Goal: Transaction & Acquisition: Purchase product/service

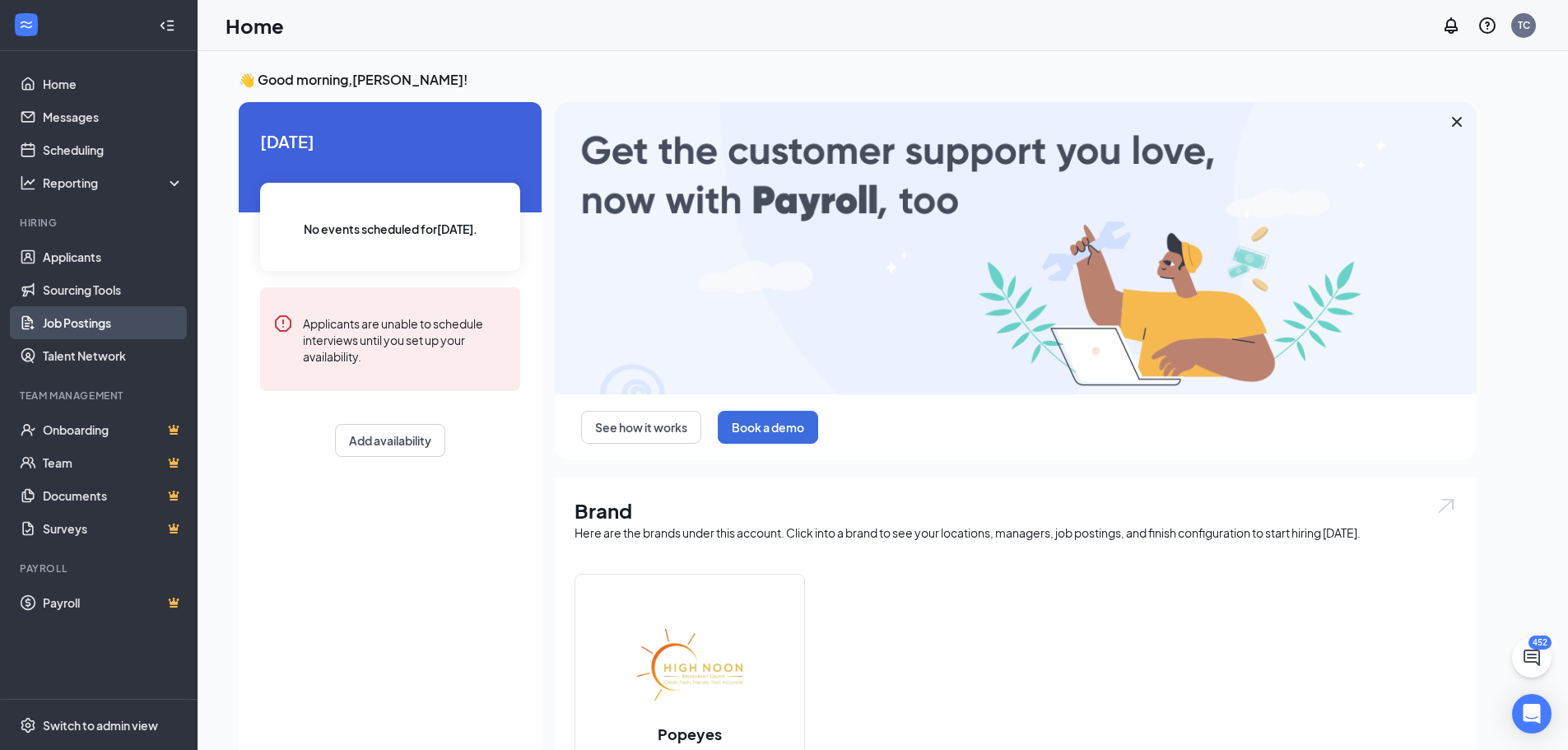
click at [65, 323] on link "Job Postings" at bounding box center [112, 322] width 140 height 33
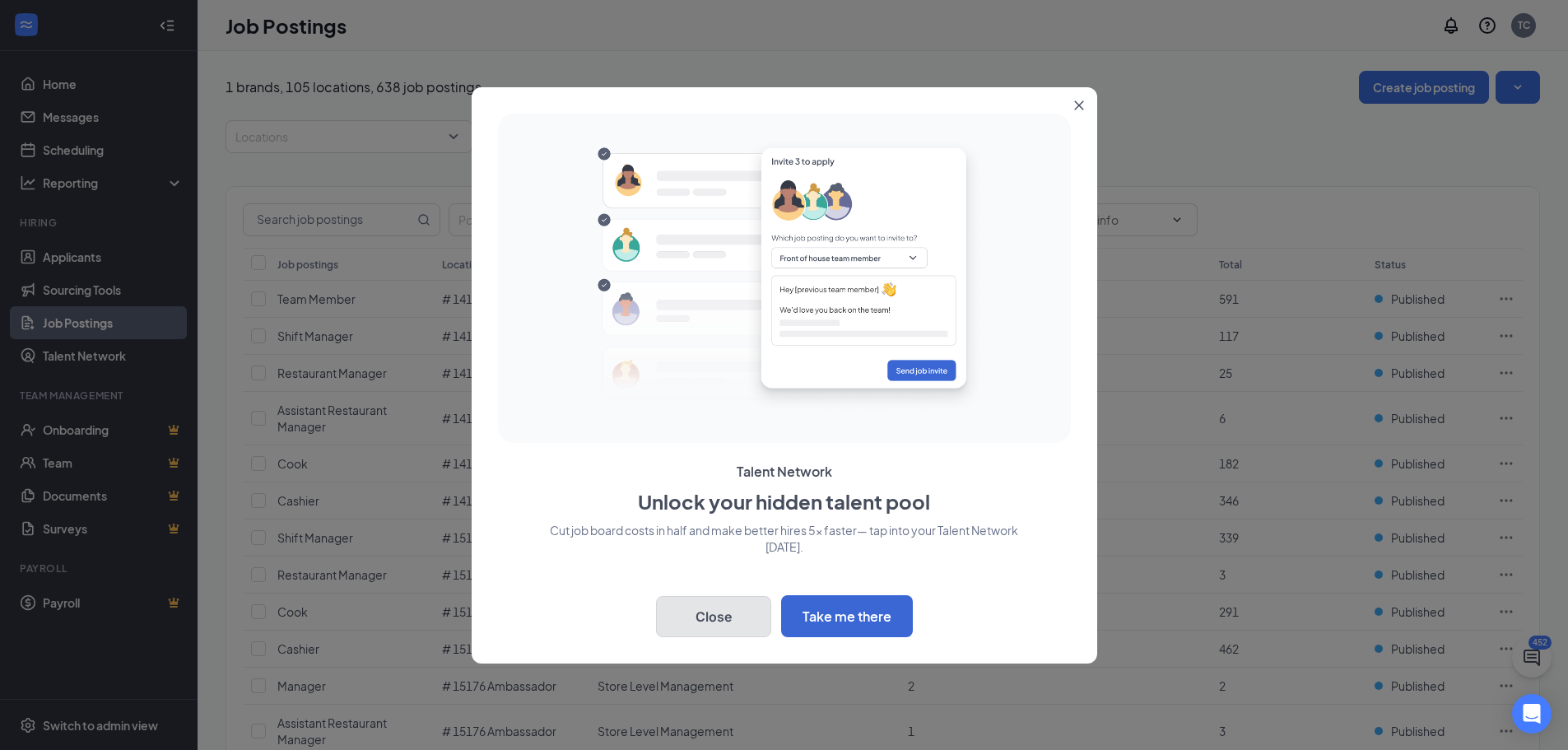
click at [730, 630] on button "Close" at bounding box center [713, 617] width 116 height 42
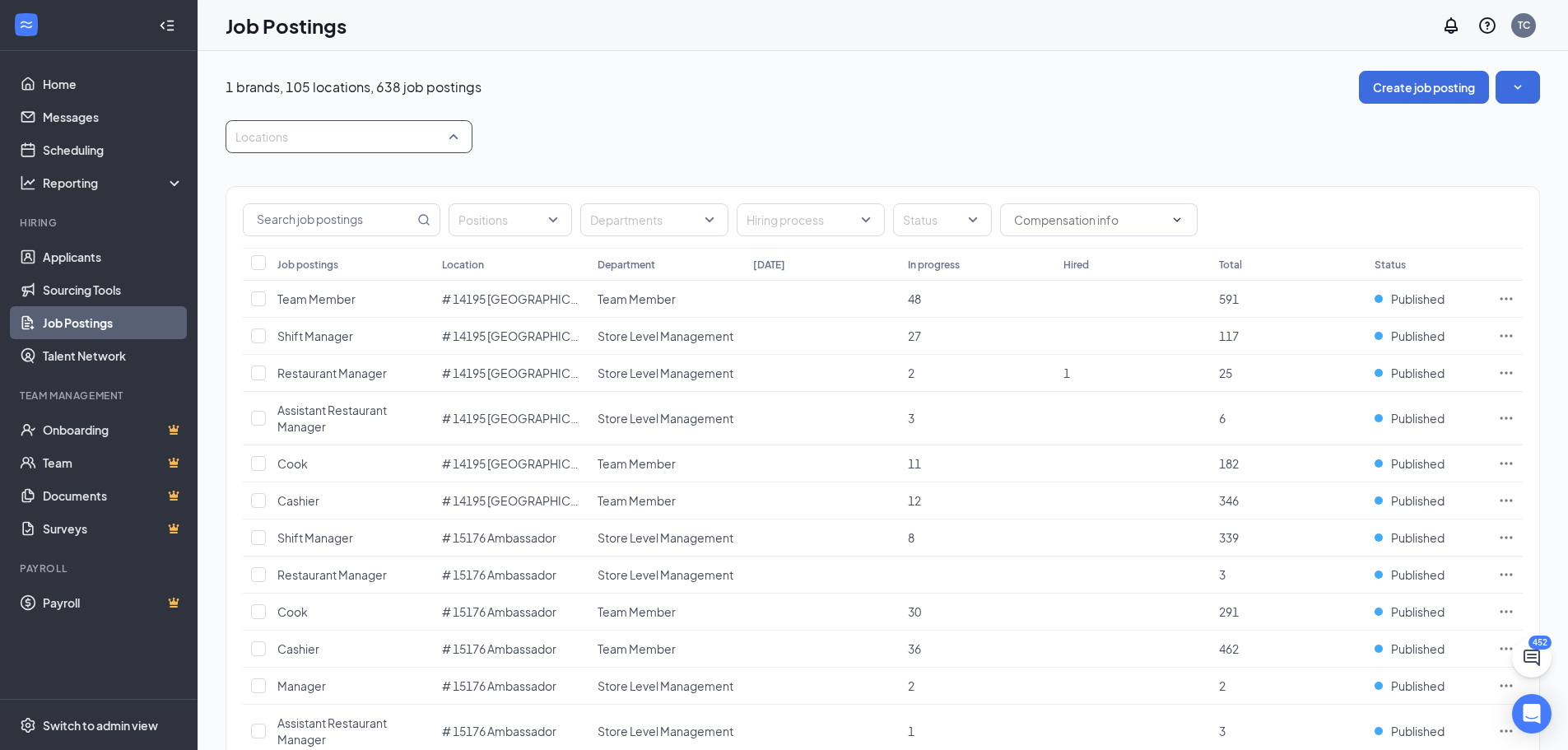
click at [328, 140] on div at bounding box center [341, 137] width 222 height 27
type input "10858"
click at [238, 179] on div at bounding box center [245, 182] width 15 height 15
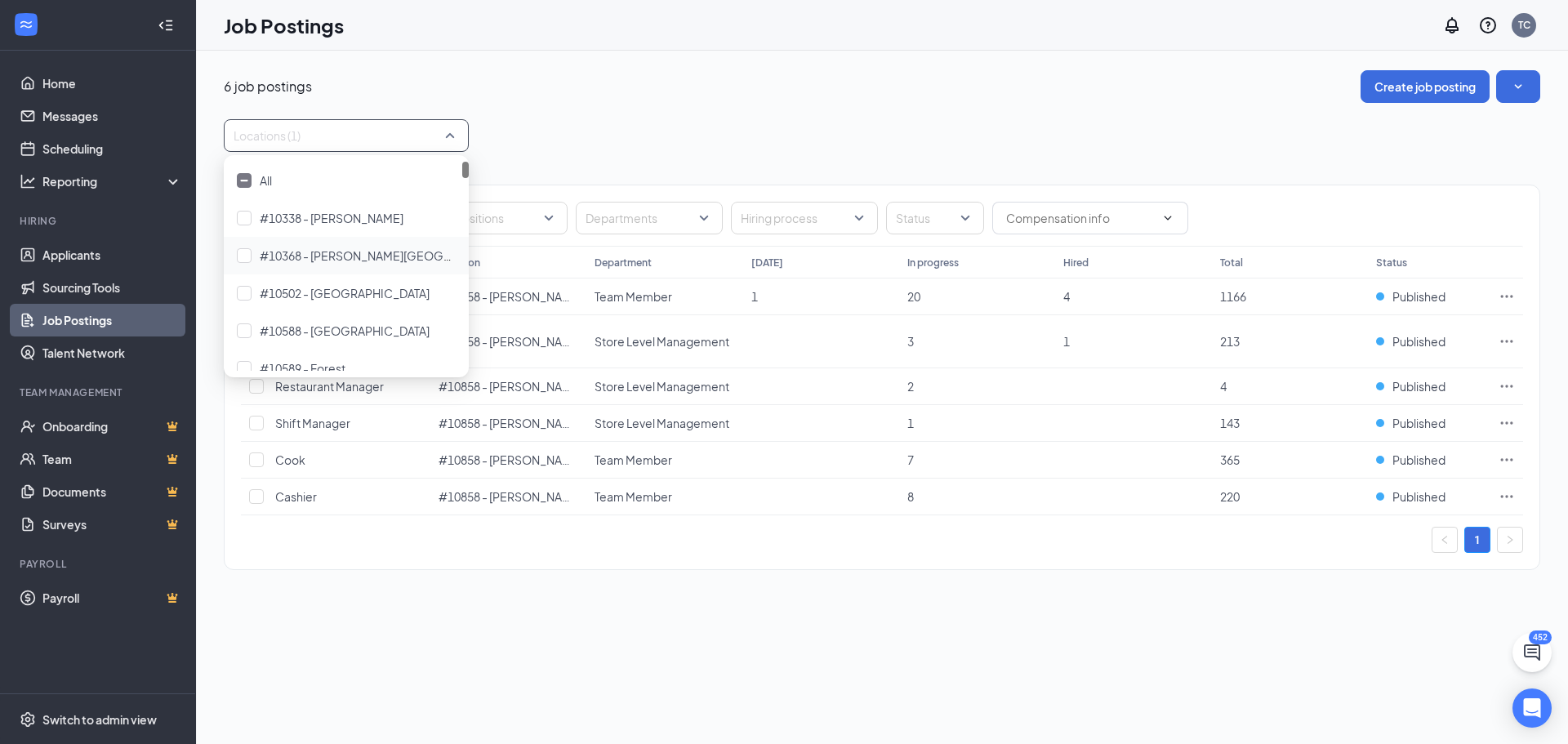
click at [591, 102] on div "6 job postings Create job posting" at bounding box center [881, 86] width 1317 height 32
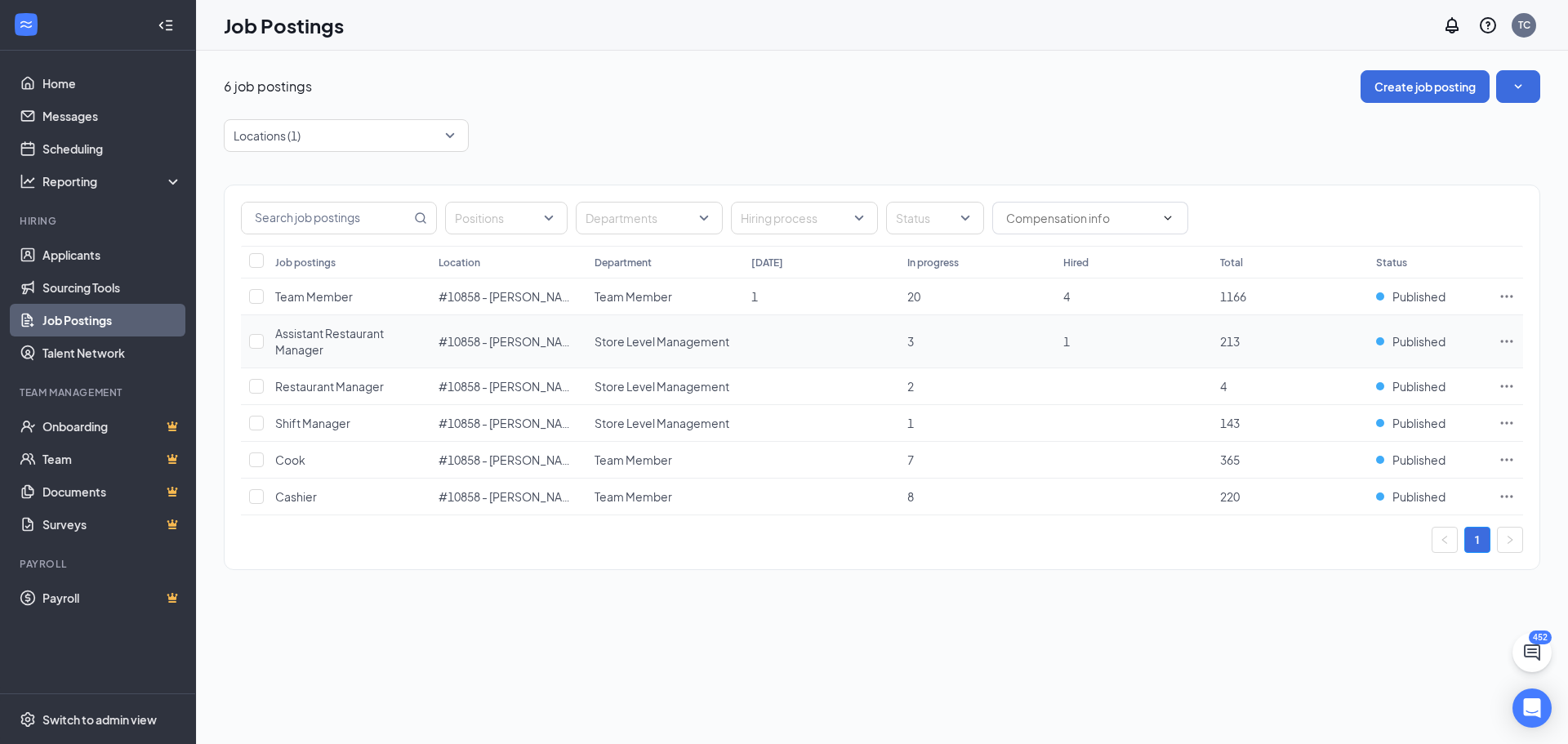
click at [264, 344] on td at bounding box center [254, 342] width 26 height 53
click at [255, 345] on input "checkbox" at bounding box center [256, 341] width 15 height 15
checkbox input "true"
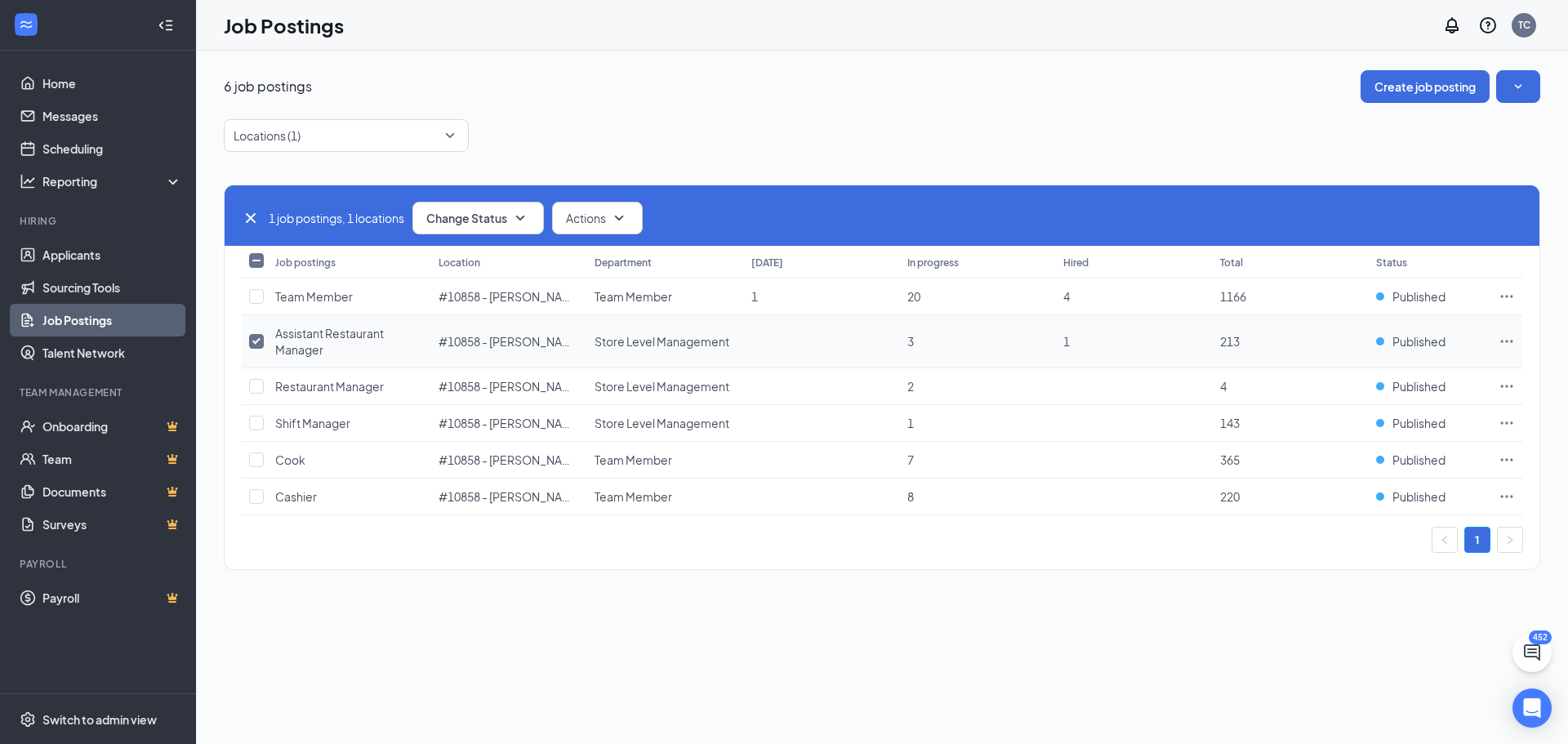
click at [1511, 339] on icon "Ellipses" at bounding box center [1507, 341] width 17 height 17
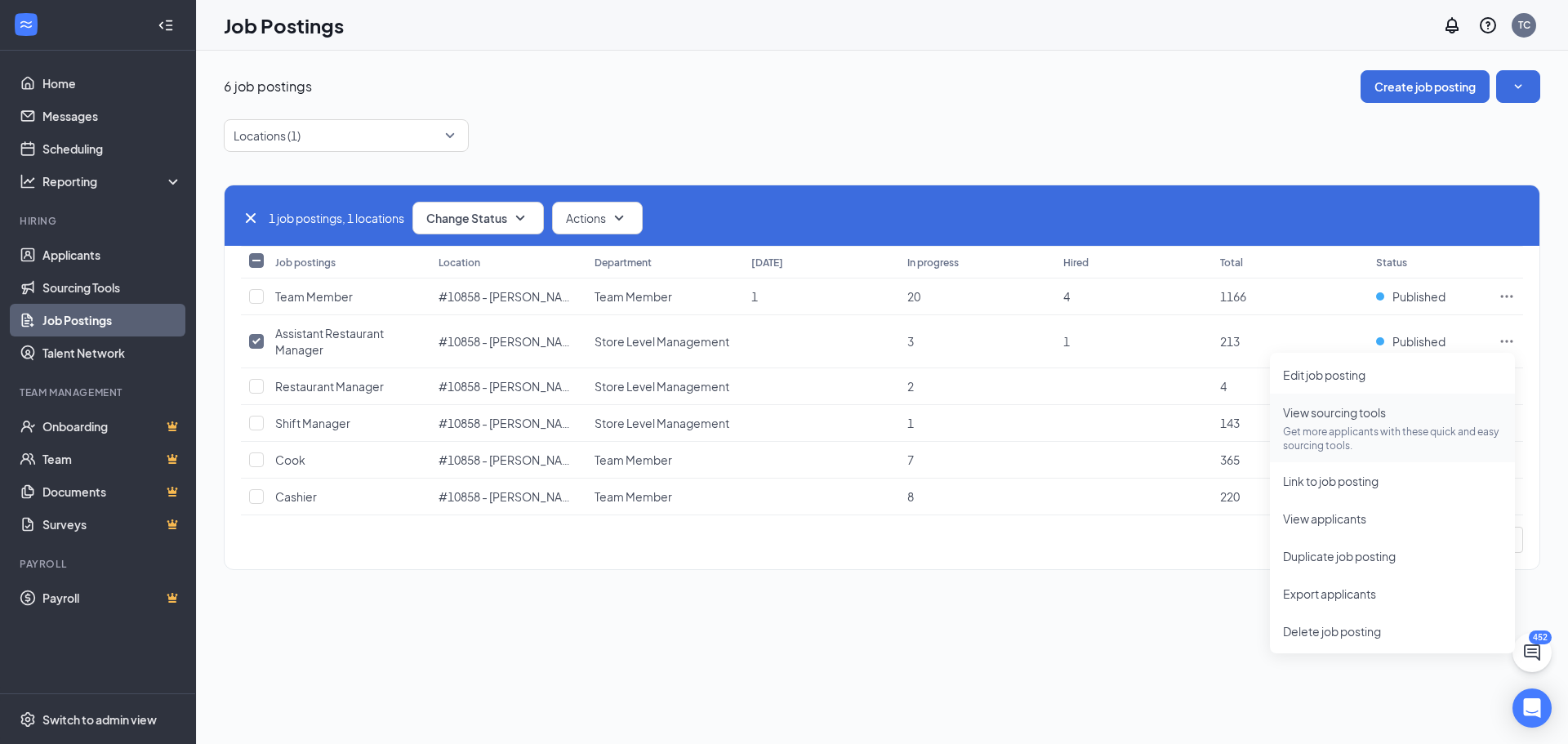
click at [1360, 422] on span "View sourcing tools Get more applicants with these quick and easy sourcing tool…" at bounding box center [1393, 429] width 219 height 49
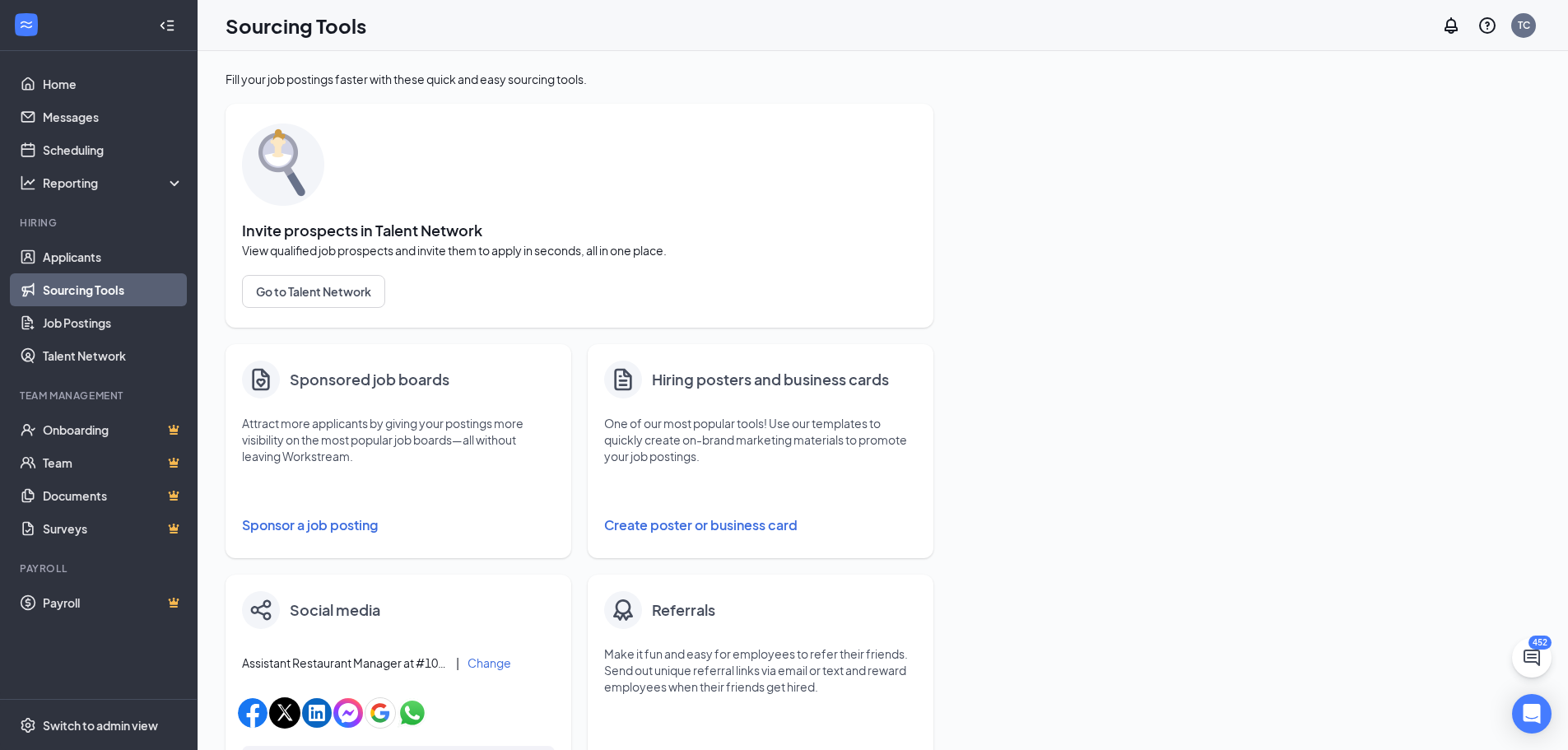
click at [352, 534] on button "Sponsor a job posting" at bounding box center [398, 525] width 313 height 33
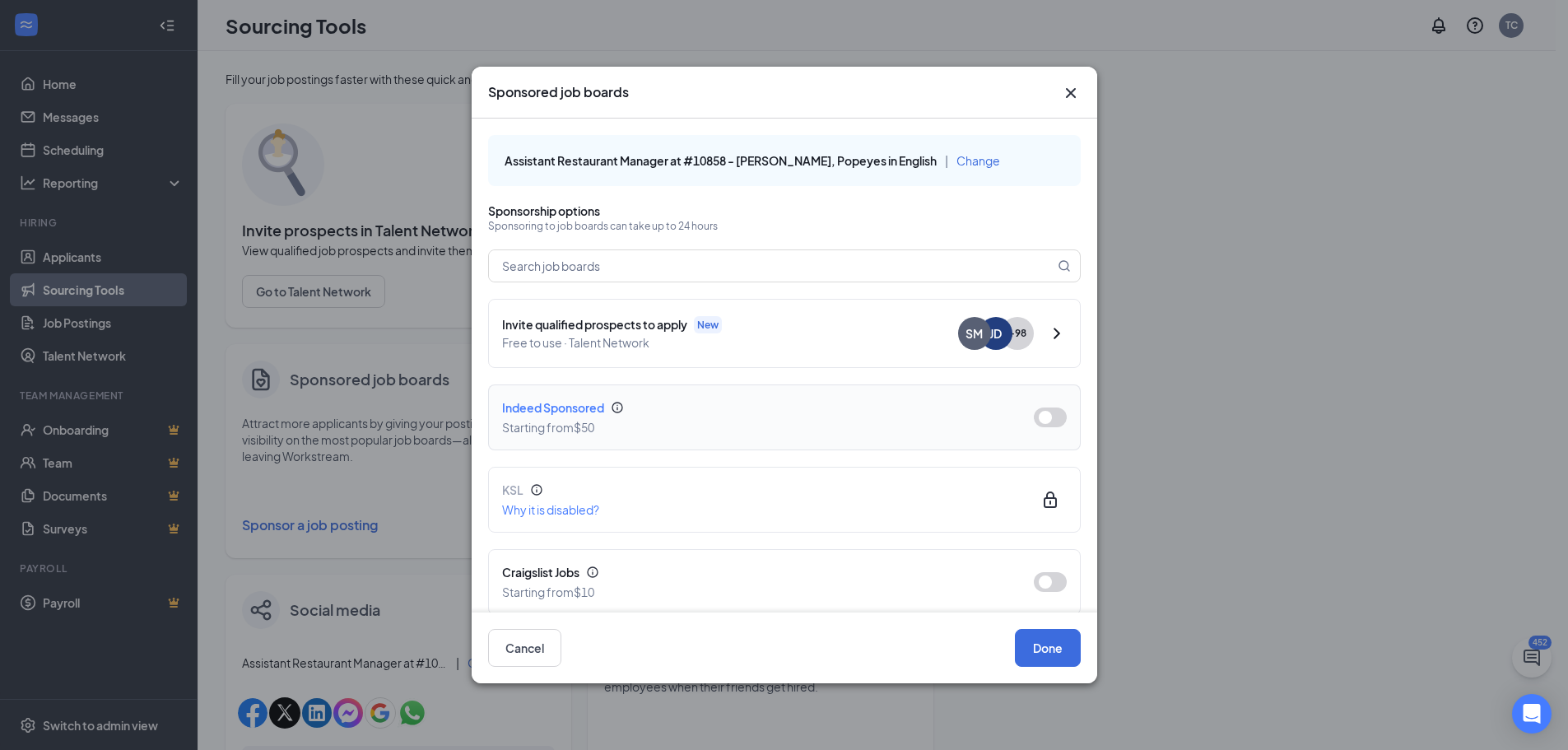
click at [1038, 419] on button "button" at bounding box center [1050, 418] width 33 height 19
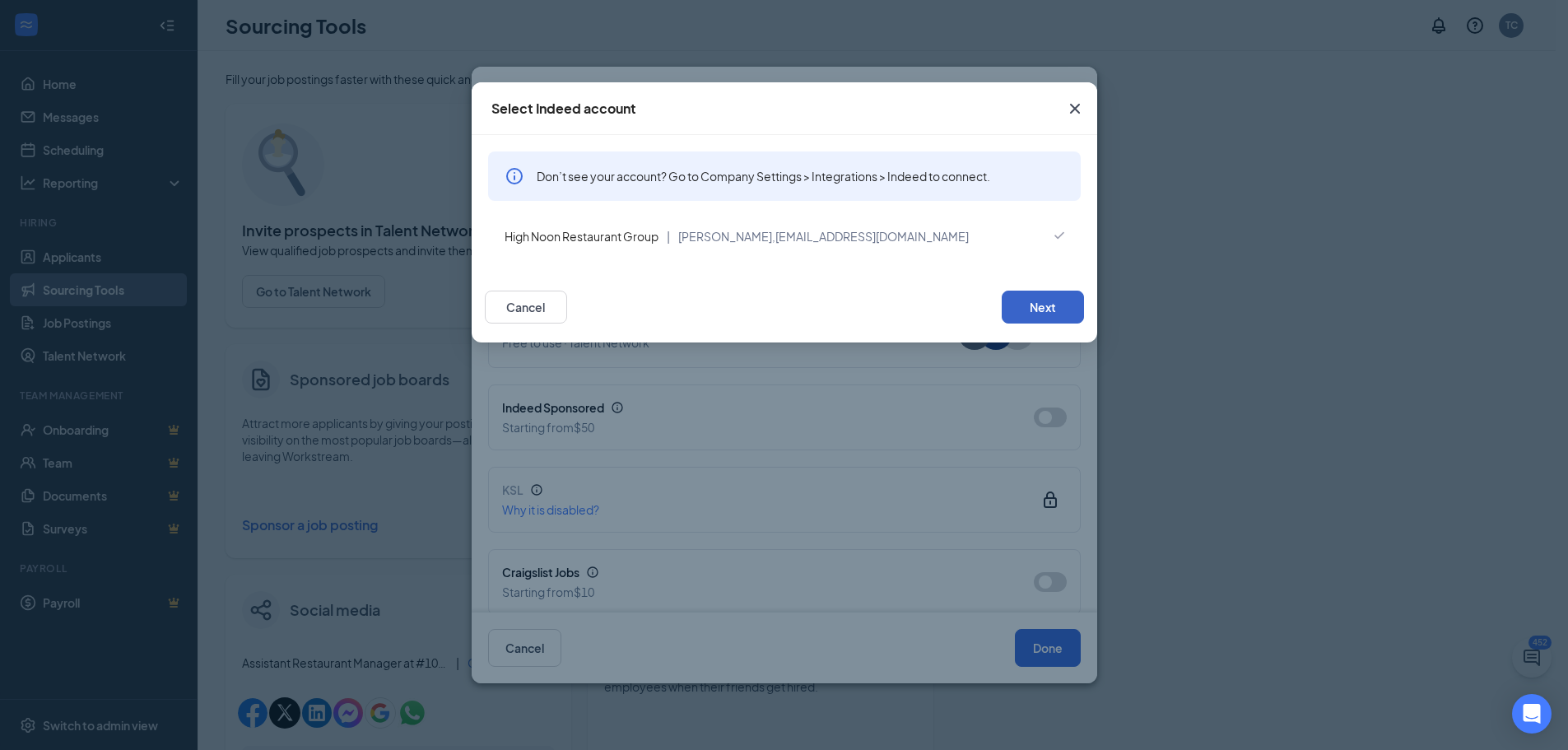
click at [1050, 307] on button "Next" at bounding box center [1043, 307] width 82 height 33
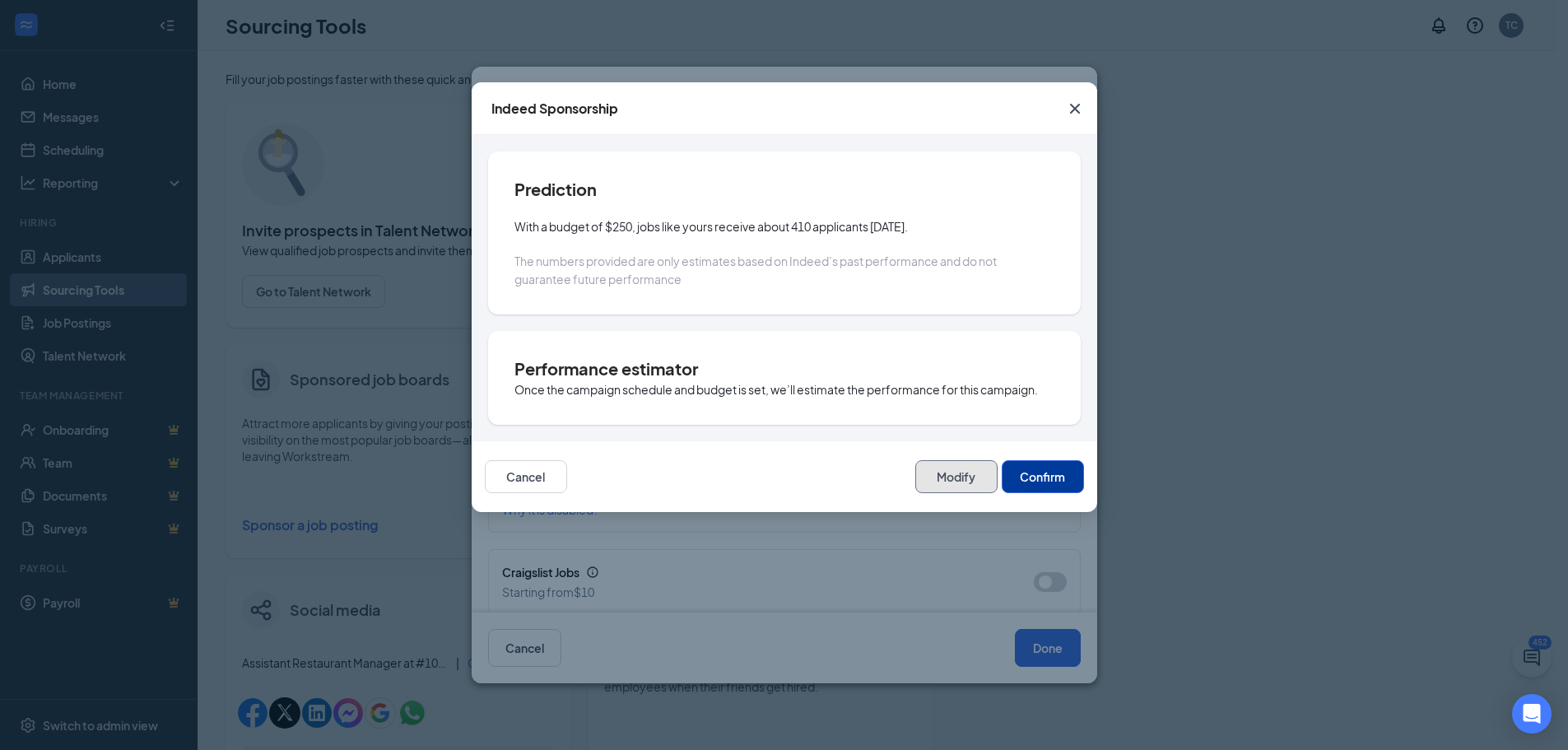
click at [936, 476] on button "Modify" at bounding box center [956, 476] width 82 height 33
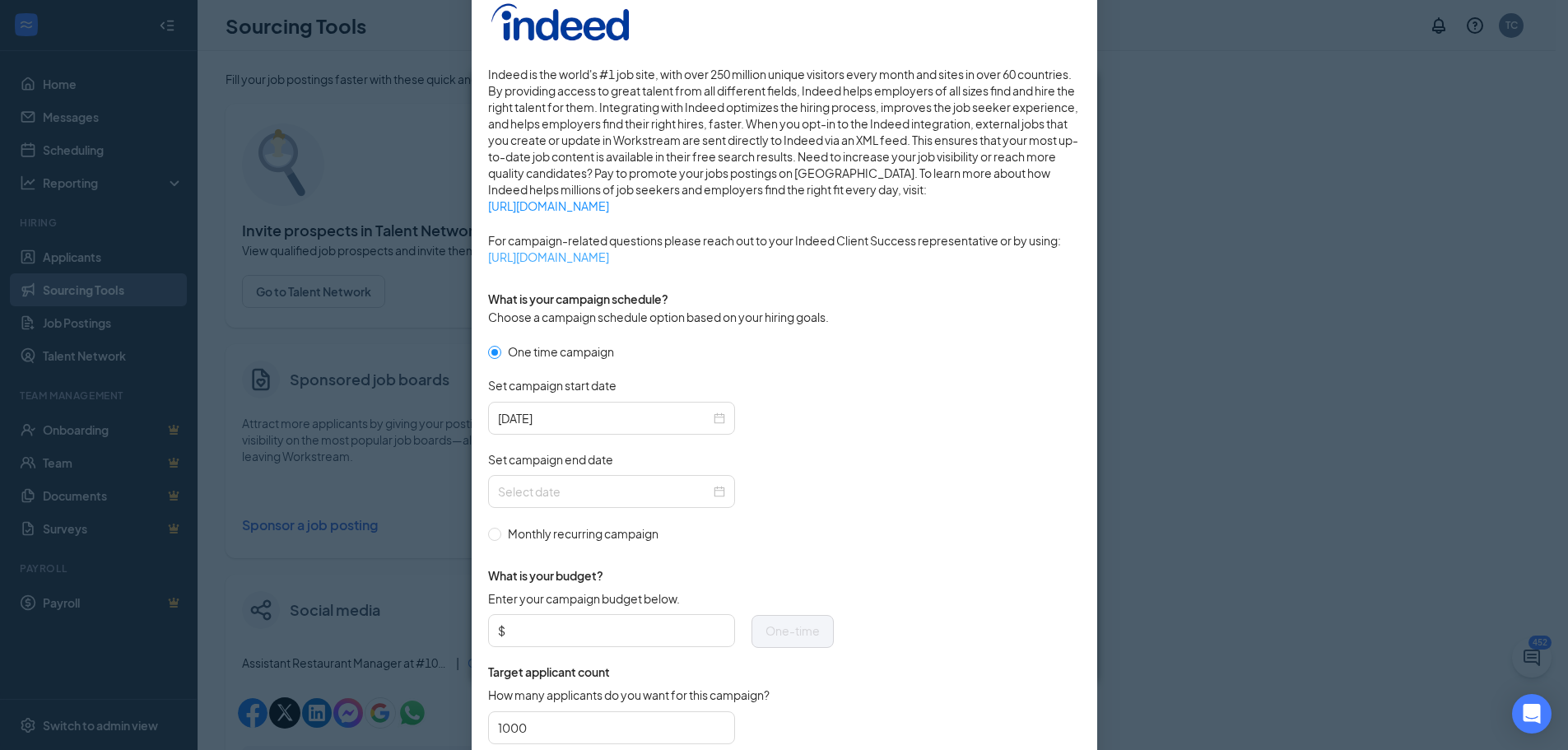
scroll to position [247, 0]
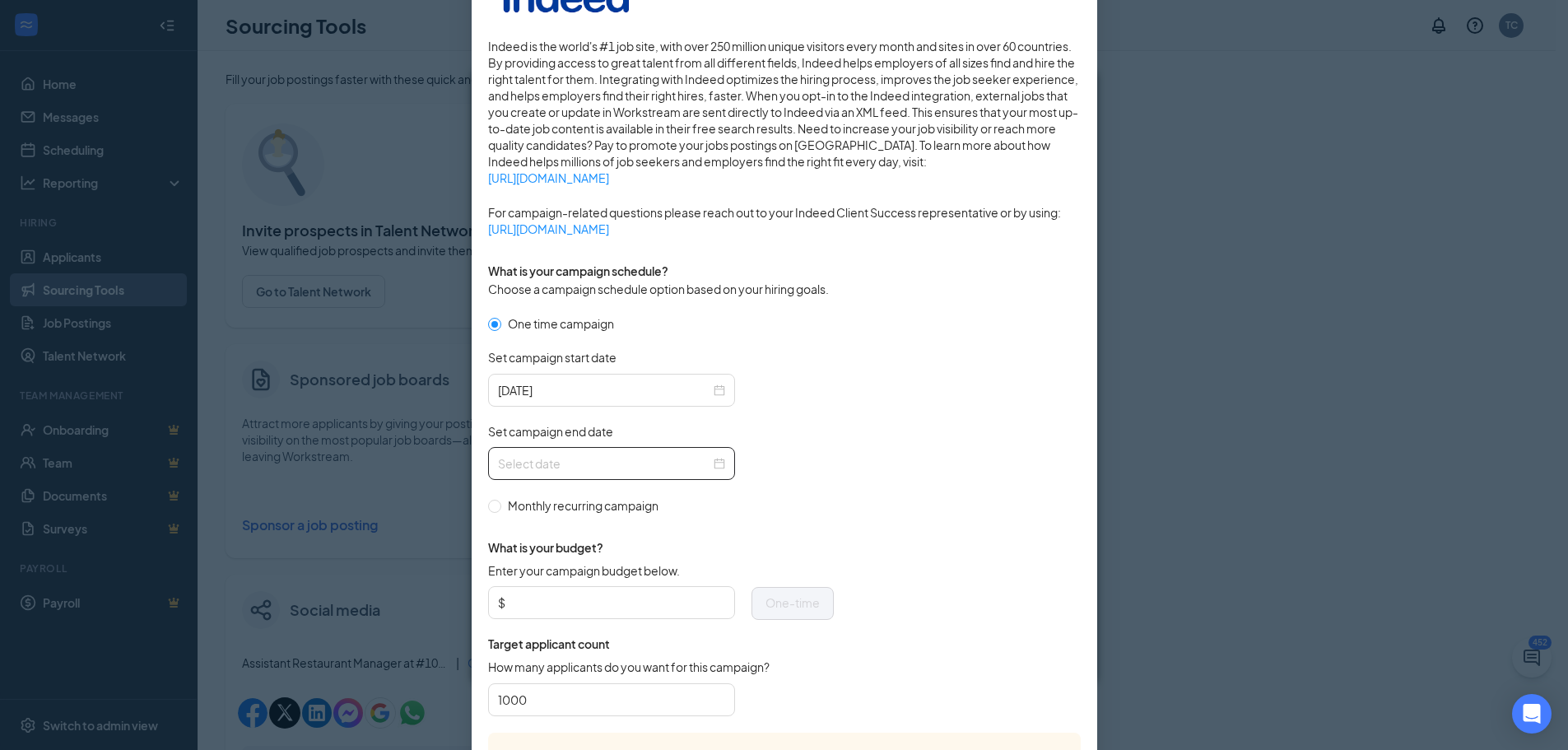
click at [706, 468] on div at bounding box center [611, 464] width 227 height 19
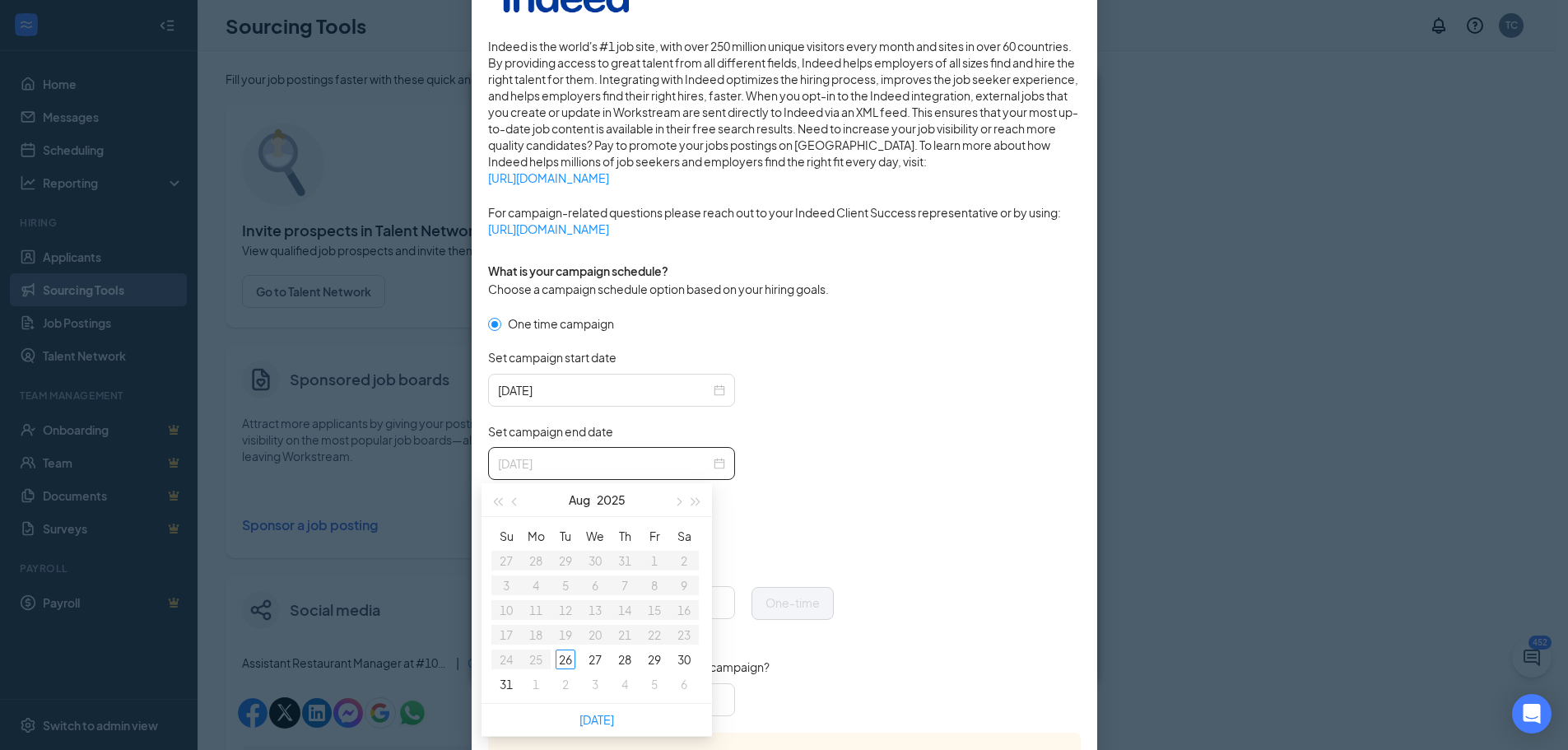
type input "[DATE]"
click at [694, 504] on span "button" at bounding box center [696, 502] width 8 height 8
type input "[DATE]"
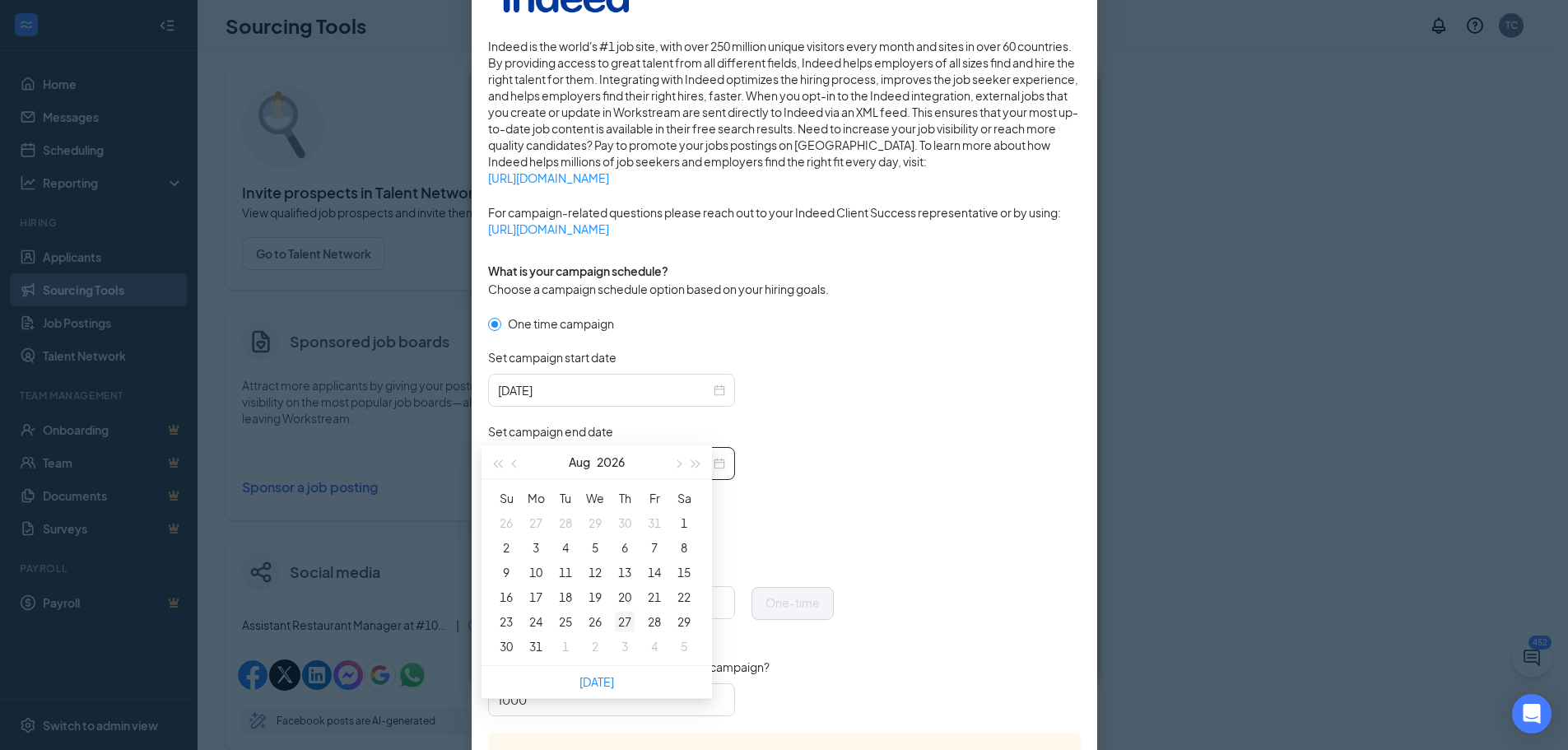
scroll to position [82, 0]
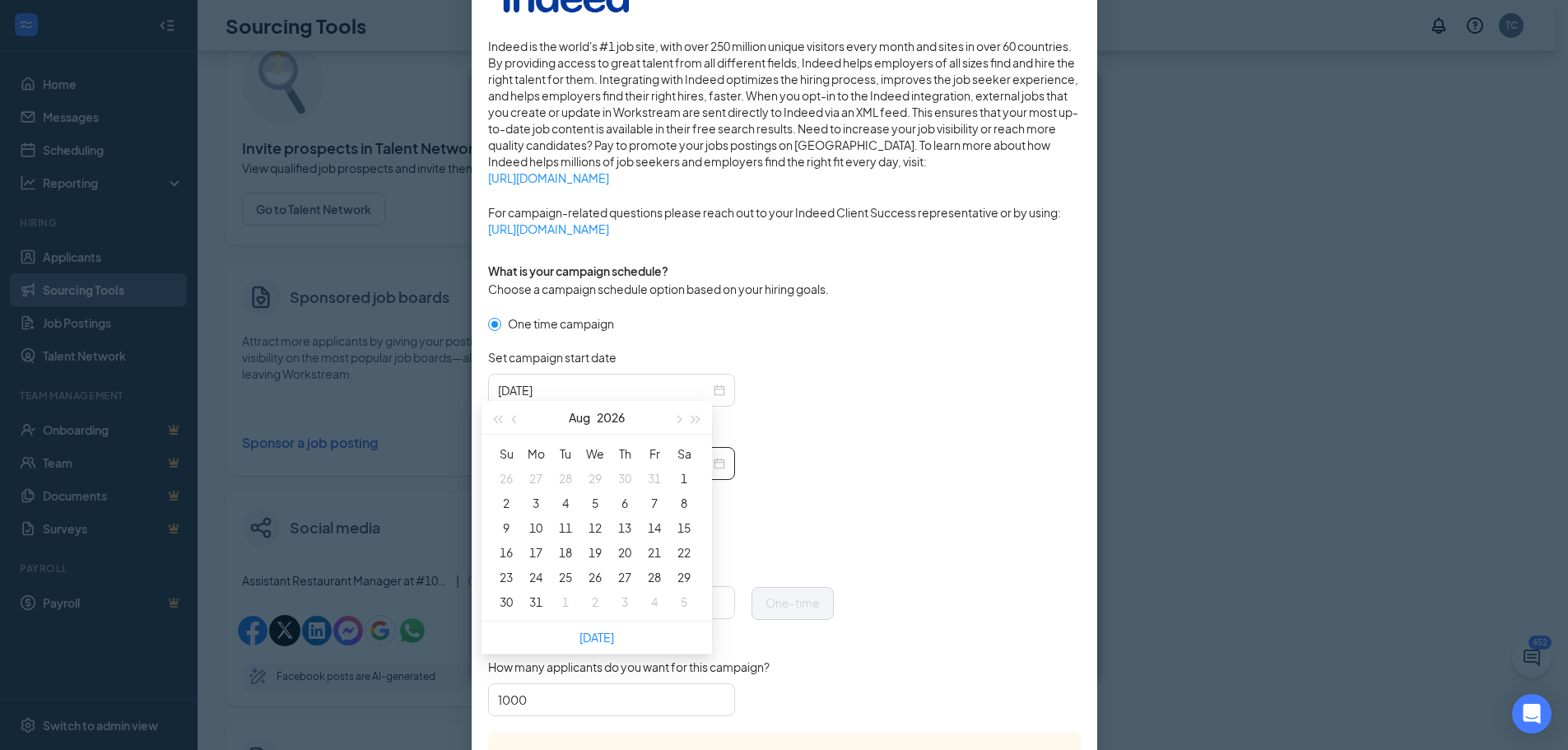
type input "[DATE]"
click at [493, 422] on button "button" at bounding box center [497, 417] width 19 height 33
type input "[DATE]"
click at [680, 420] on span "button" at bounding box center [677, 420] width 8 height 8
type input "[DATE]"
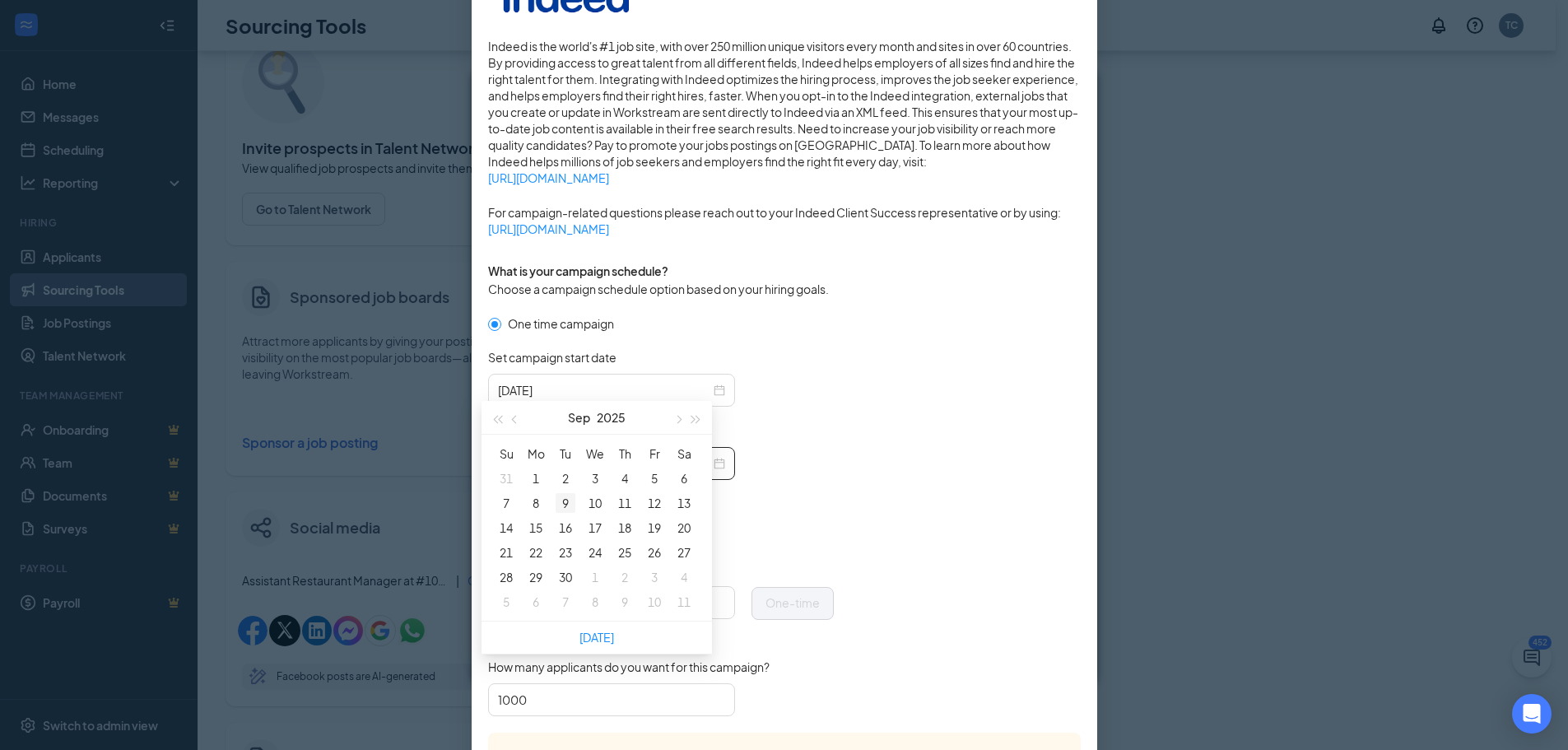
click at [572, 510] on div "9" at bounding box center [565, 503] width 19 height 19
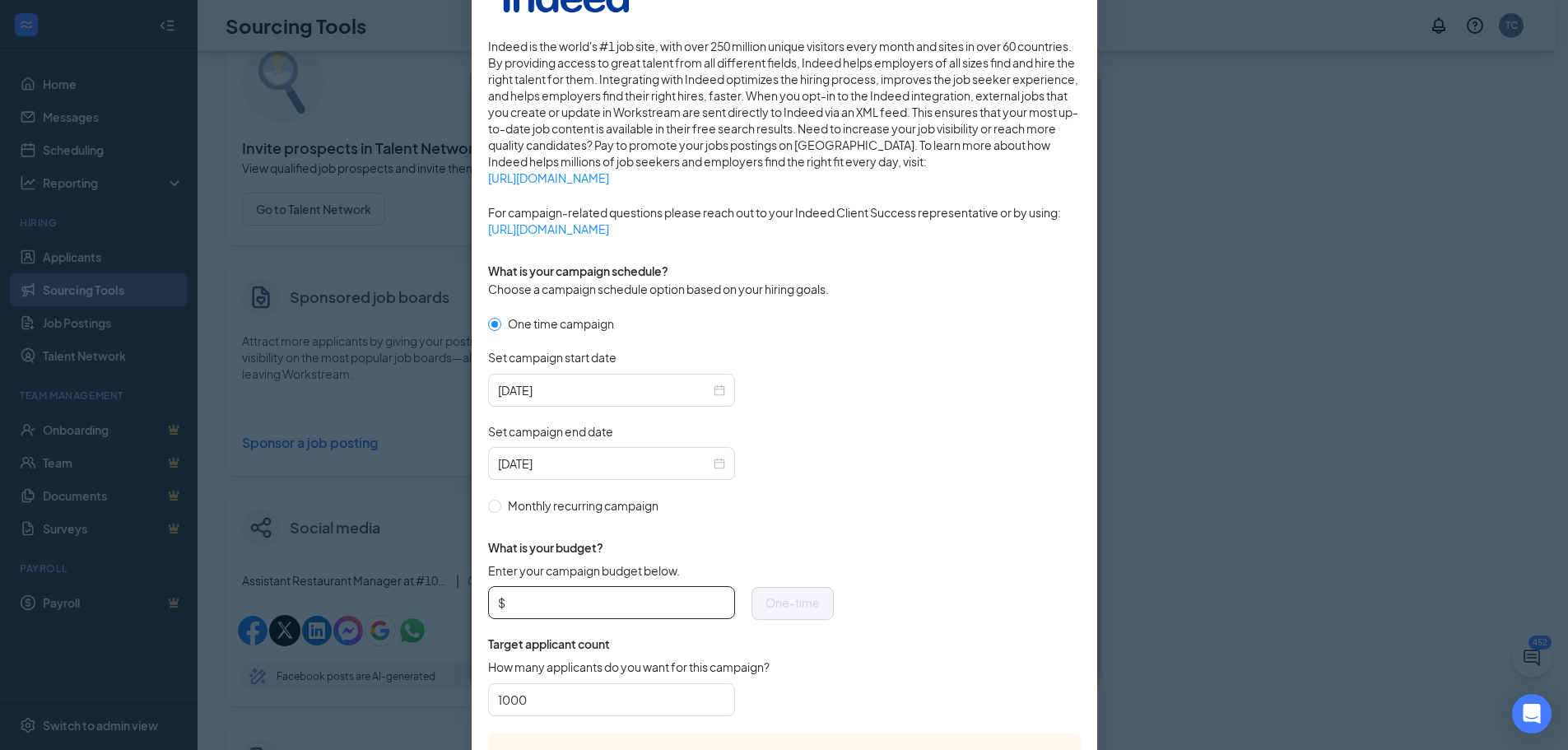
click at [582, 591] on input "Enter your campaign budget below." at bounding box center [616, 602] width 216 height 25
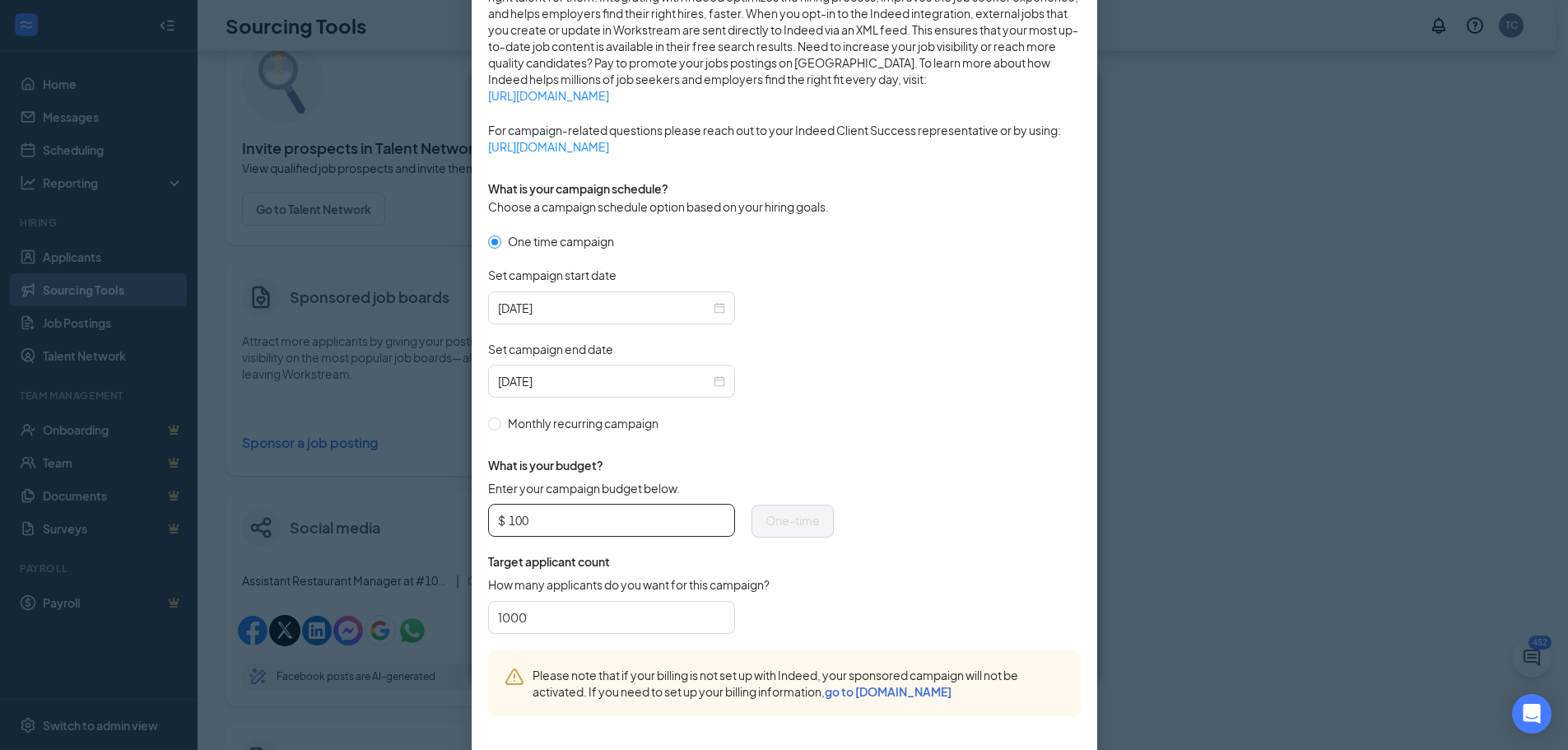
scroll to position [403, 0]
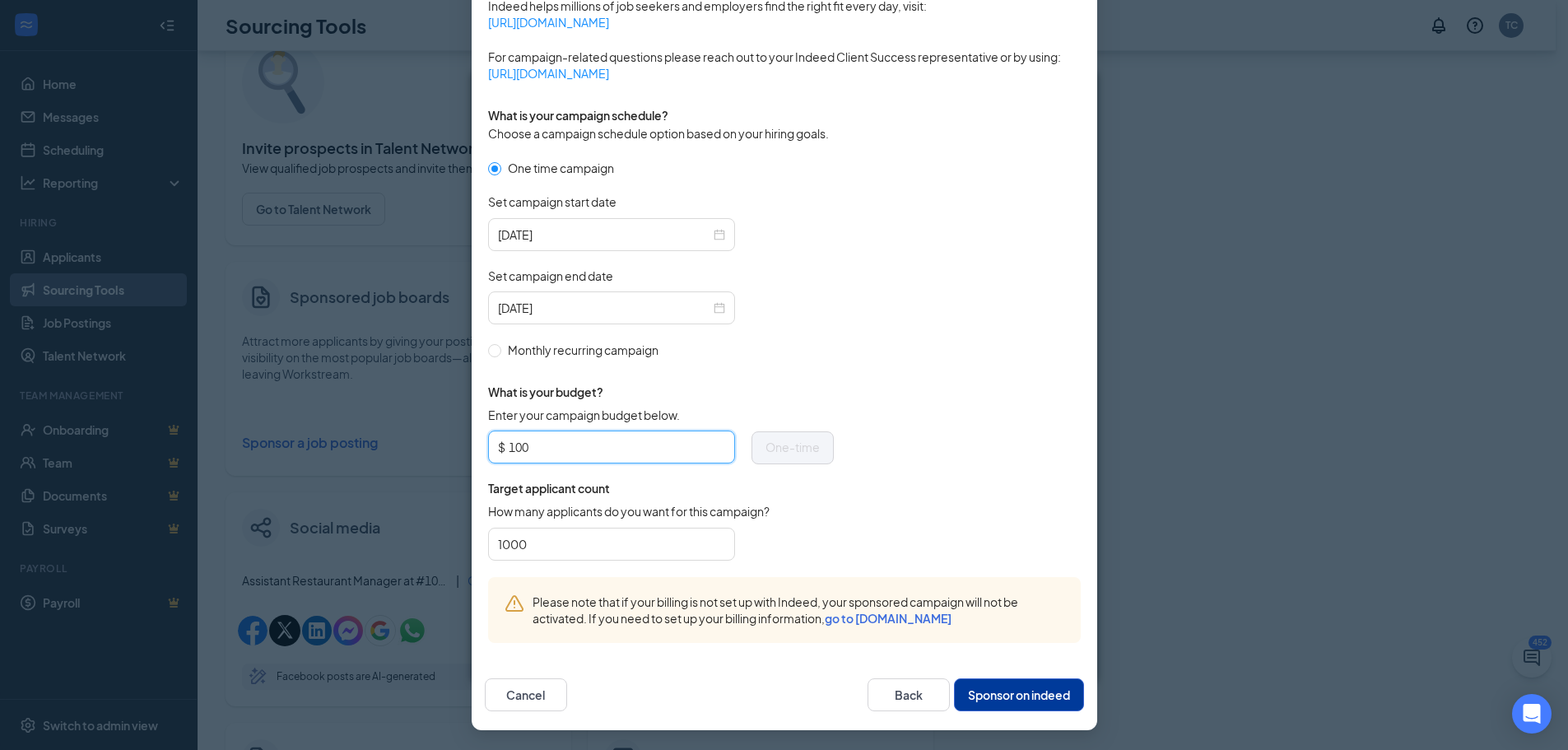
type input "100"
click at [989, 700] on button "Sponsor on indeed" at bounding box center [1019, 694] width 130 height 33
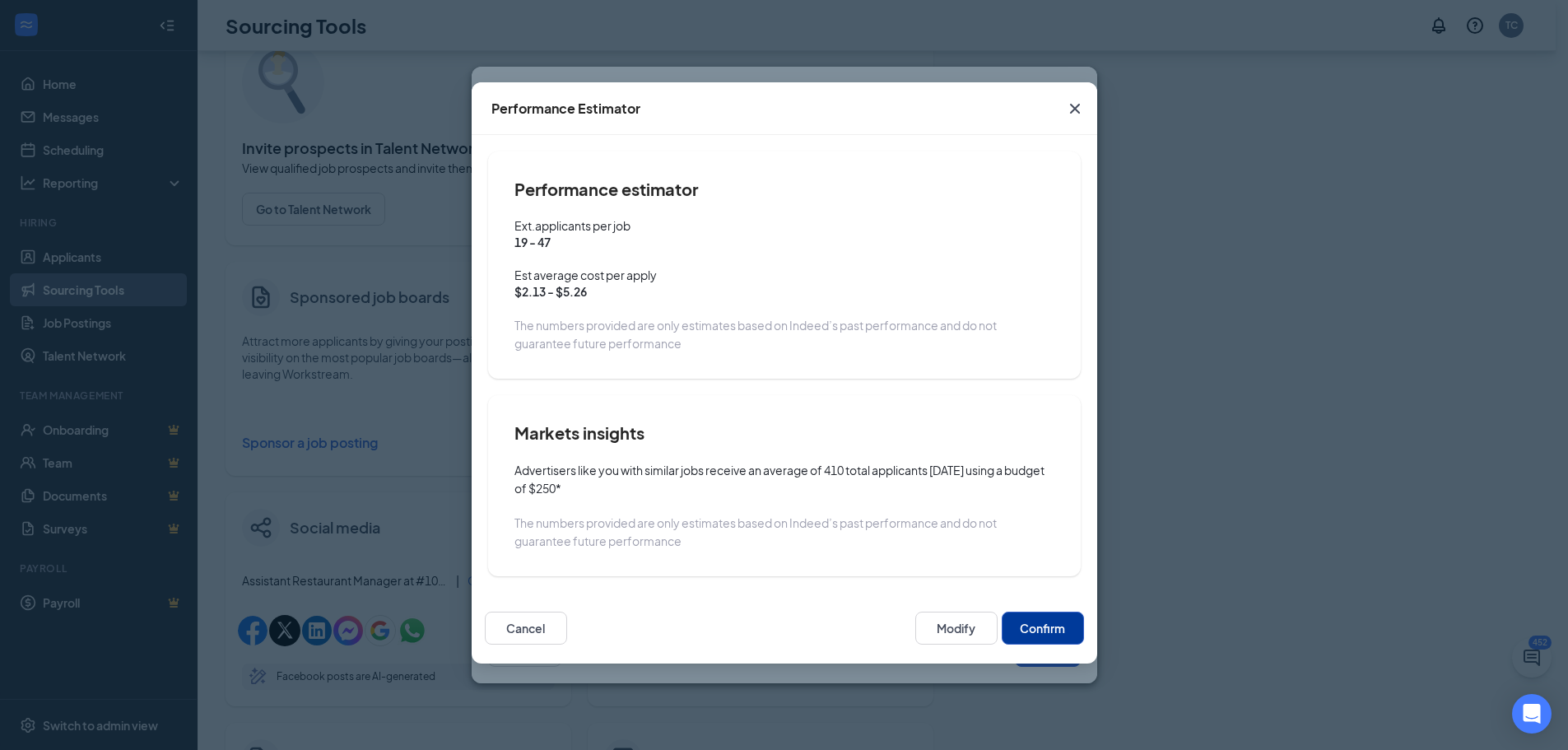
click at [1032, 627] on button "Confirm" at bounding box center [1043, 628] width 82 height 33
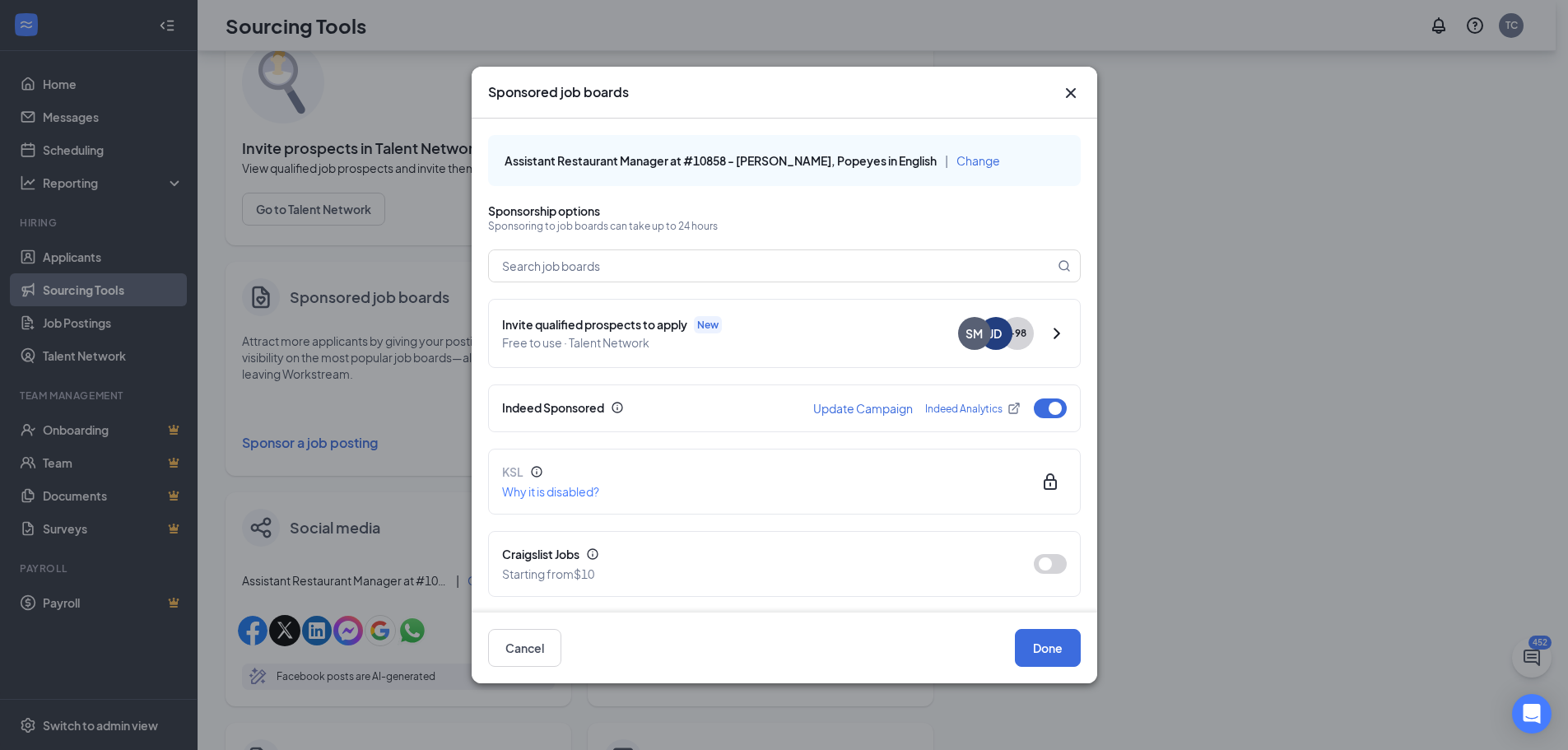
click at [1074, 95] on icon "Cross" at bounding box center [1071, 93] width 19 height 19
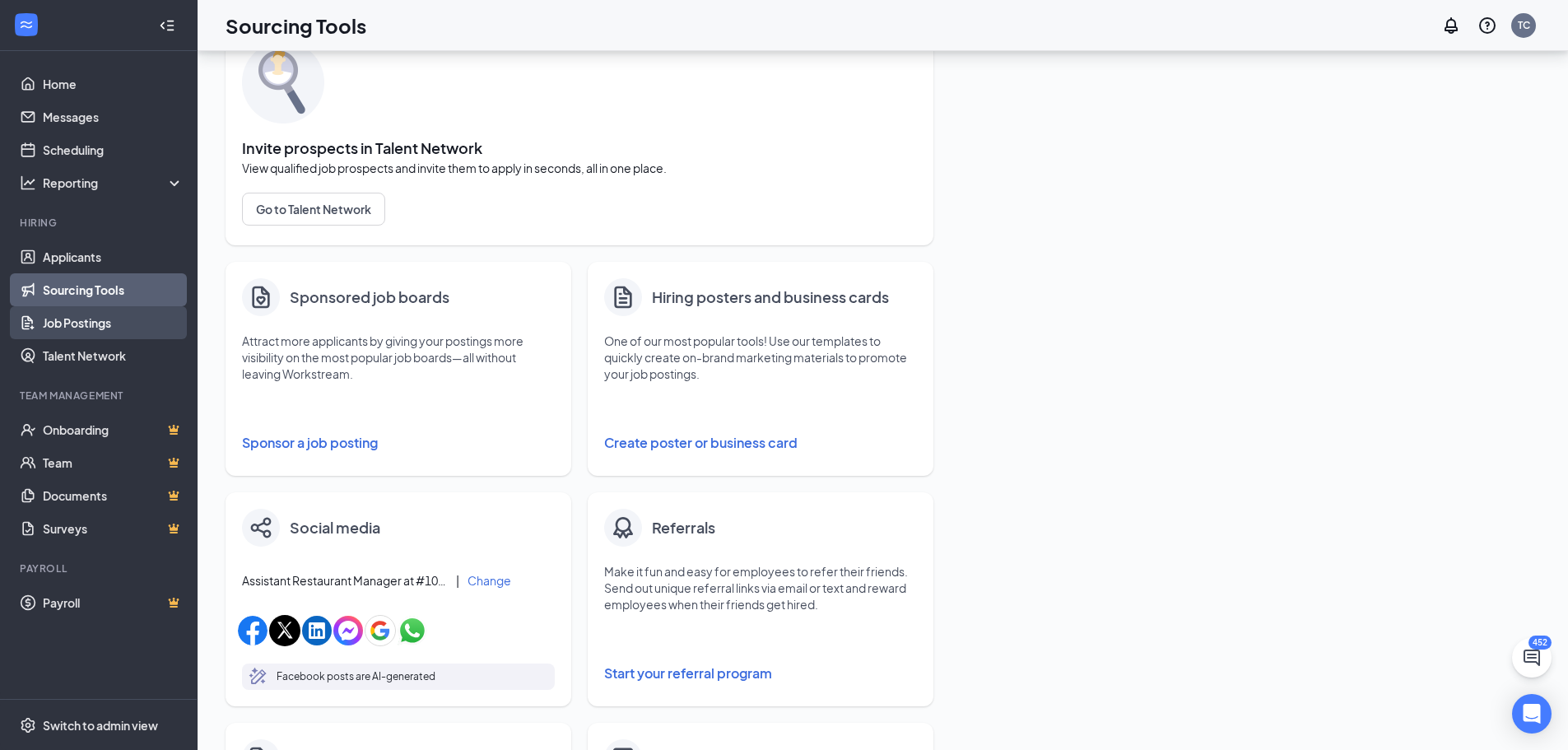
click at [87, 327] on link "Job Postings" at bounding box center [112, 322] width 140 height 33
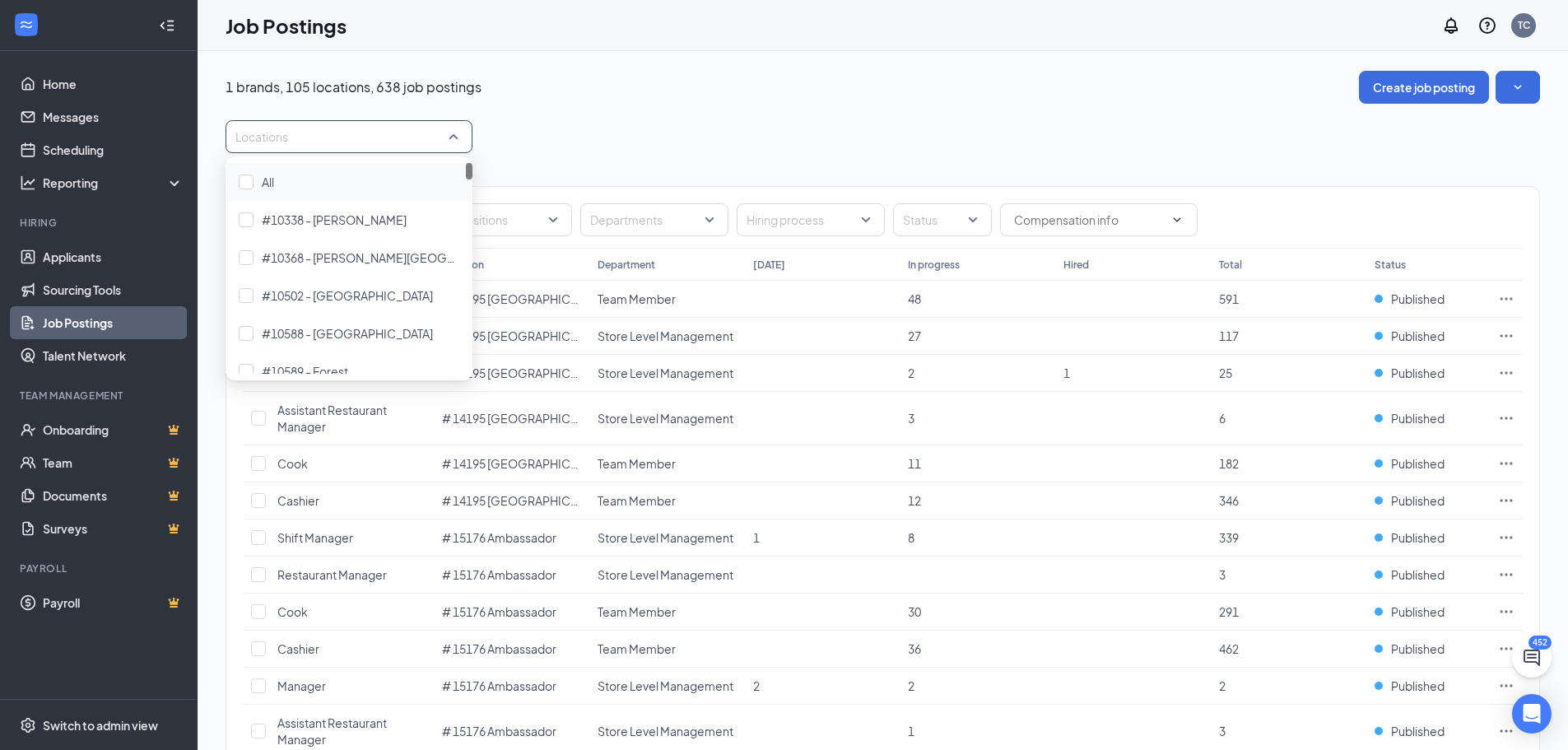
click at [363, 146] on div at bounding box center [341, 137] width 222 height 27
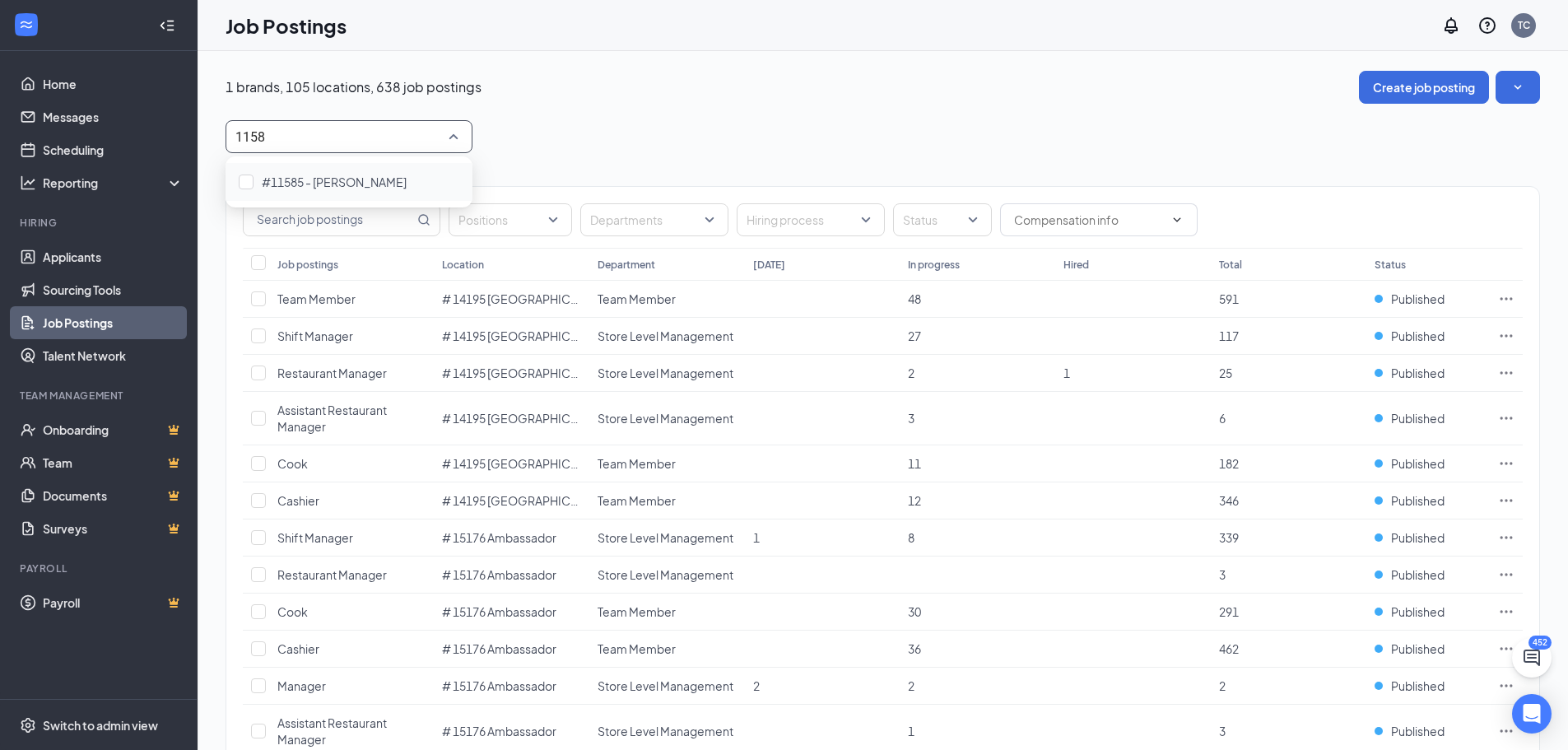
type input "11585"
click at [249, 185] on div at bounding box center [245, 182] width 15 height 15
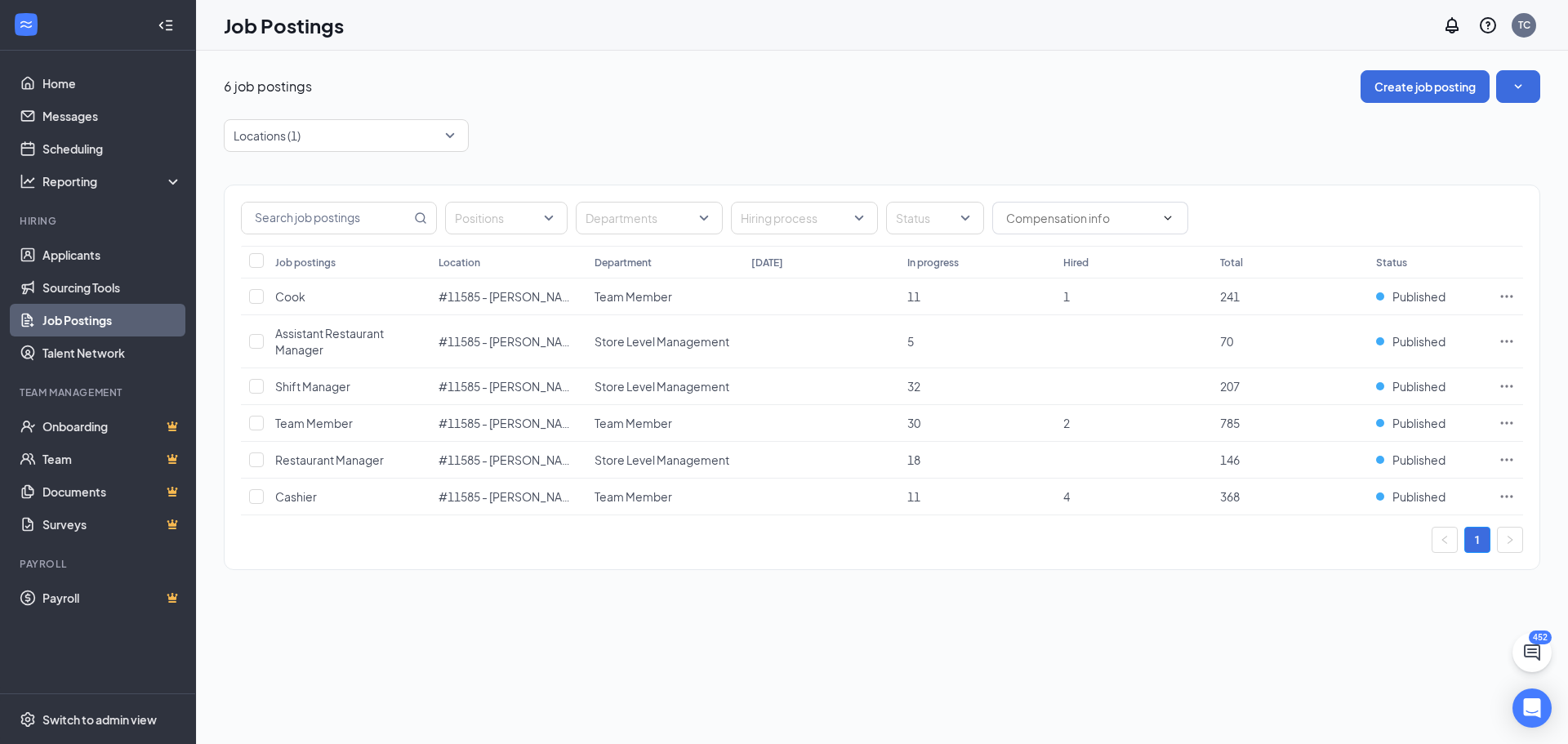
click at [439, 623] on div "6 job postings Create job posting Locations (1) Positions Departments Hiring pr…" at bounding box center [882, 398] width 1372 height 694
click at [261, 341] on input "checkbox" at bounding box center [256, 341] width 15 height 15
checkbox input "true"
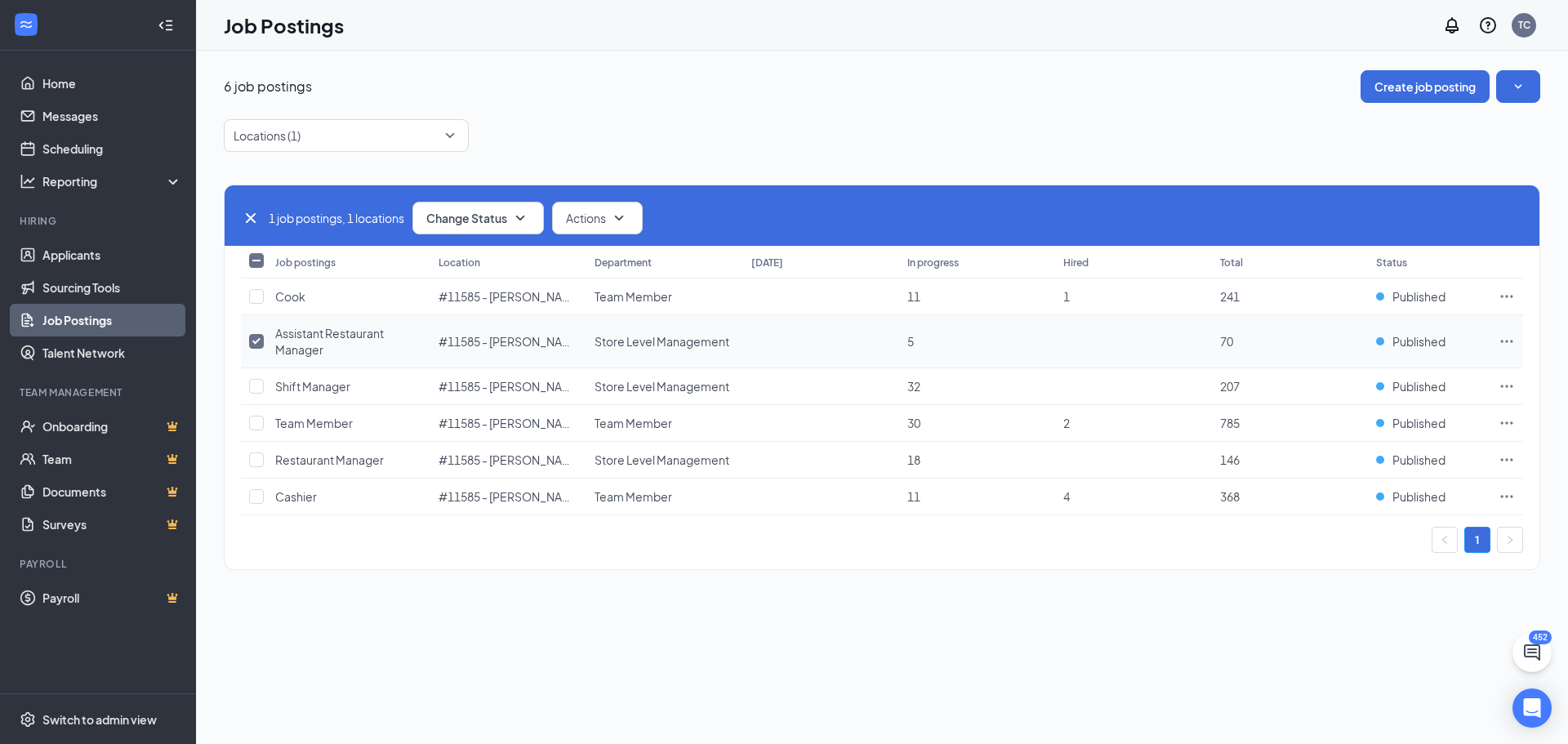
click at [1505, 337] on icon "Ellipses" at bounding box center [1507, 341] width 17 height 17
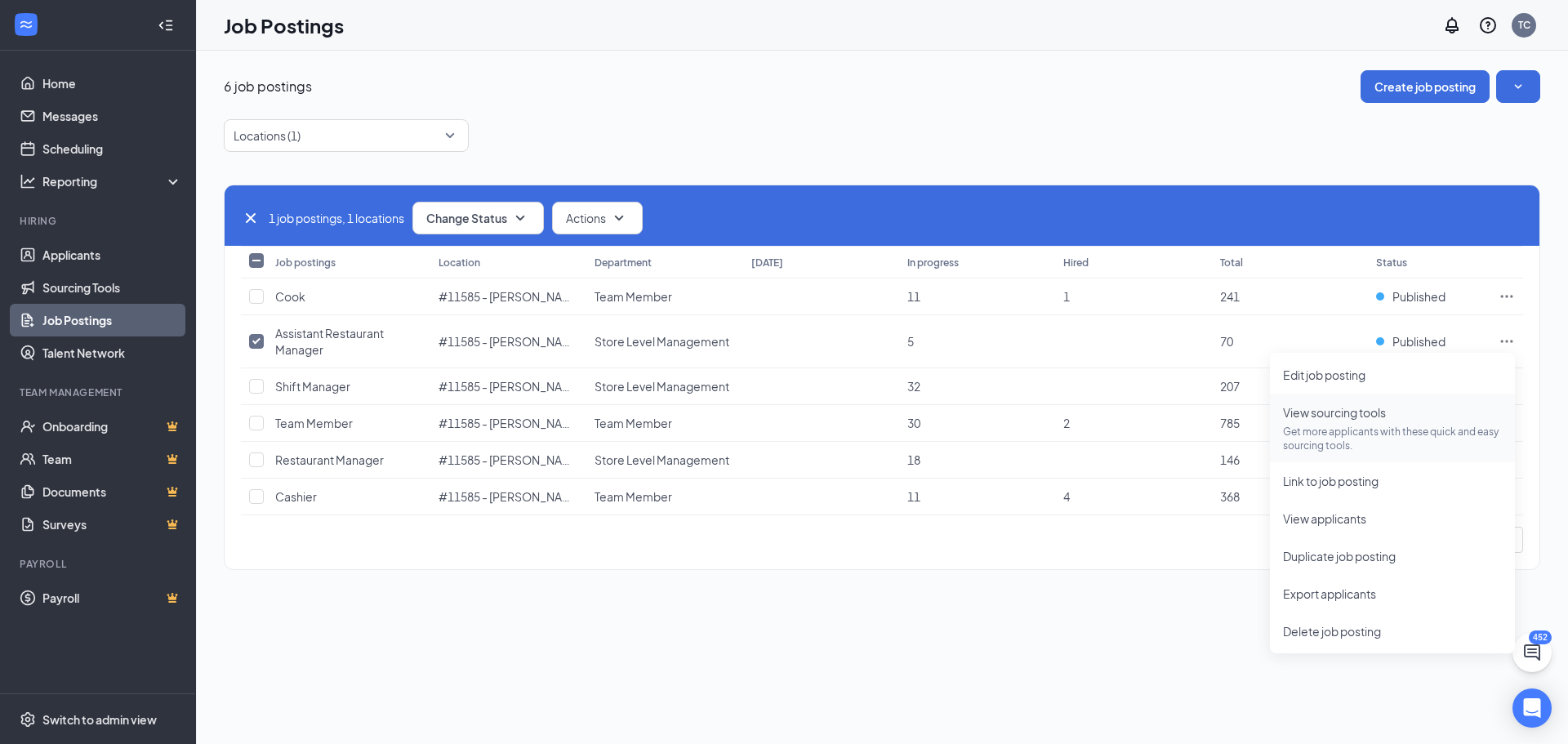
click at [1351, 422] on span "View sourcing tools Get more applicants with these quick and easy sourcing tool…" at bounding box center [1393, 429] width 219 height 49
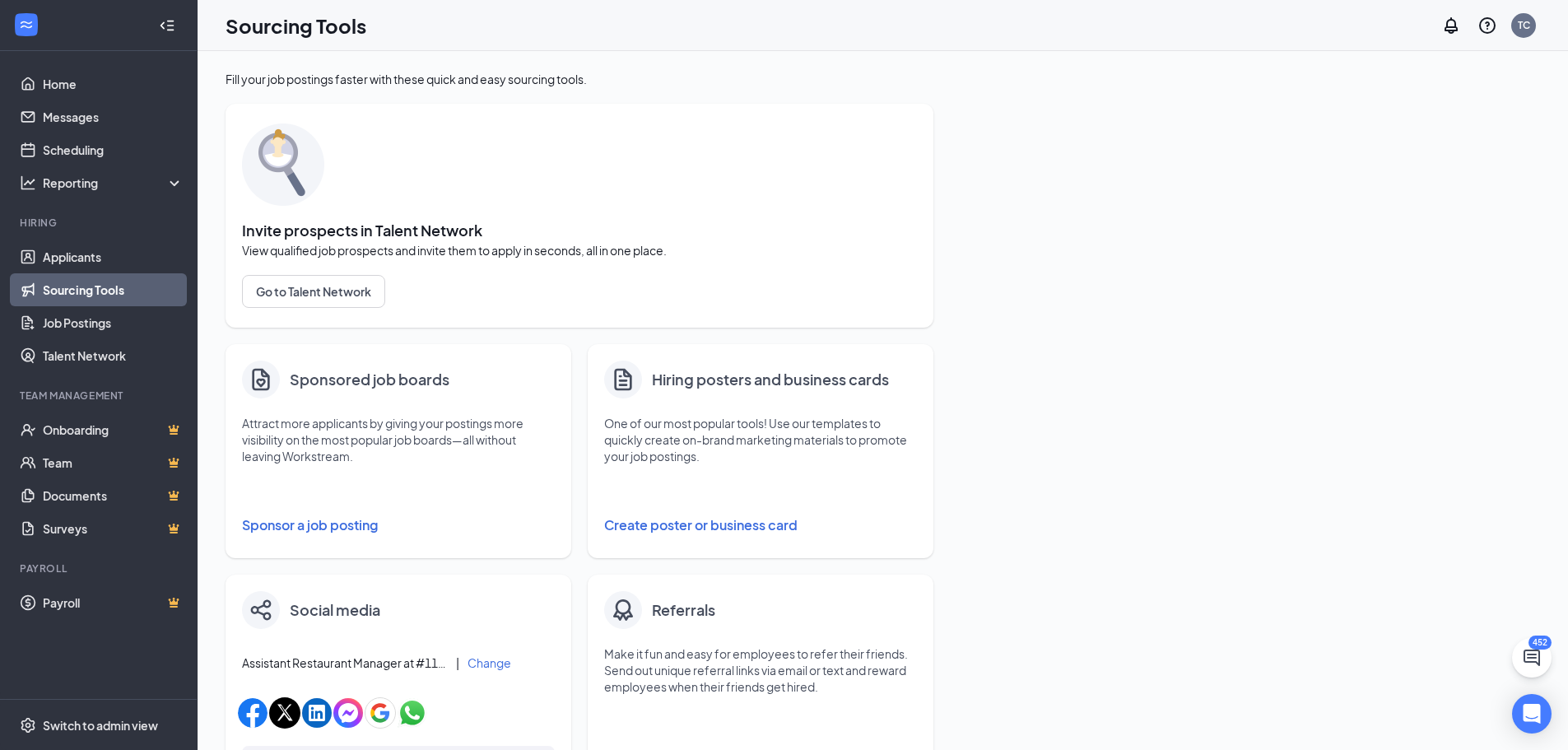
click at [271, 519] on button "Sponsor a job posting" at bounding box center [398, 525] width 313 height 33
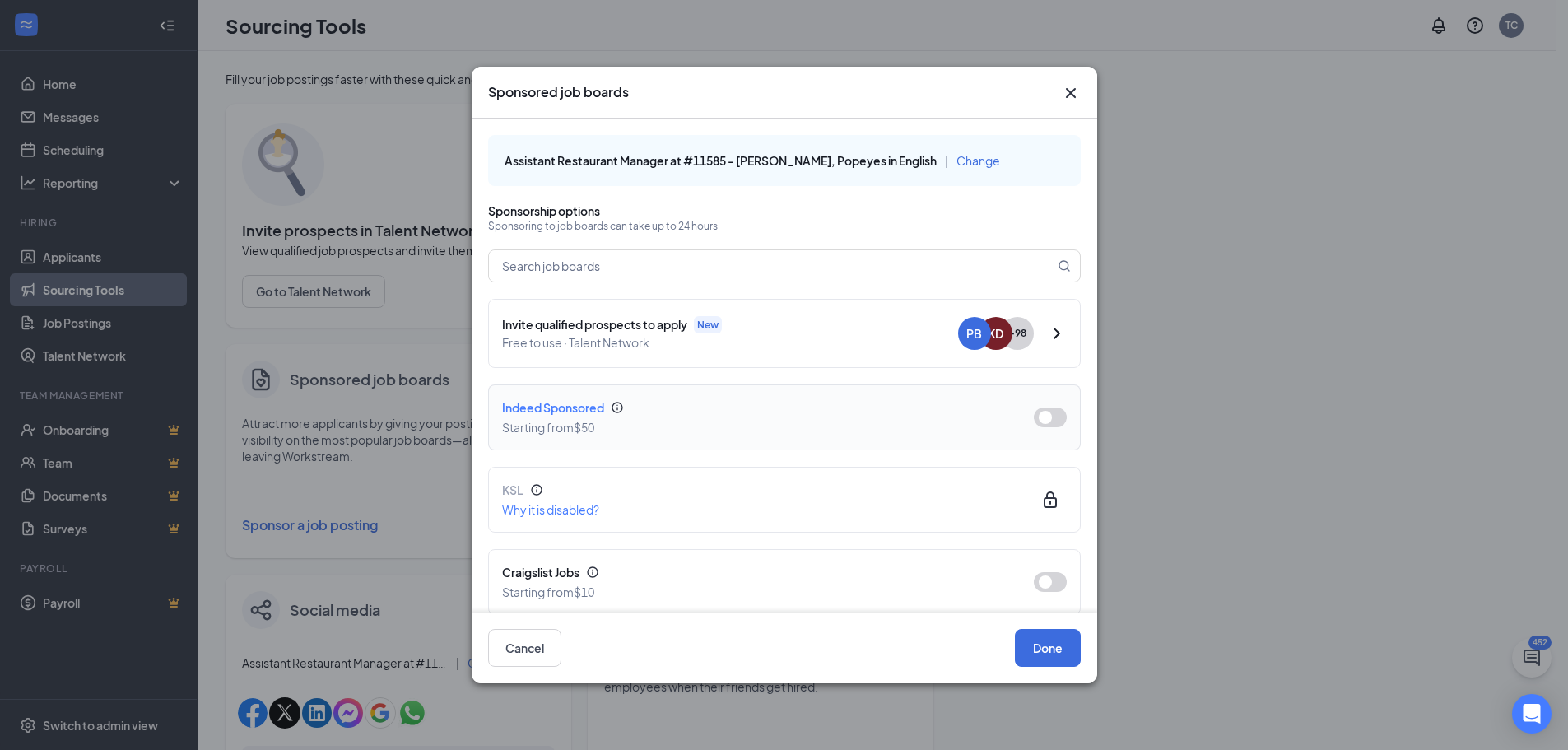
click at [1042, 425] on button "button" at bounding box center [1050, 418] width 33 height 19
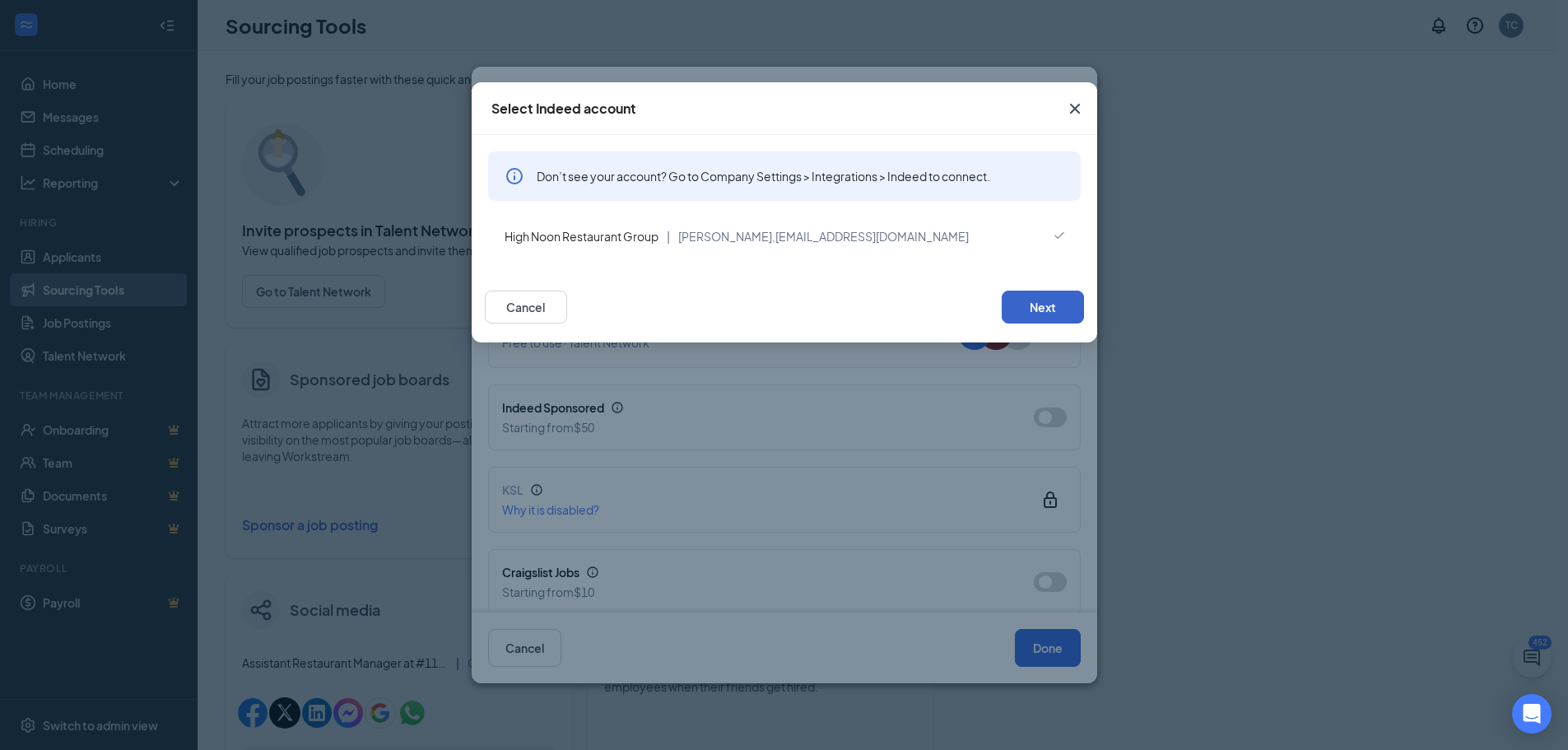
click at [1059, 307] on button "Next" at bounding box center [1043, 307] width 82 height 33
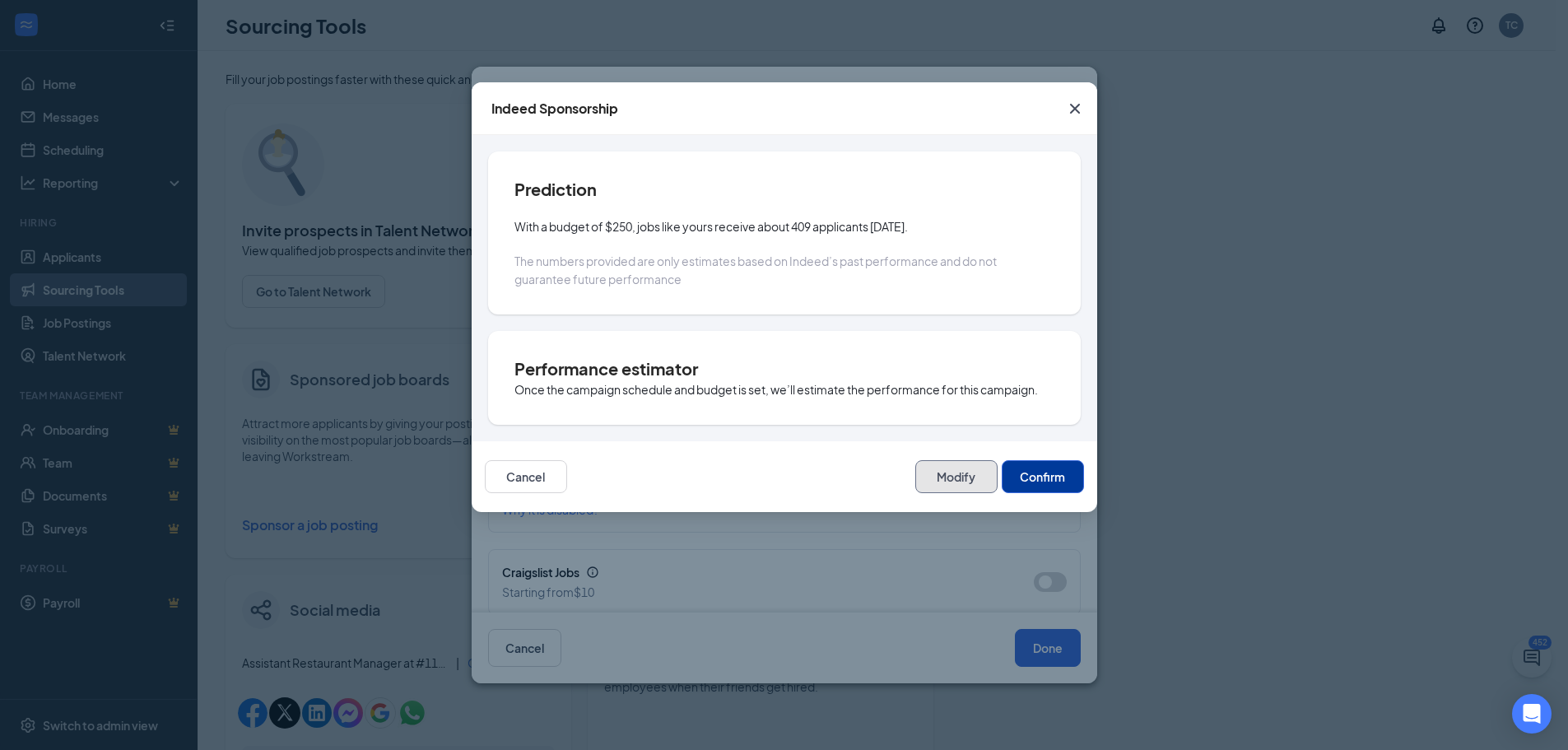
click at [983, 481] on button "Modify" at bounding box center [956, 476] width 82 height 33
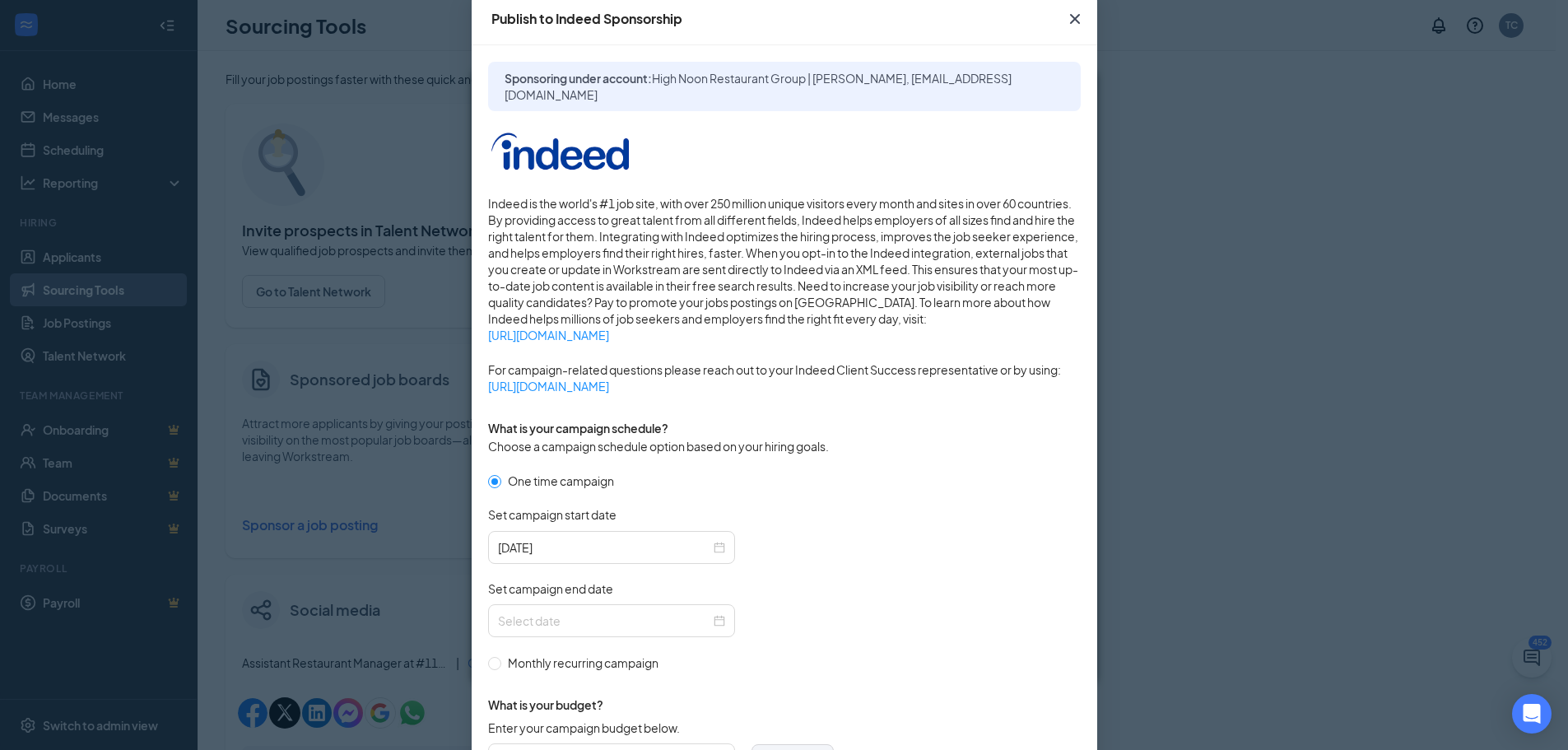
scroll to position [164, 0]
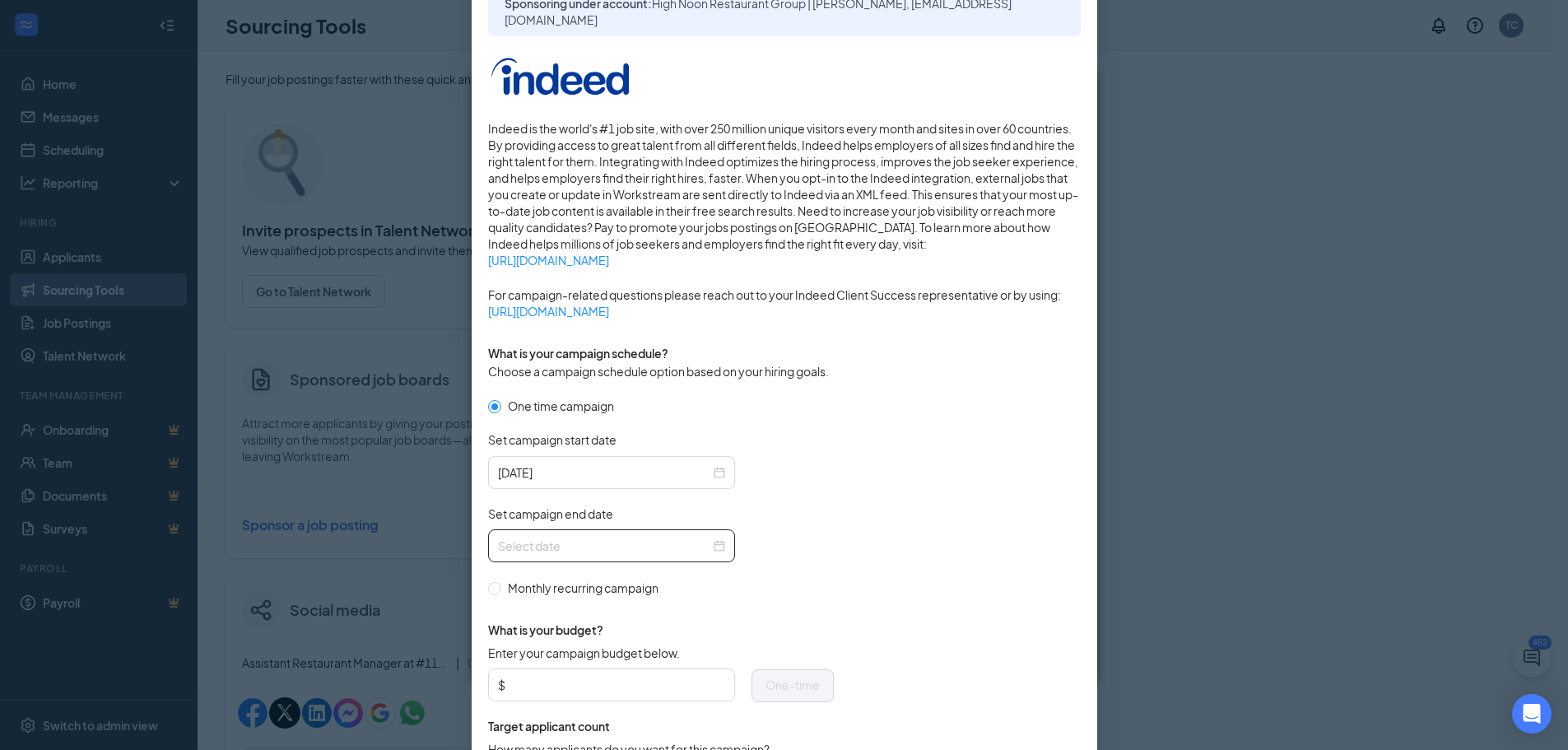
click at [719, 551] on div at bounding box center [612, 545] width 247 height 33
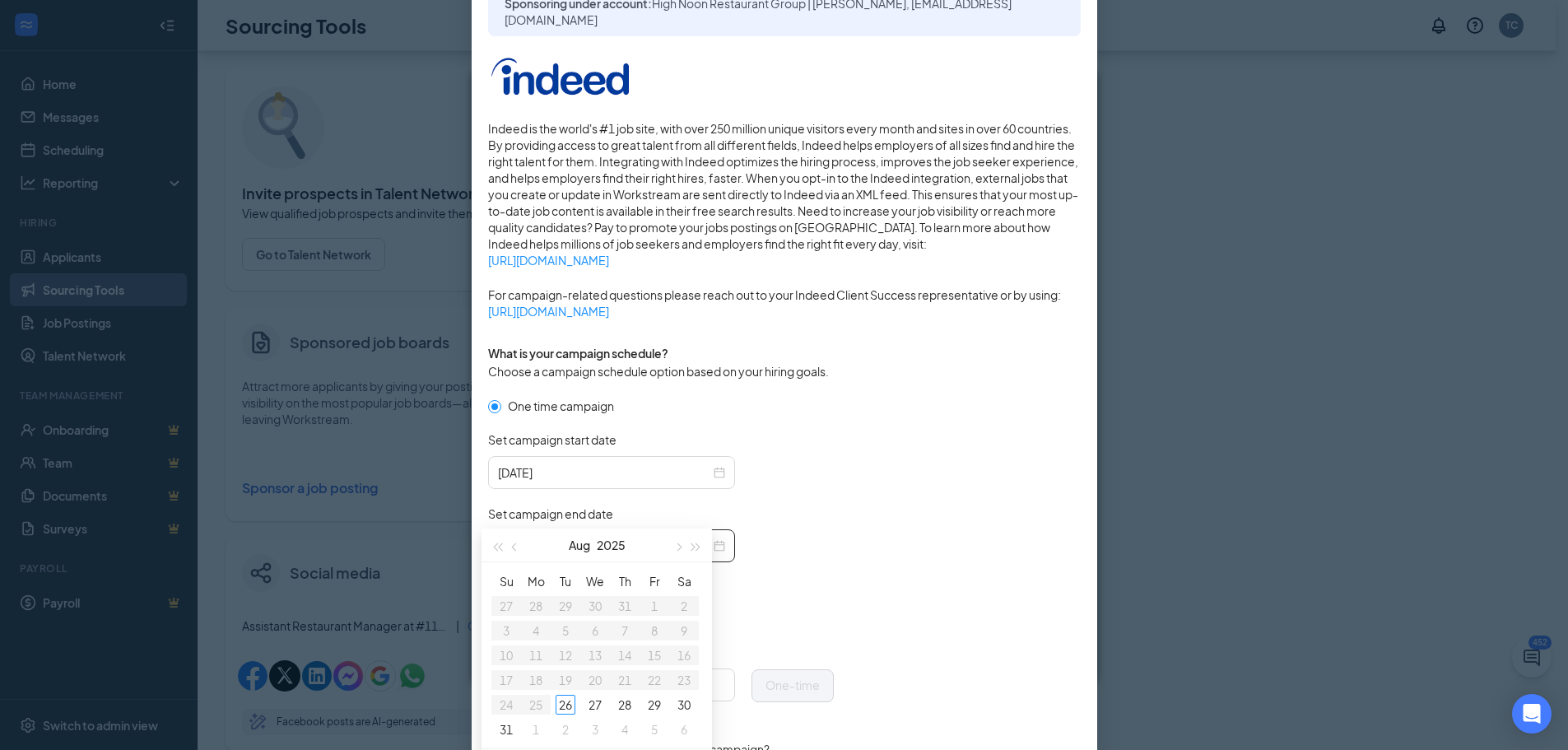
scroll to position [82, 0]
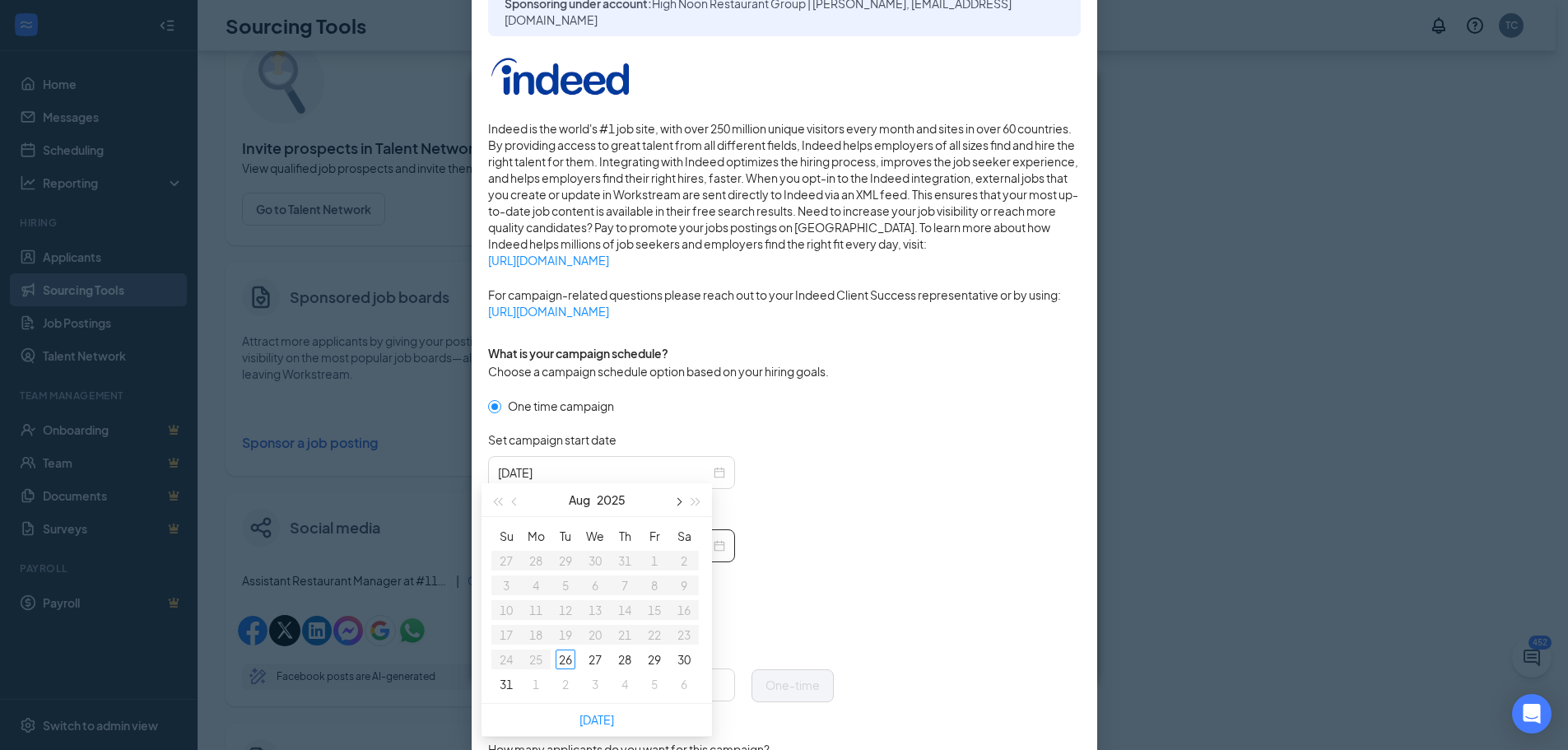
click at [679, 505] on button "button" at bounding box center [677, 499] width 19 height 33
type input "[DATE]"
click at [573, 564] on div "2" at bounding box center [565, 561] width 19 height 19
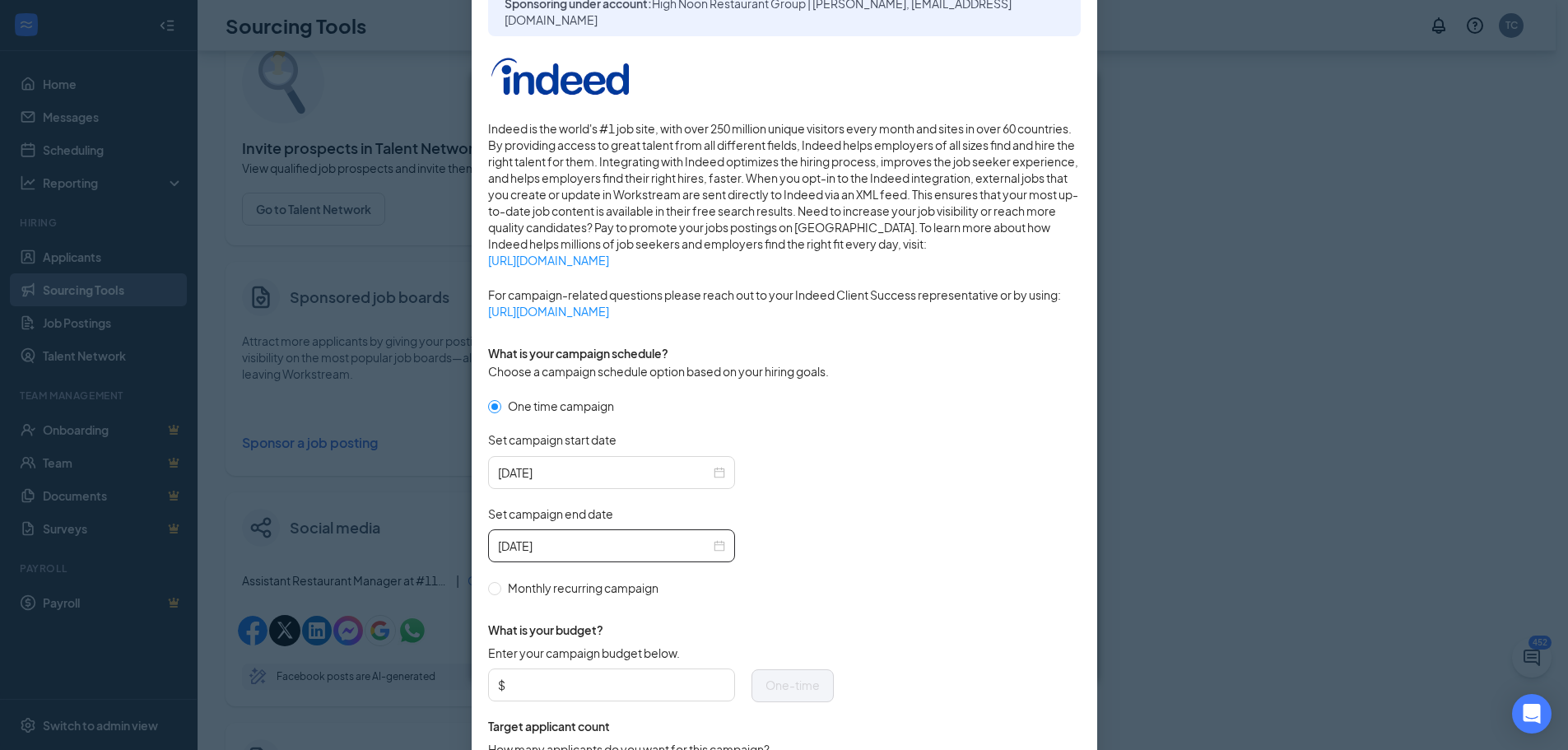
scroll to position [247, 0]
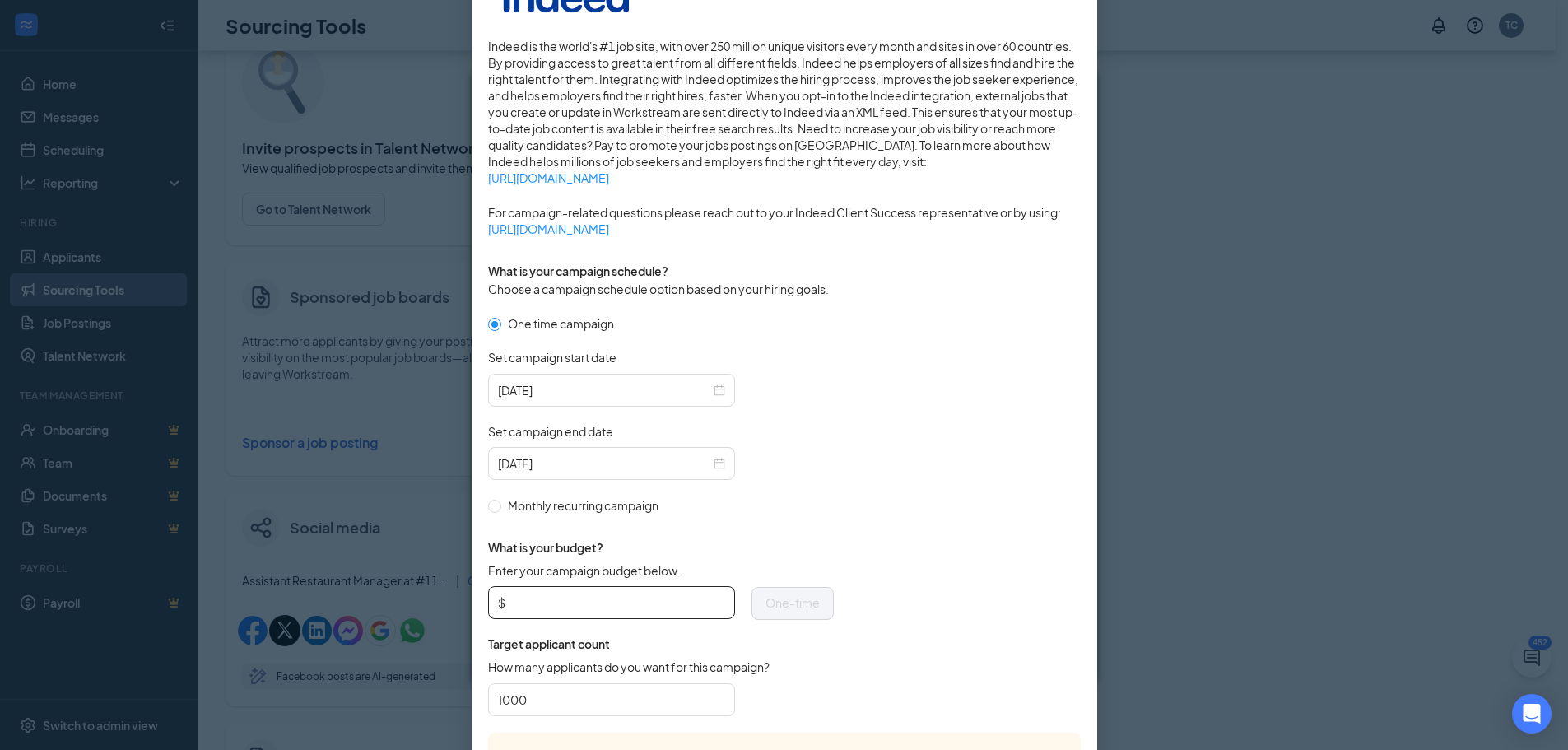
click at [579, 595] on input "Enter your campaign budget below." at bounding box center [616, 602] width 216 height 25
type input "100"
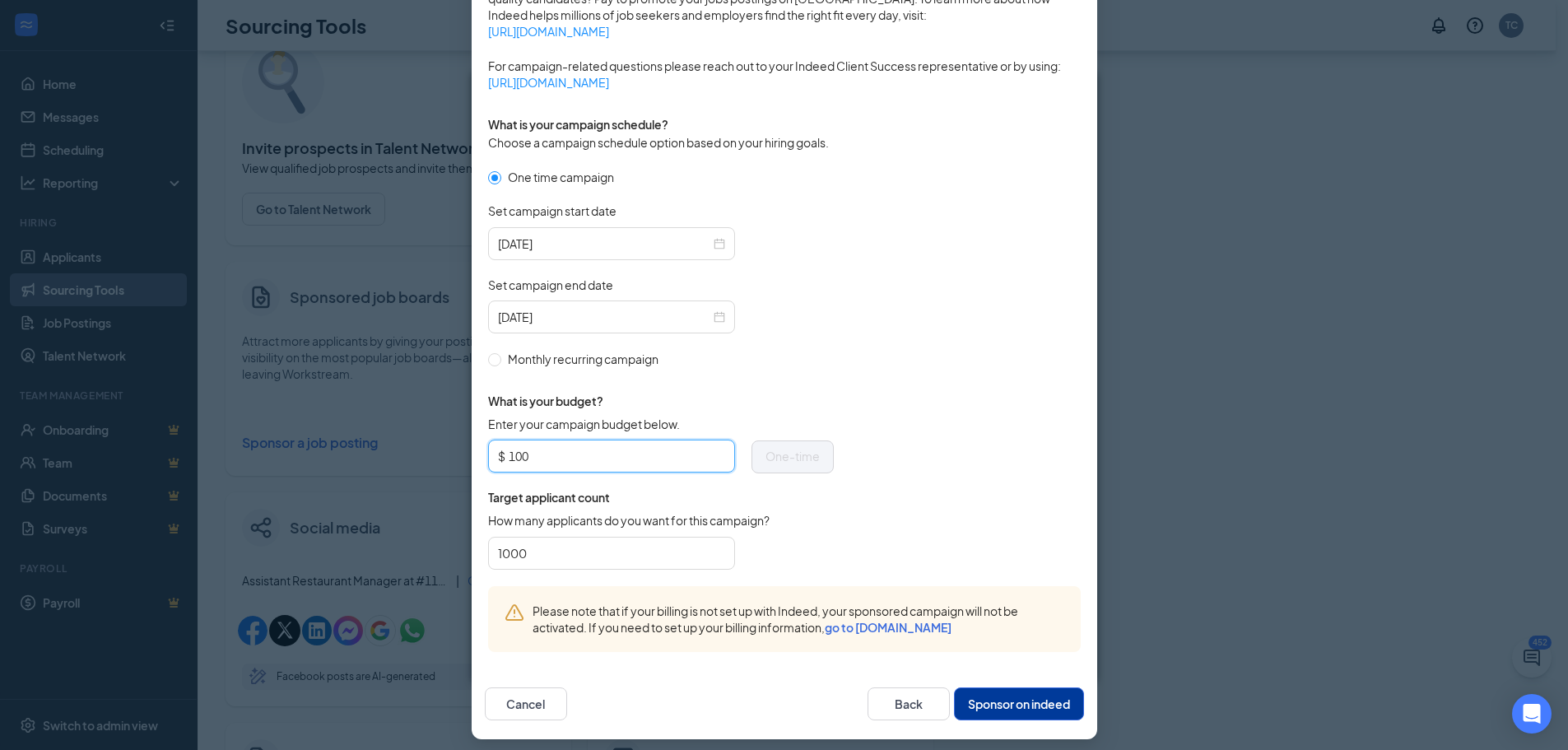
scroll to position [403, 0]
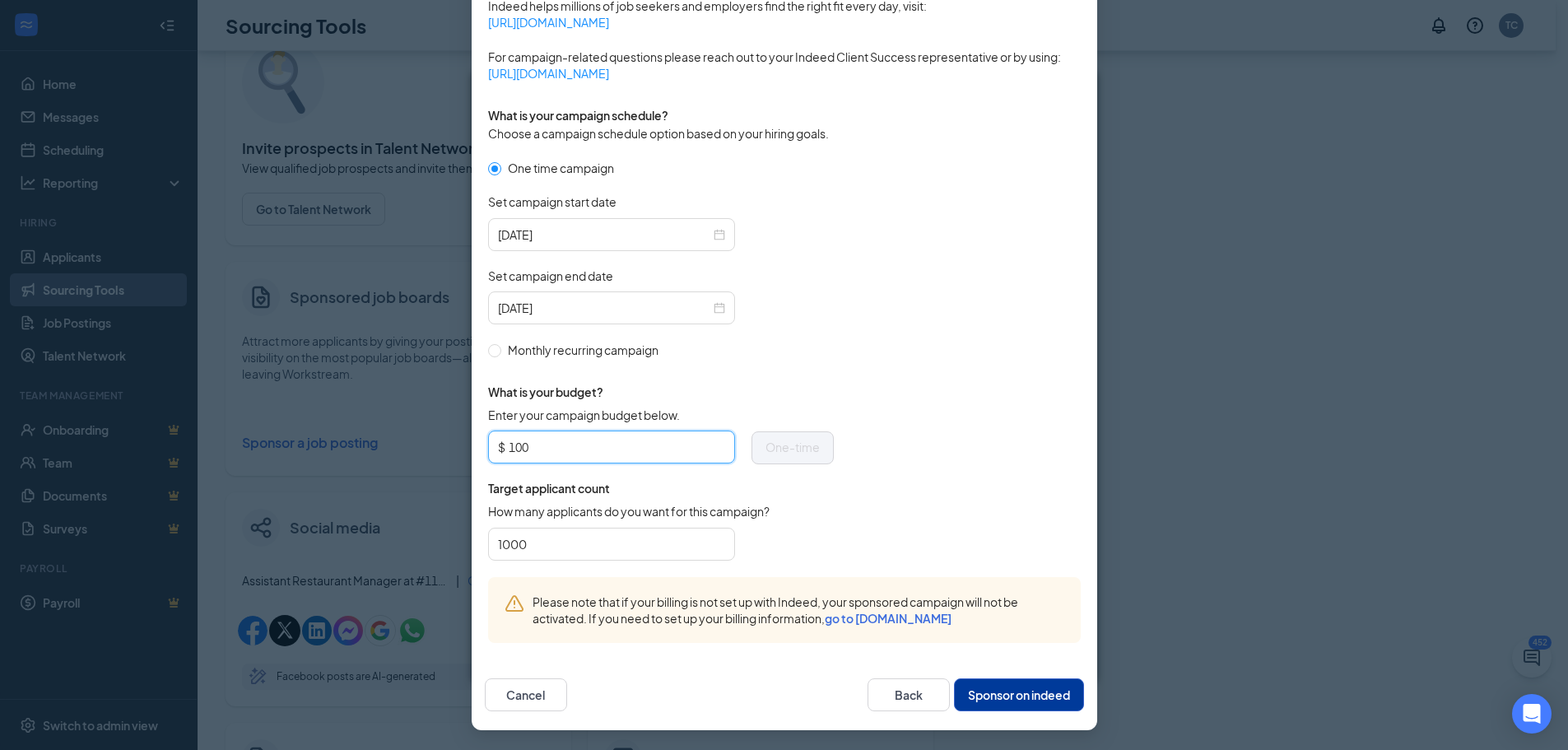
click at [999, 687] on button "Sponsor on indeed" at bounding box center [1019, 694] width 130 height 33
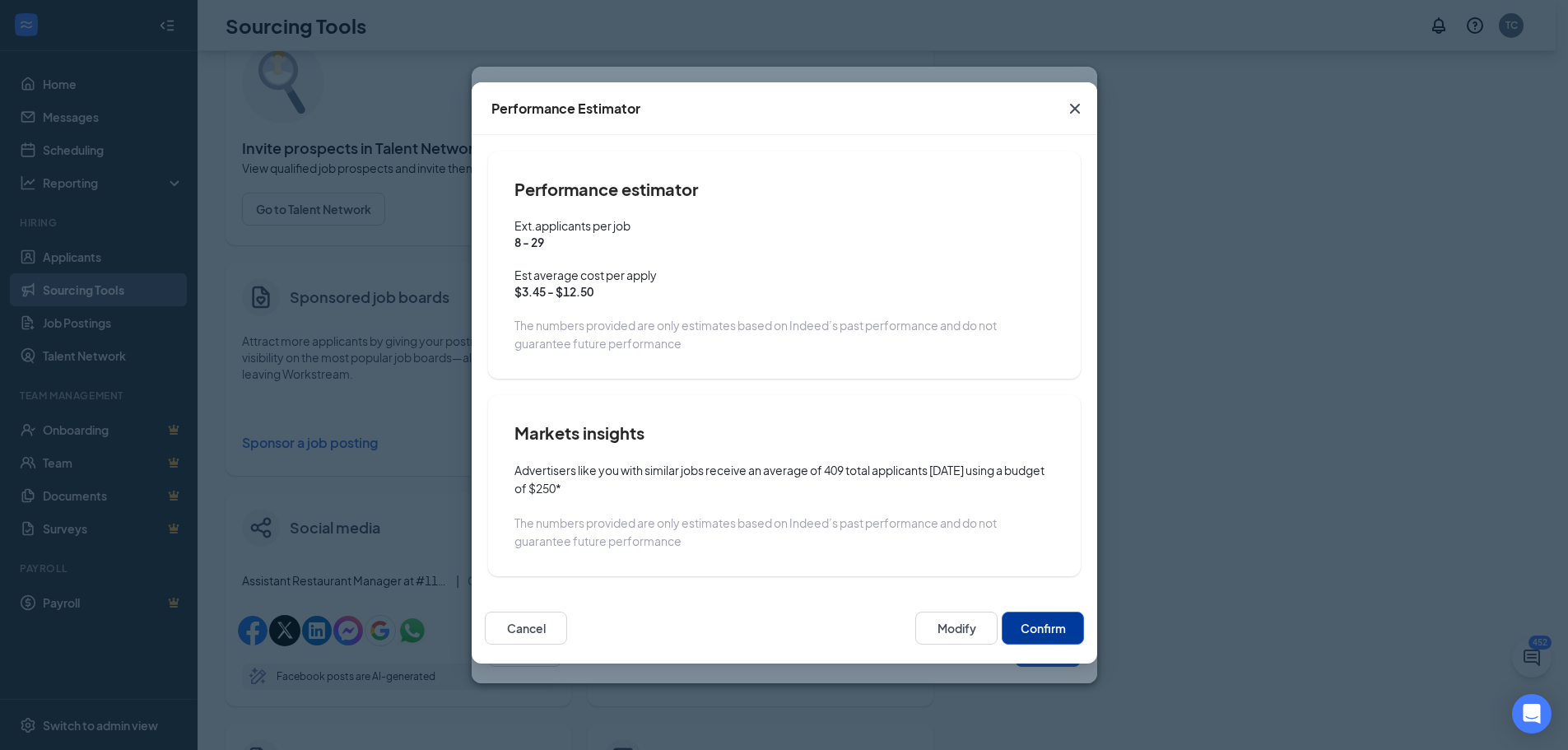
scroll to position [321, 0]
click at [1049, 628] on button "Confirm" at bounding box center [1043, 628] width 82 height 33
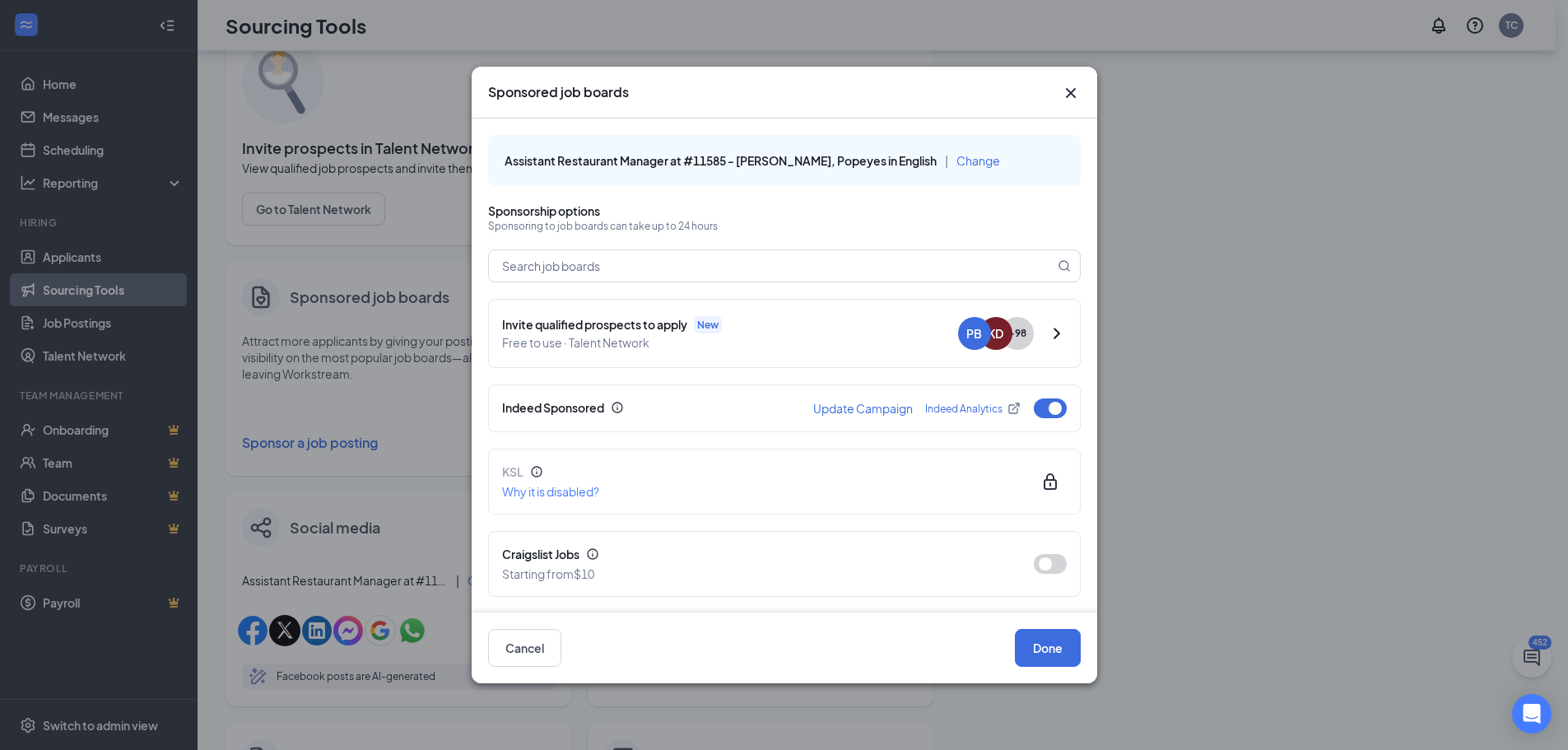
click at [1074, 99] on icon "Cross" at bounding box center [1071, 93] width 19 height 19
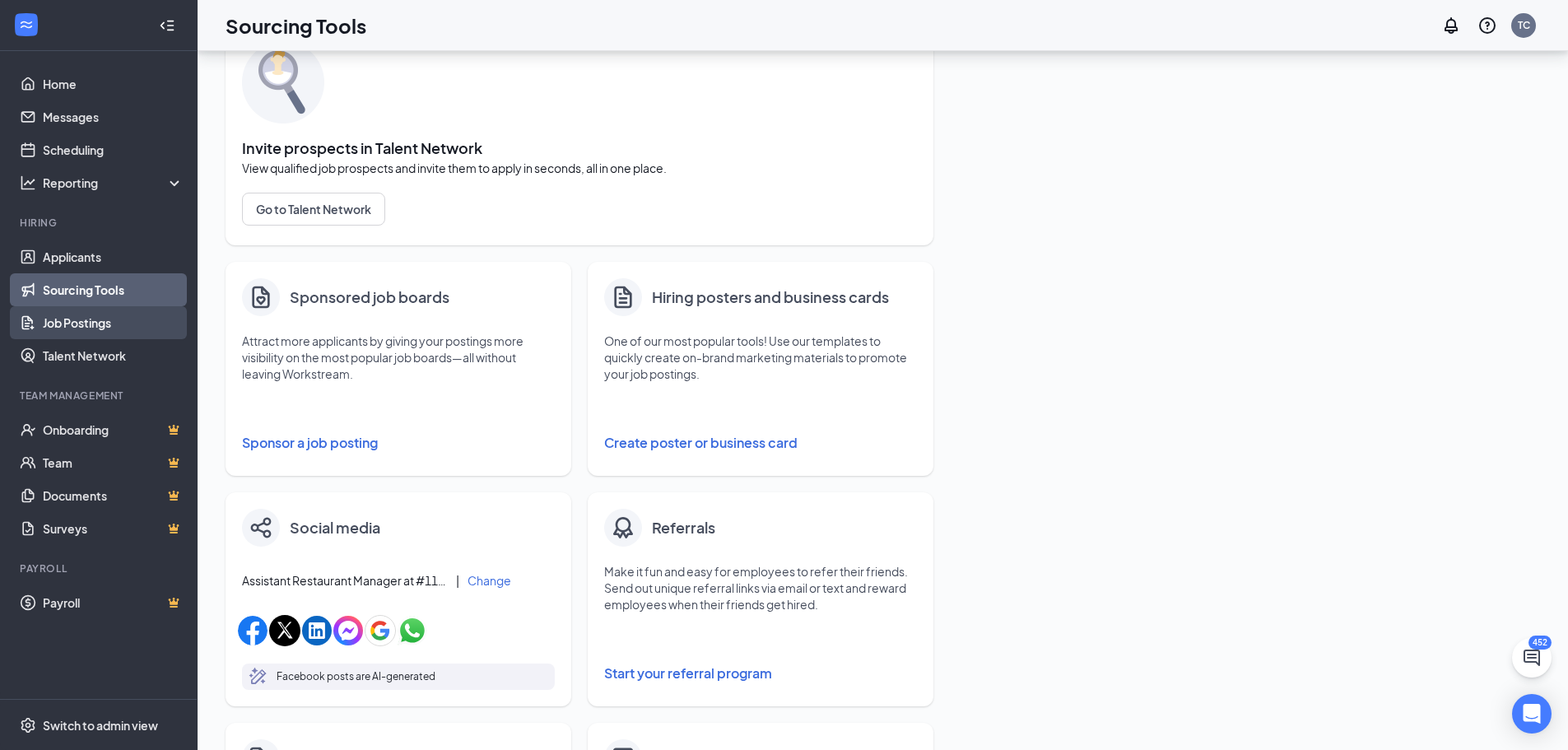
click at [42, 324] on link "Job Postings" at bounding box center [112, 322] width 140 height 33
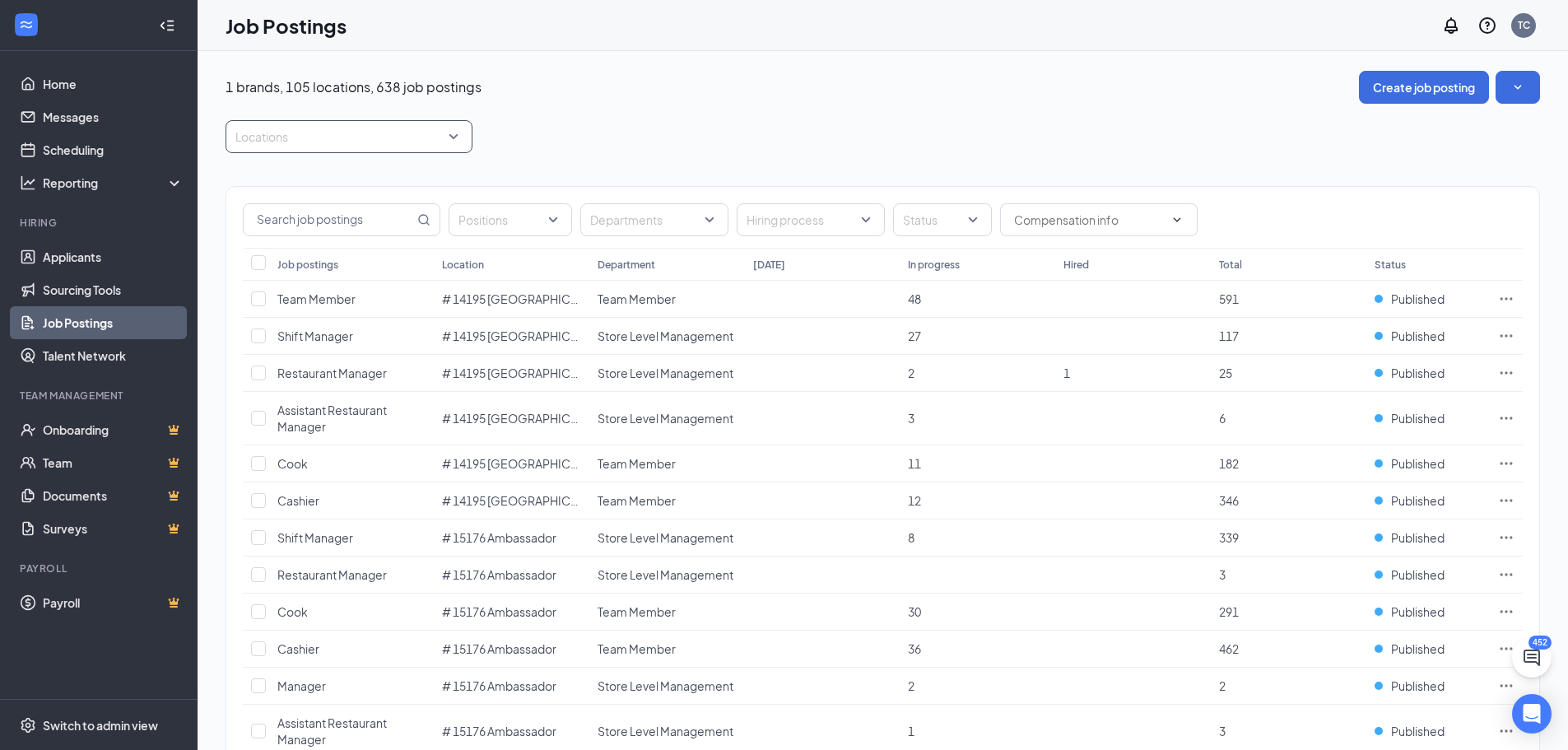
click at [351, 141] on div at bounding box center [341, 137] width 222 height 27
type input "2621"
click at [260, 176] on div "#2621 - [GEOGRAPHIC_DATA]" at bounding box center [349, 182] width 221 height 19
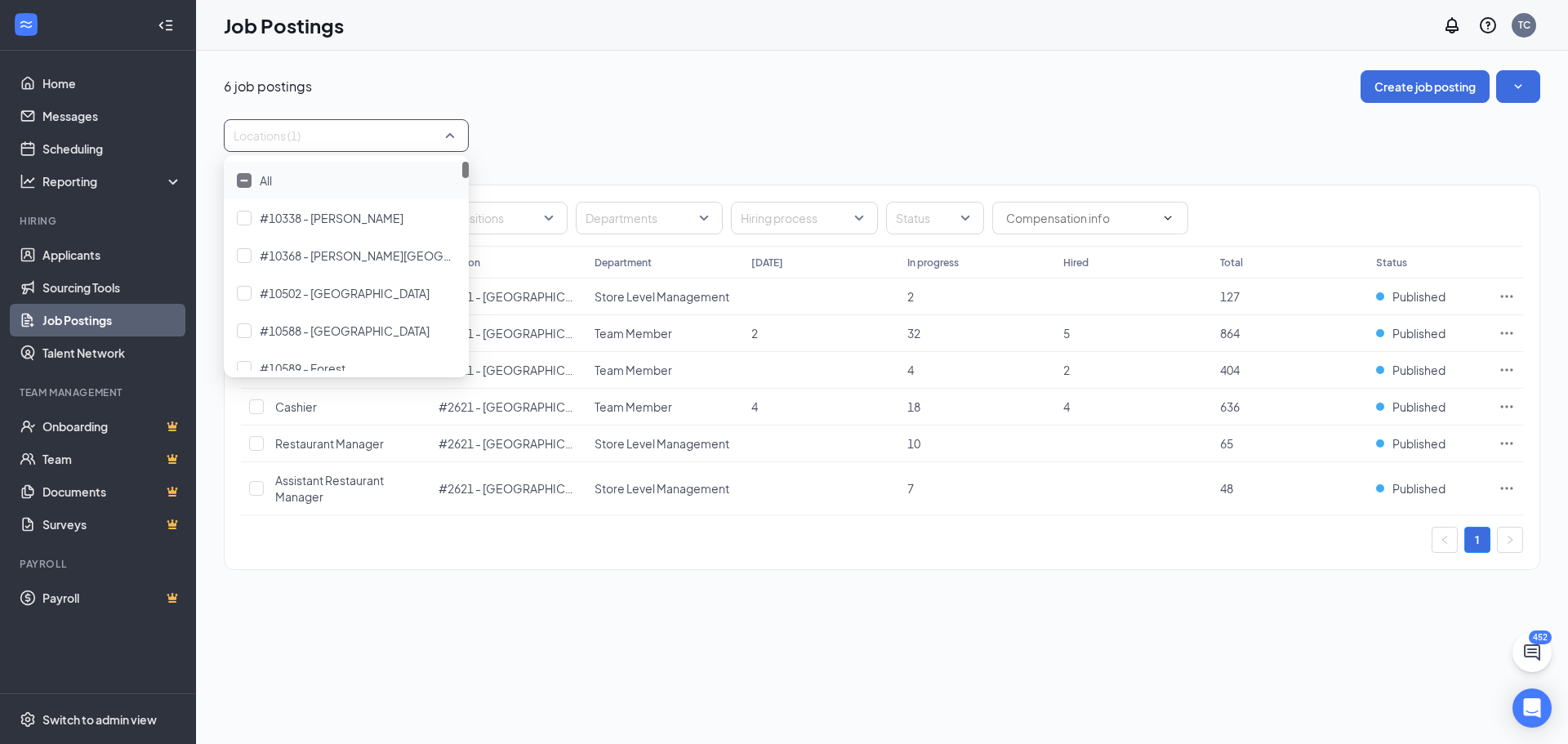
click at [589, 131] on div "Locations (1)" at bounding box center [881, 135] width 1317 height 32
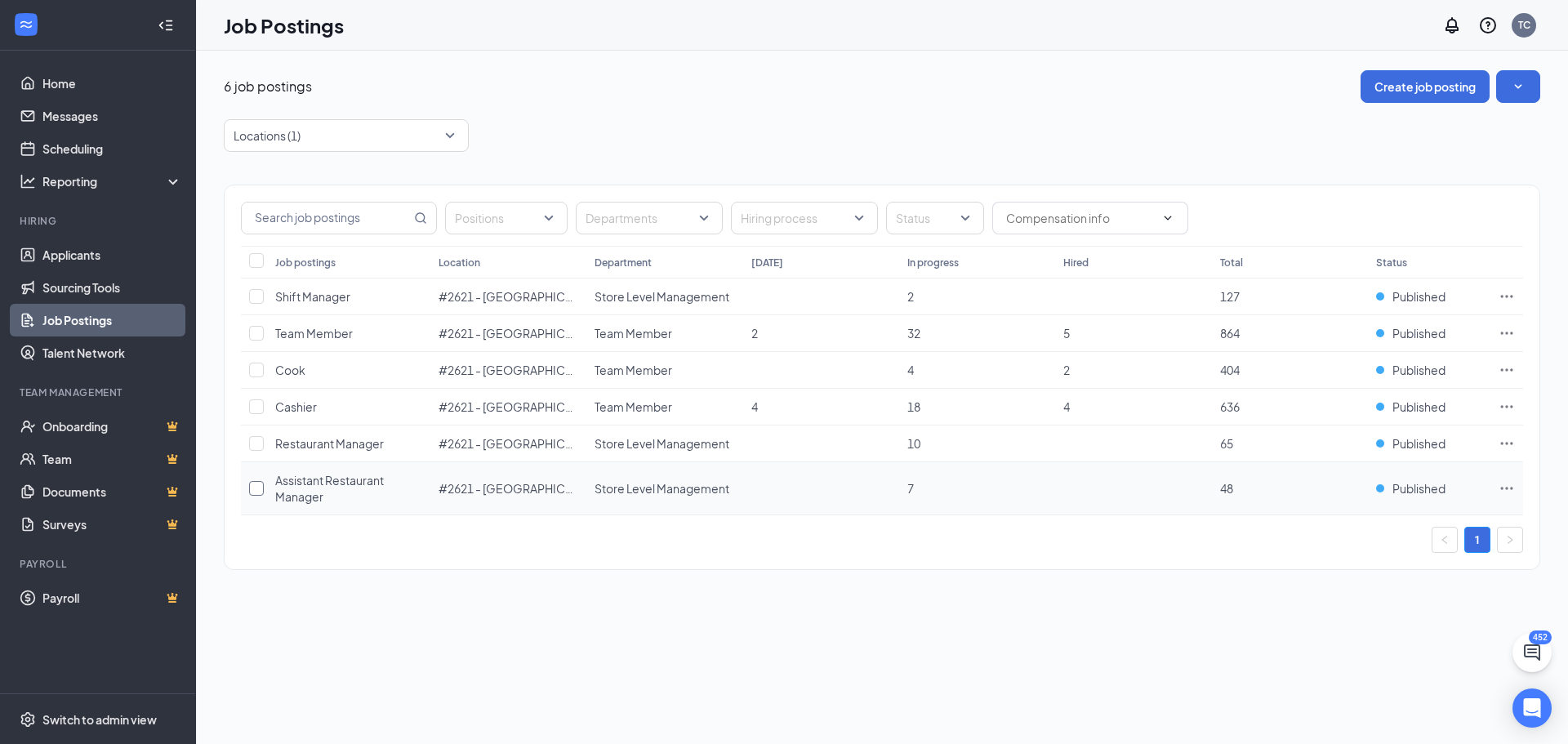
click at [259, 488] on input "checkbox" at bounding box center [256, 488] width 15 height 15
checkbox input "true"
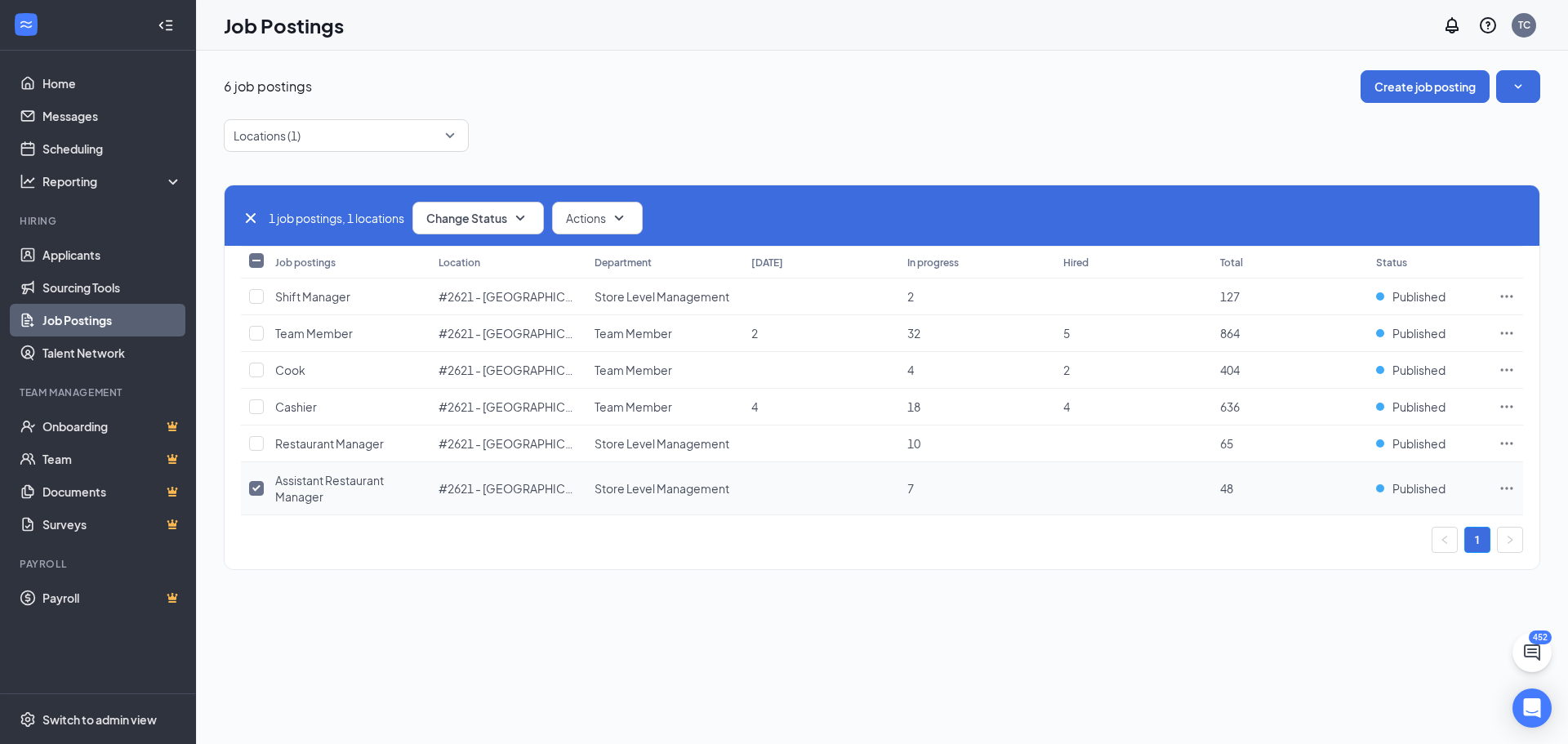
click at [1498, 488] on td at bounding box center [1507, 489] width 32 height 53
click at [1512, 488] on icon "Ellipses" at bounding box center [1508, 488] width 12 height 3
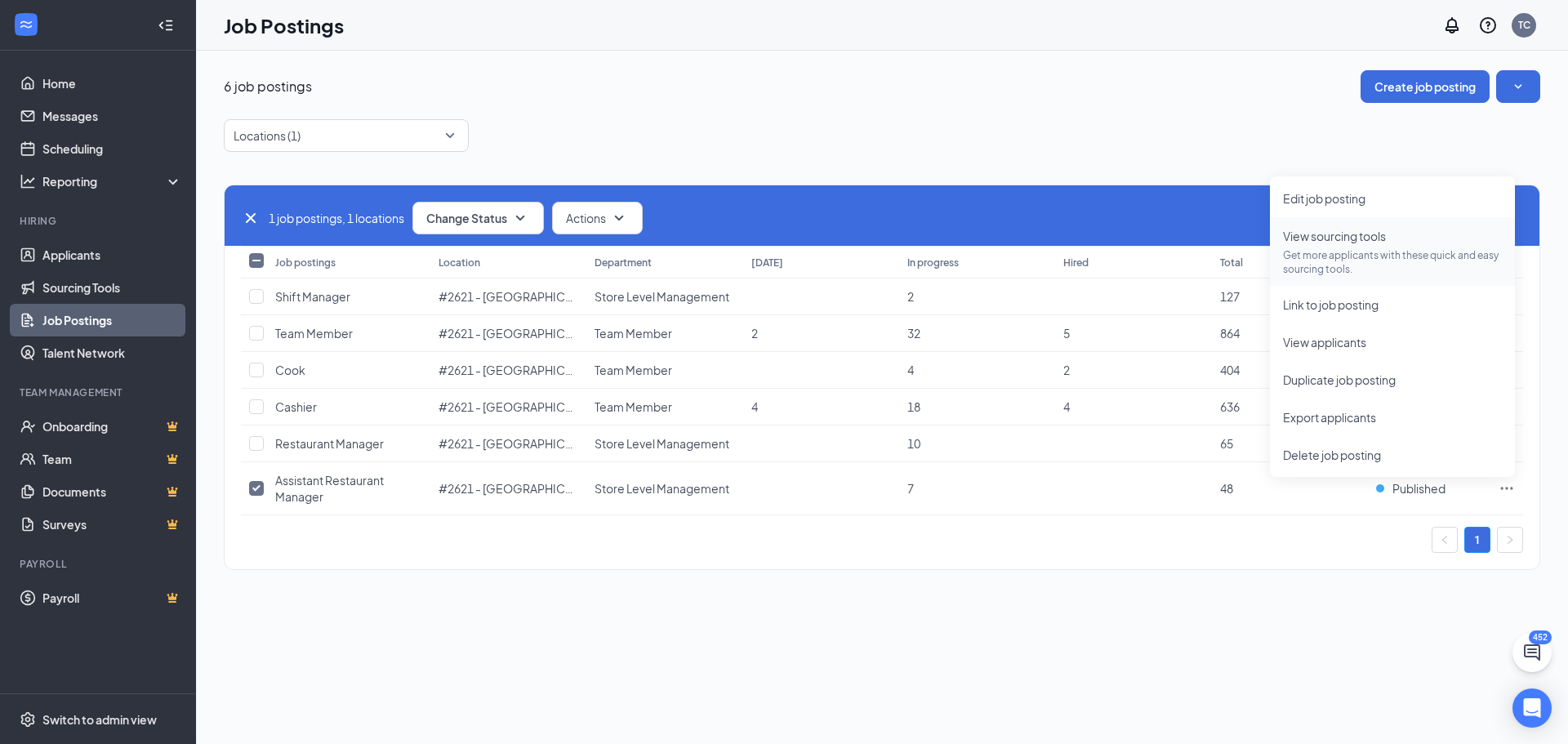
click at [1334, 247] on span "View sourcing tools Get more applicants with these quick and easy sourcing tool…" at bounding box center [1393, 252] width 219 height 49
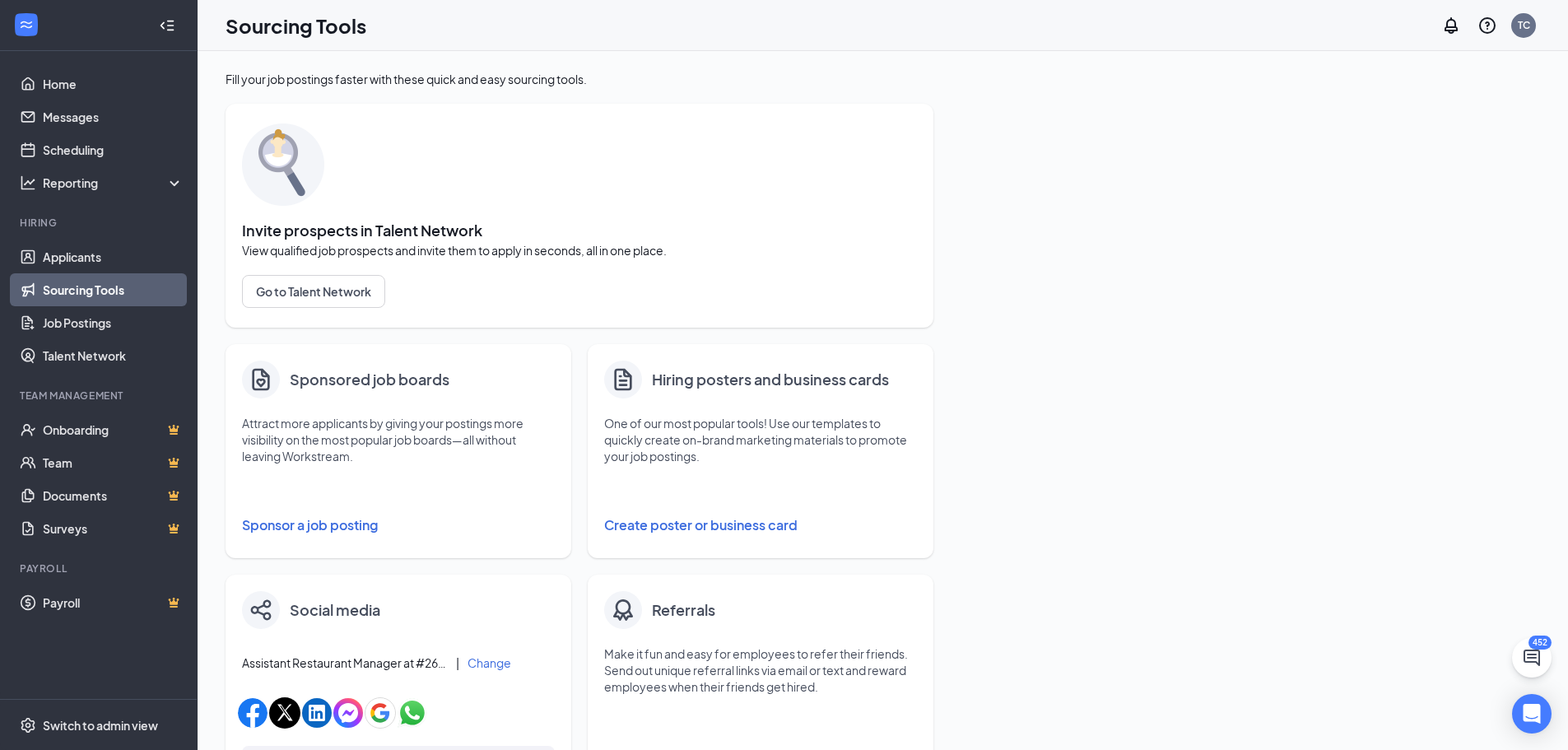
click at [349, 524] on button "Sponsor a job posting" at bounding box center [398, 525] width 313 height 33
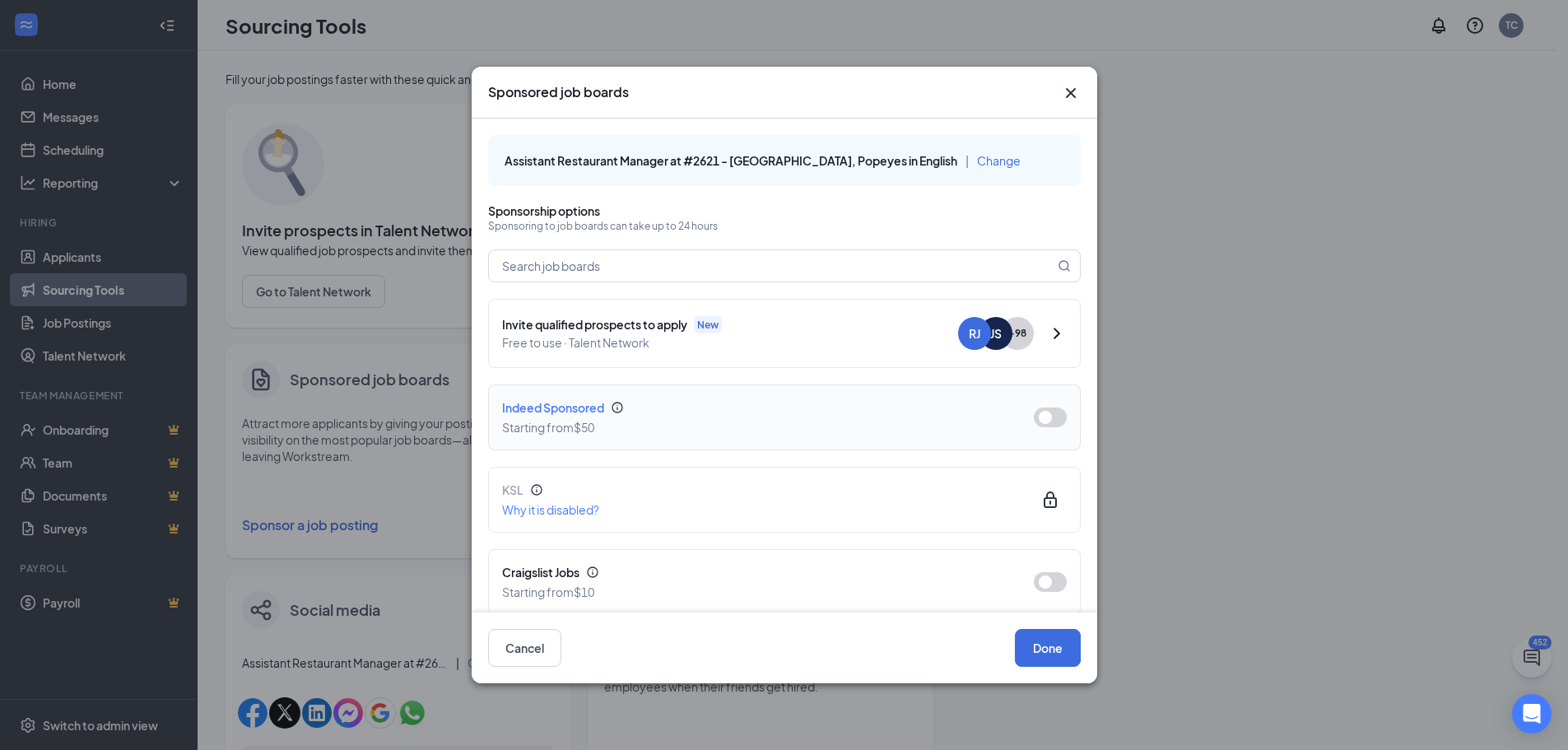
click at [634, 416] on div "Indeed Sponsored" at bounding box center [755, 407] width 505 height 19
click at [1034, 408] on button "button" at bounding box center [1050, 418] width 33 height 19
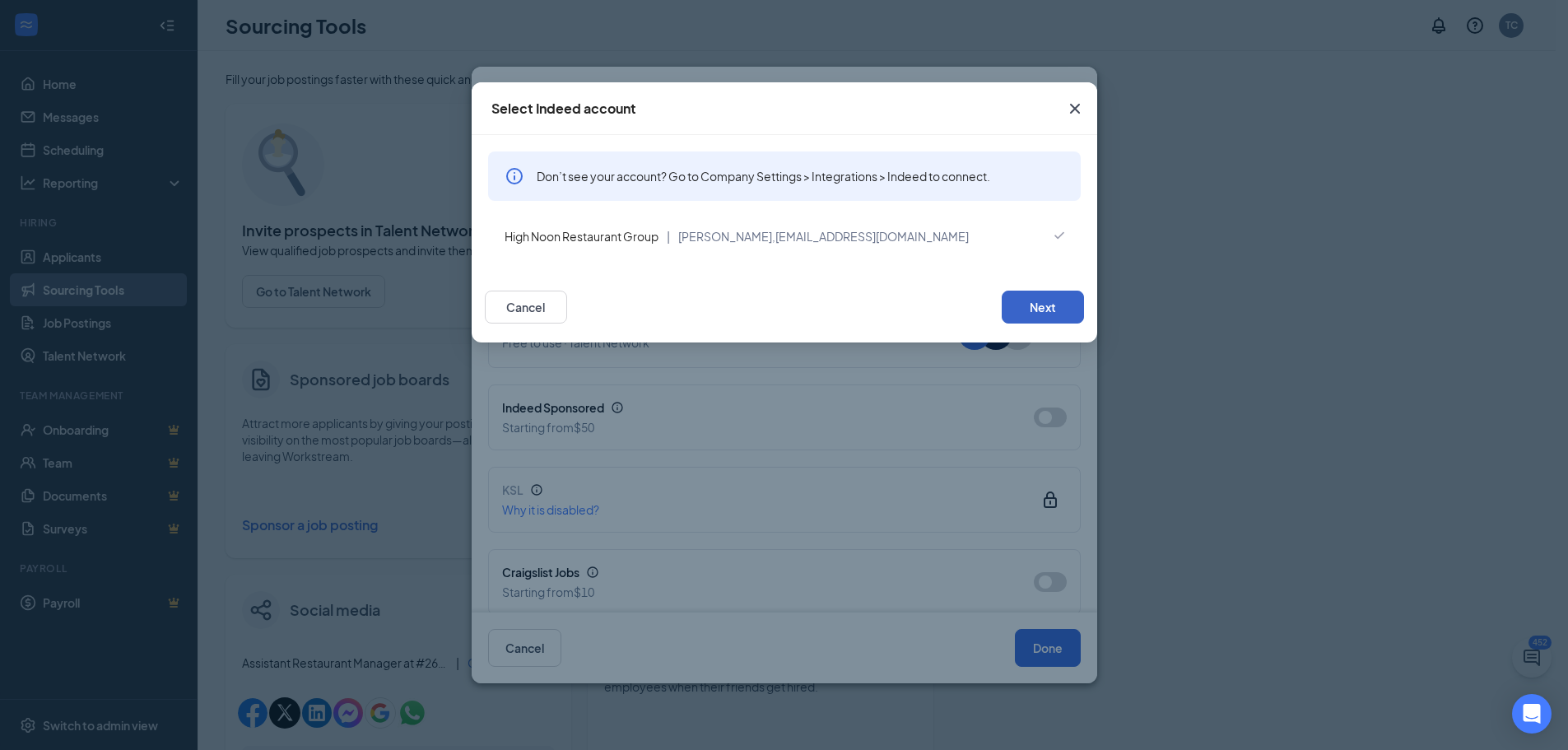
click at [1028, 306] on button "Next" at bounding box center [1043, 307] width 82 height 33
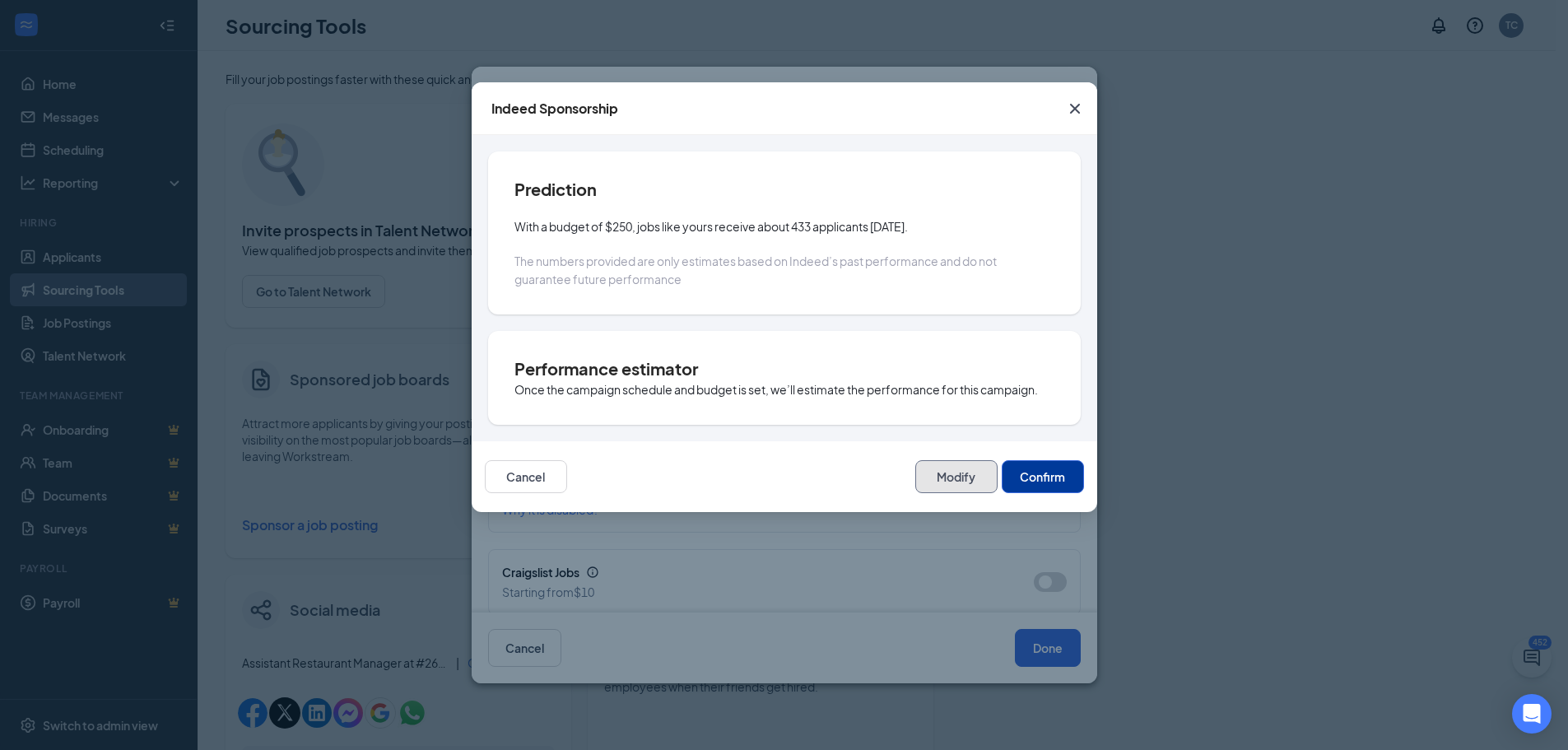
click at [931, 475] on button "Modify" at bounding box center [956, 476] width 82 height 33
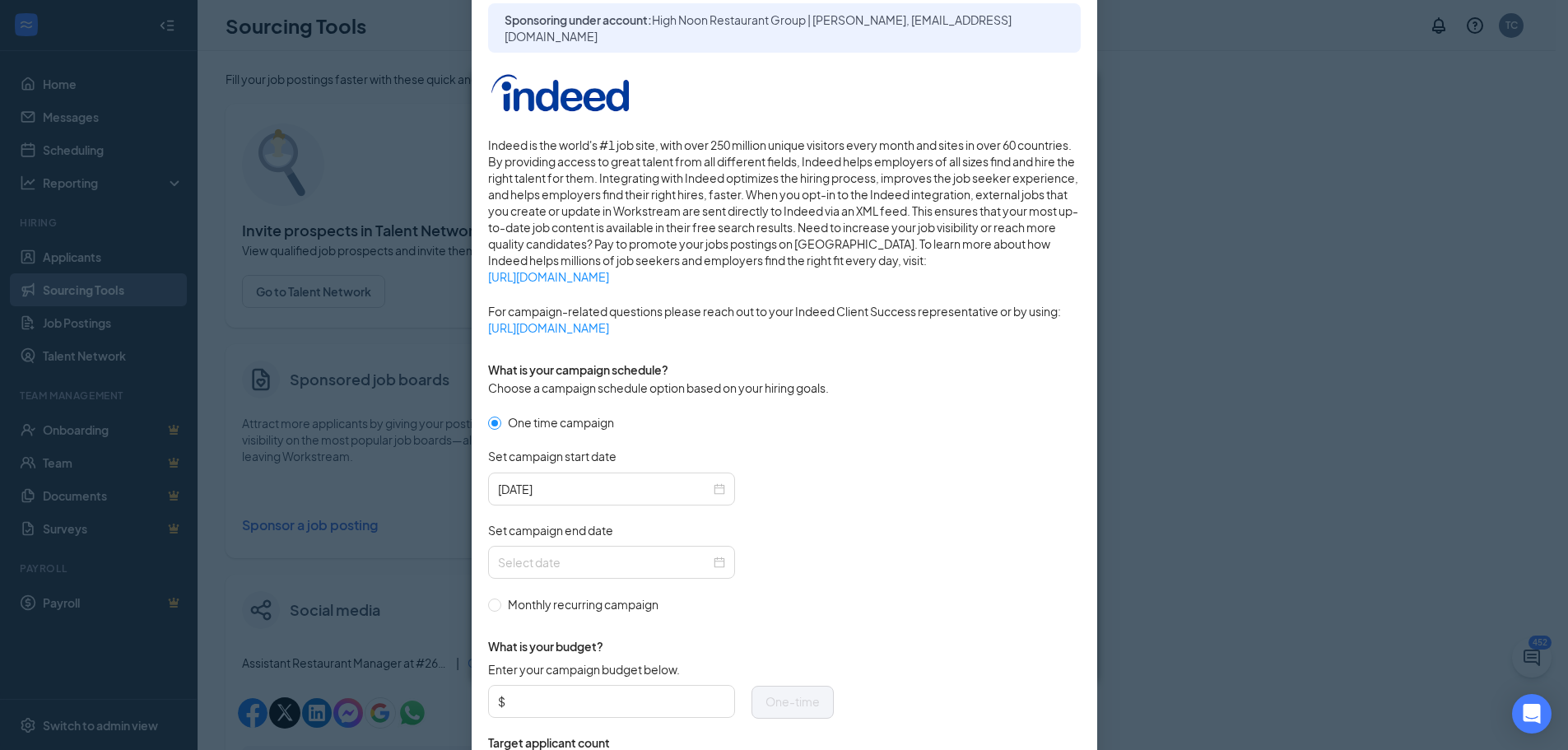
scroll to position [247, 0]
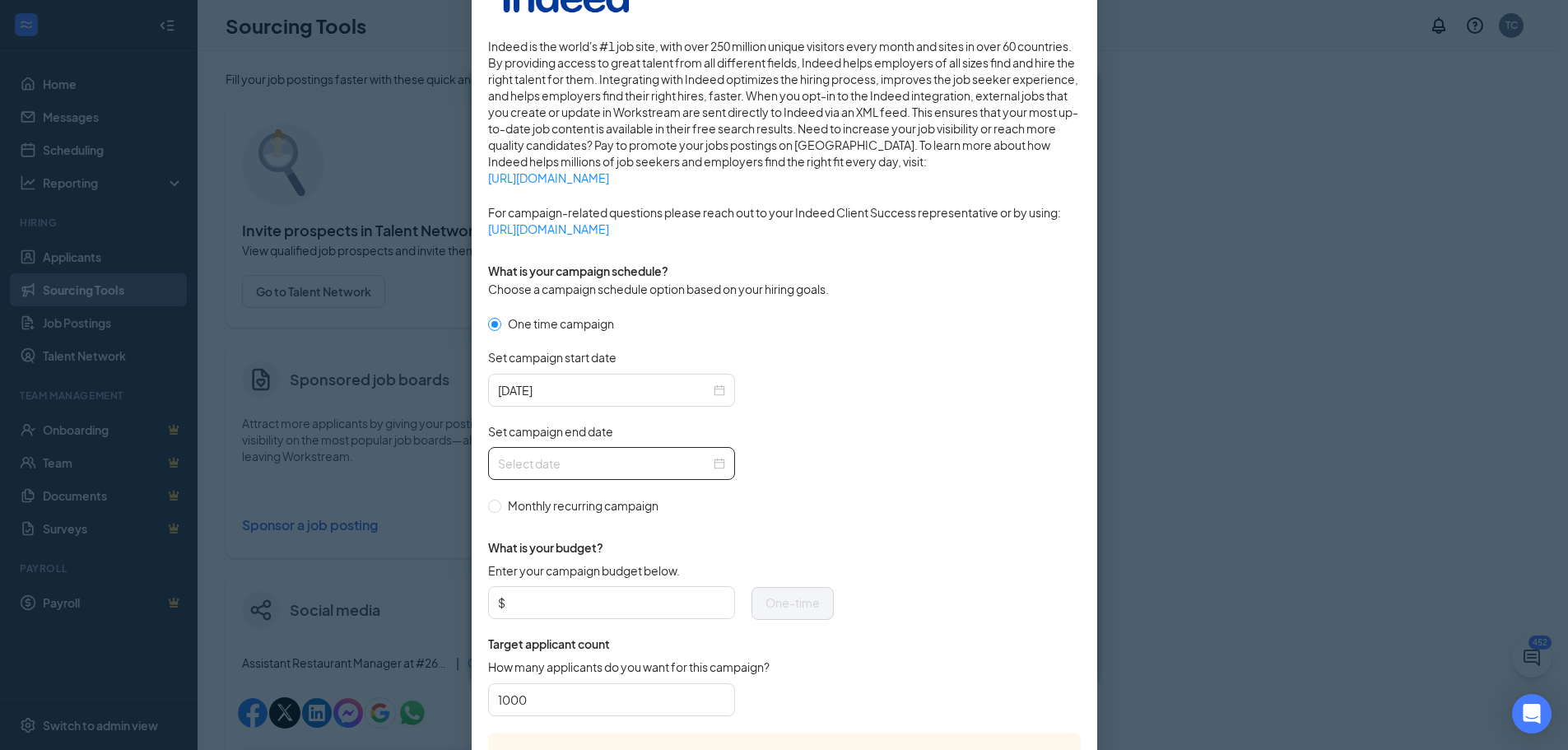
click at [710, 459] on div at bounding box center [611, 464] width 227 height 19
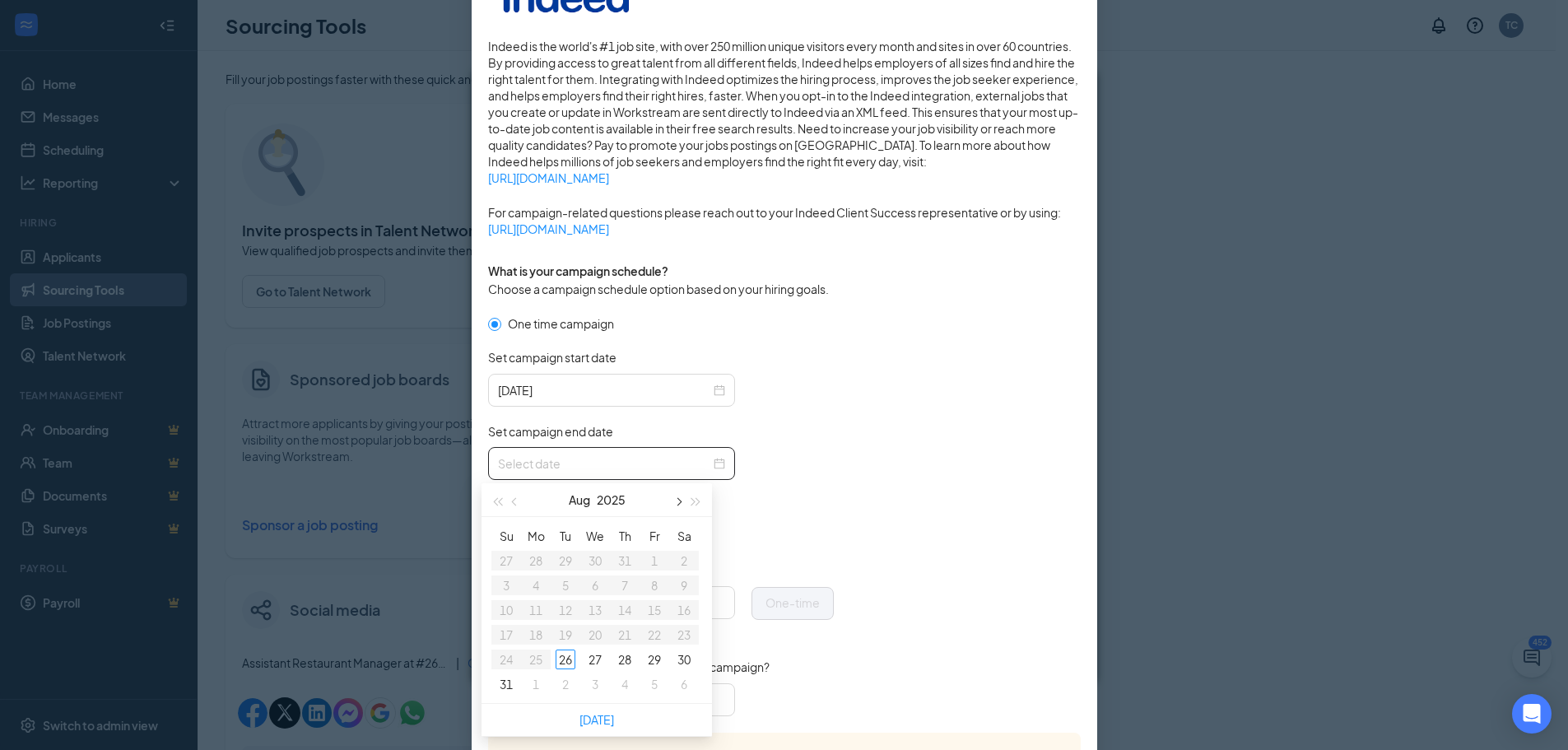
click at [682, 504] on button "button" at bounding box center [677, 499] width 19 height 33
type input "[DATE]"
click at [567, 557] on div "2" at bounding box center [565, 561] width 19 height 19
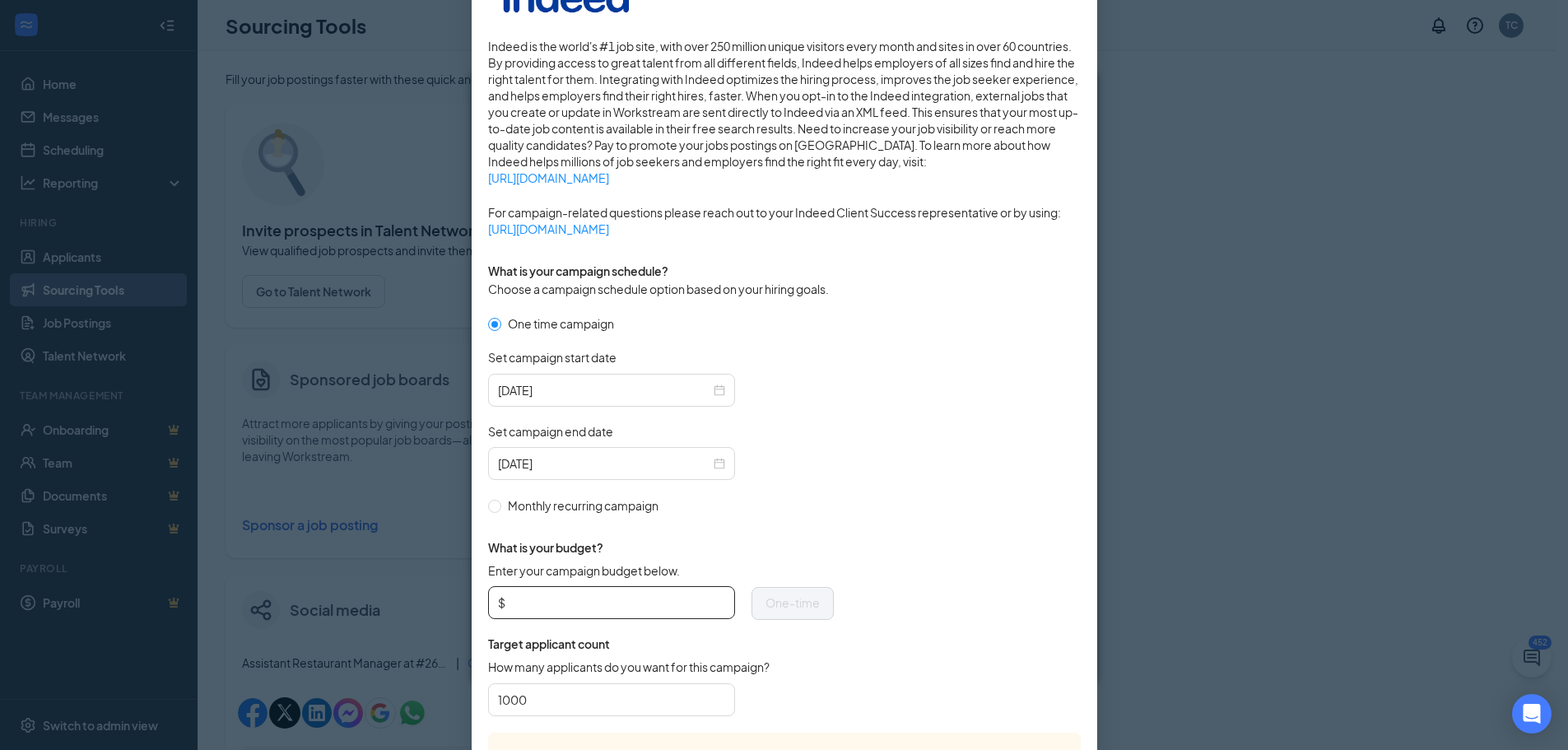
click at [667, 599] on input "Enter your campaign budget below." at bounding box center [616, 602] width 216 height 25
type input "100"
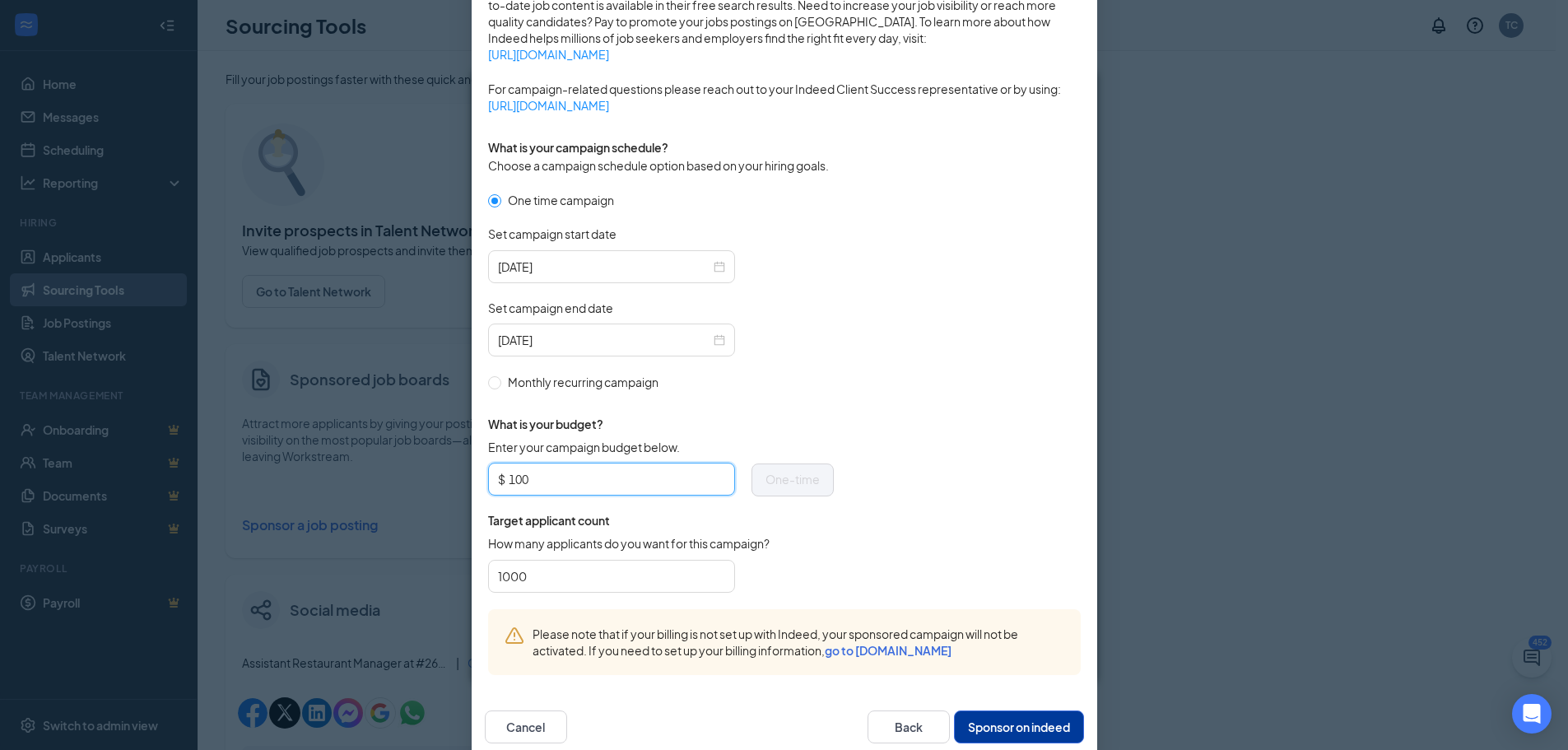
scroll to position [403, 0]
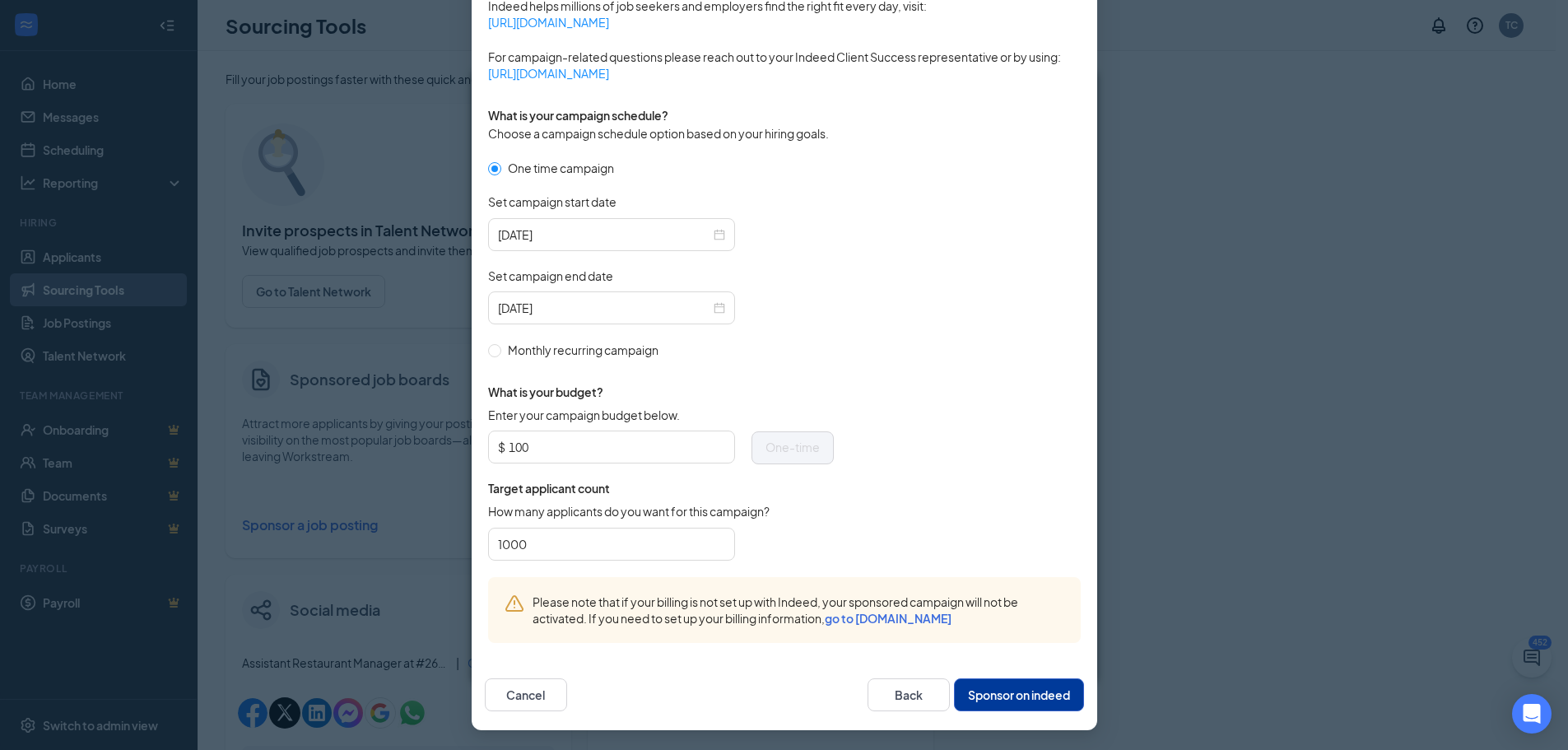
click at [1000, 700] on button "Sponsor on indeed" at bounding box center [1019, 694] width 130 height 33
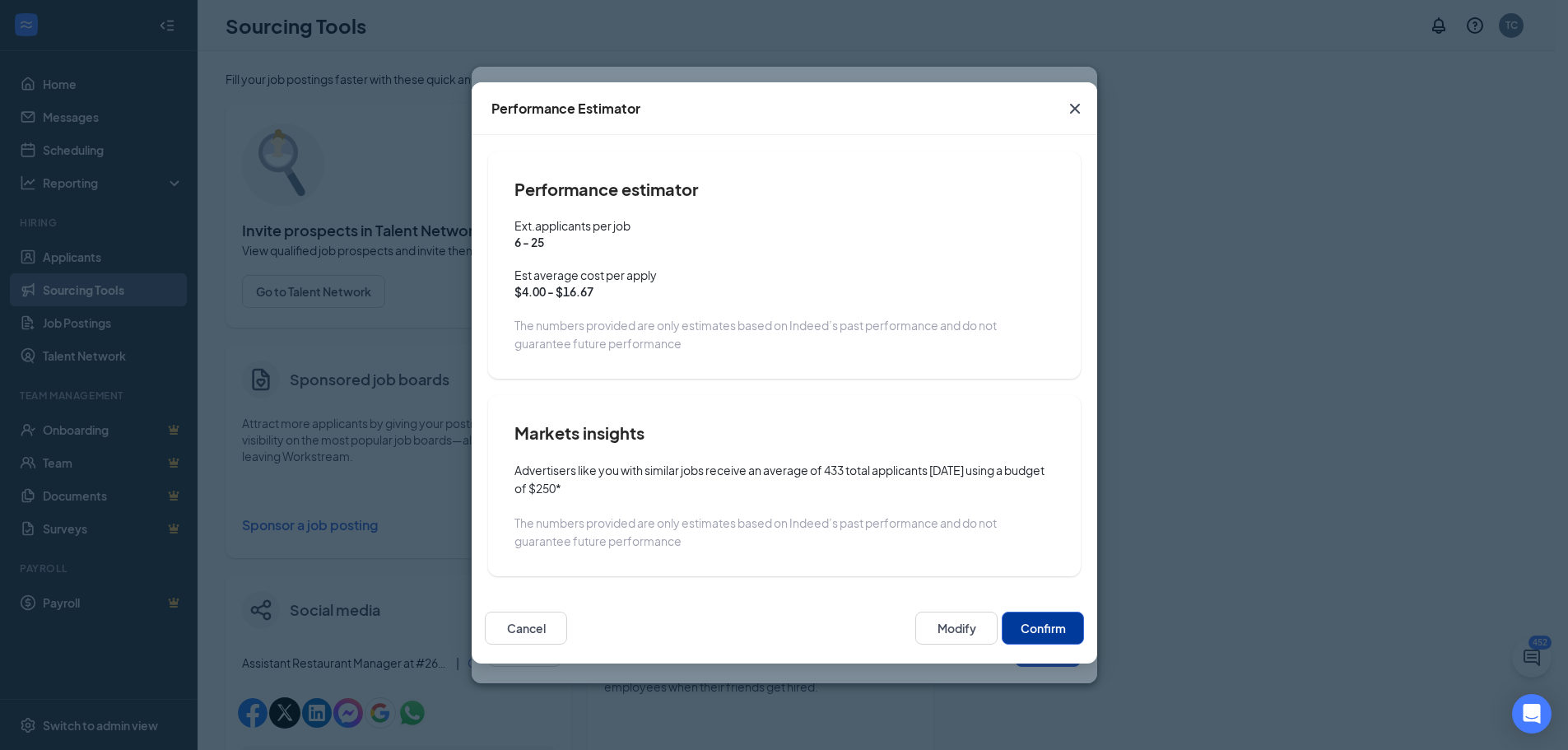
scroll to position [321, 0]
click at [1033, 617] on button "Confirm" at bounding box center [1043, 628] width 82 height 33
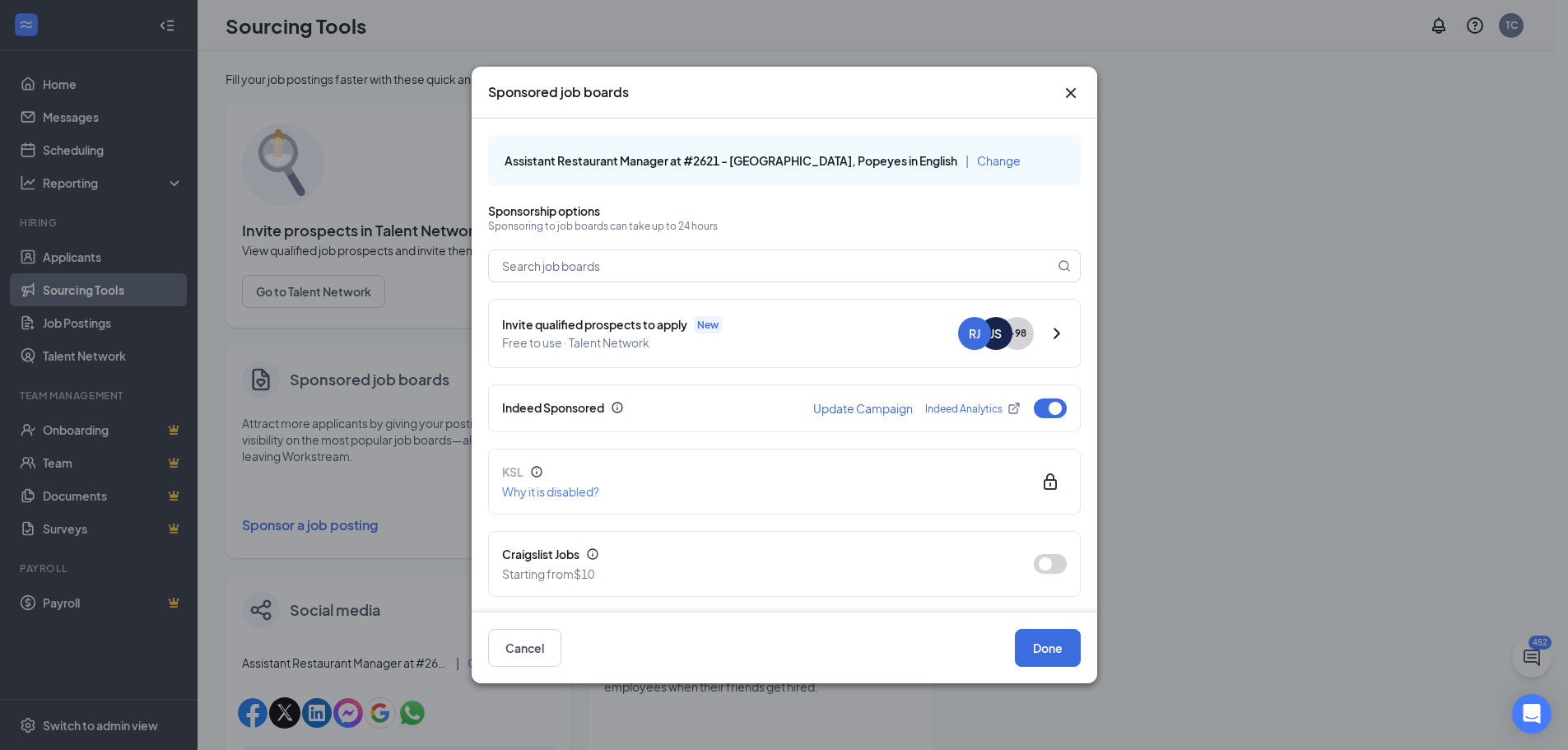
click at [1071, 91] on icon "Cross" at bounding box center [1071, 93] width 19 height 19
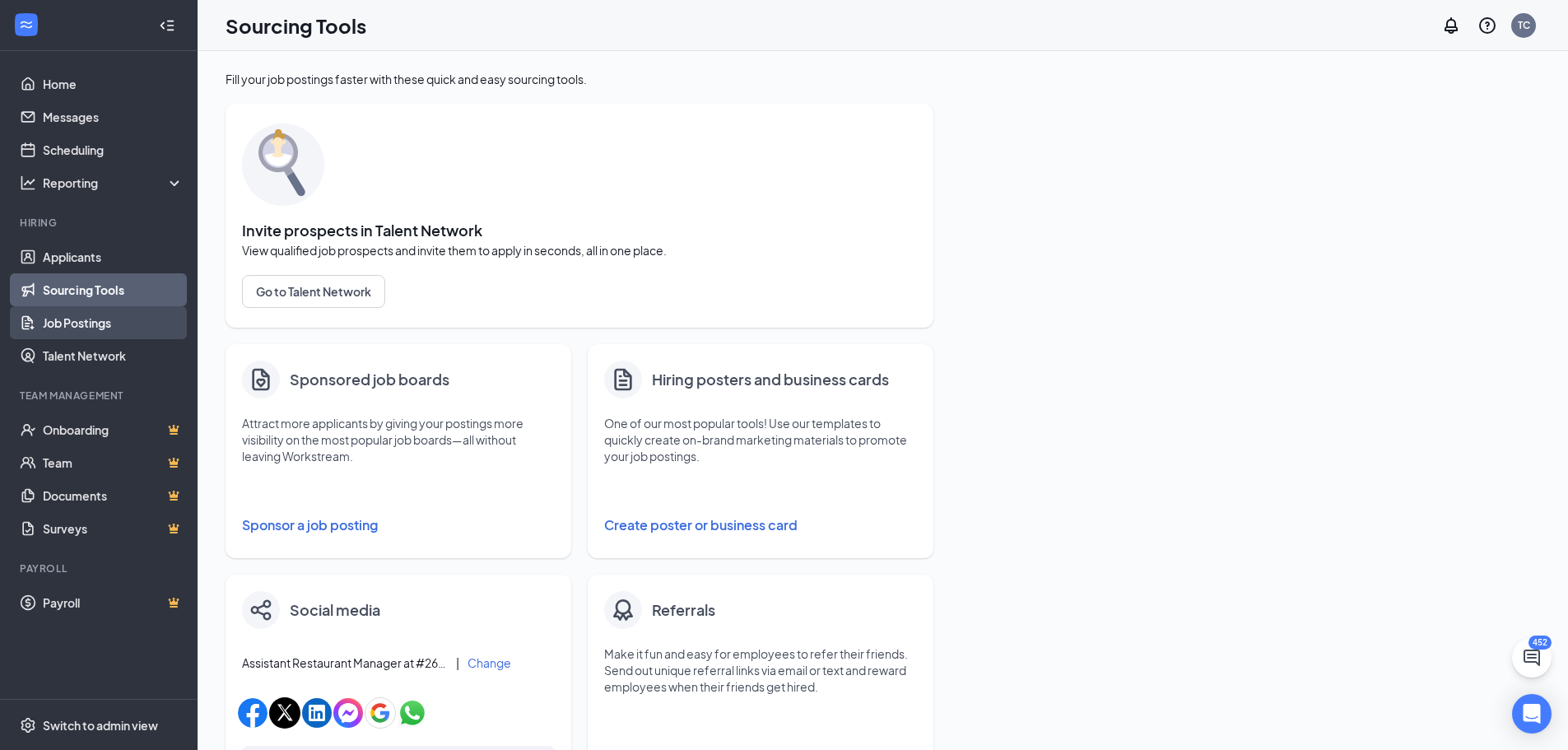
click at [64, 324] on link "Job Postings" at bounding box center [112, 322] width 140 height 33
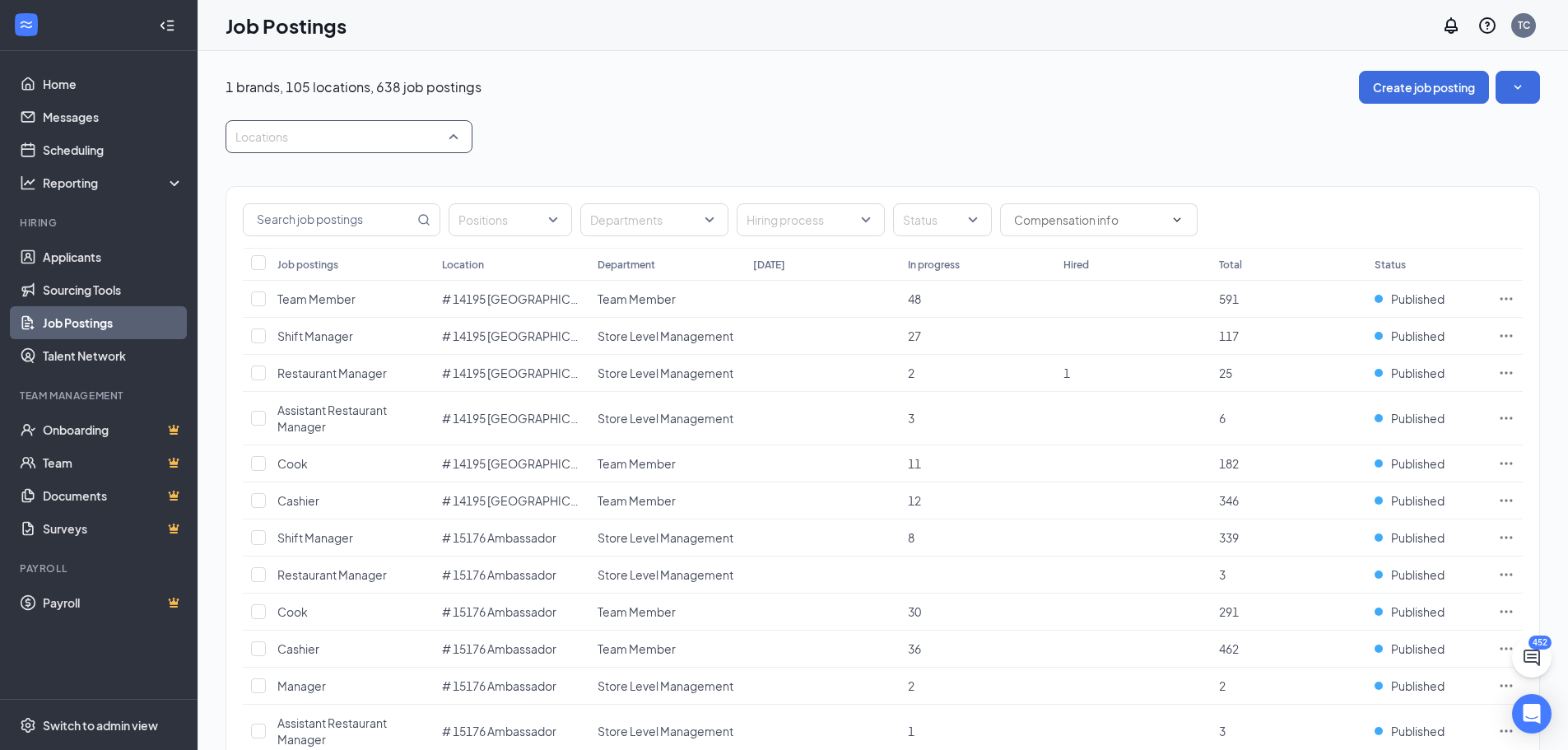
click at [284, 144] on div at bounding box center [341, 137] width 222 height 27
type input "2279"
click at [248, 179] on div at bounding box center [245, 182] width 15 height 15
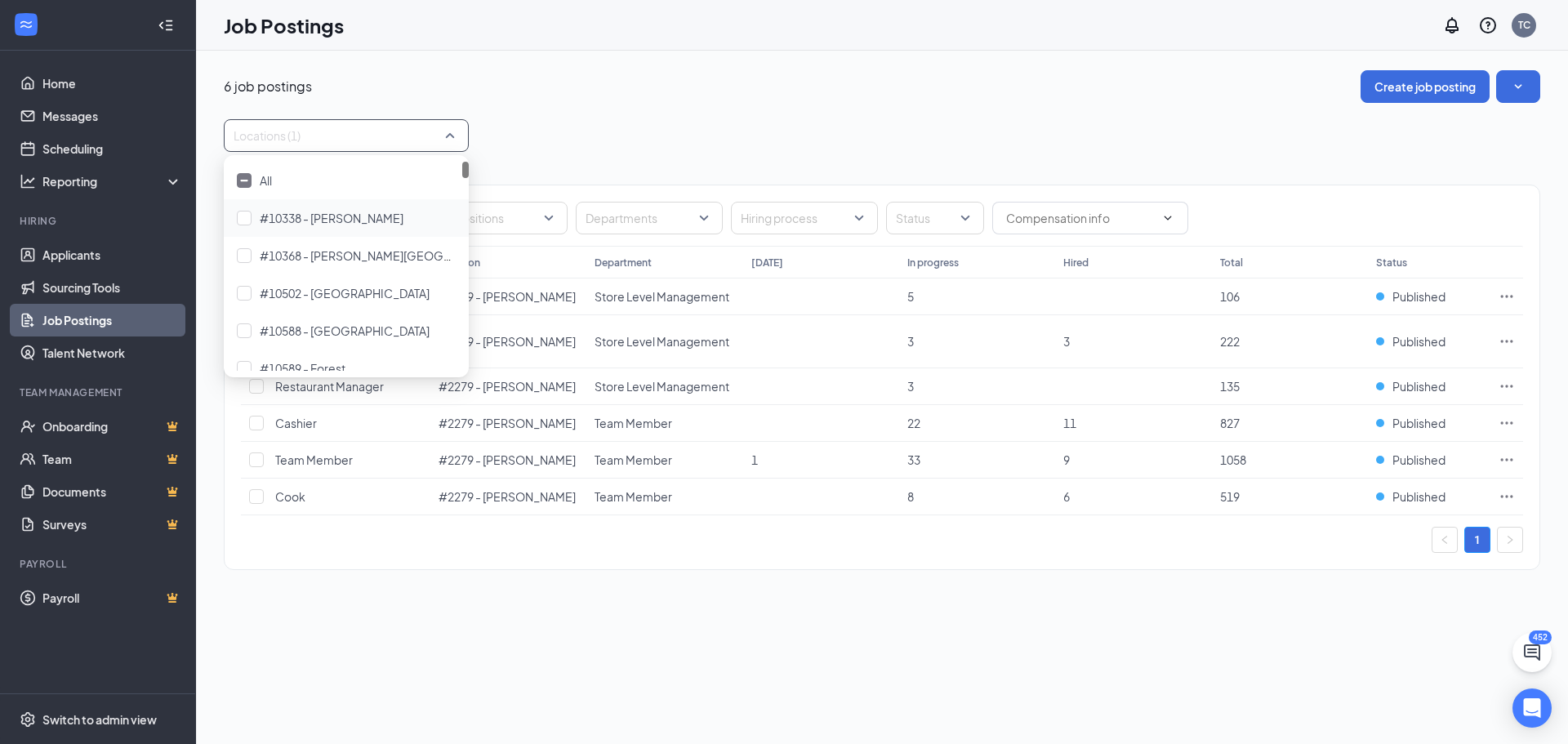
click at [622, 140] on div "Locations (1)" at bounding box center [881, 135] width 1317 height 32
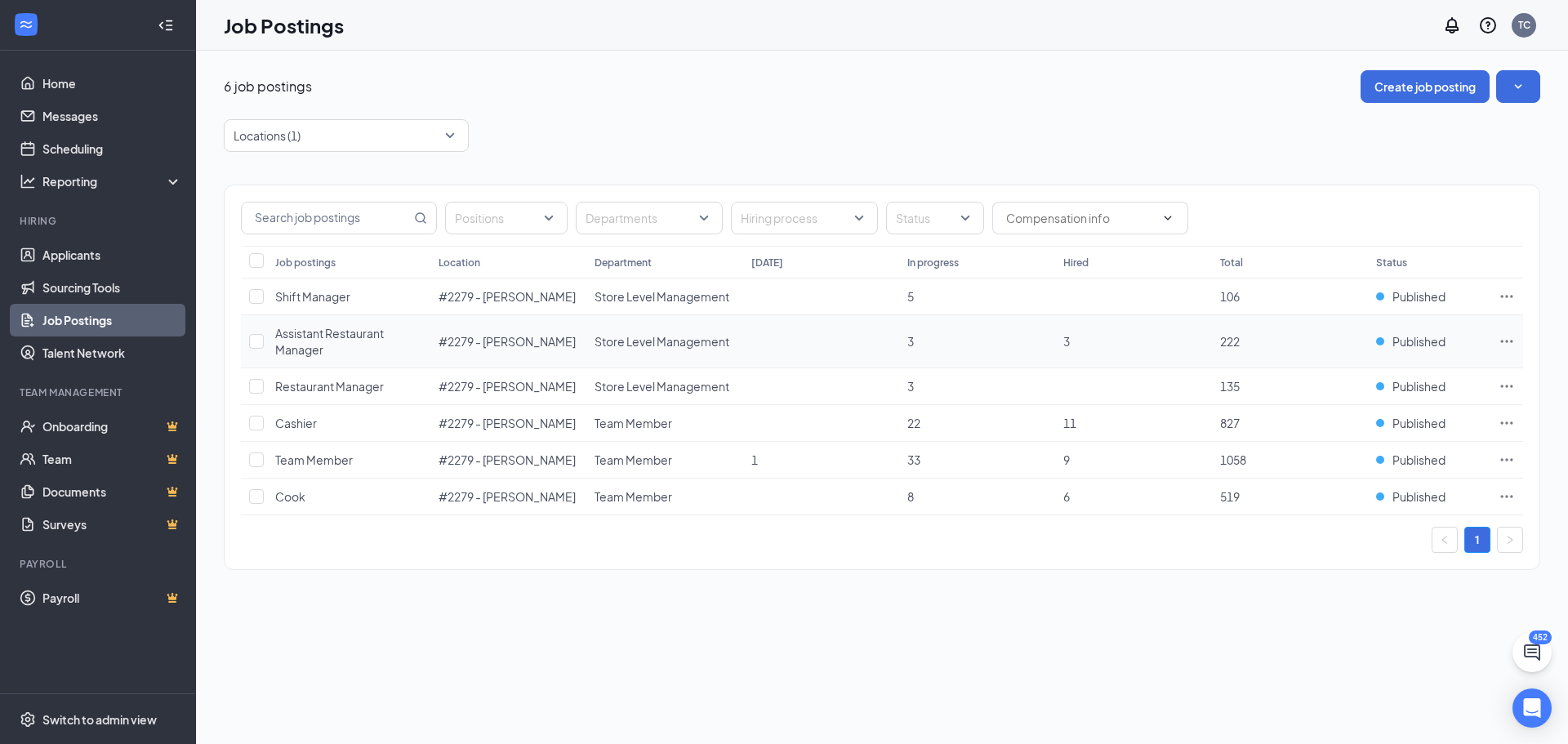
click at [1513, 342] on icon "Ellipses" at bounding box center [1508, 341] width 12 height 3
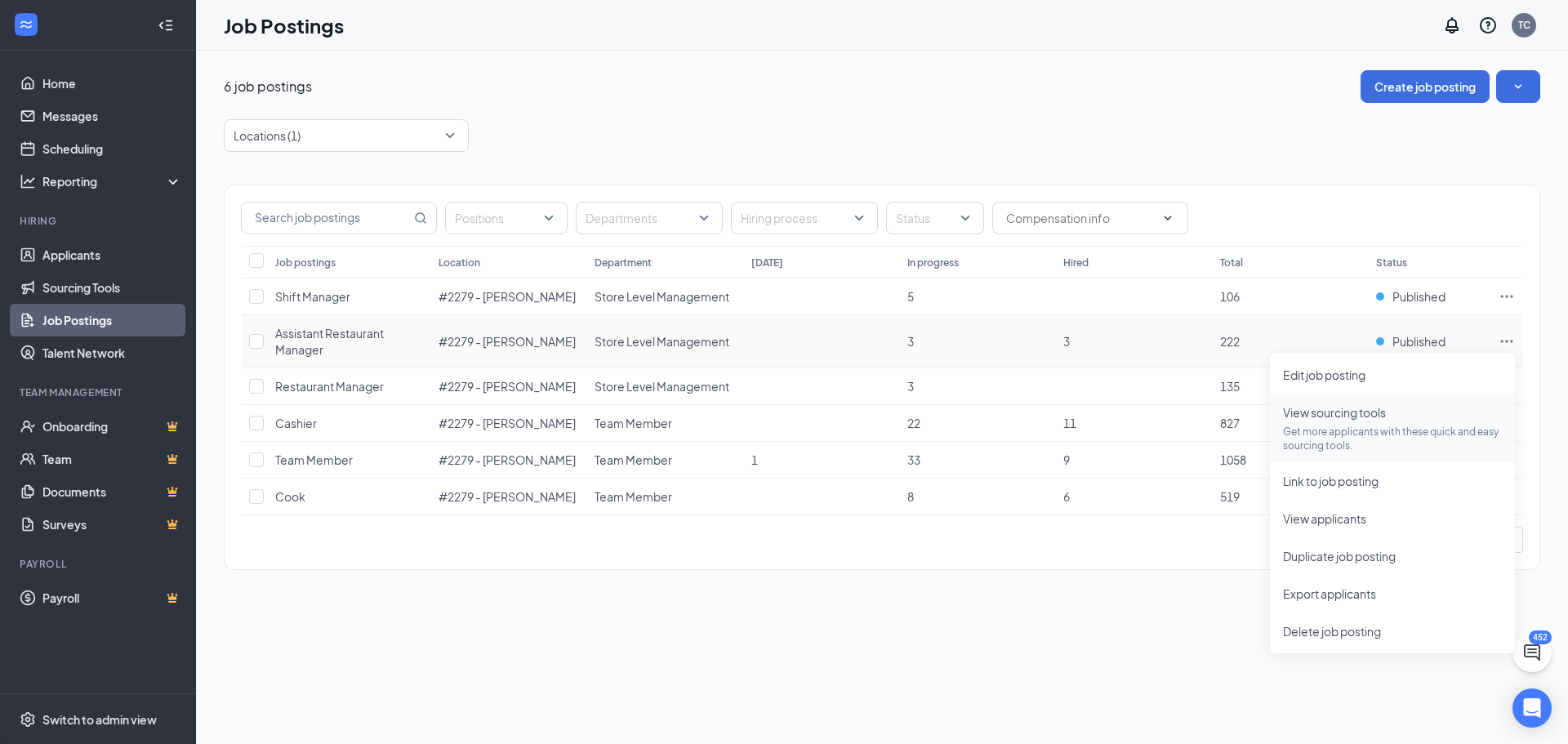
click at [1381, 416] on span "View sourcing tools" at bounding box center [1334, 412] width 102 height 15
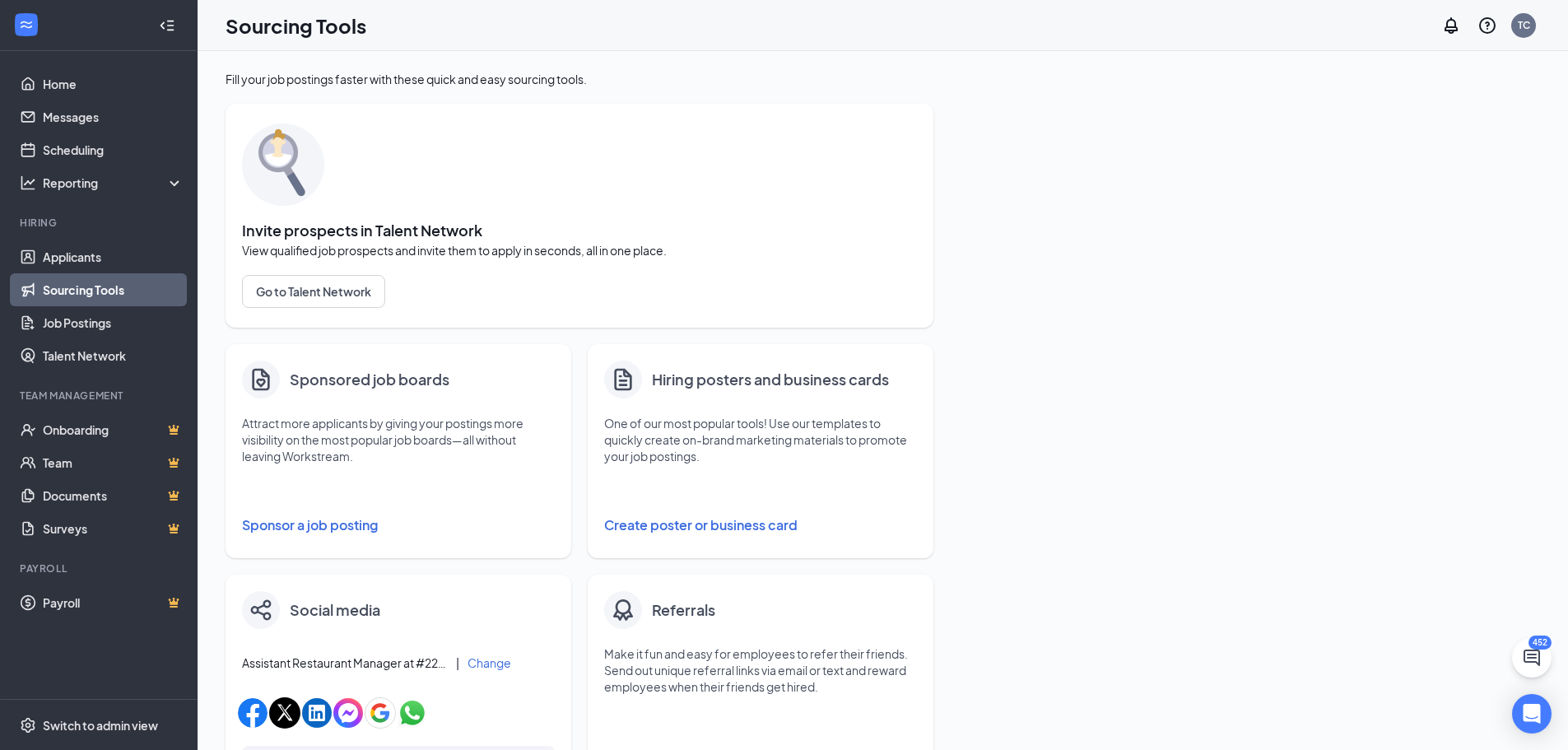
click at [284, 525] on button "Sponsor a job posting" at bounding box center [398, 525] width 313 height 33
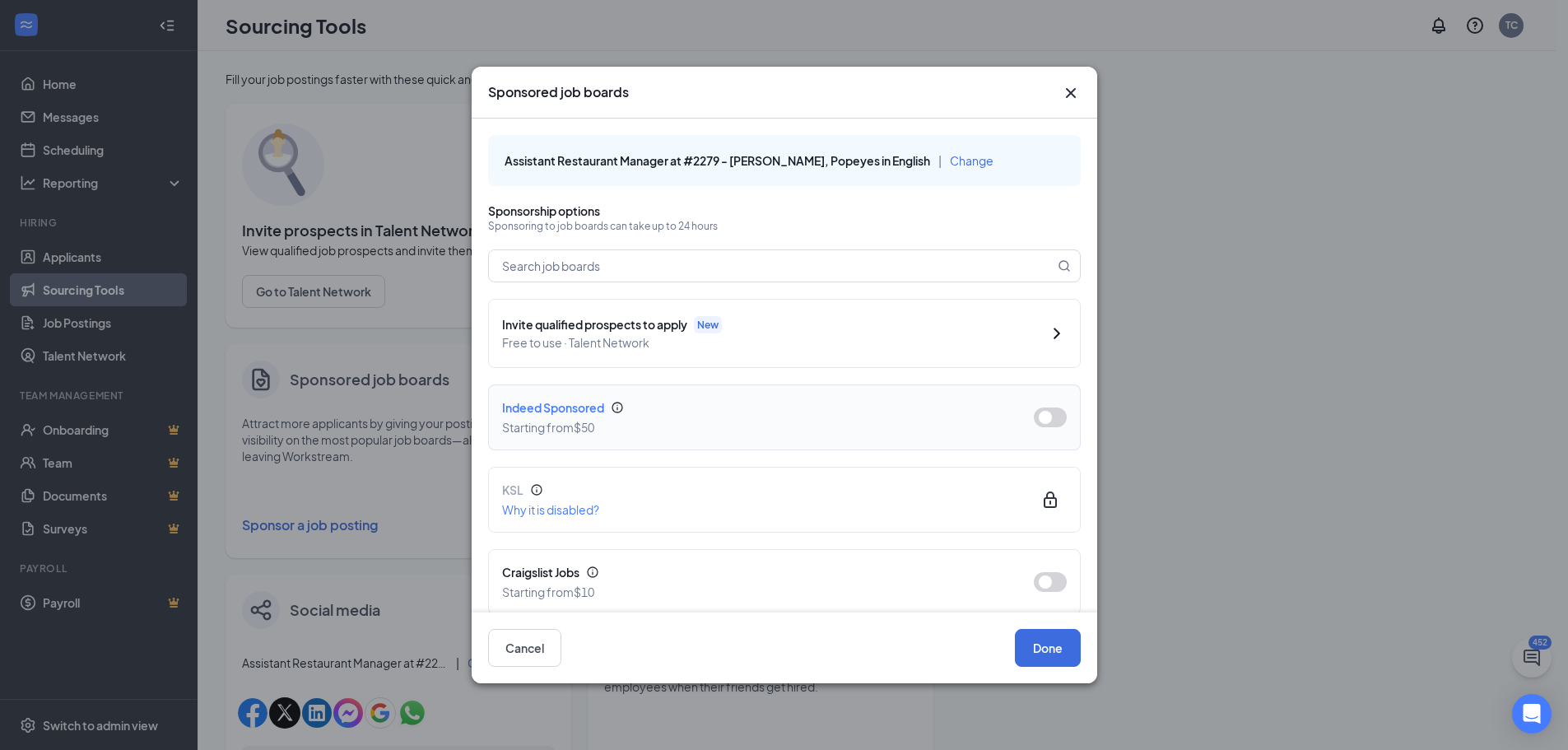
click at [1034, 413] on button "button" at bounding box center [1050, 418] width 33 height 19
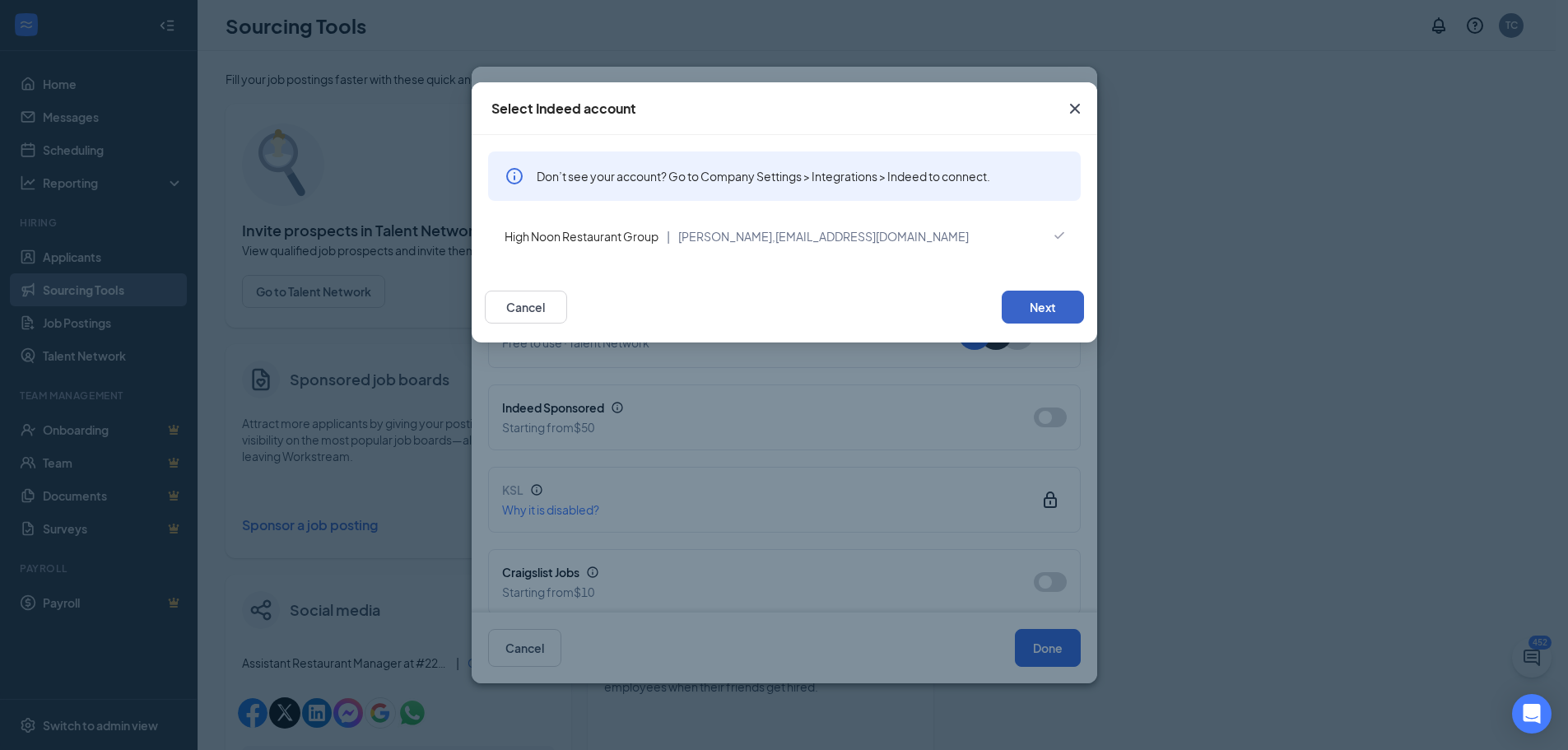
click at [1031, 301] on button "Next" at bounding box center [1043, 307] width 82 height 33
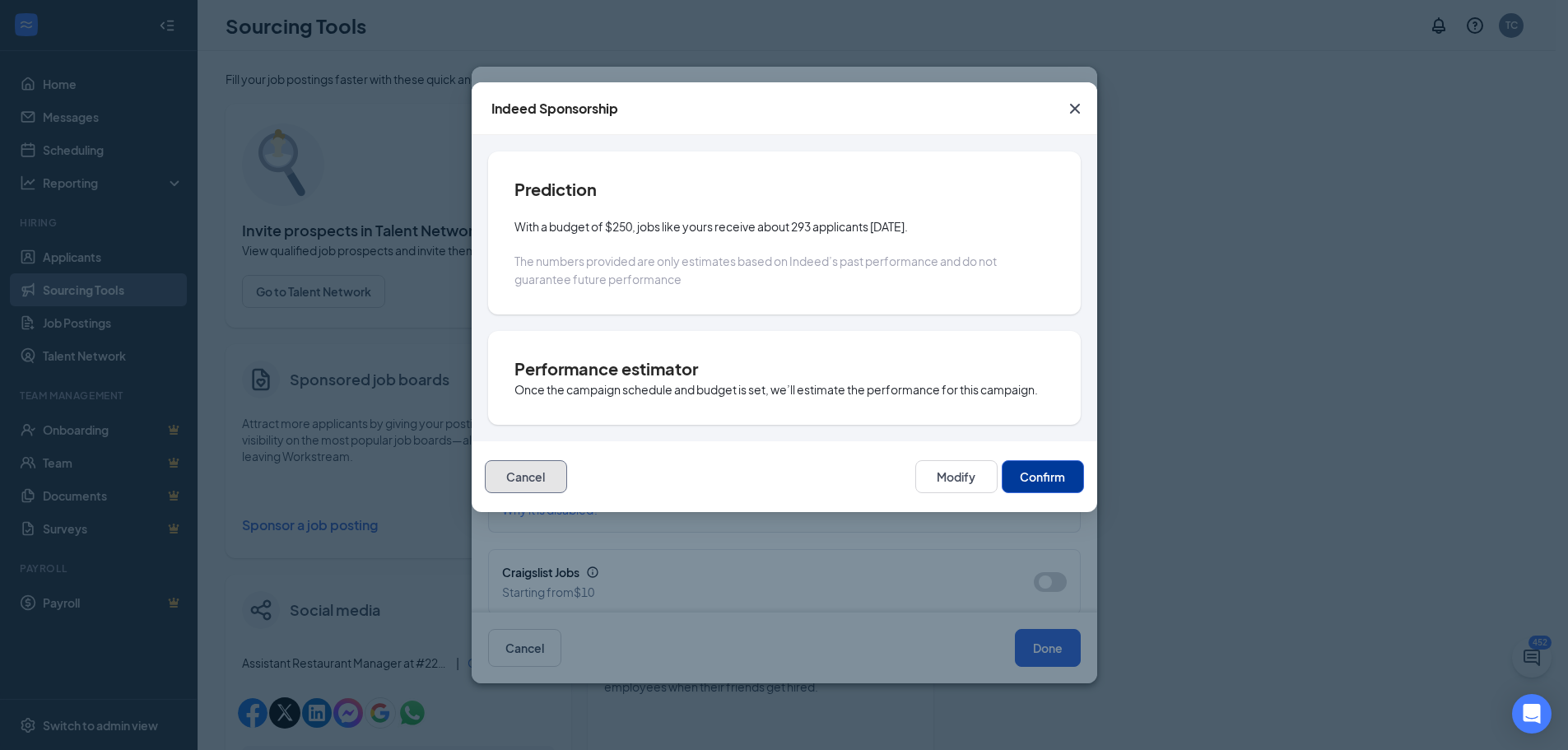
click at [539, 481] on button "Cancel" at bounding box center [525, 476] width 82 height 33
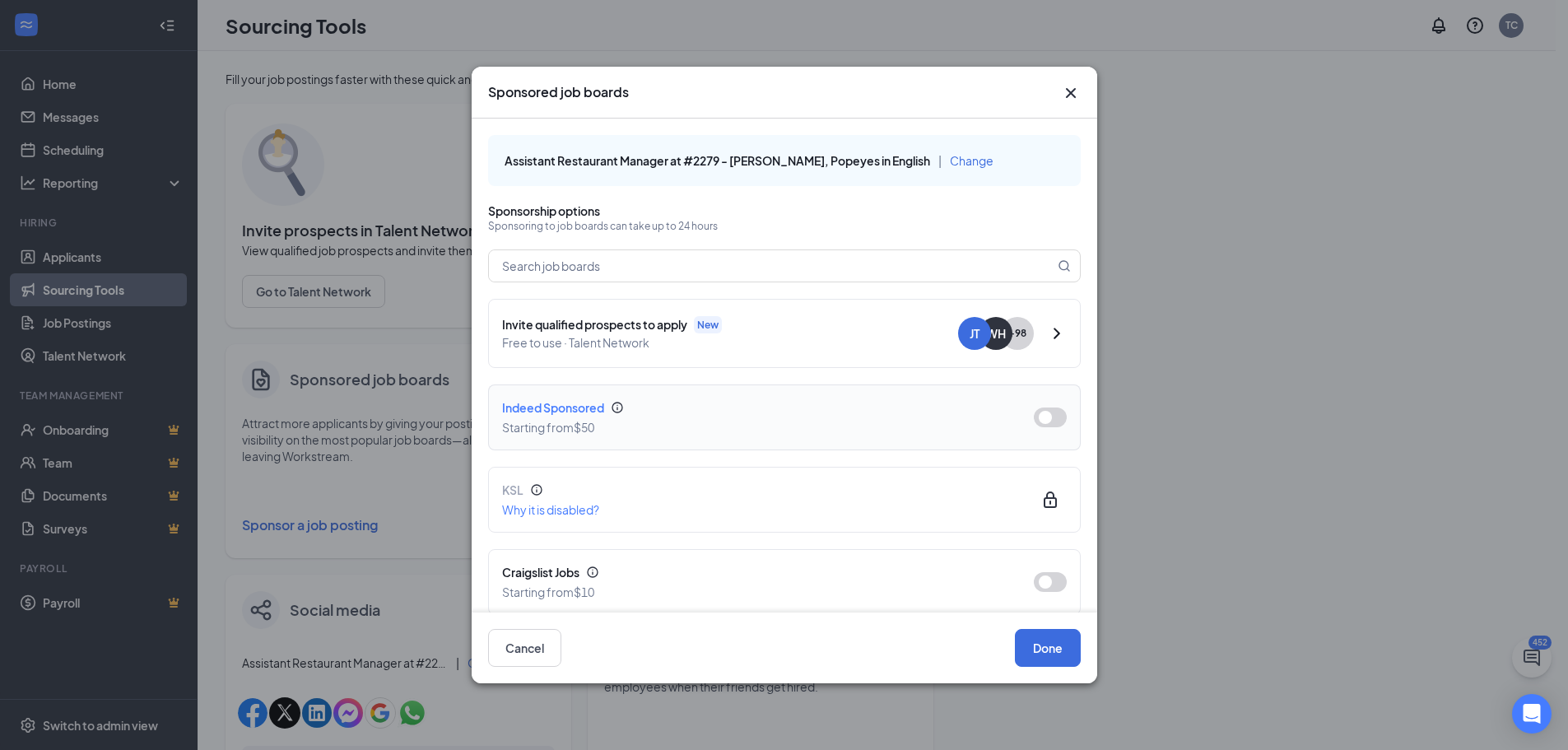
click at [1034, 414] on button "button" at bounding box center [1050, 418] width 33 height 19
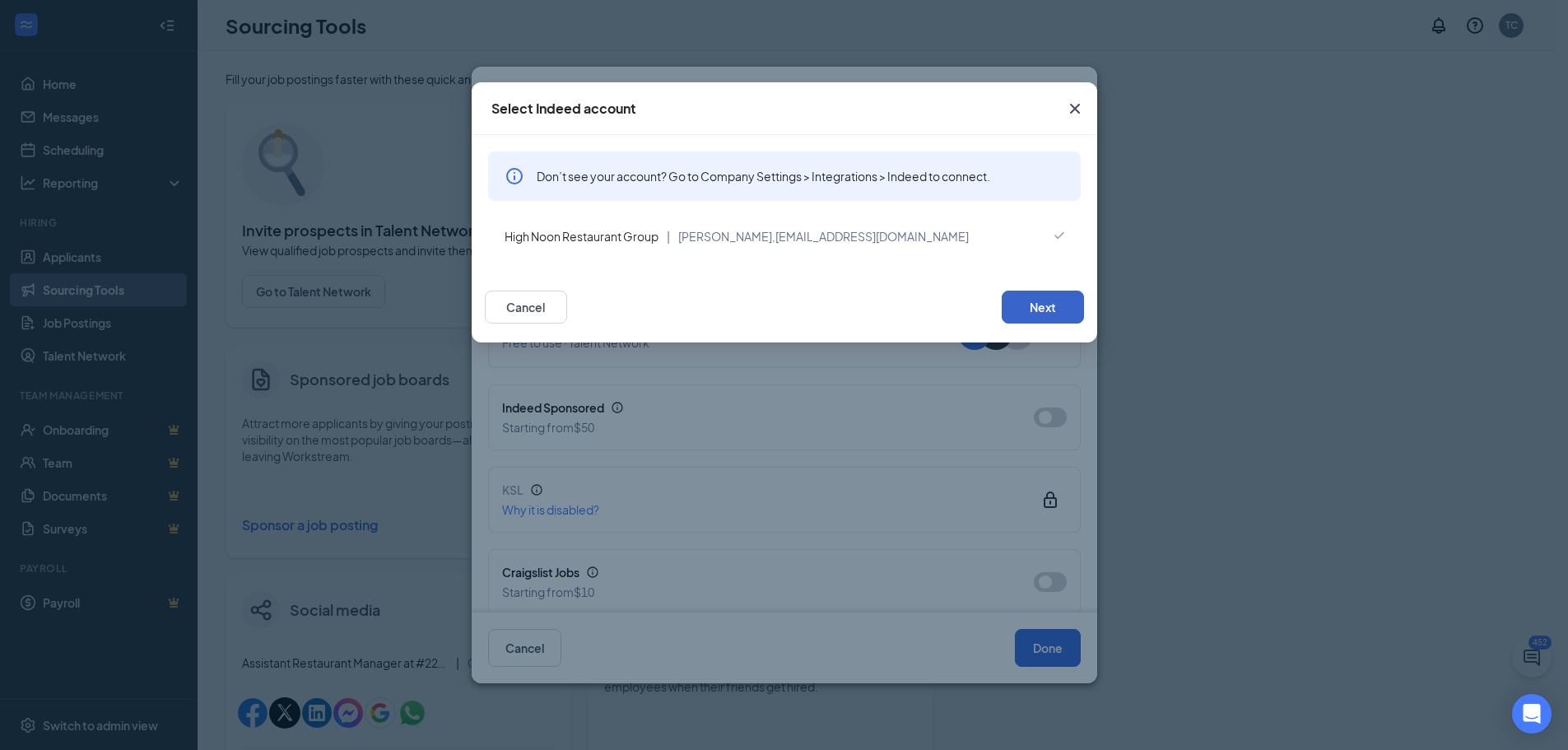
click at [1046, 310] on button "Next" at bounding box center [1043, 307] width 82 height 33
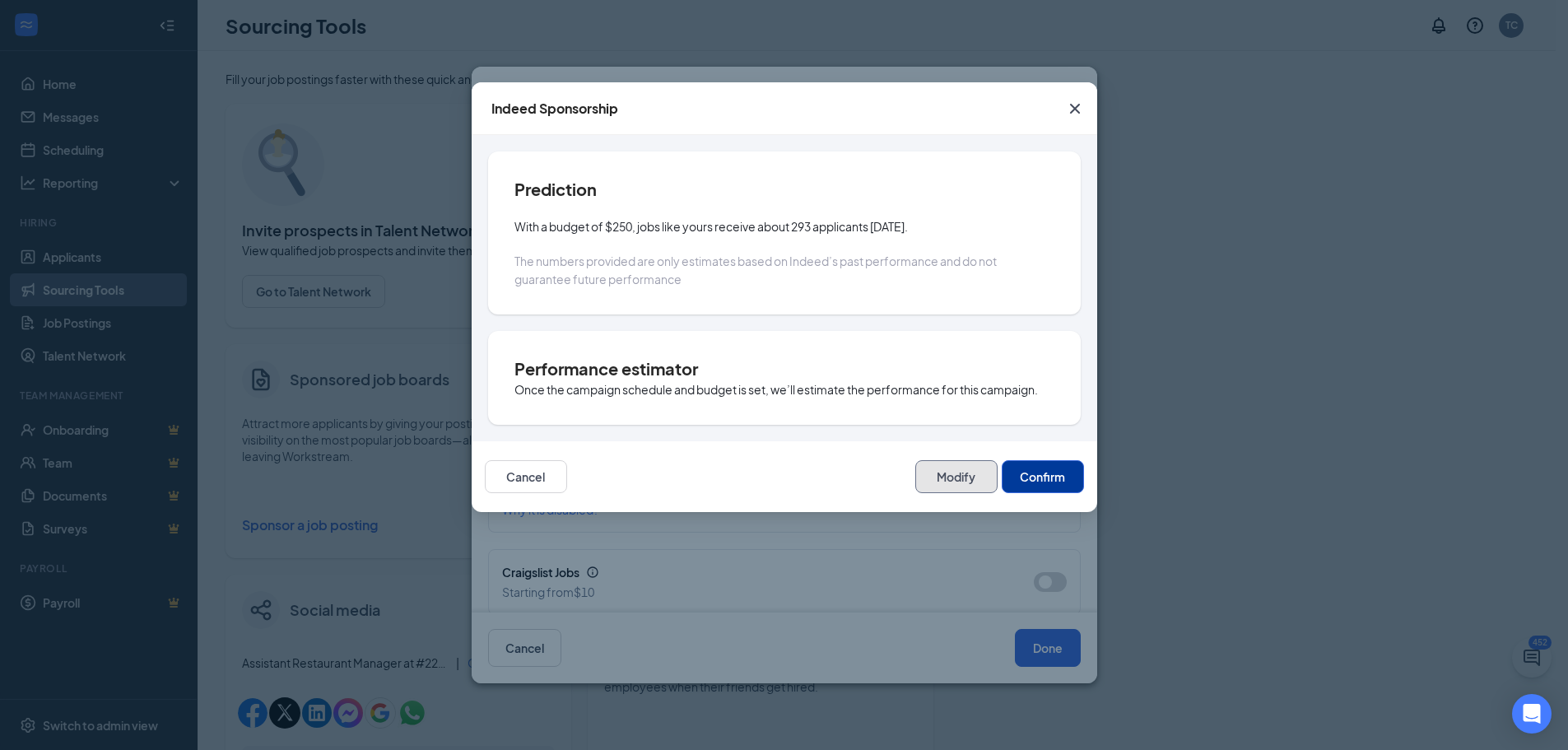
click at [939, 476] on button "Modify" at bounding box center [956, 476] width 82 height 33
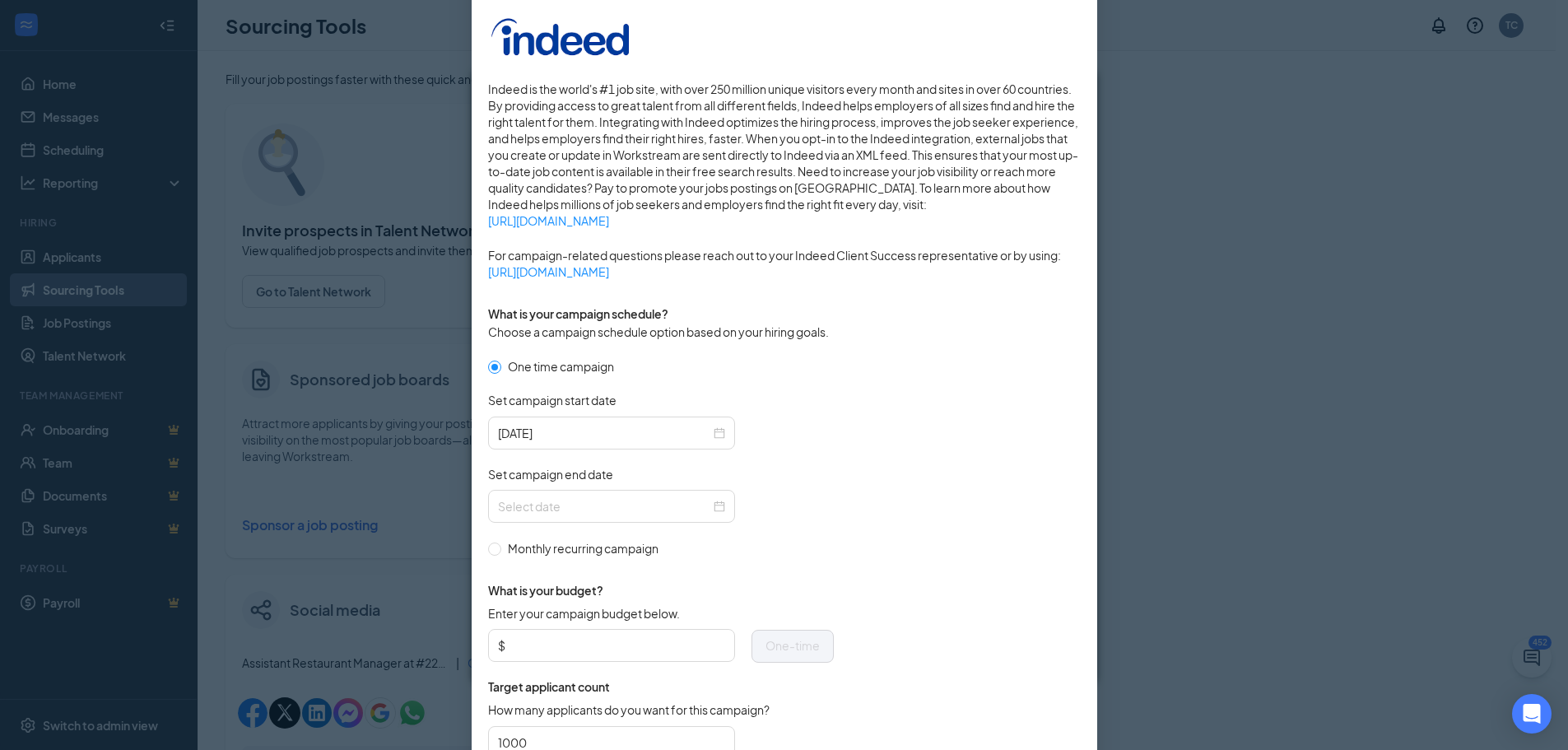
scroll to position [330, 0]
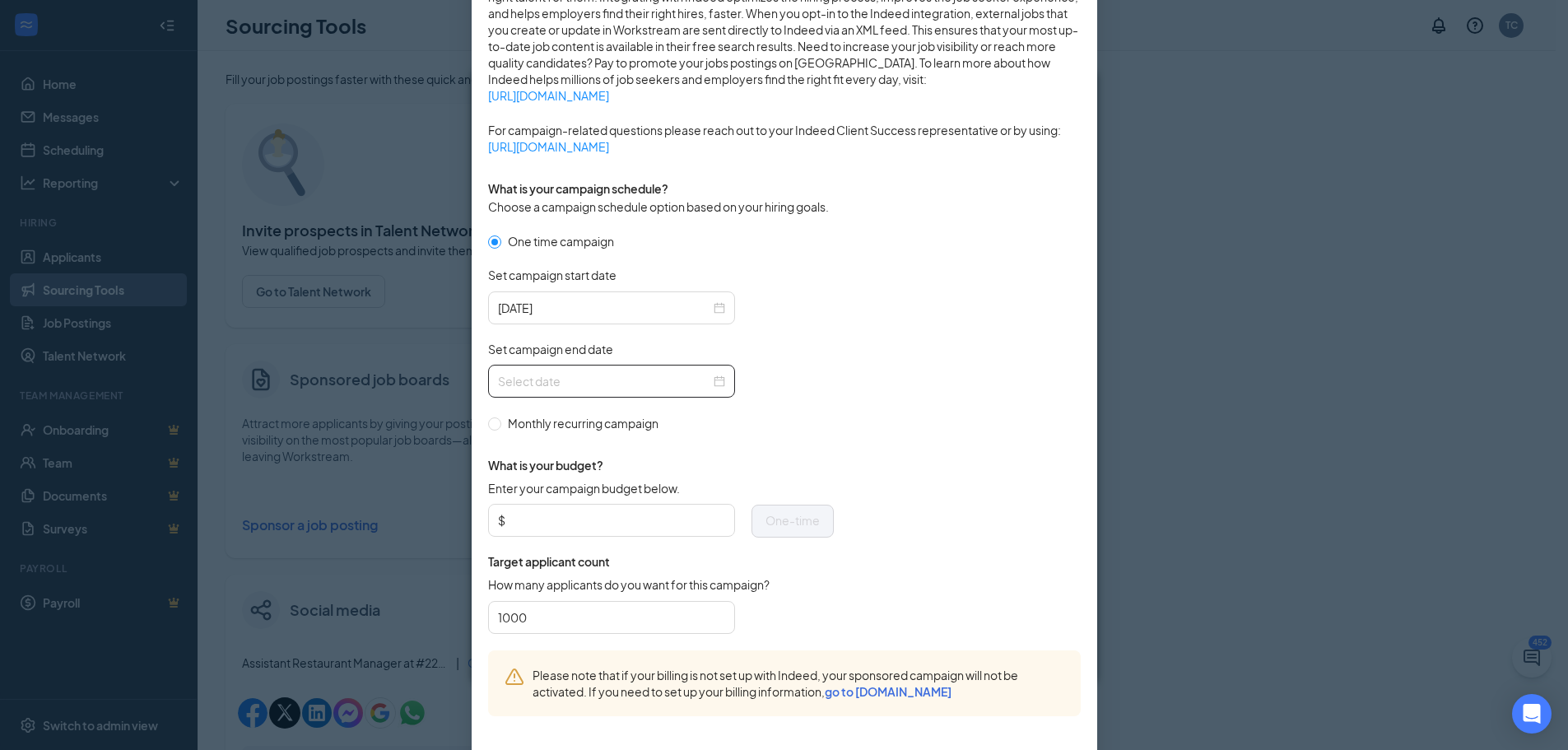
click at [564, 374] on input "Set campaign end date" at bounding box center [604, 381] width 213 height 19
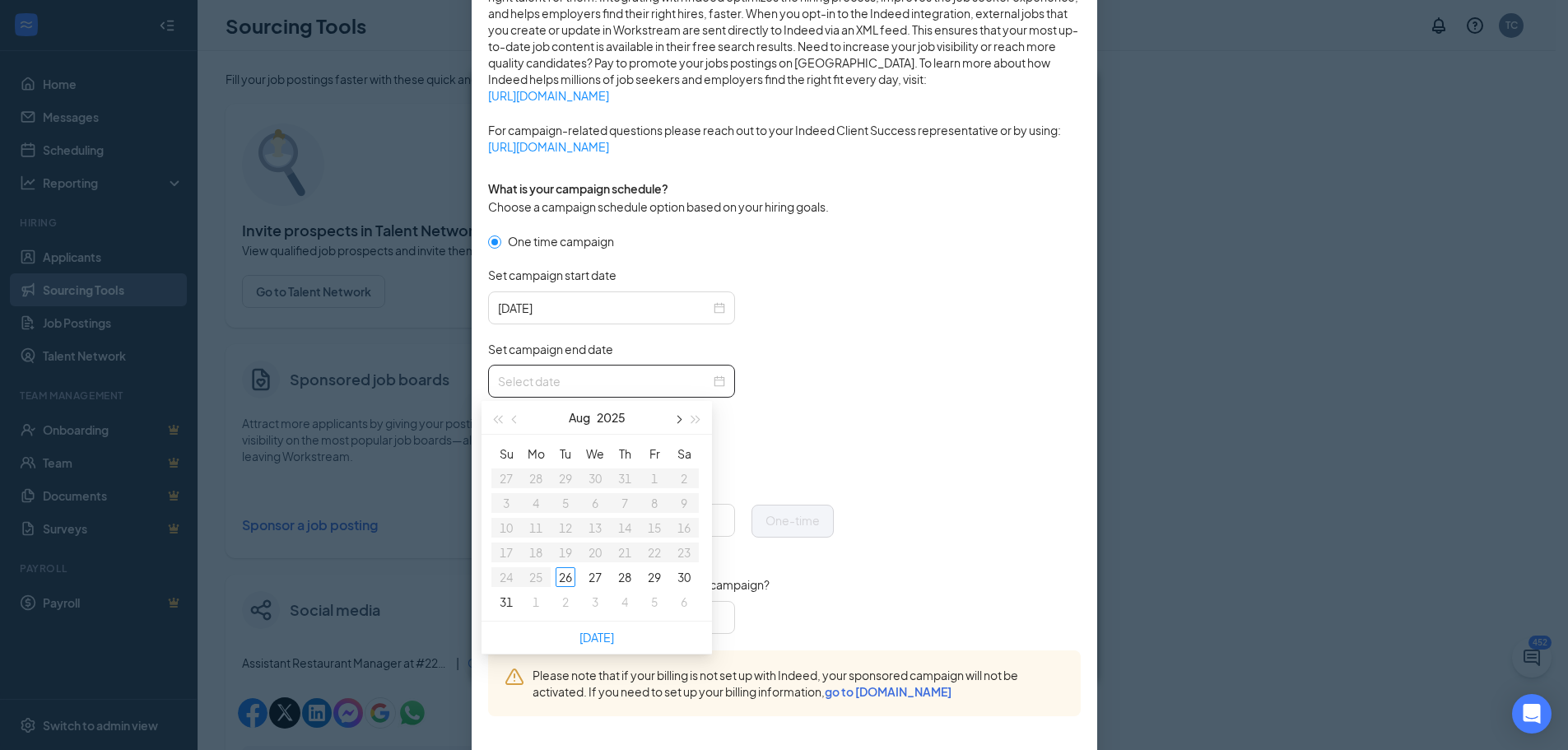
click at [681, 420] on span "button" at bounding box center [677, 420] width 8 height 8
type input "[DATE]"
click at [567, 477] on div "2" at bounding box center [565, 478] width 19 height 19
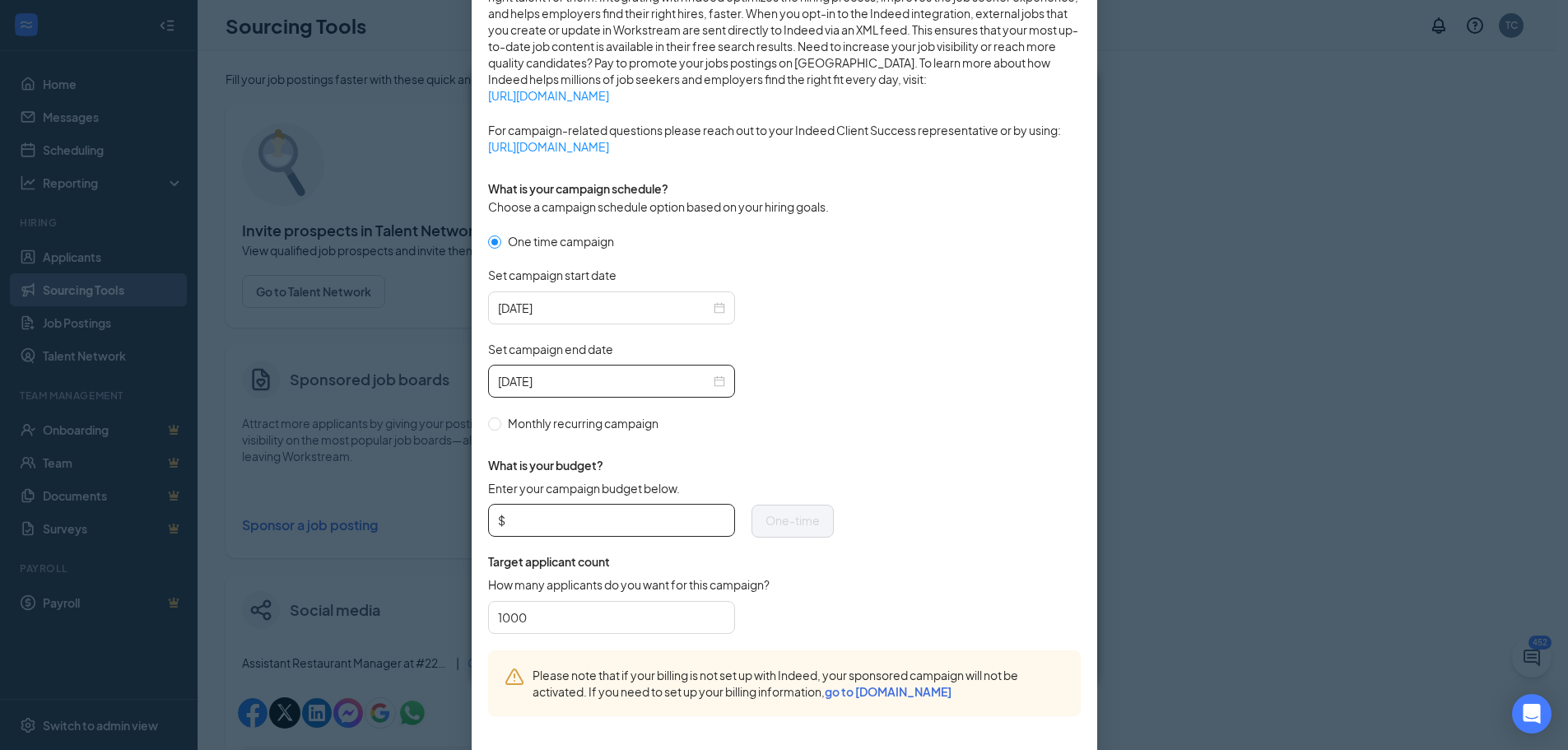
click at [639, 527] on input "Enter your campaign budget below." at bounding box center [616, 520] width 216 height 25
type input "100"
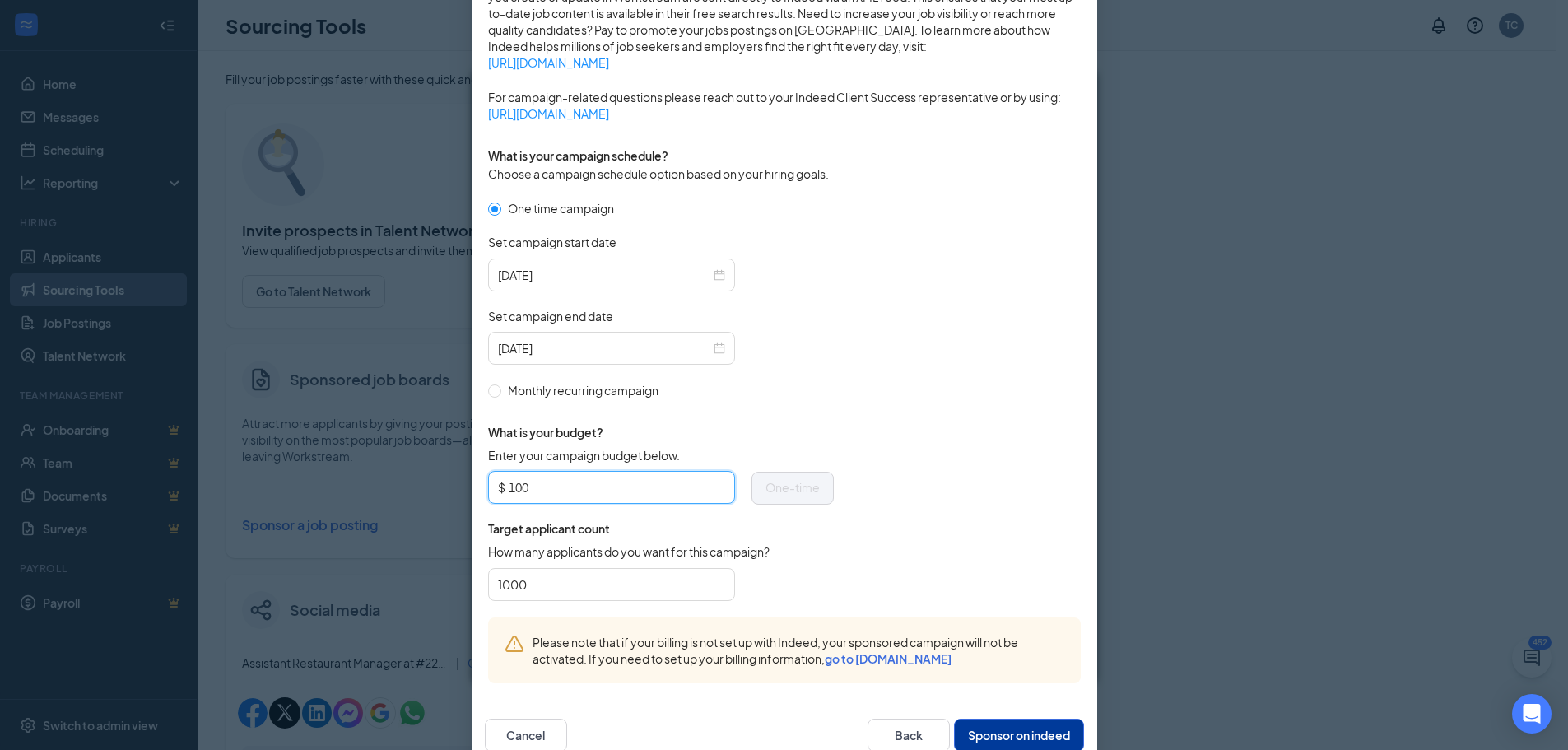
scroll to position [403, 0]
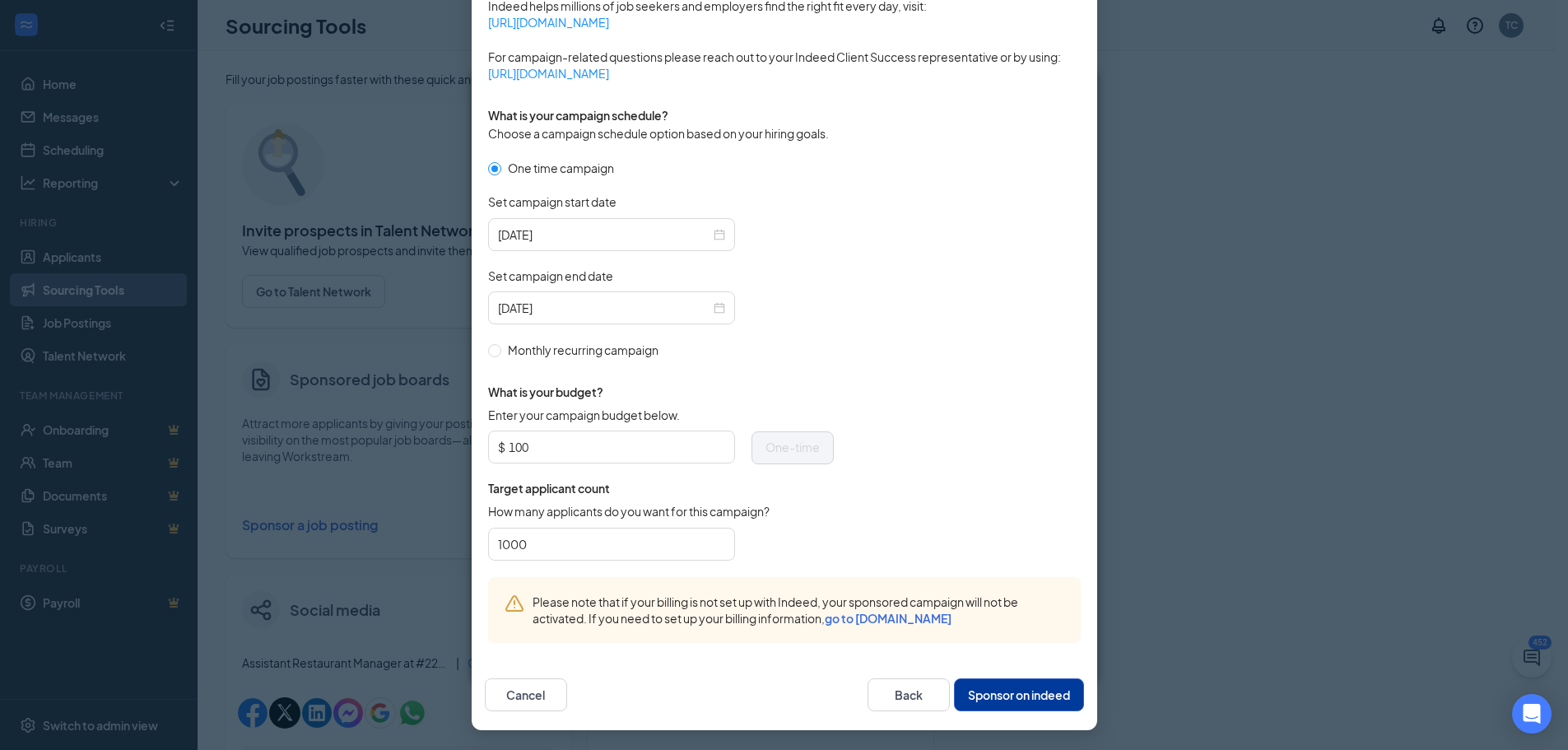
click at [1008, 687] on button "Sponsor on indeed" at bounding box center [1019, 694] width 130 height 33
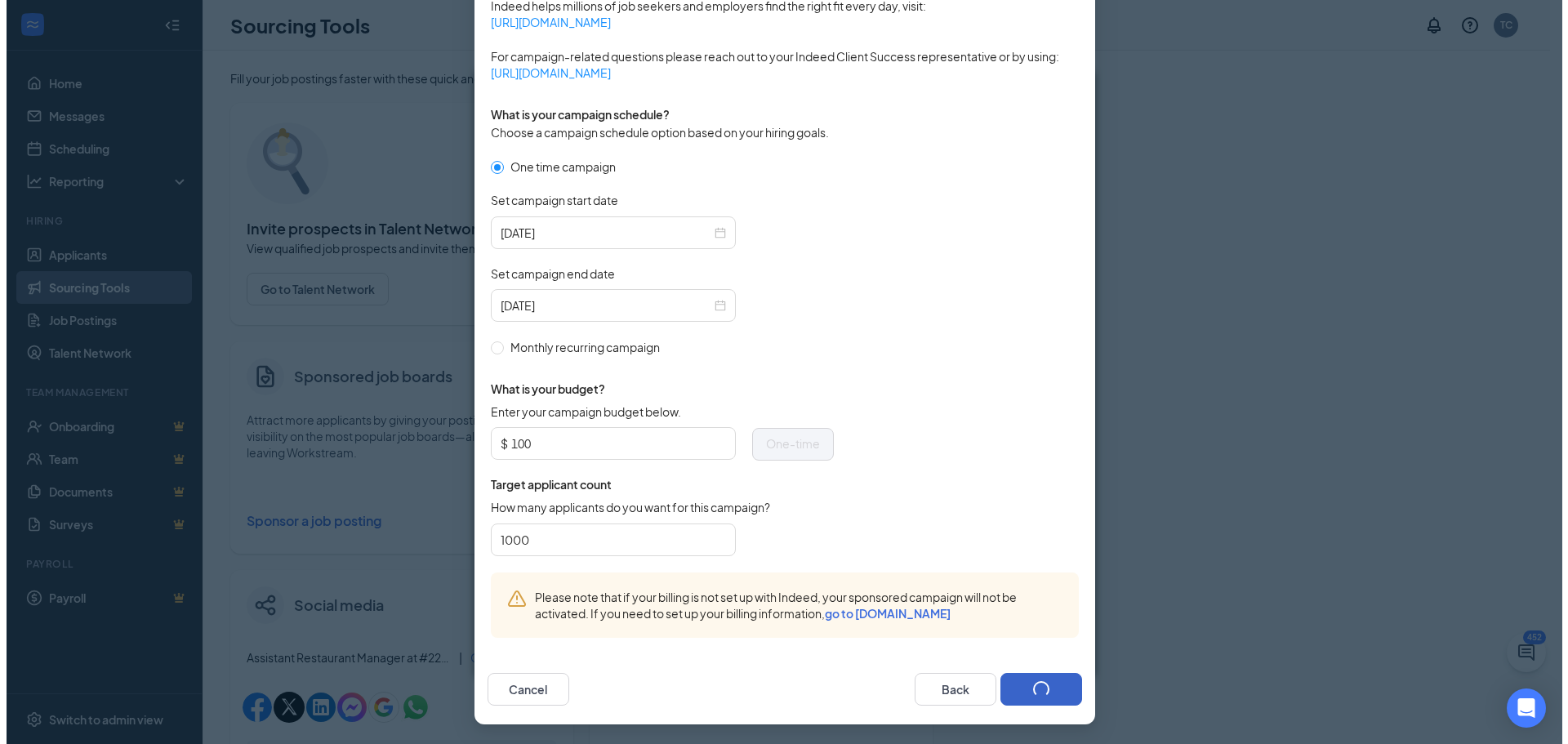
scroll to position [318, 0]
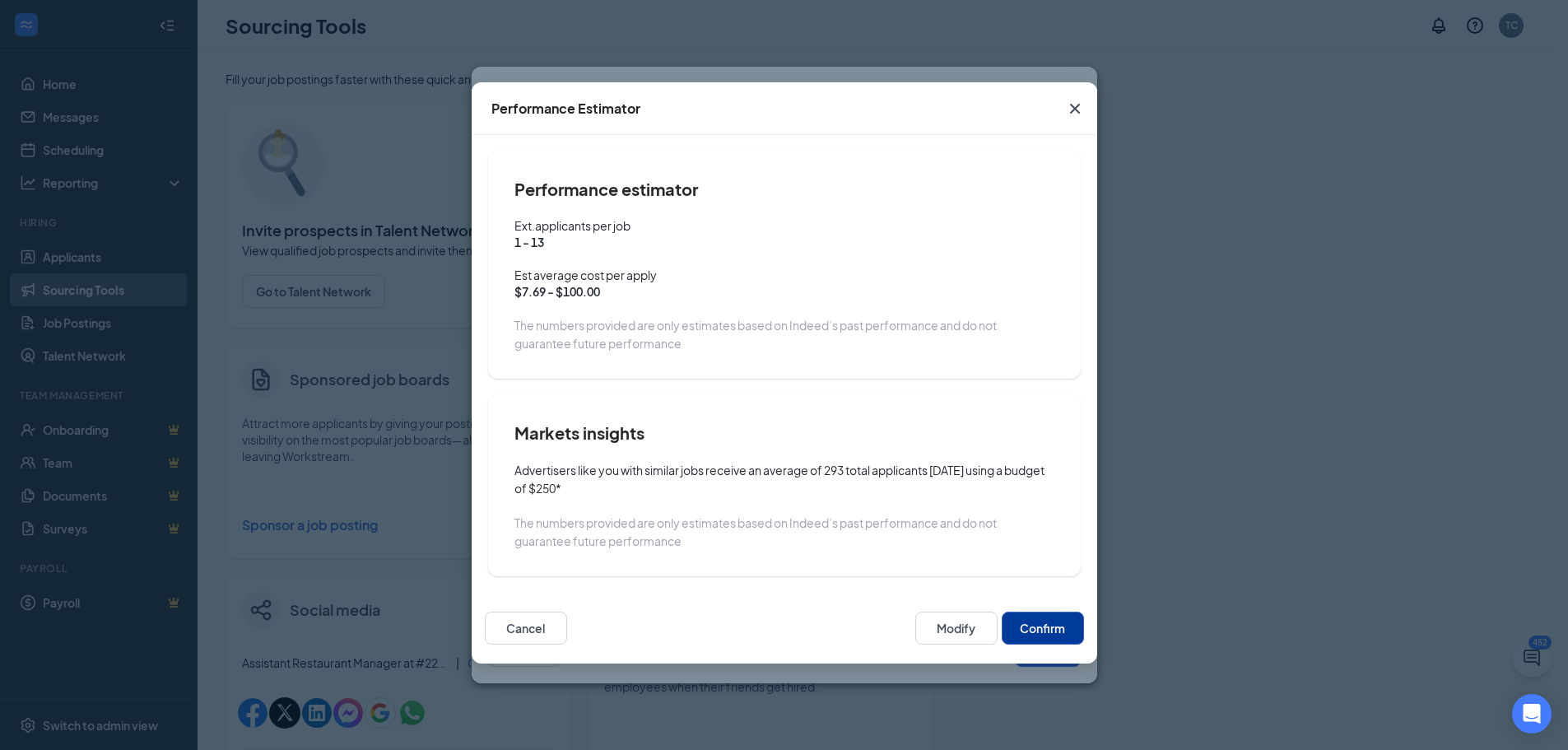
click at [1047, 639] on button "Confirm" at bounding box center [1043, 628] width 82 height 33
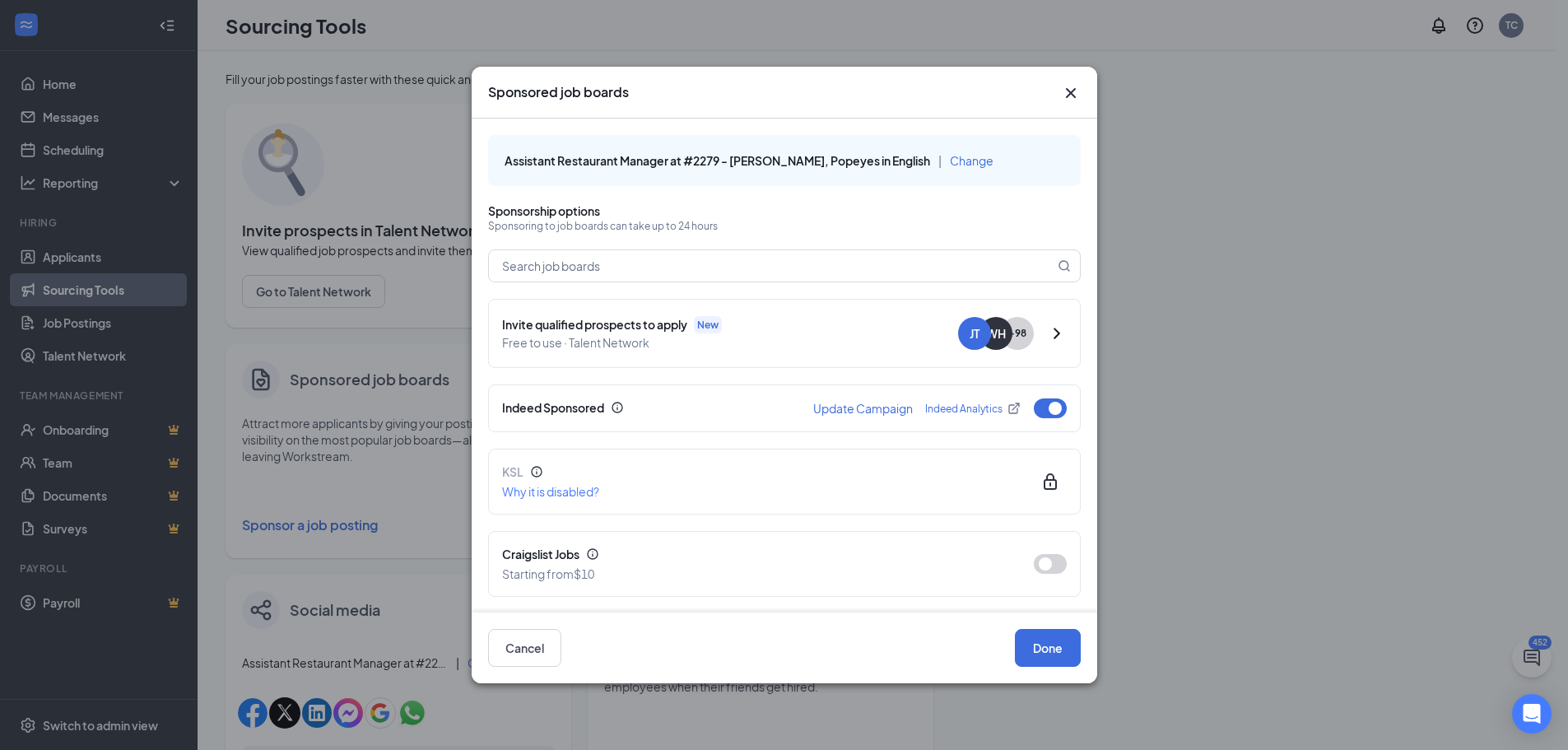
click at [1073, 92] on icon "Cross" at bounding box center [1071, 93] width 19 height 19
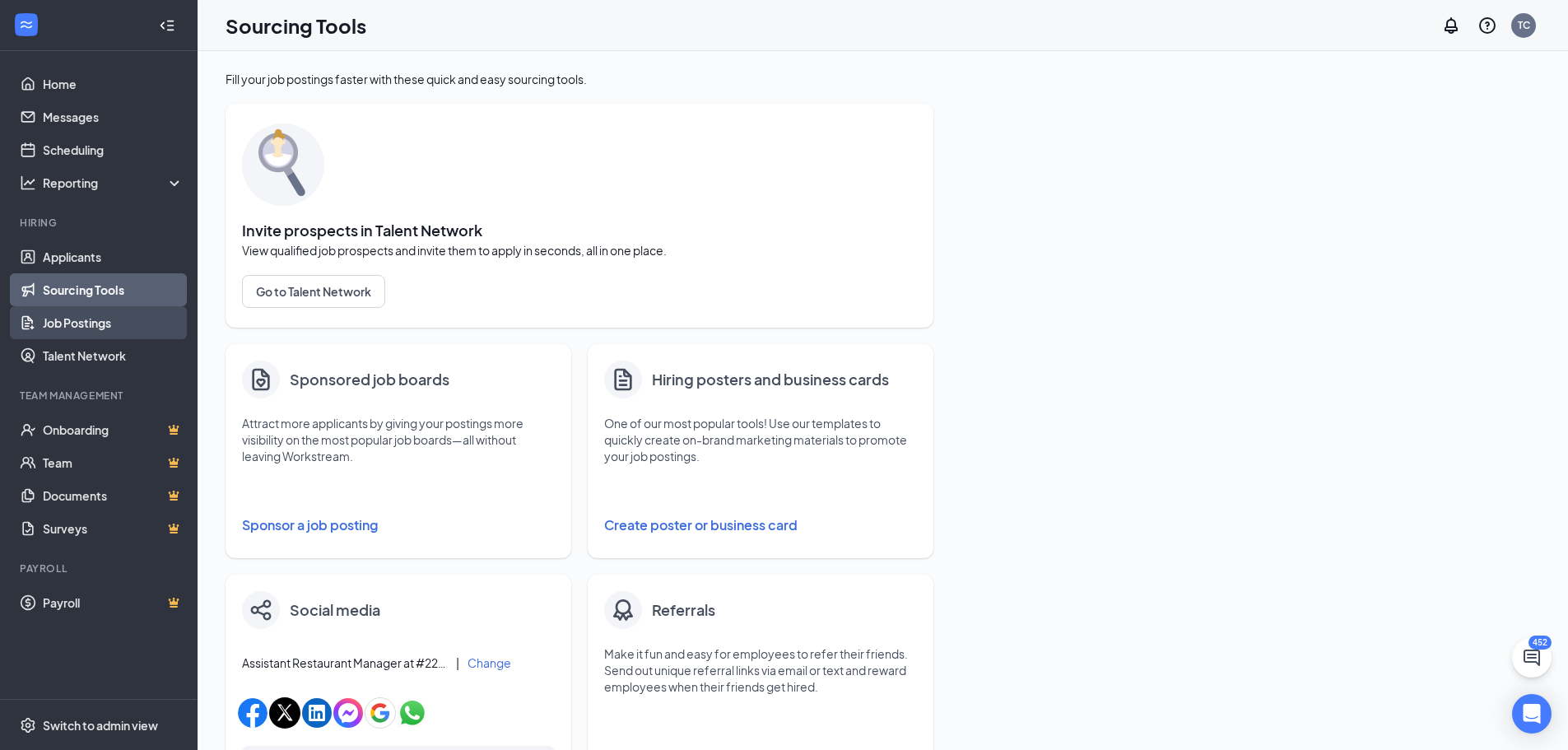
click at [82, 322] on link "Job Postings" at bounding box center [112, 322] width 140 height 33
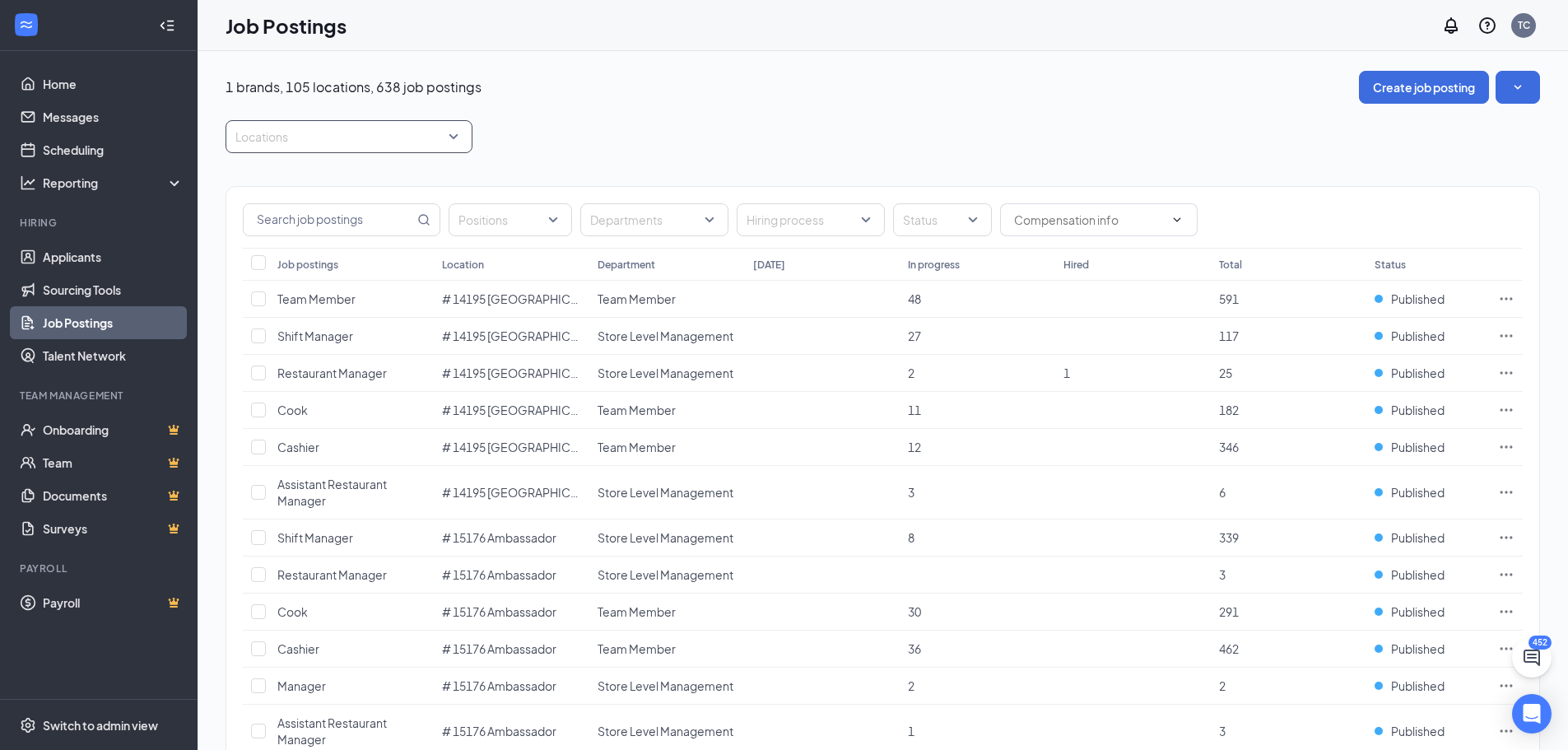
click at [286, 128] on div at bounding box center [341, 137] width 222 height 27
type input "10858"
click at [245, 179] on div at bounding box center [245, 182] width 15 height 15
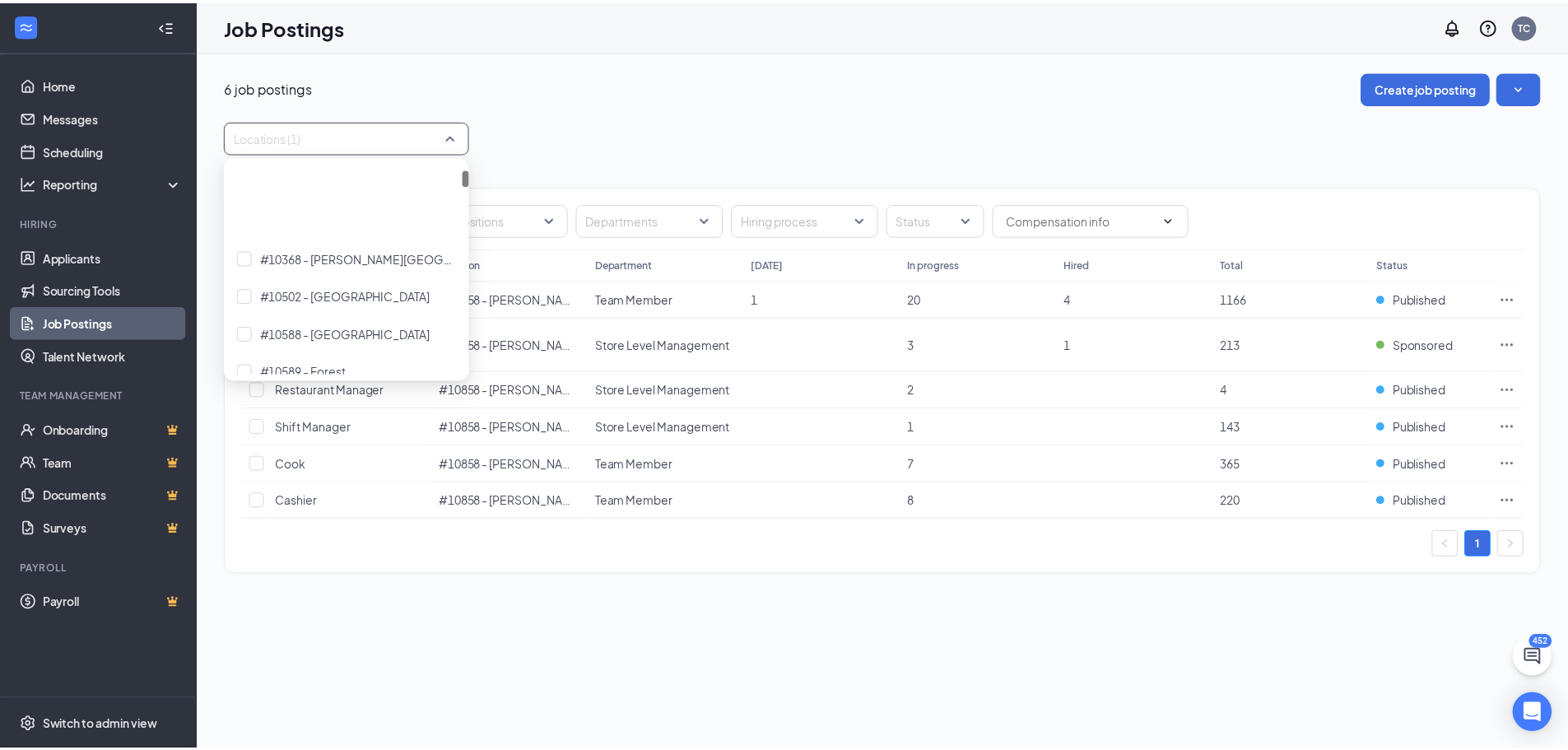
scroll to position [82, 0]
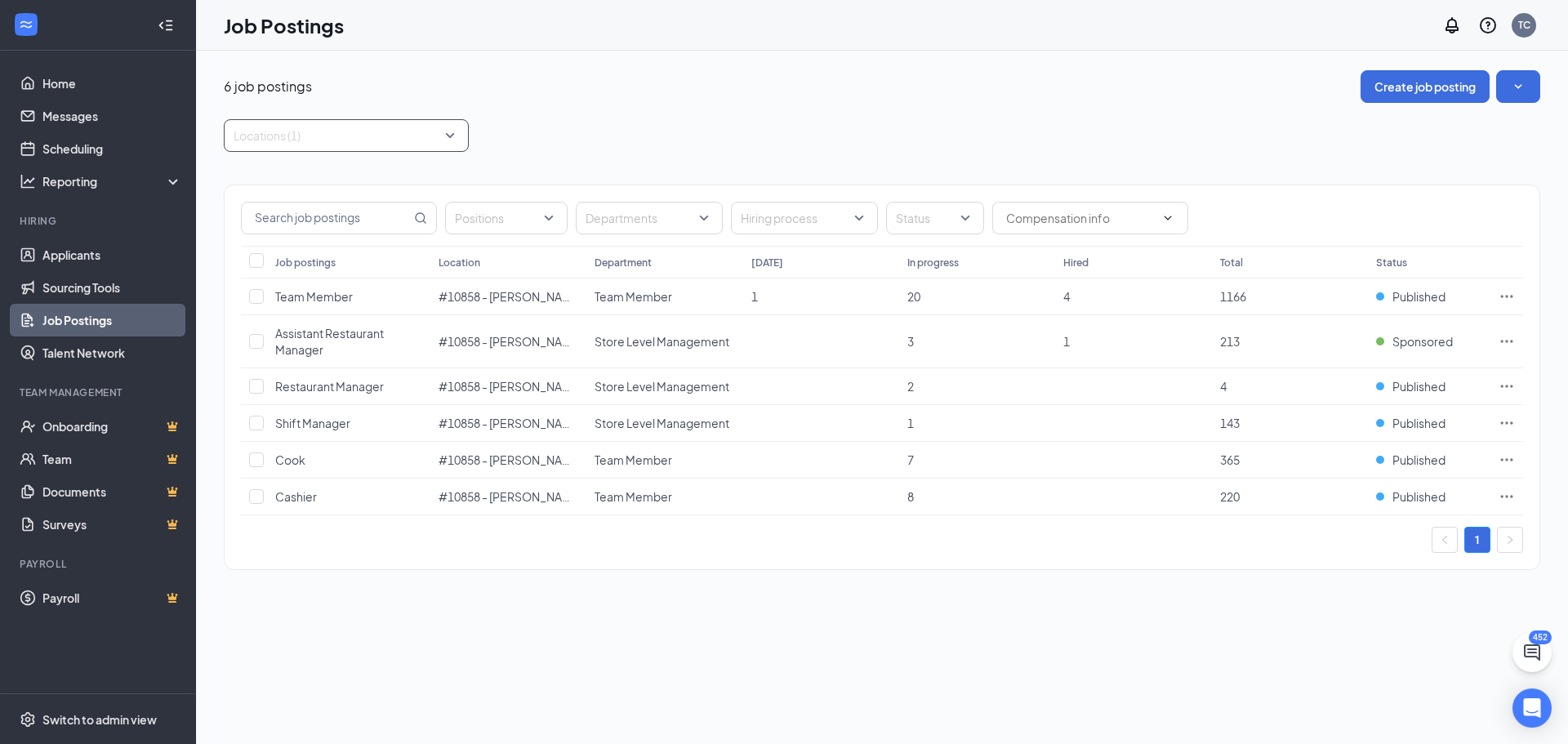
click at [279, 133] on div at bounding box center [338, 136] width 221 height 26
type input "10858"
click at [259, 180] on span "#10858 - [PERSON_NAME]" at bounding box center [331, 181] width 144 height 15
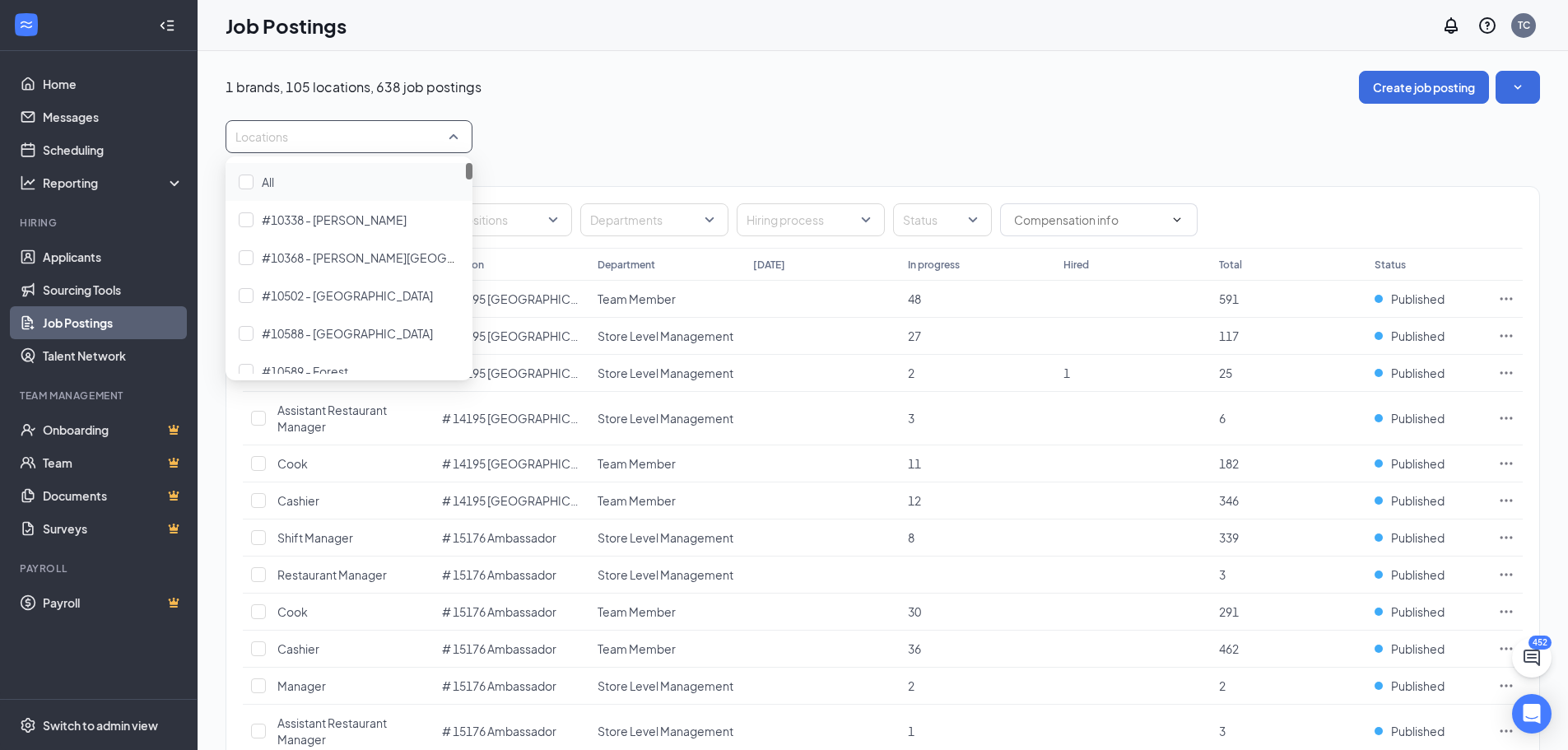
click at [284, 124] on div at bounding box center [341, 137] width 222 height 27
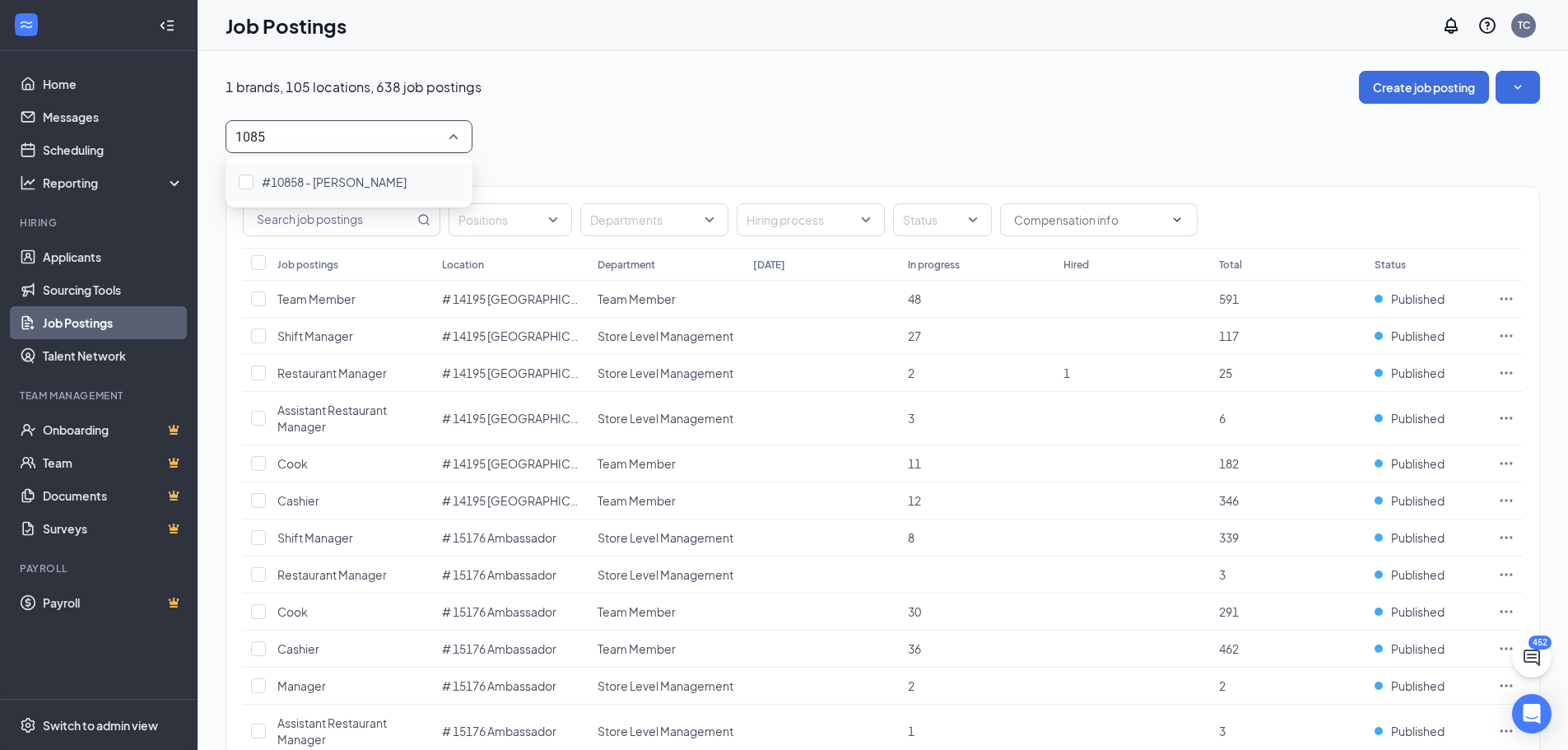
type input "10858"
click at [243, 178] on div at bounding box center [245, 182] width 15 height 15
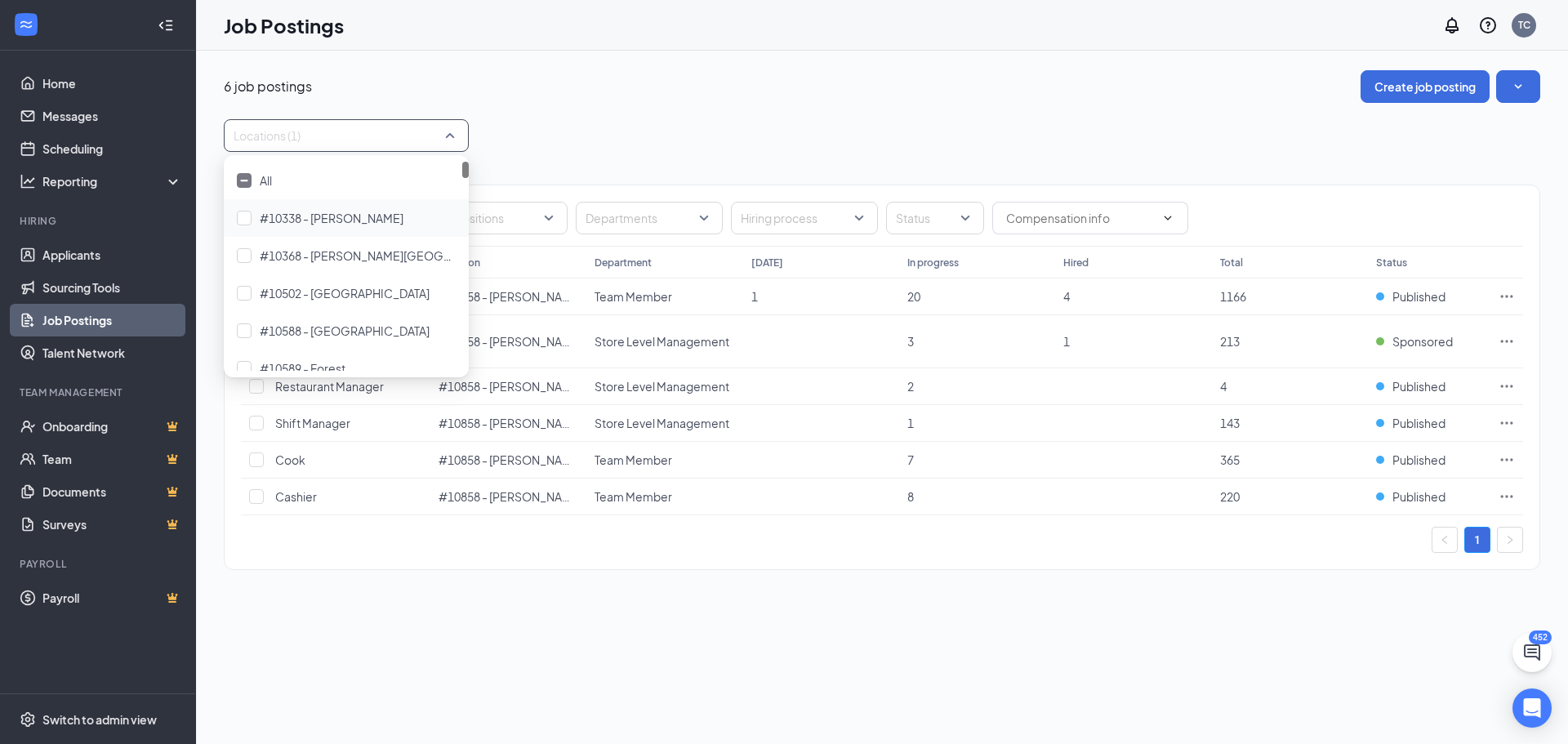
click at [653, 613] on div "6 job postings Create job posting Locations (1) Positions Departments Hiring pr…" at bounding box center [882, 398] width 1372 height 694
click at [251, 389] on input "checkbox" at bounding box center [256, 386] width 15 height 15
checkbox input "true"
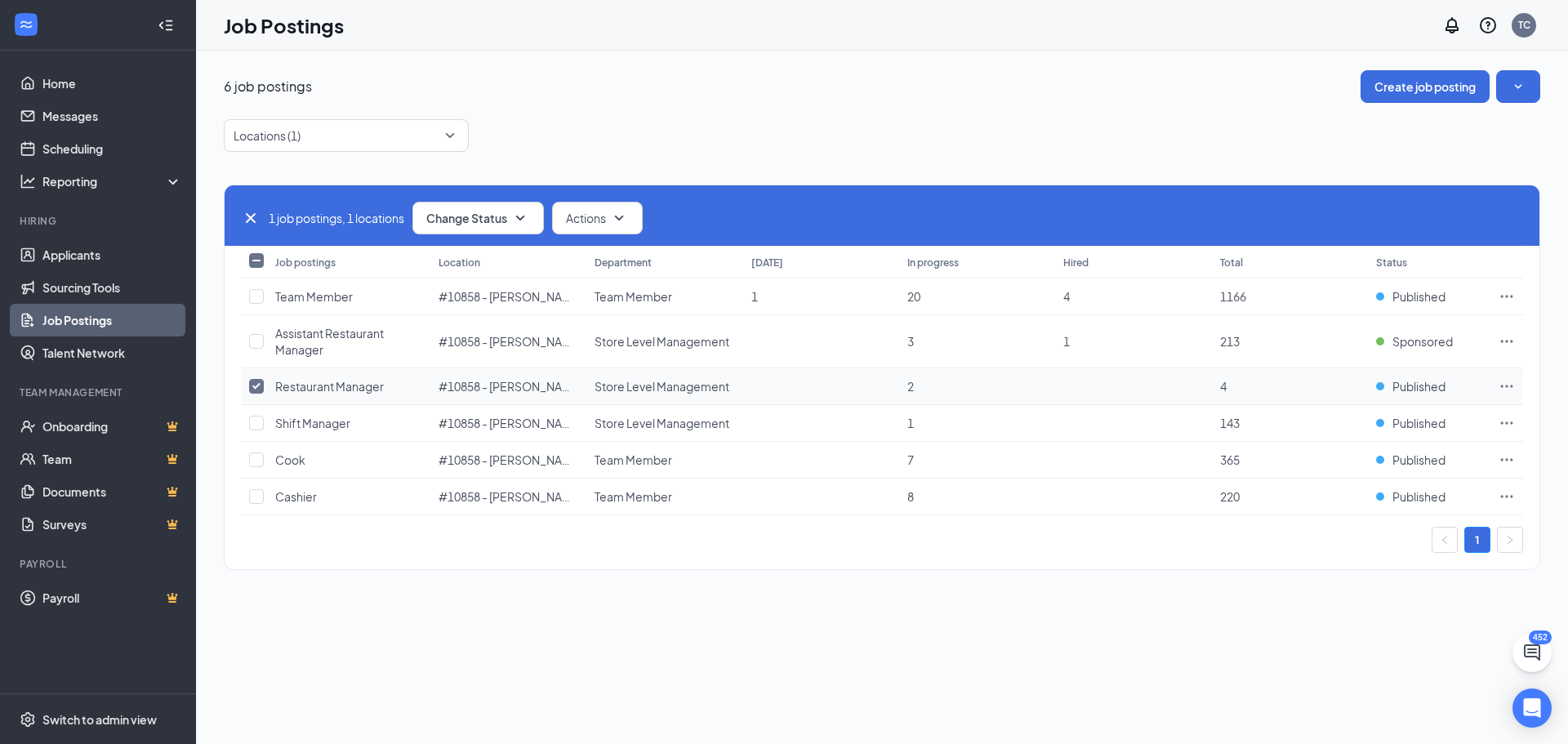
click at [1511, 385] on icon "Ellipses" at bounding box center [1507, 386] width 17 height 17
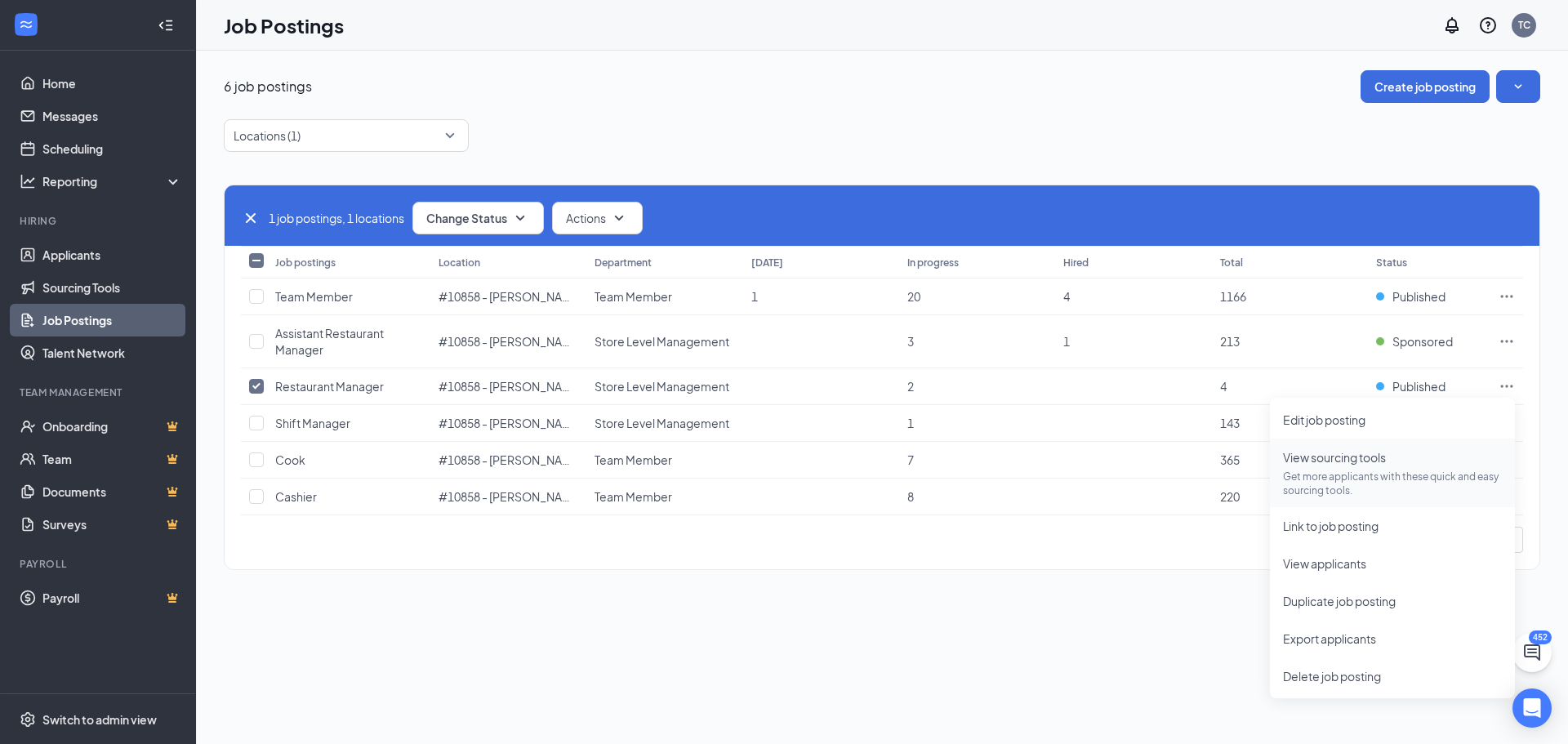
click at [1382, 485] on p "Get more applicants with these quick and easy sourcing tools." at bounding box center [1393, 484] width 219 height 28
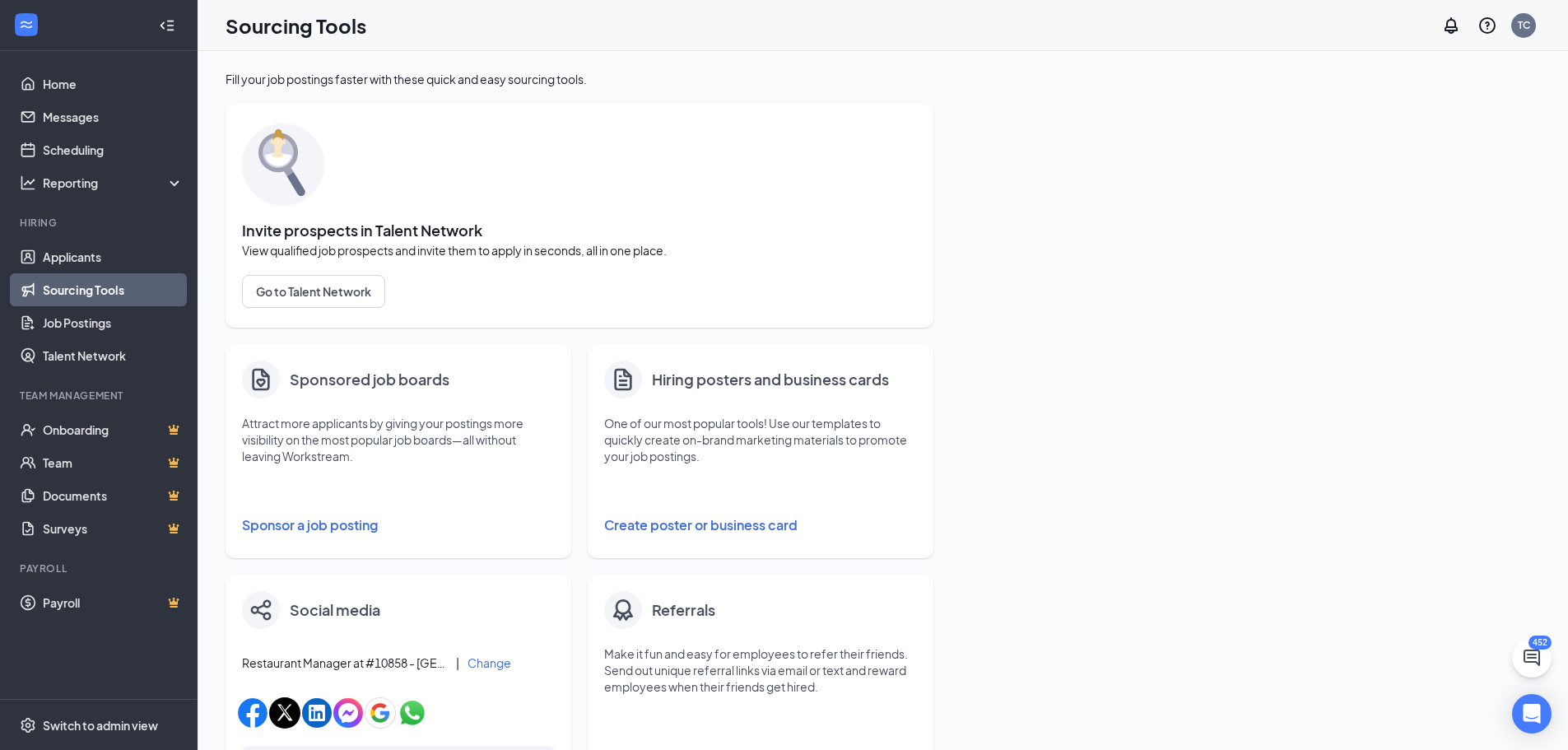
click at [325, 529] on button "Sponsor a job posting" at bounding box center [398, 525] width 313 height 33
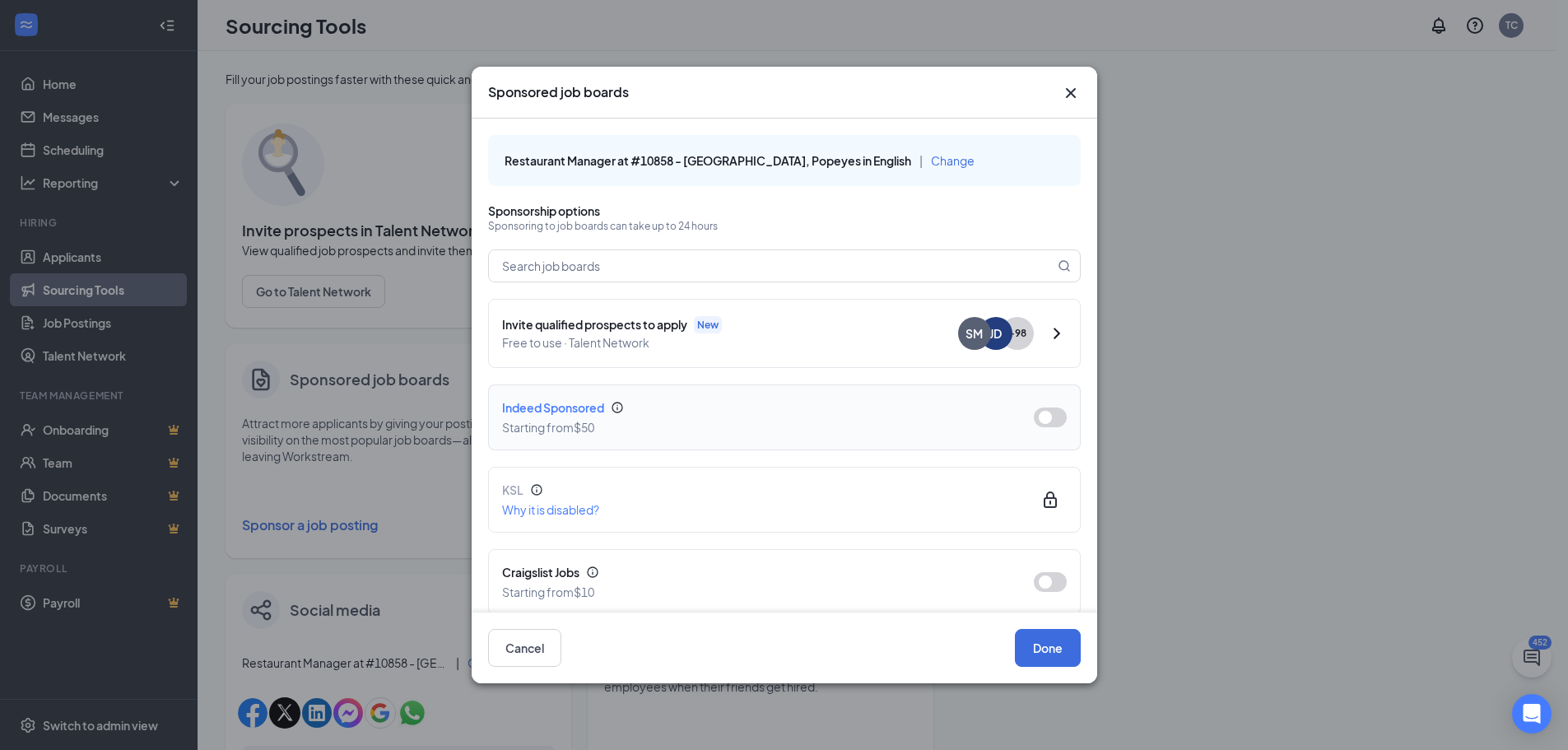
click at [1036, 418] on button "button" at bounding box center [1050, 418] width 33 height 19
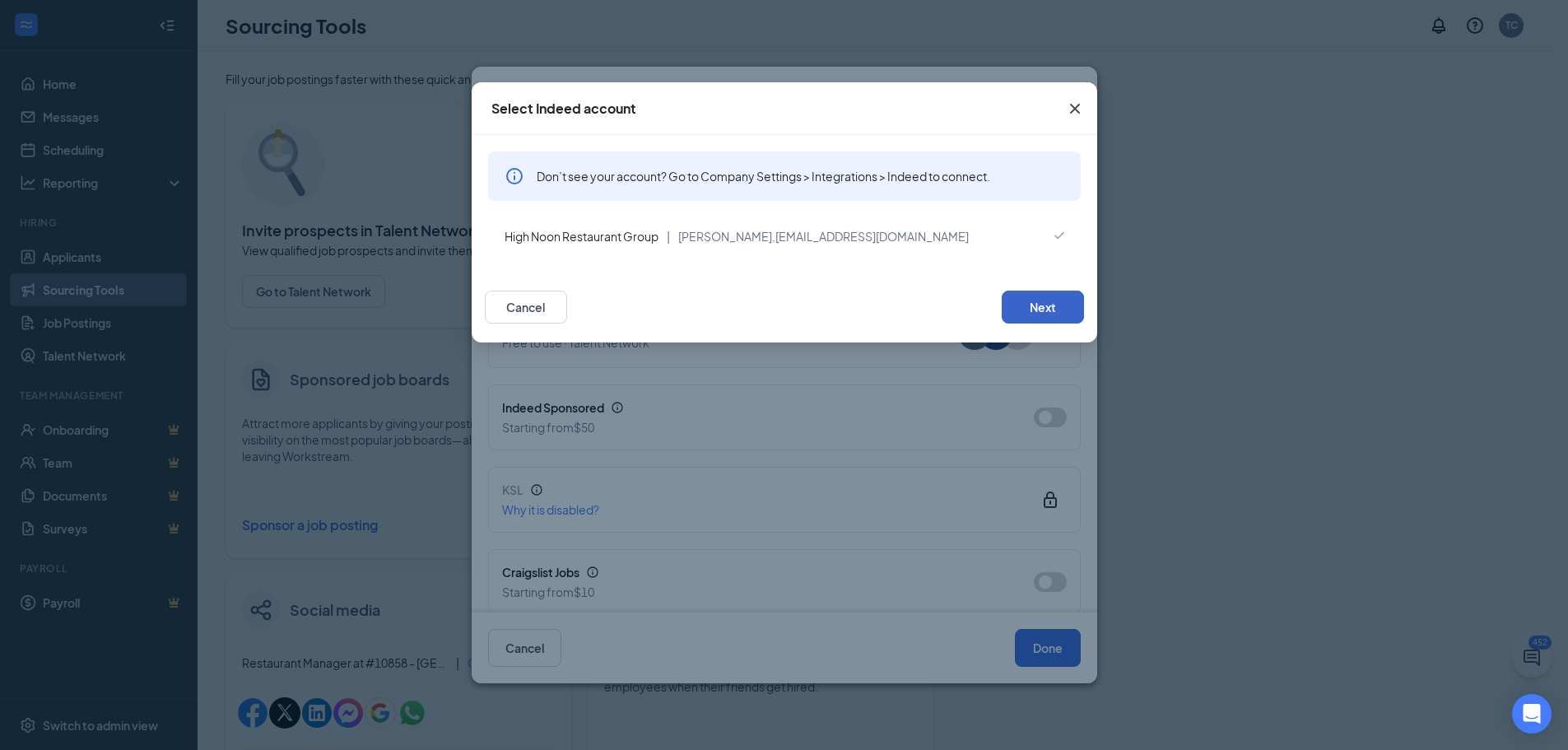
click at [1046, 314] on button "Next" at bounding box center [1043, 307] width 82 height 33
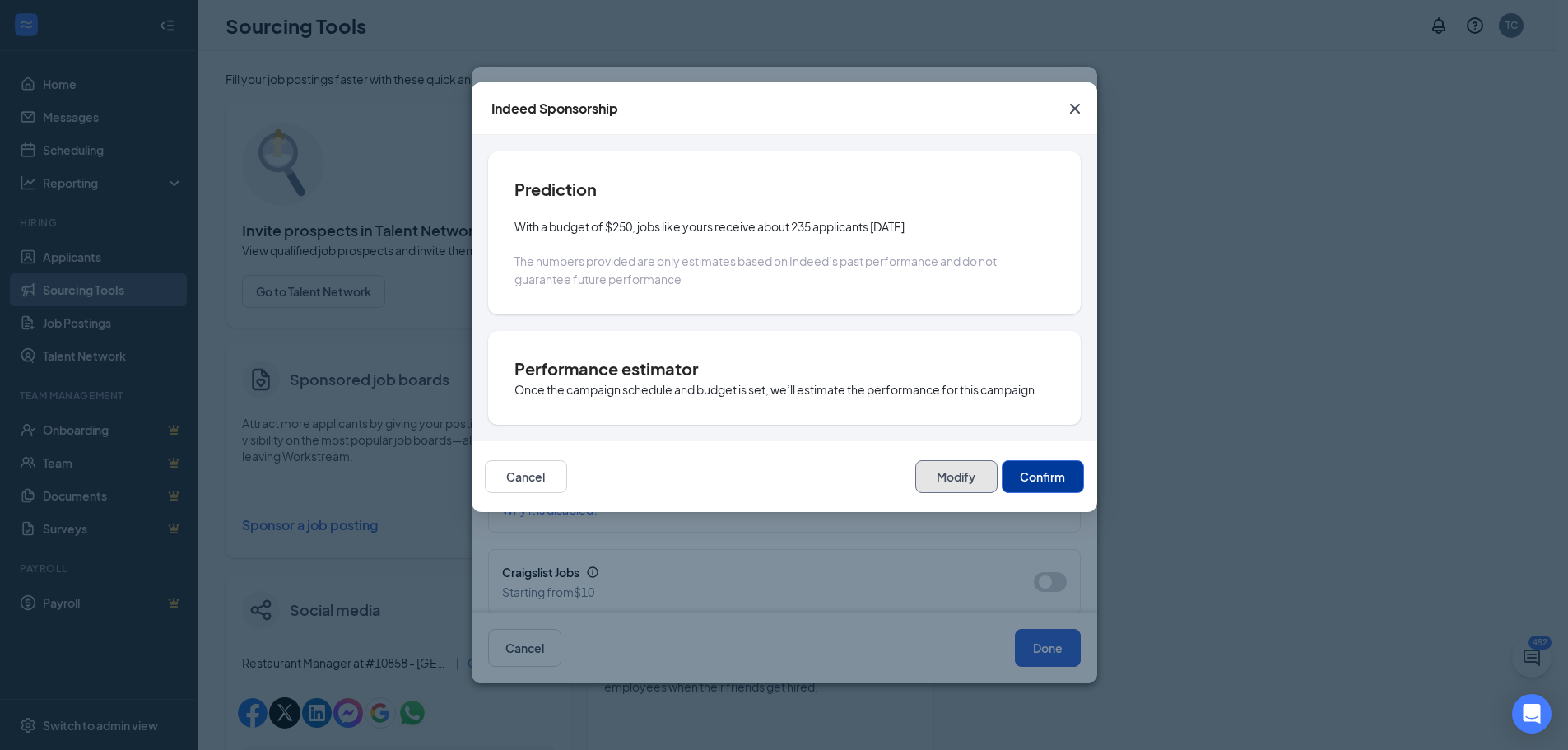
click at [938, 473] on button "Modify" at bounding box center [956, 476] width 82 height 33
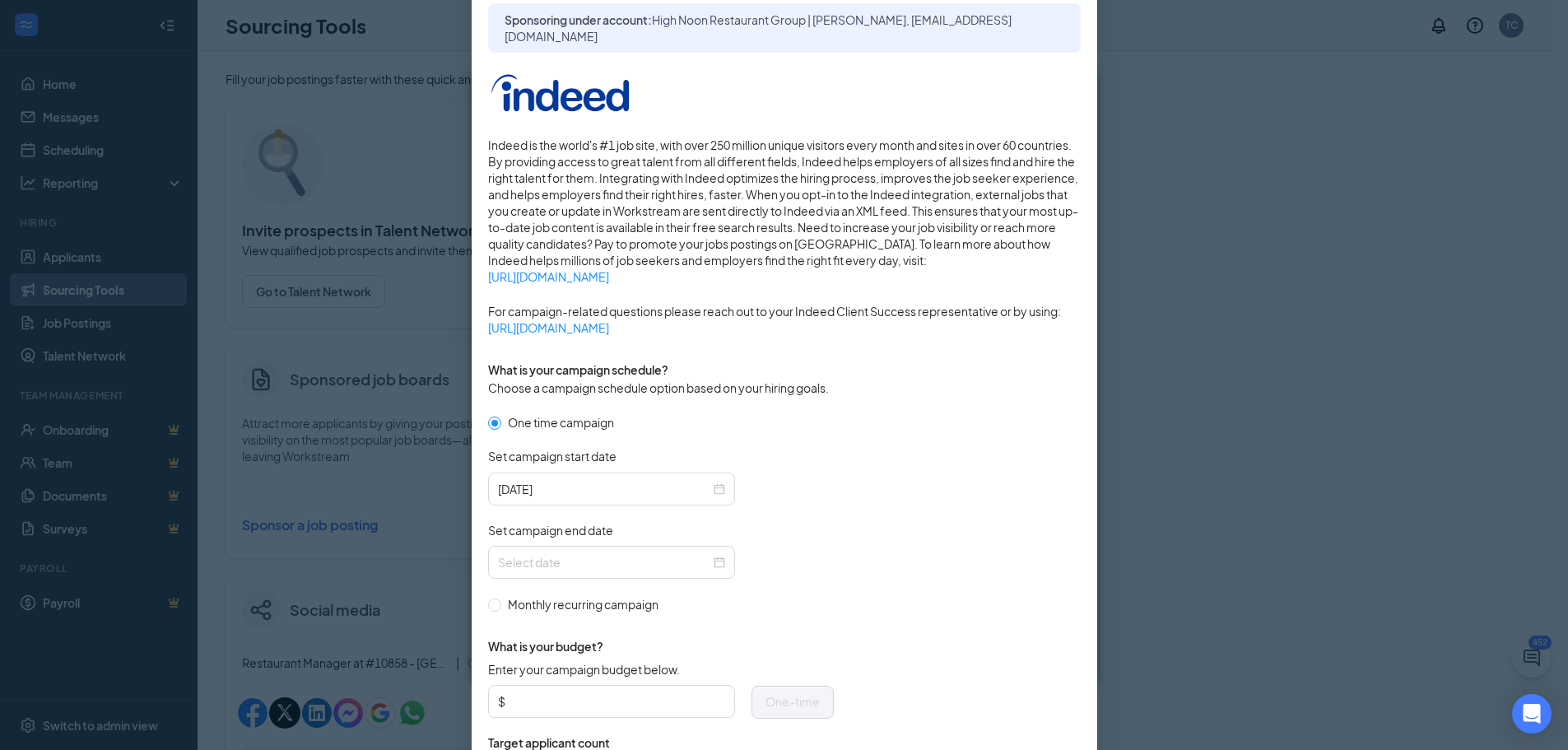
scroll to position [164, 0]
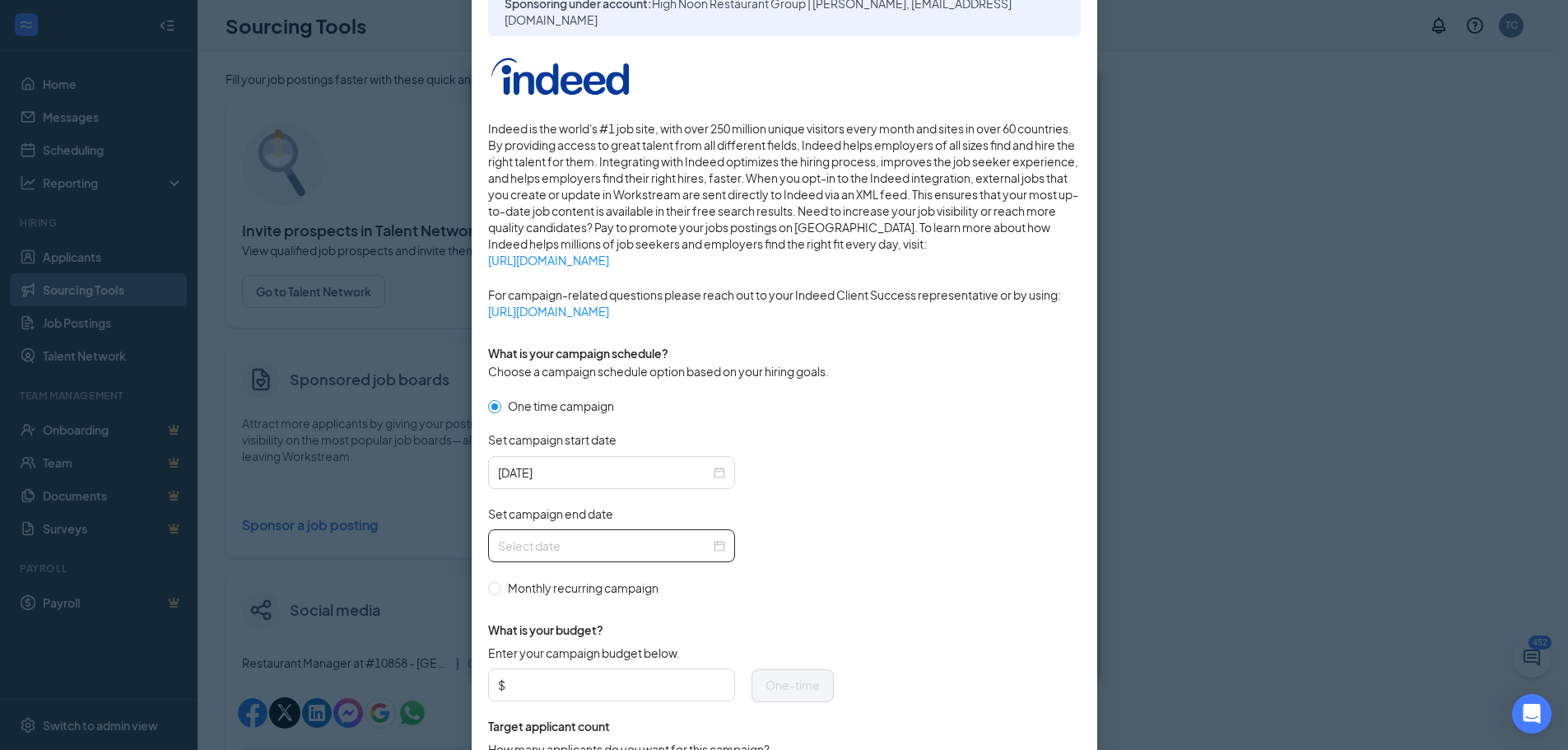
click at [640, 547] on input "Set campaign end date" at bounding box center [604, 546] width 213 height 19
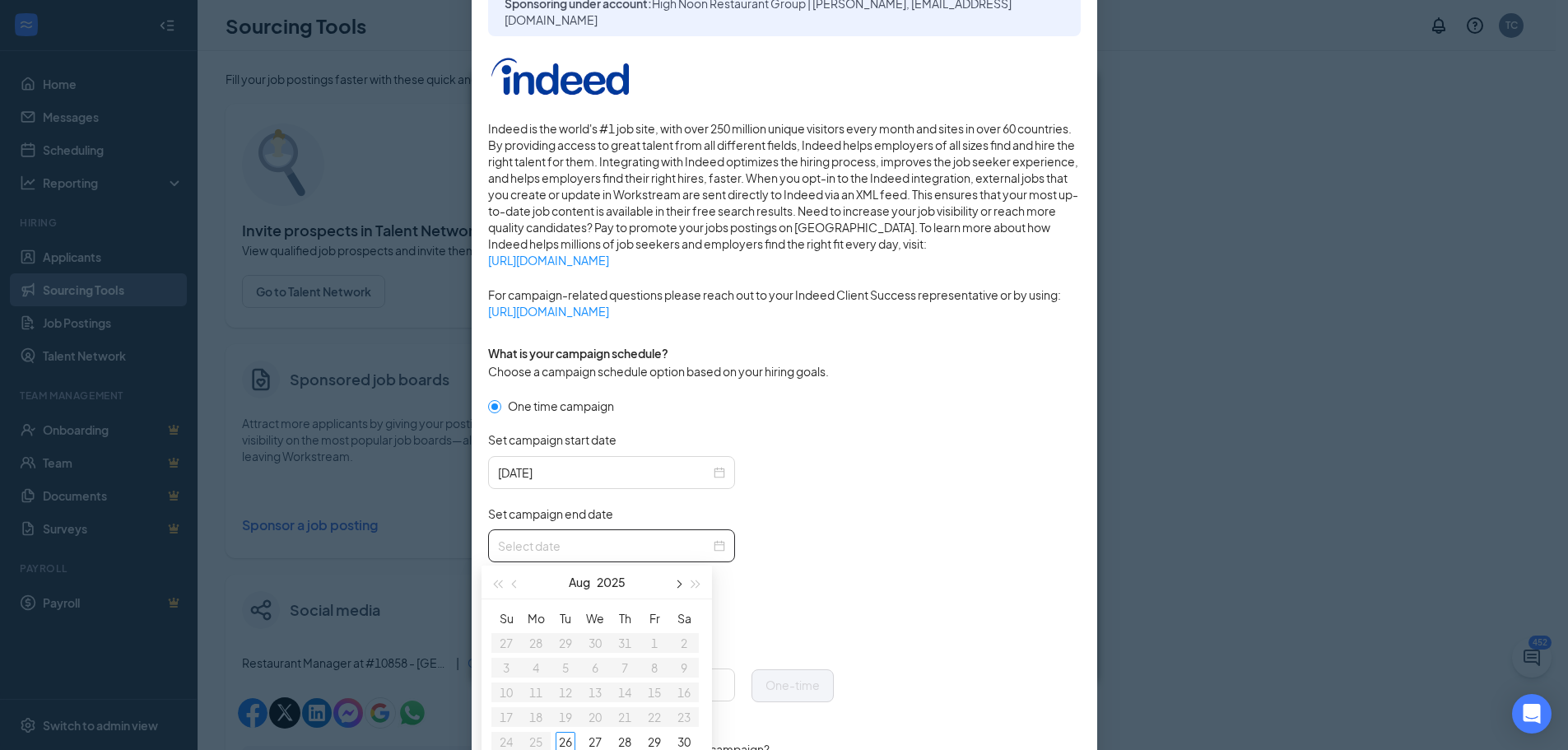
click at [676, 587] on span "button" at bounding box center [677, 584] width 8 height 8
type input "[DATE]"
click at [566, 639] on div "2" at bounding box center [565, 643] width 19 height 19
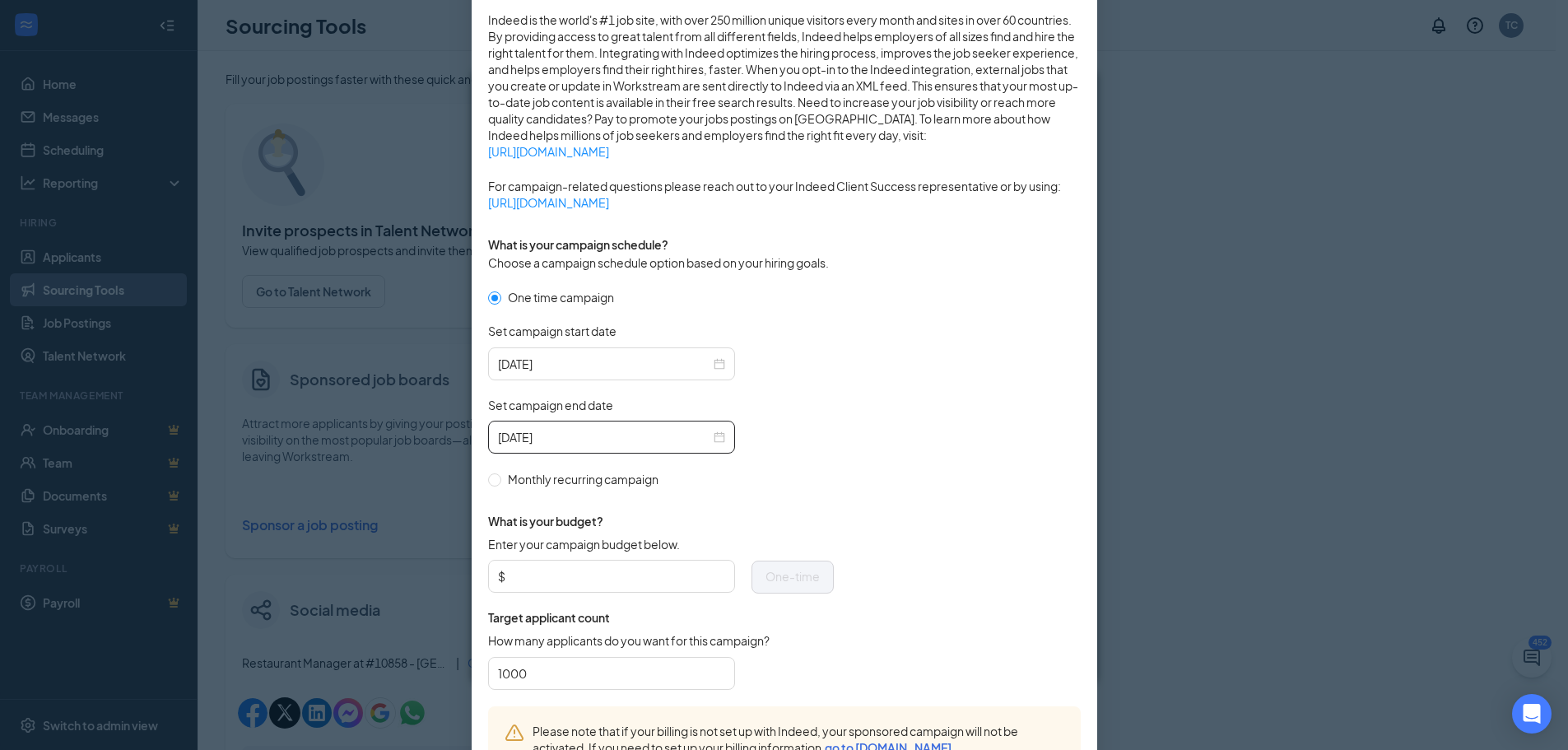
scroll to position [330, 0]
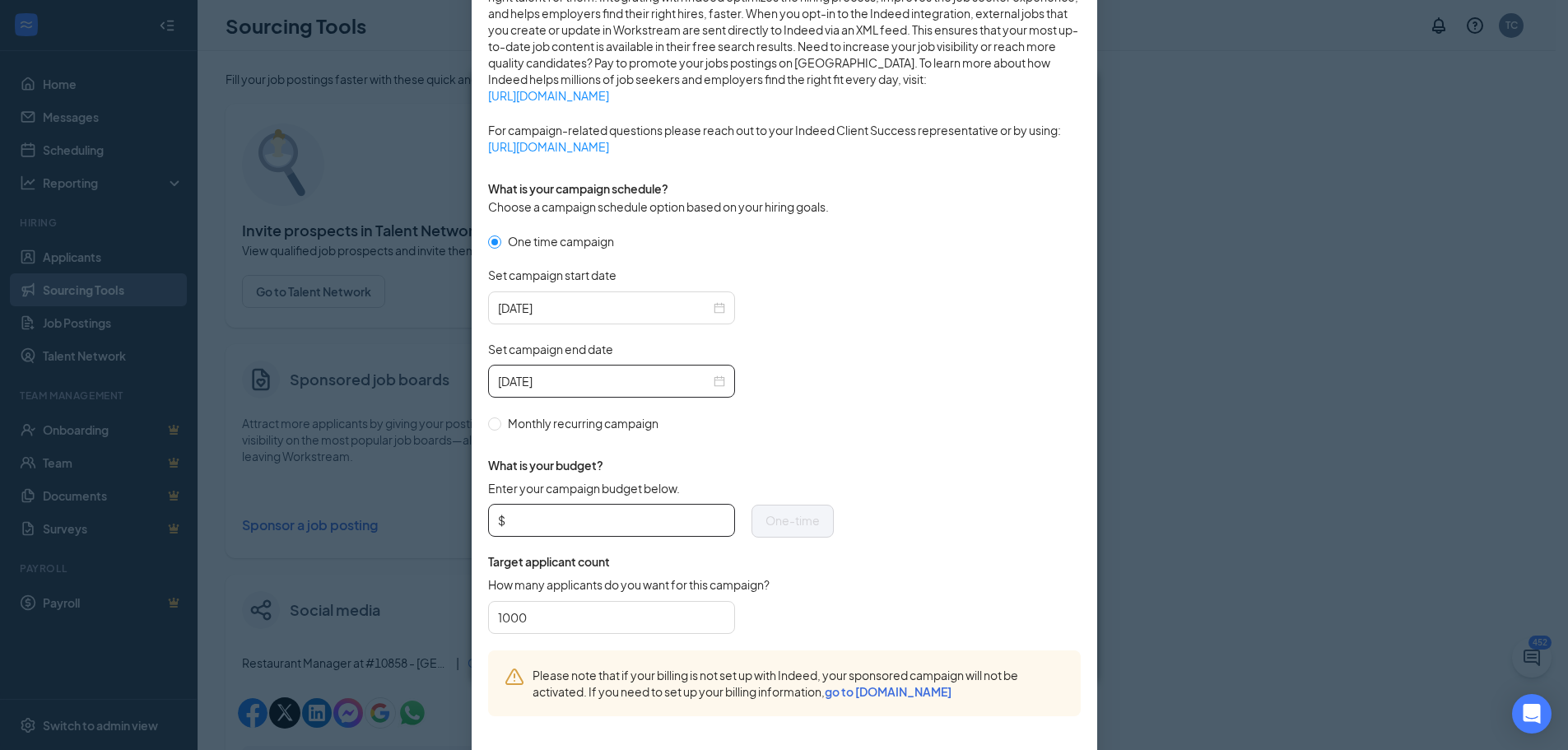
click at [690, 527] on input "Enter your campaign budget below." at bounding box center [616, 520] width 216 height 25
type input "100"
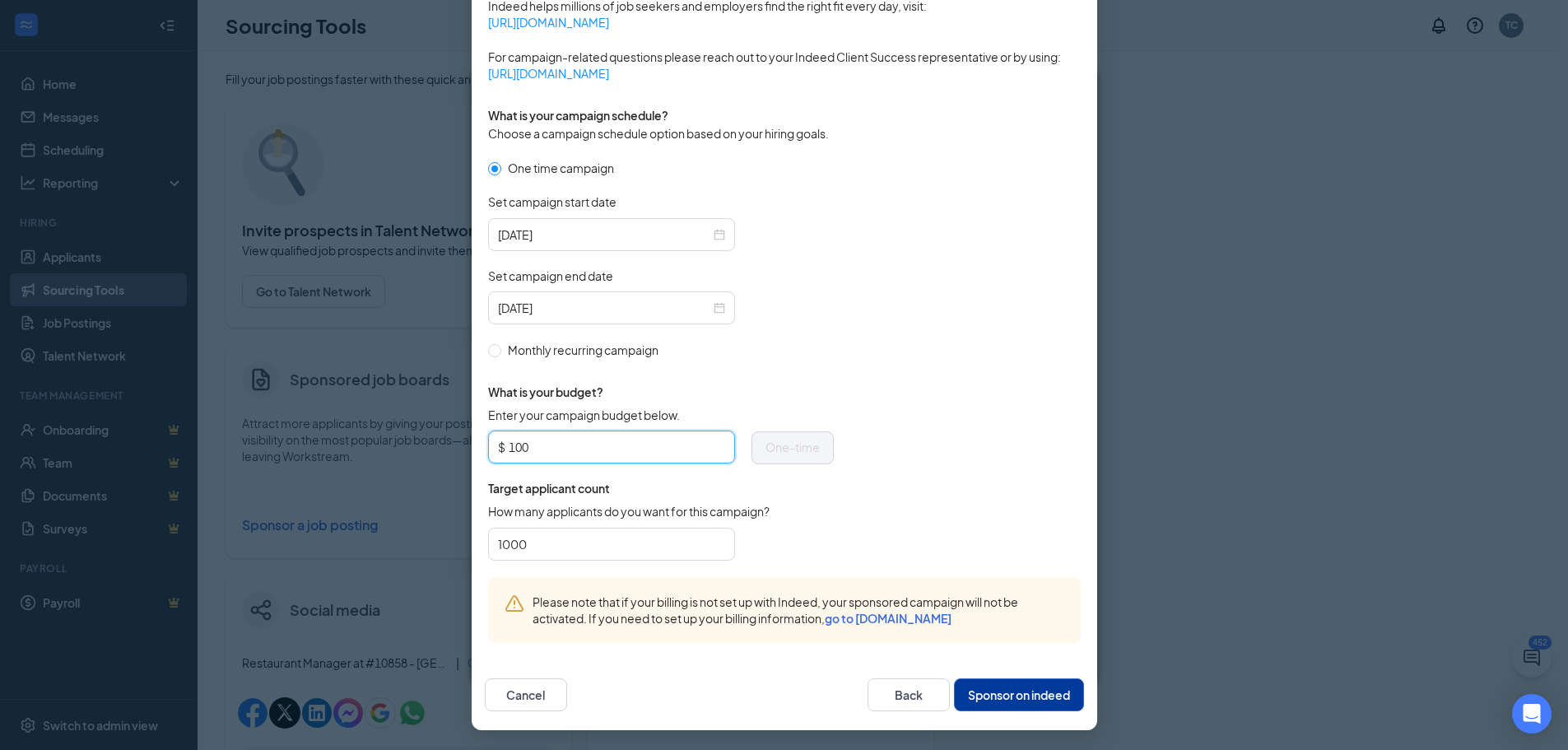
click at [1018, 697] on button "Sponsor on indeed" at bounding box center [1019, 694] width 130 height 33
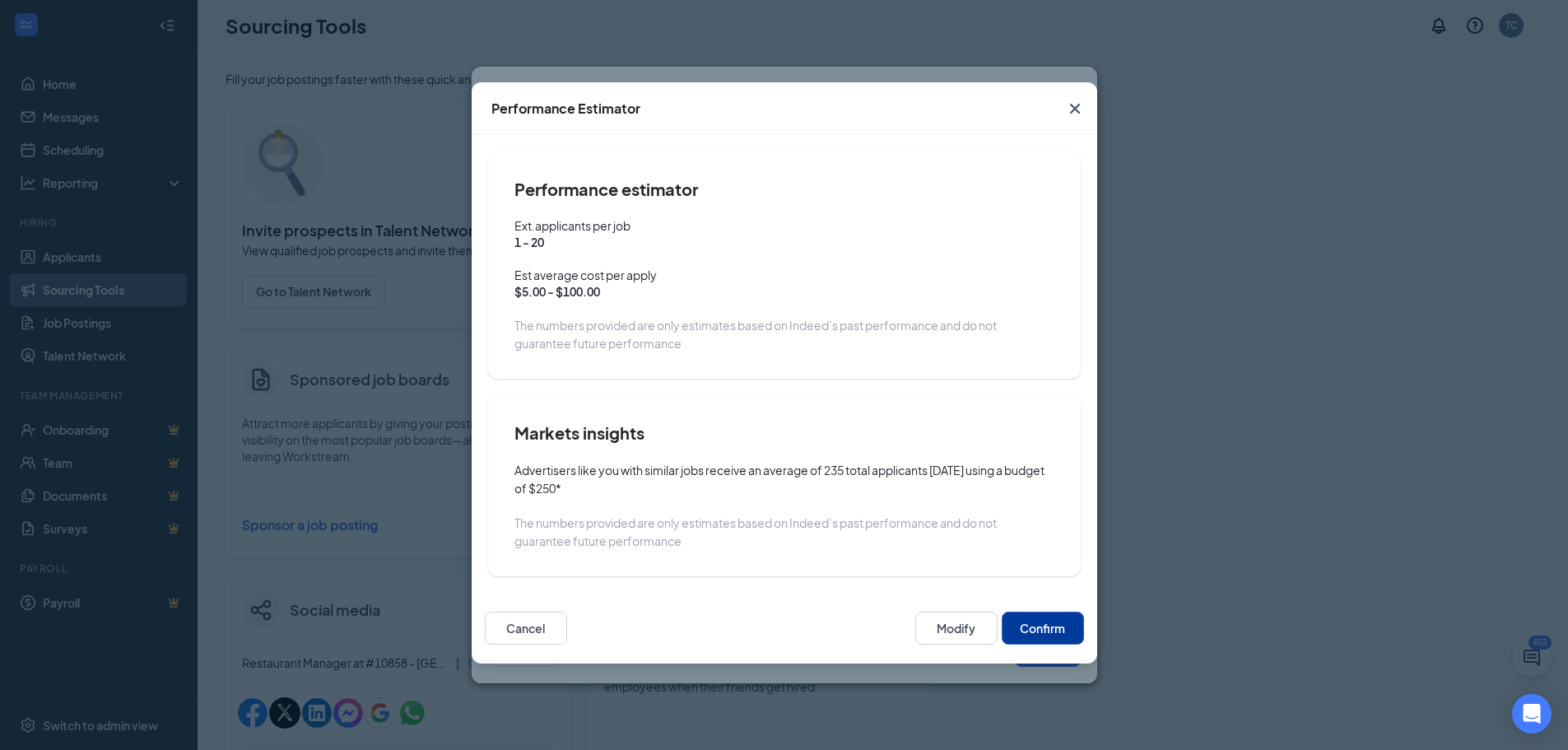
click at [1037, 632] on button "Confirm" at bounding box center [1043, 628] width 82 height 33
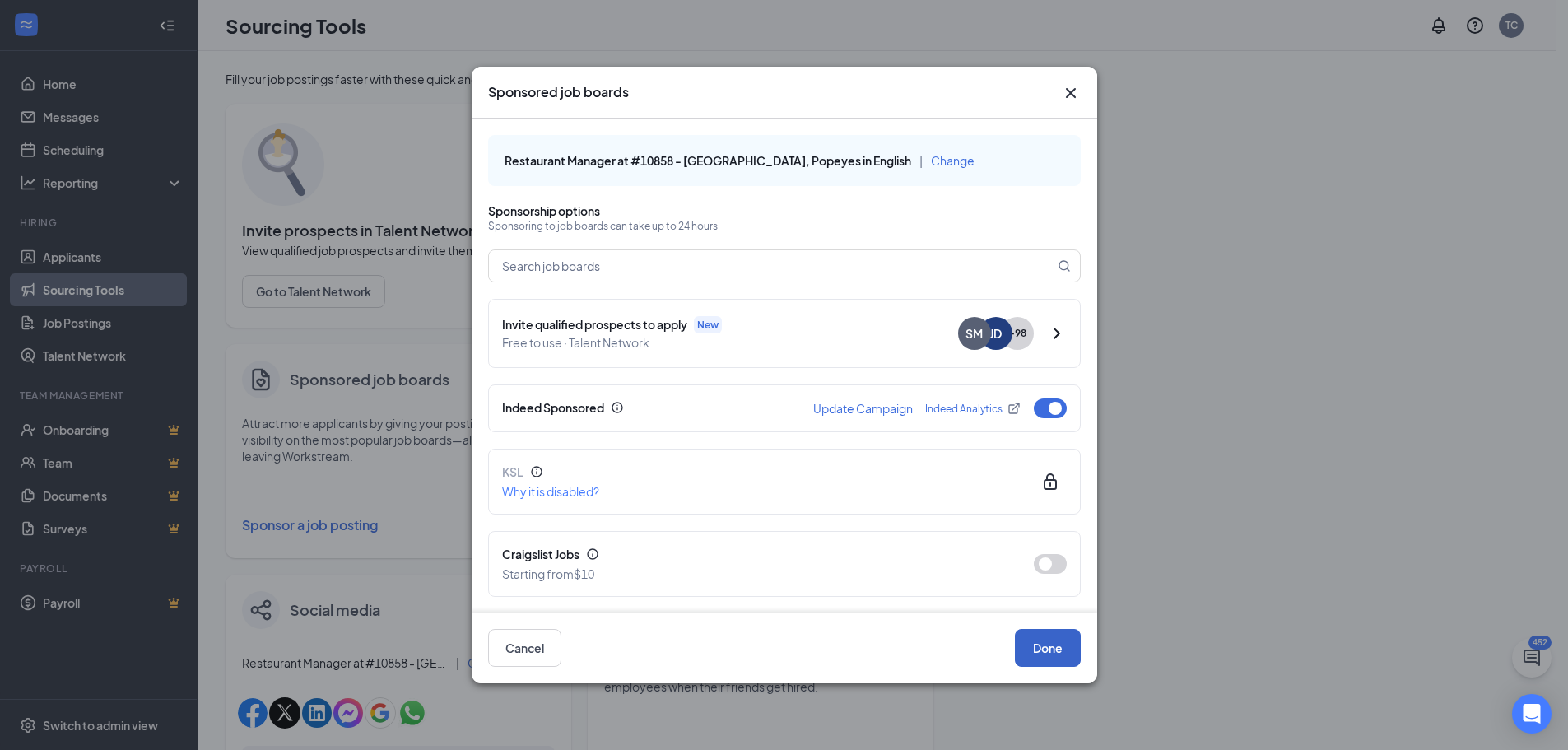
click at [1039, 651] on button "Done" at bounding box center [1048, 648] width 66 height 38
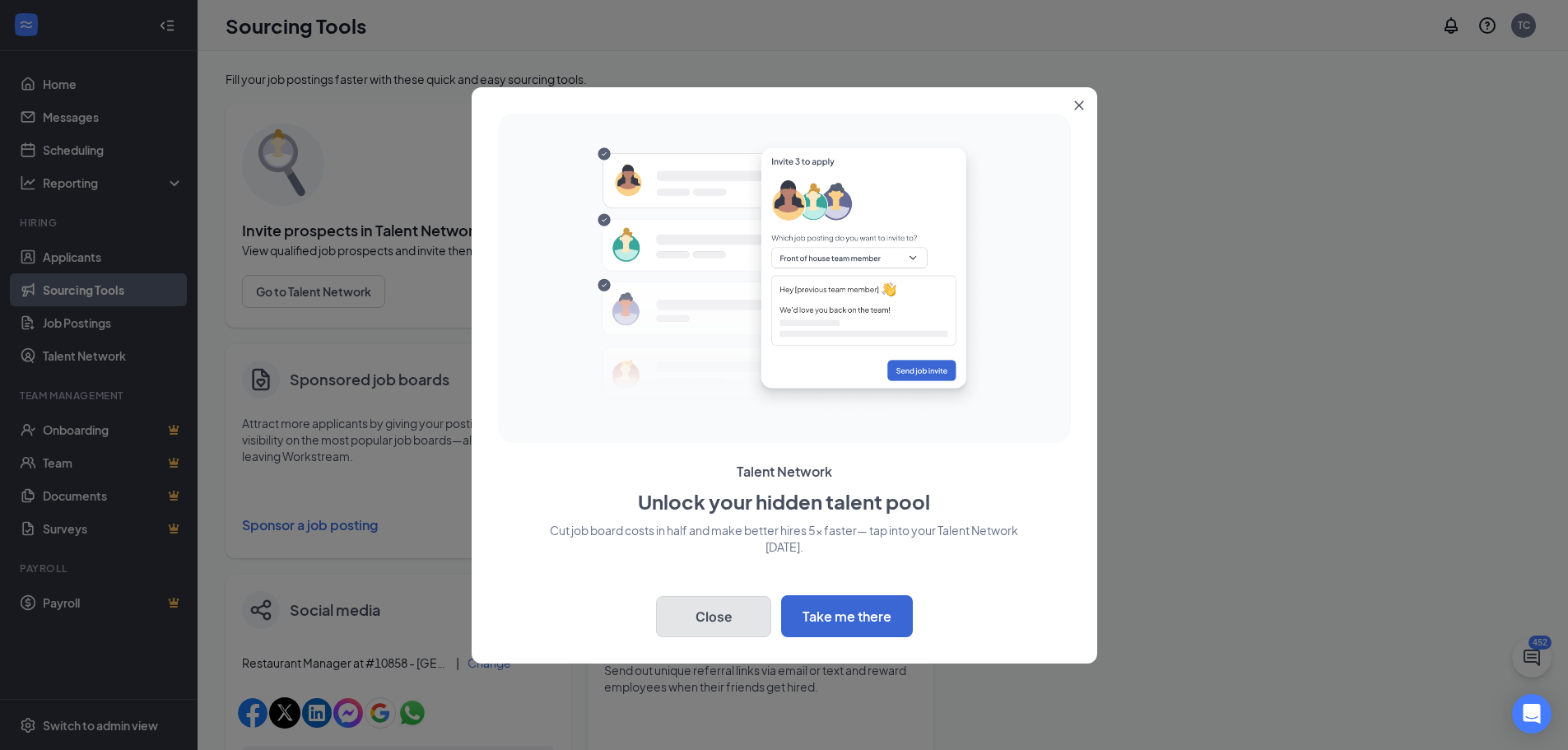
click at [699, 615] on button "Close" at bounding box center [713, 617] width 116 height 42
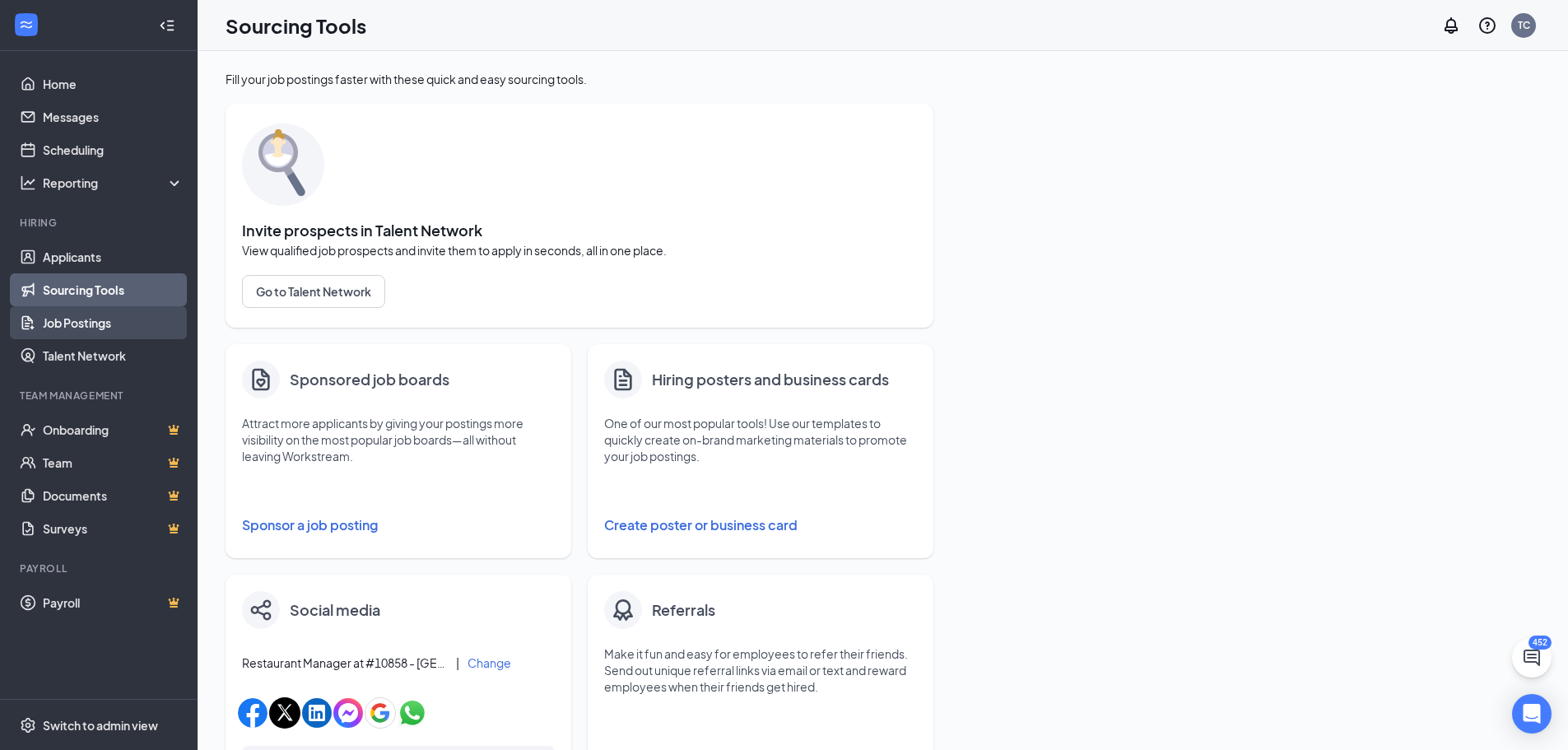
click at [84, 318] on link "Job Postings" at bounding box center [112, 322] width 140 height 33
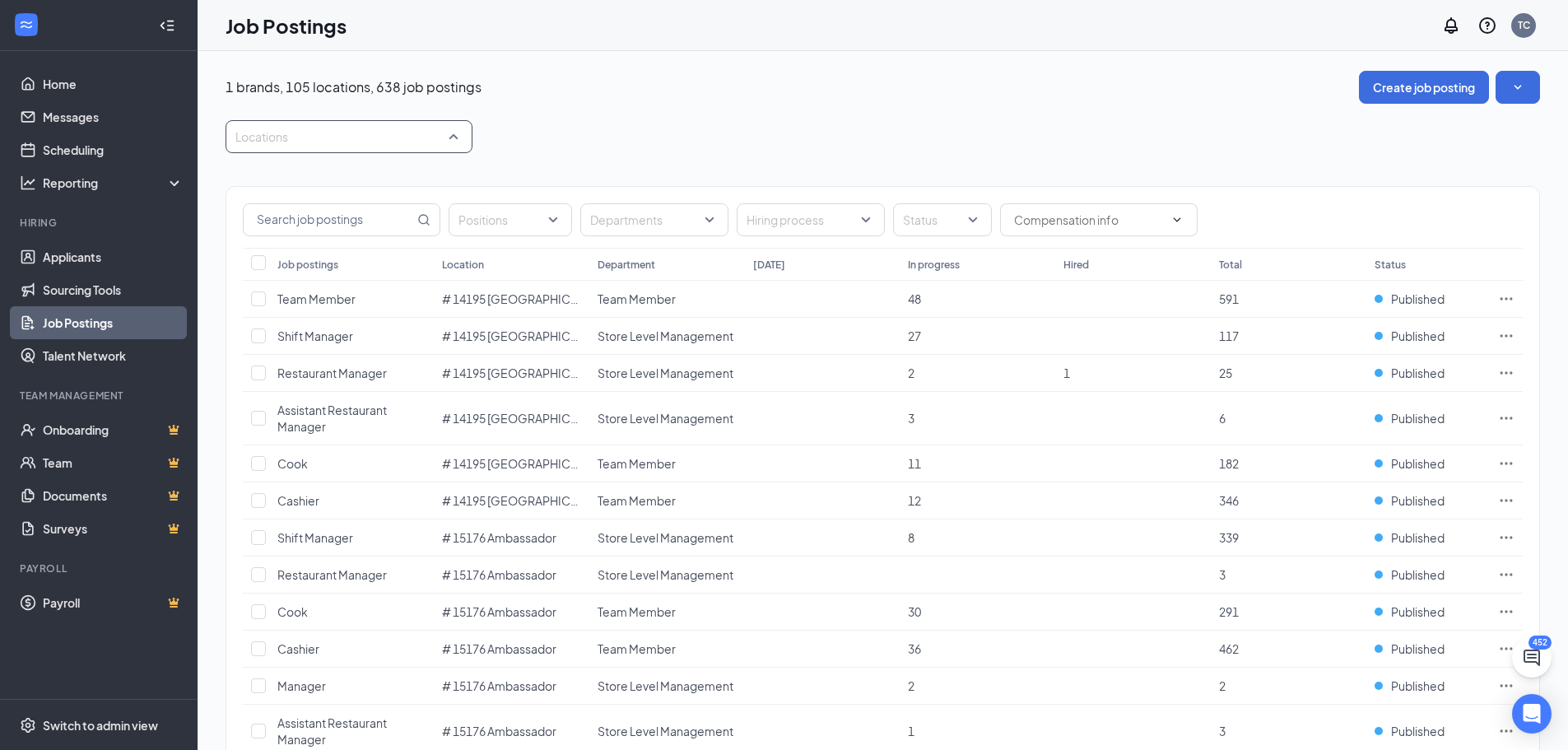
click at [237, 128] on input "search" at bounding box center [237, 138] width 4 height 27
type input "11585"
click at [245, 178] on div at bounding box center [245, 182] width 15 height 15
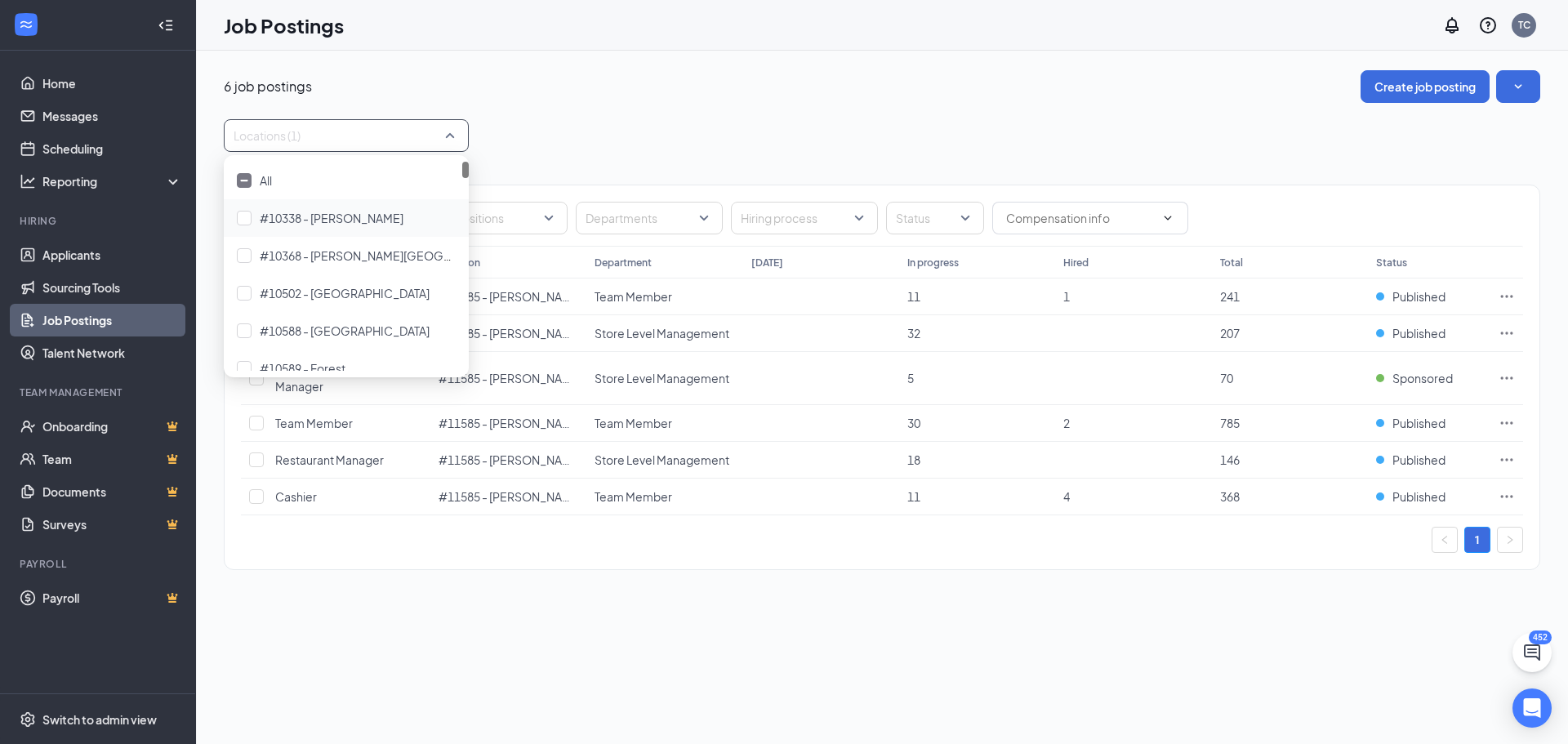
click at [597, 121] on div "Locations (1)" at bounding box center [881, 135] width 1317 height 32
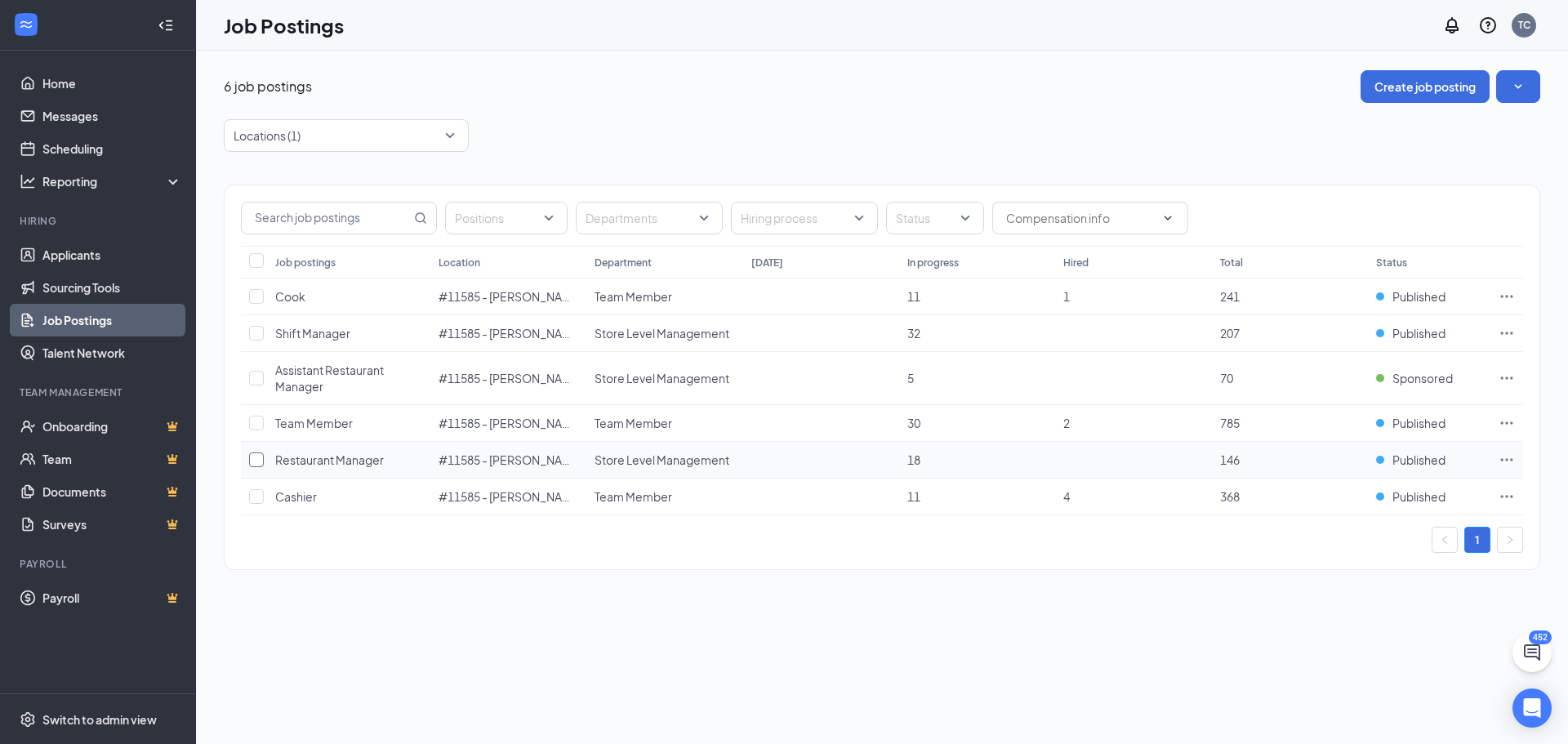
click at [256, 464] on input "checkbox" at bounding box center [256, 460] width 15 height 15
checkbox input "true"
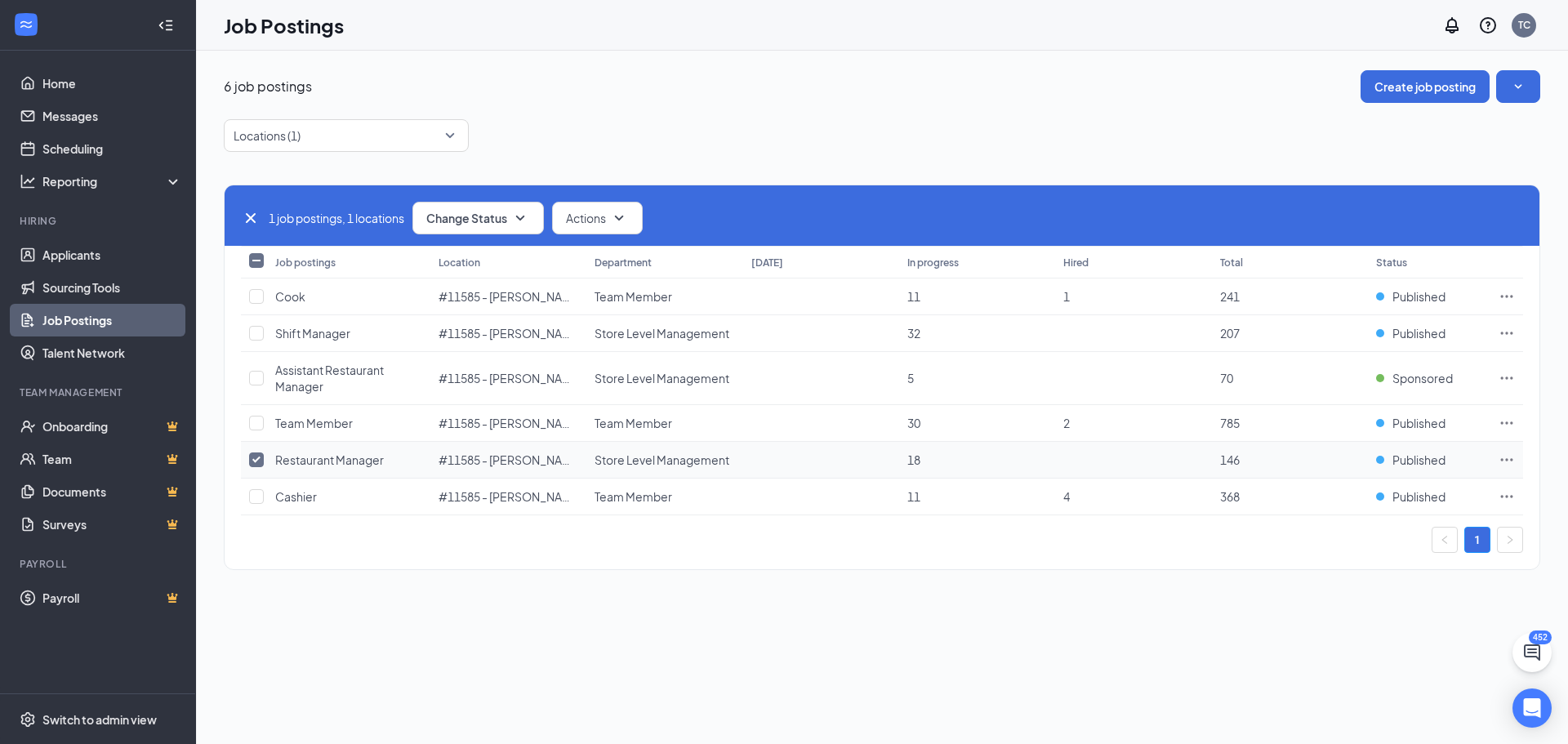
click at [1502, 460] on icon "Ellipses" at bounding box center [1508, 459] width 12 height 3
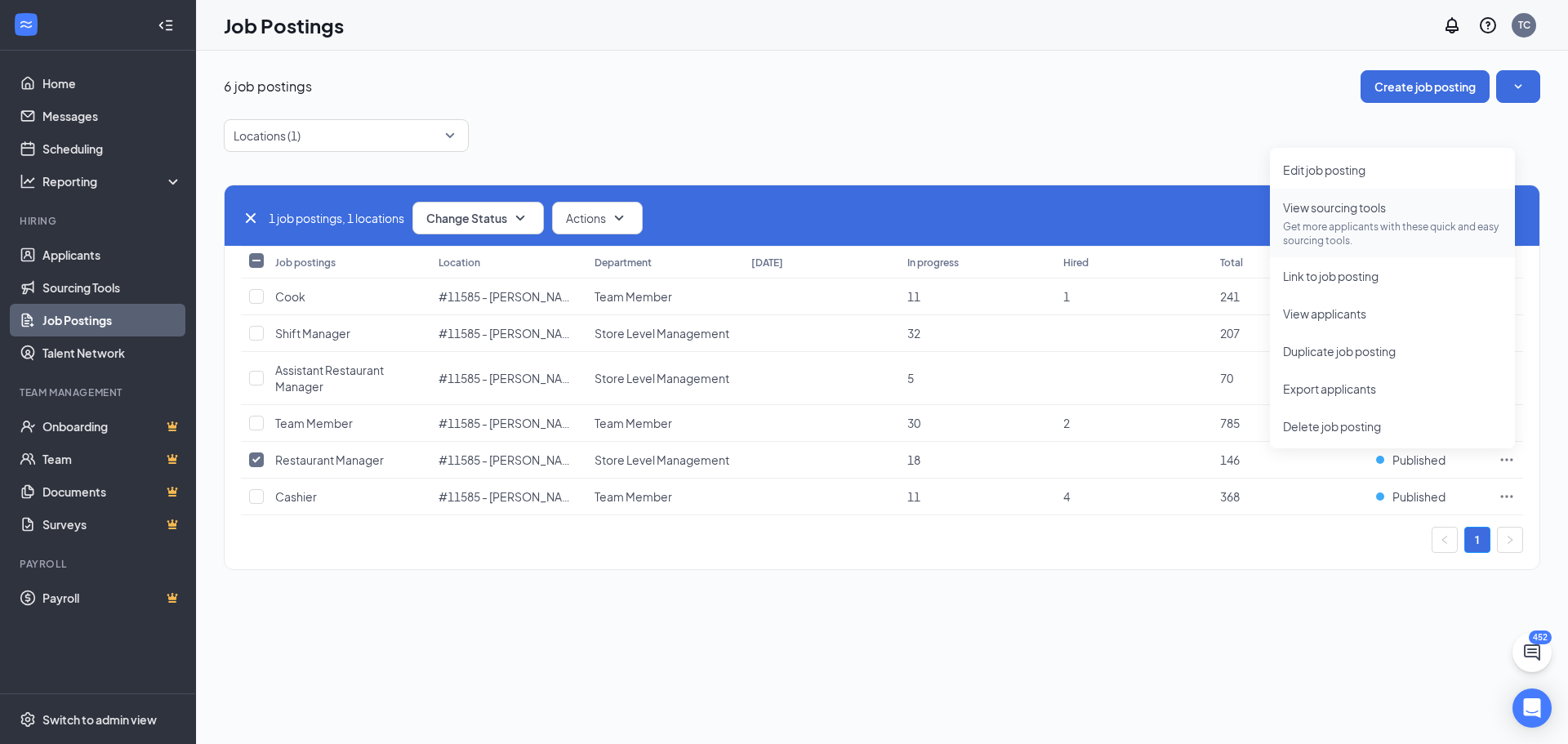
click at [1367, 224] on p "Get more applicants with these quick and easy sourcing tools." at bounding box center [1393, 234] width 219 height 28
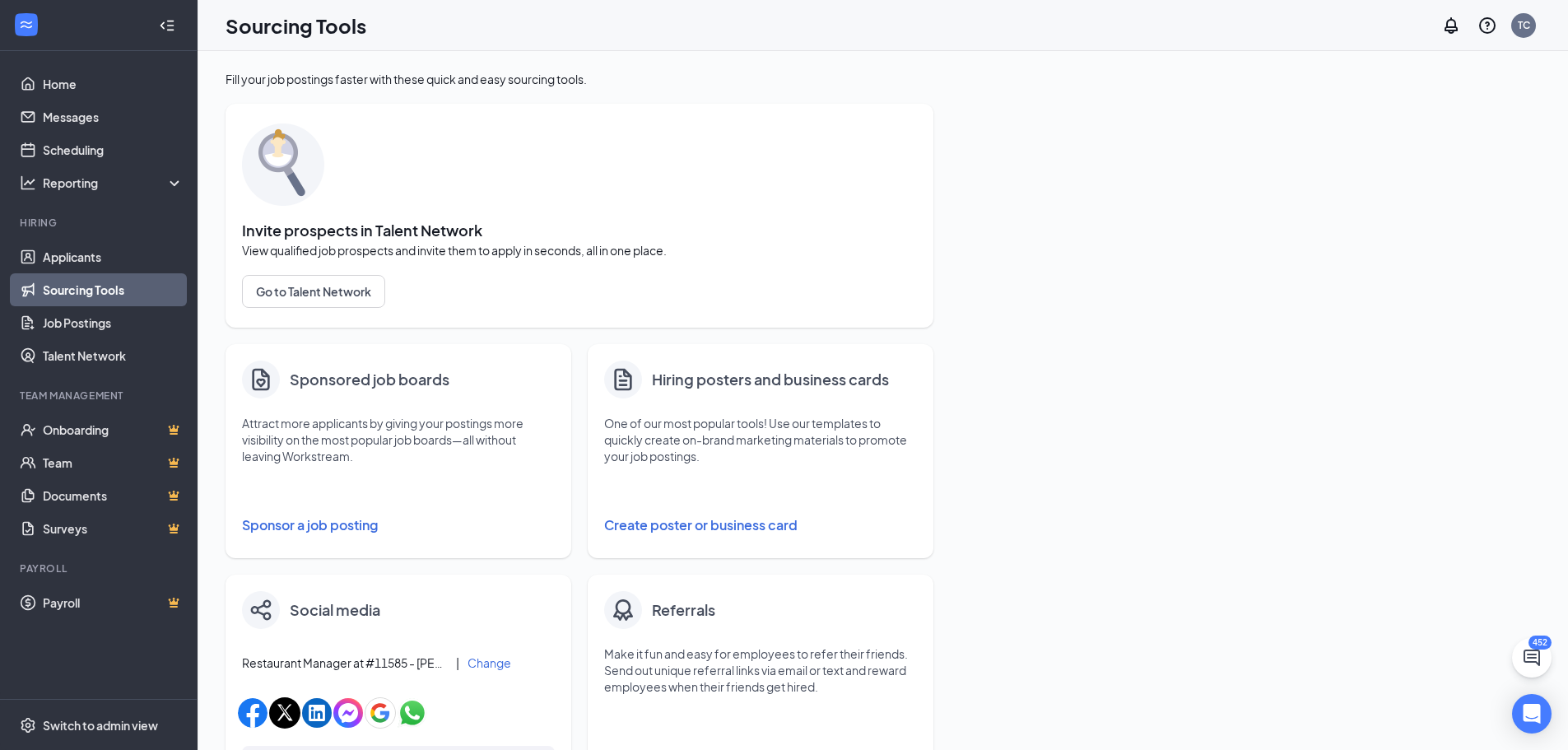
click at [308, 519] on button "Sponsor a job posting" at bounding box center [398, 525] width 313 height 33
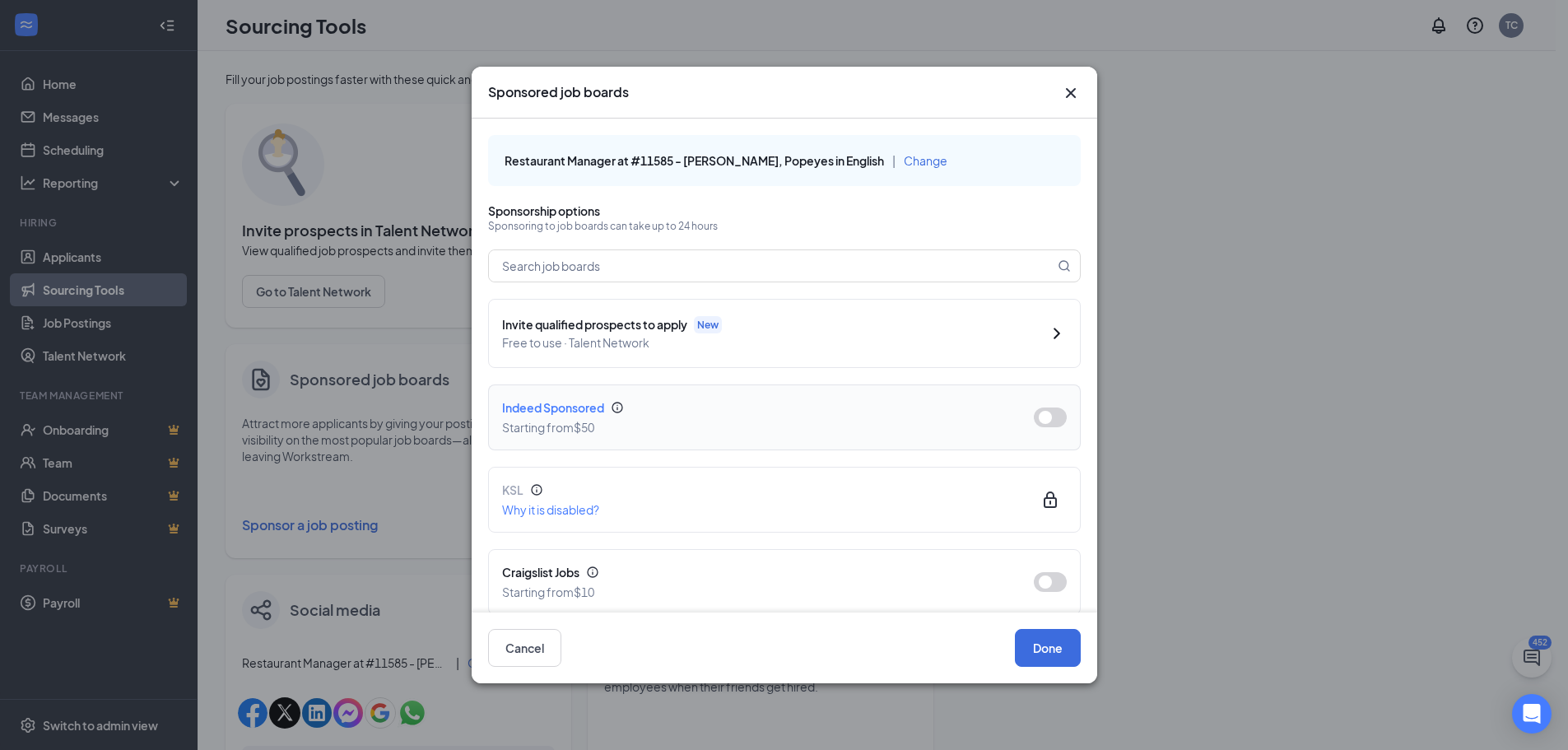
click at [1034, 418] on button "button" at bounding box center [1050, 418] width 33 height 19
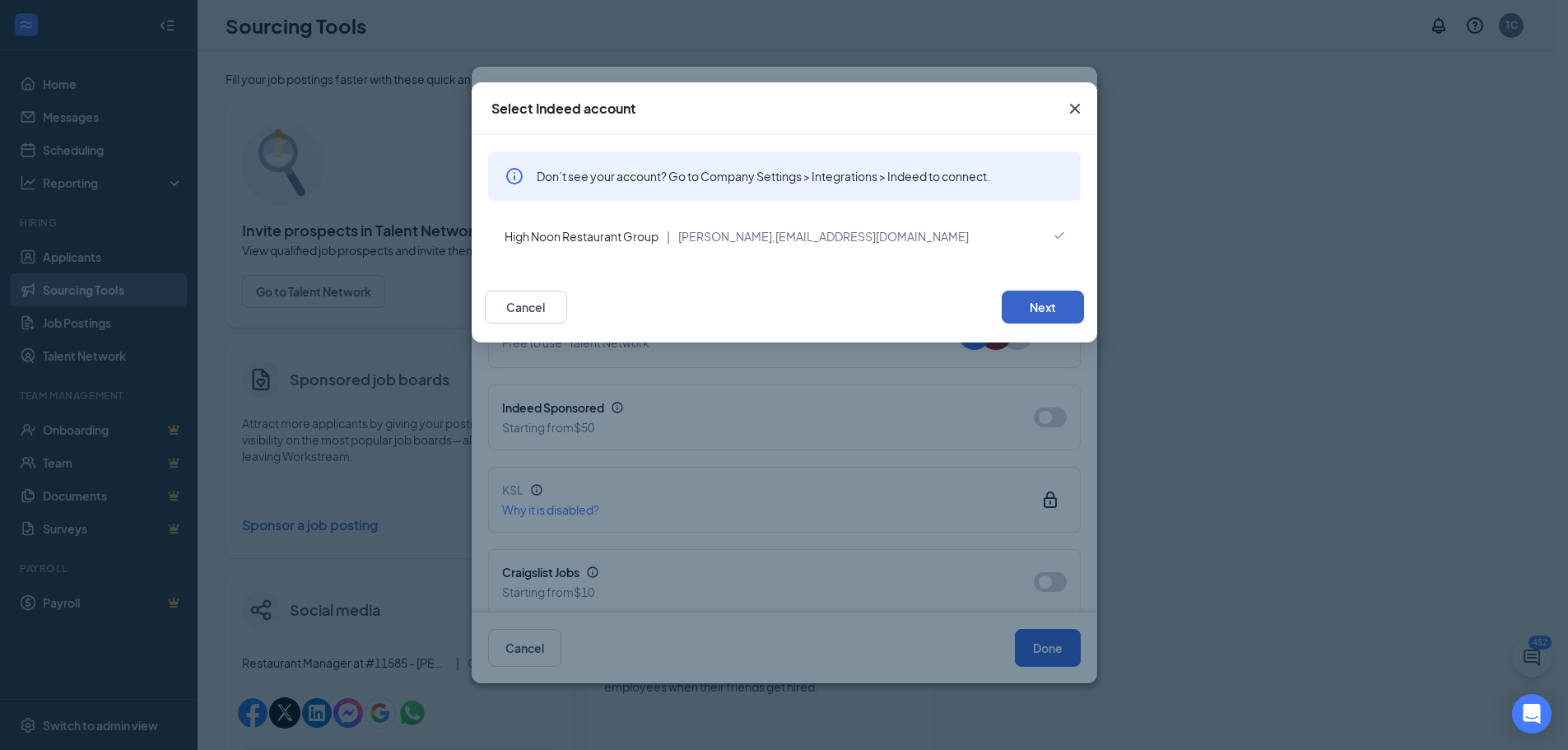
click at [1055, 314] on button "Next" at bounding box center [1043, 307] width 82 height 33
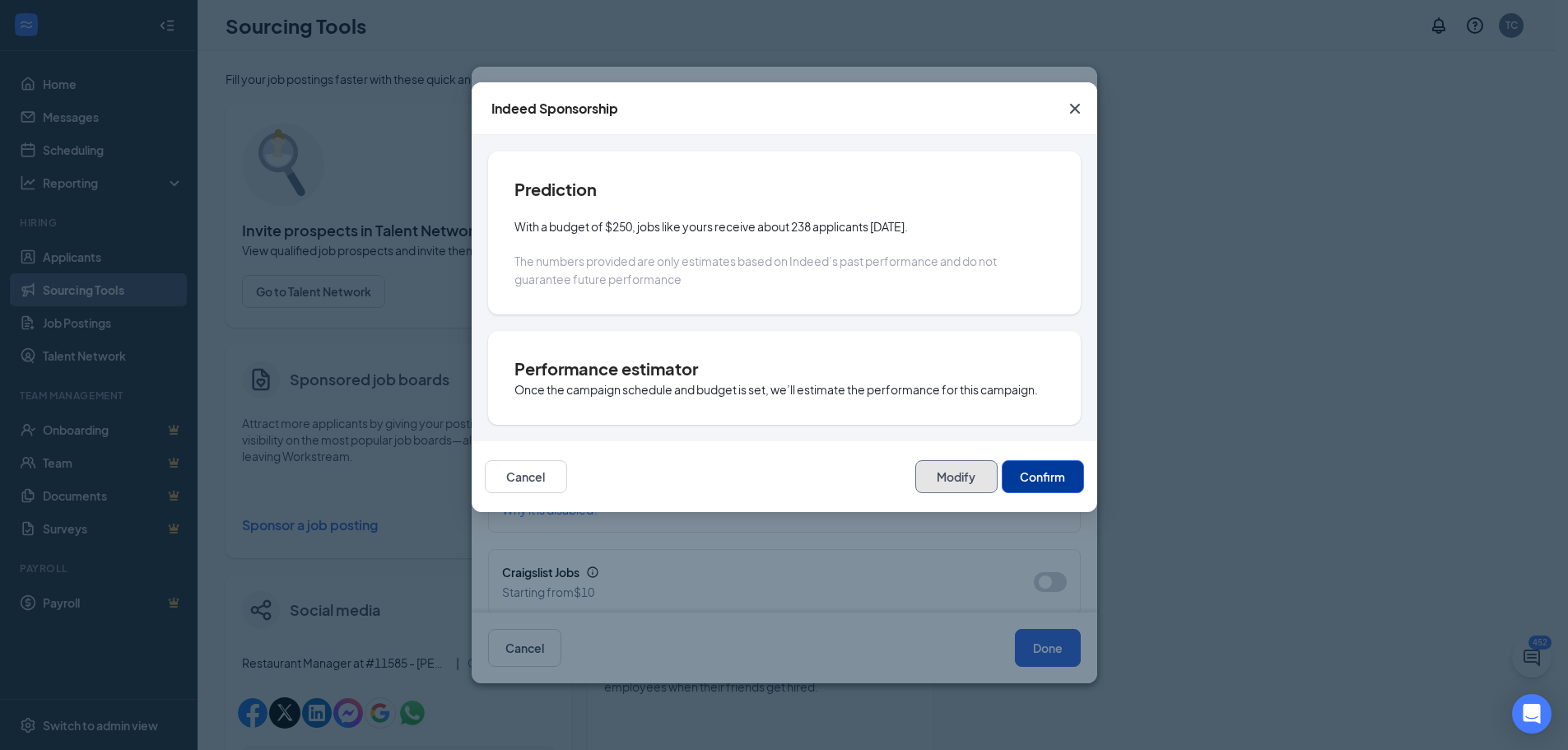
click at [952, 467] on button "Modify" at bounding box center [956, 476] width 82 height 33
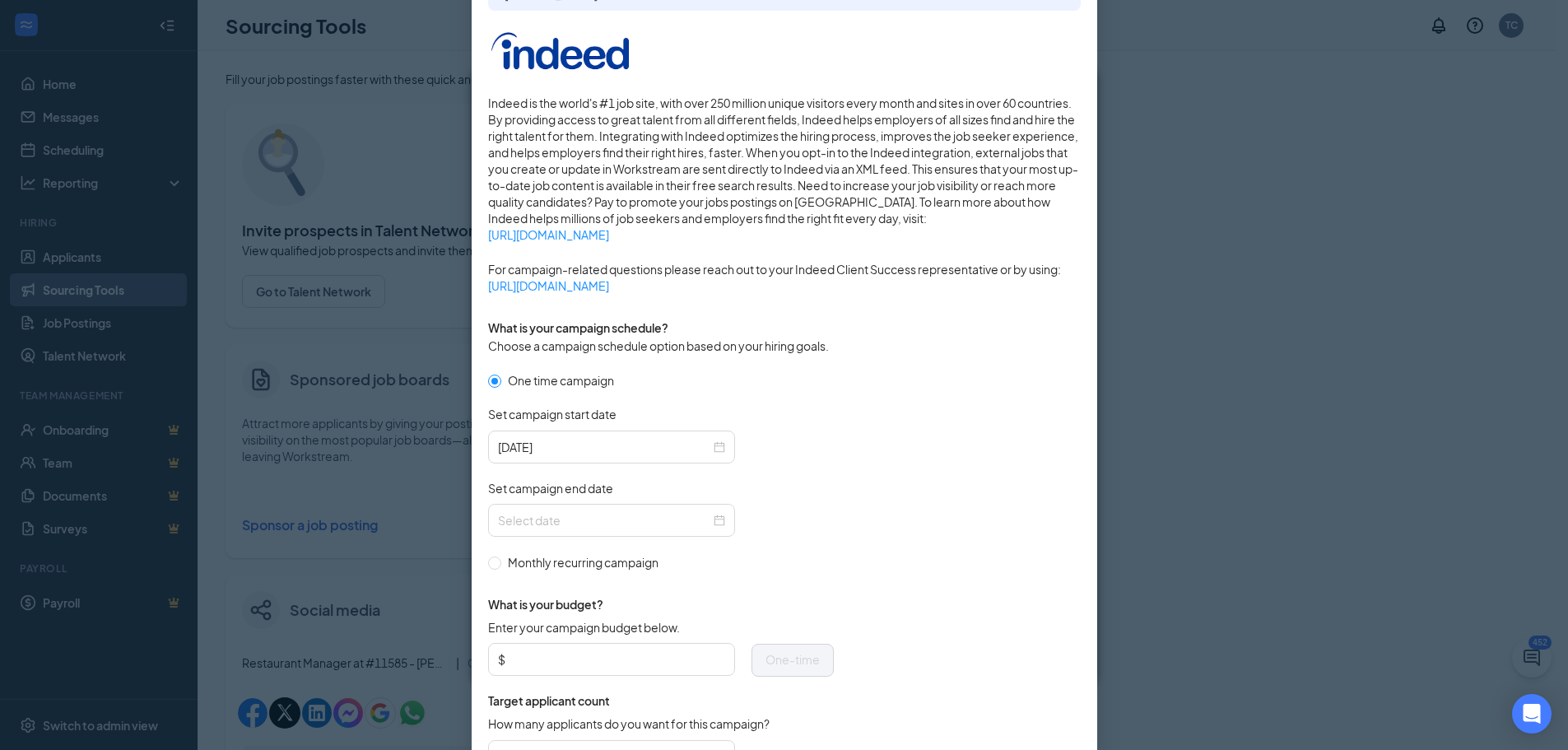
scroll to position [247, 0]
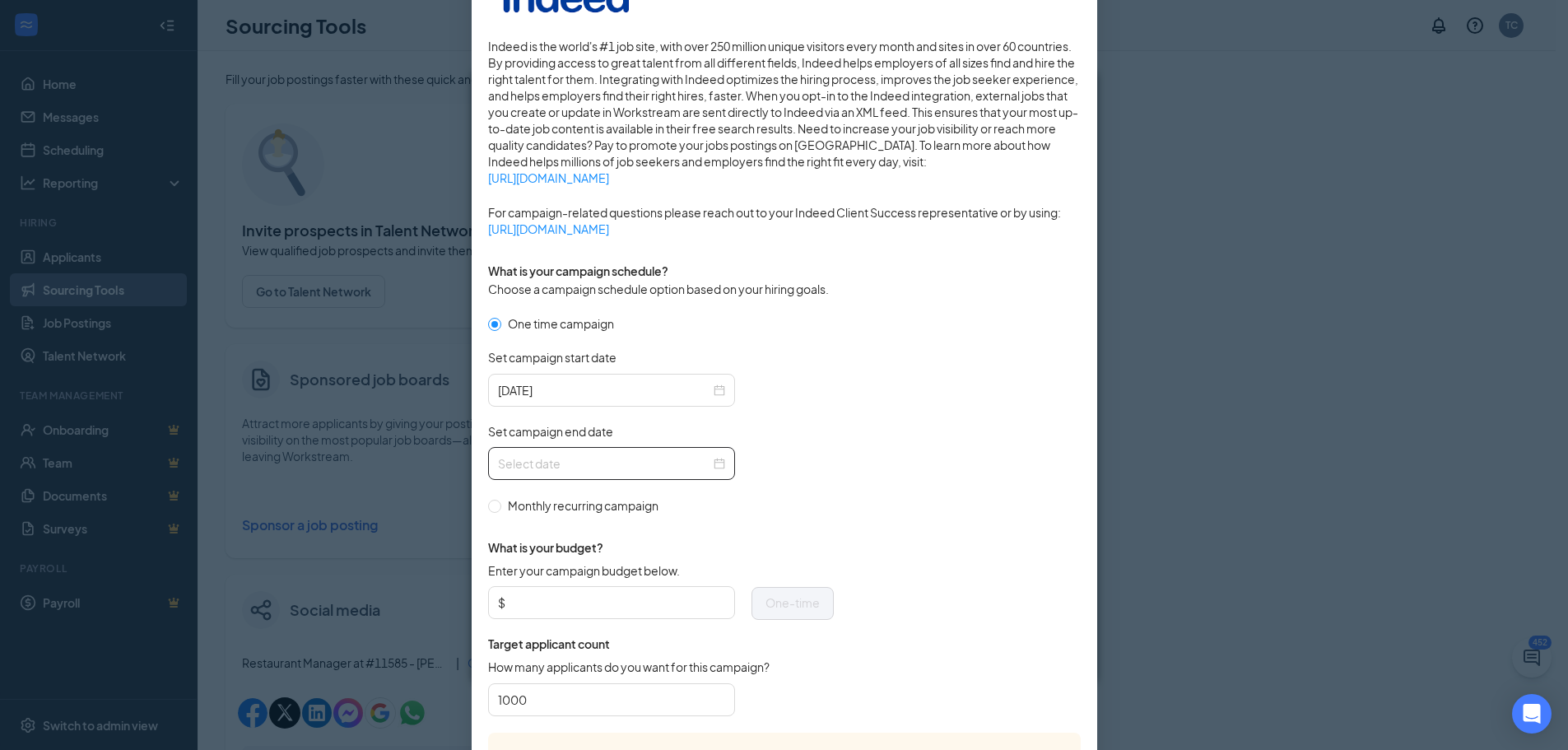
click at [565, 466] on input "Set campaign end date" at bounding box center [604, 464] width 213 height 19
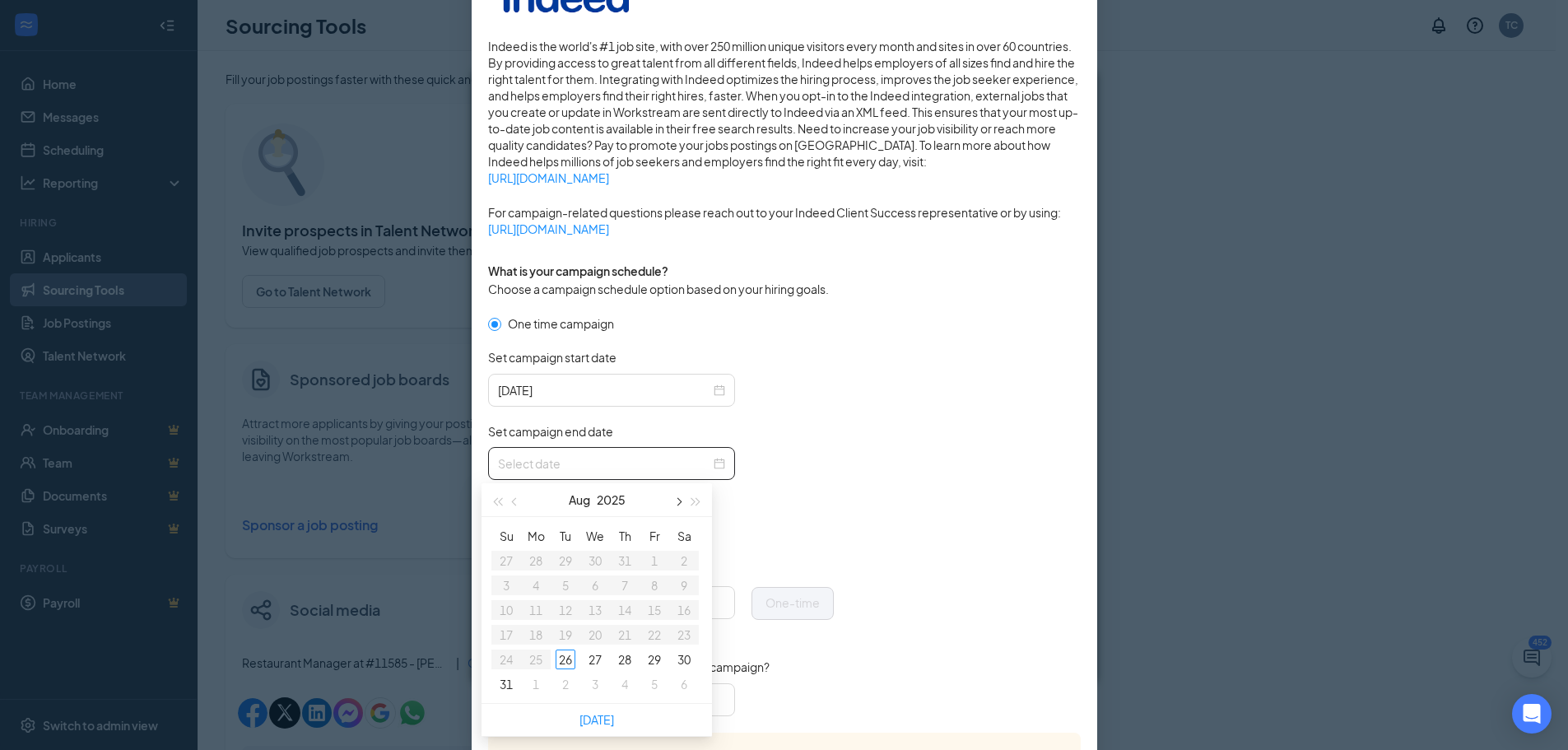
click at [677, 501] on span "button" at bounding box center [677, 502] width 8 height 8
type input "[DATE]"
click at [564, 559] on div "2" at bounding box center [565, 561] width 19 height 19
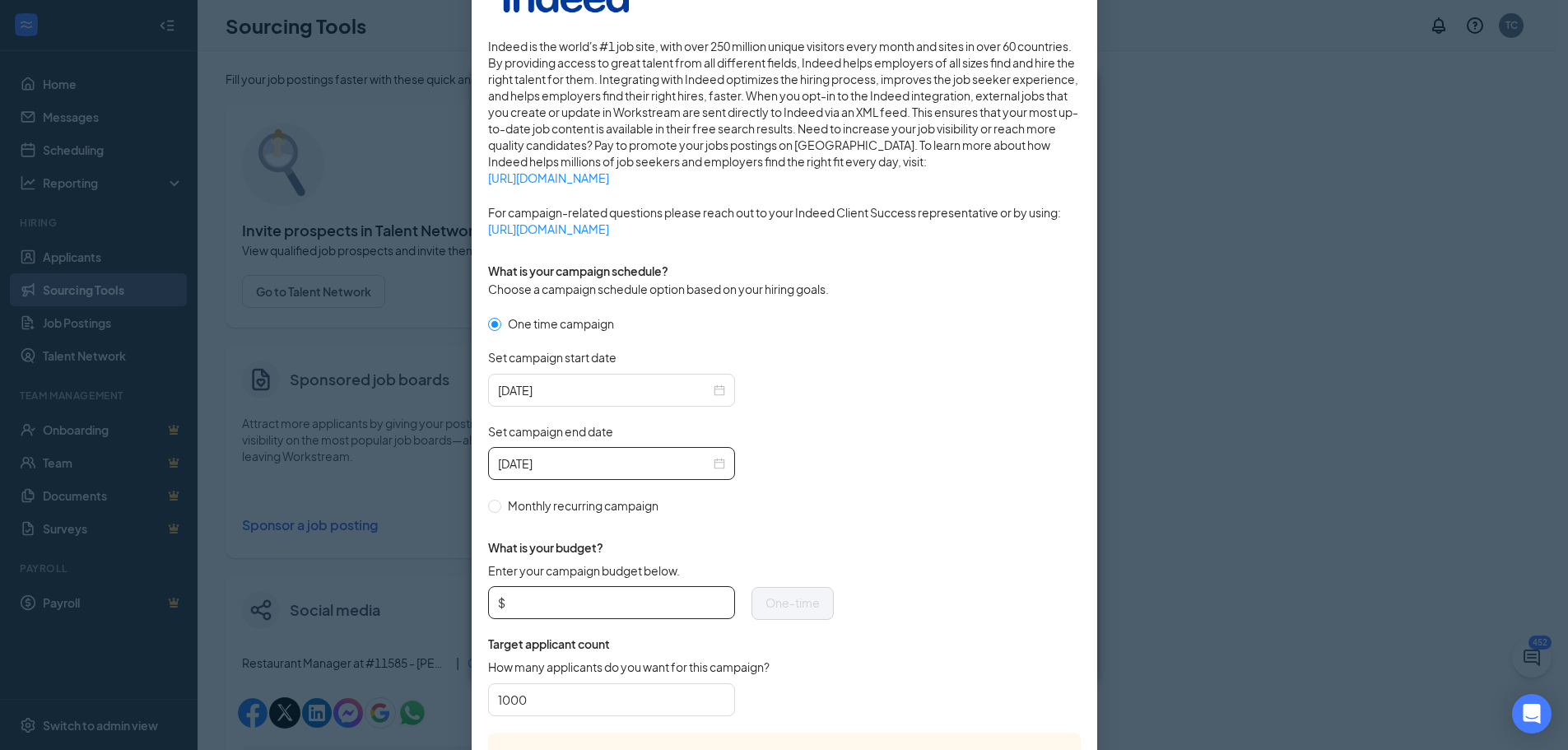
click at [699, 602] on input "Enter your campaign budget below." at bounding box center [616, 602] width 216 height 25
type input "100"
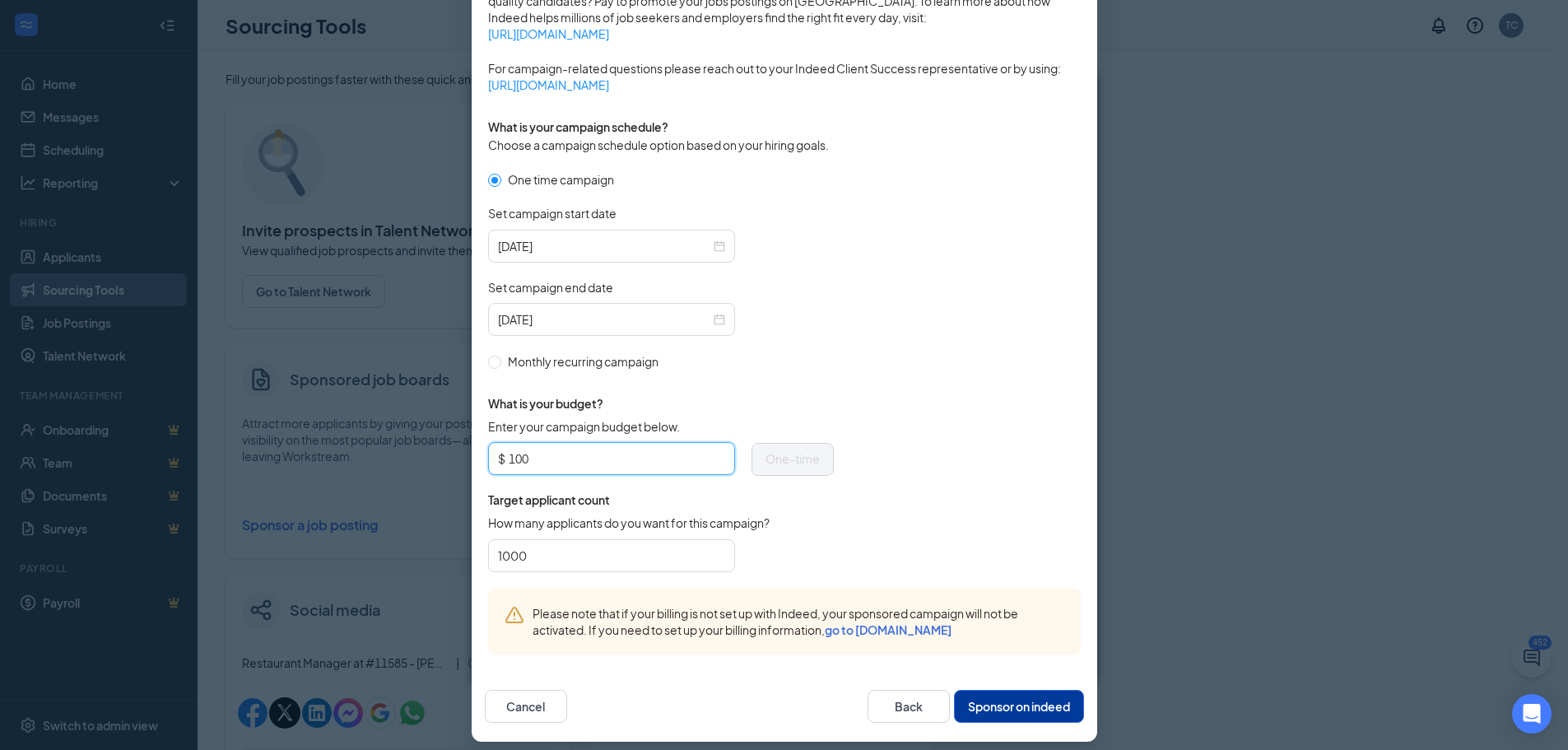
scroll to position [403, 0]
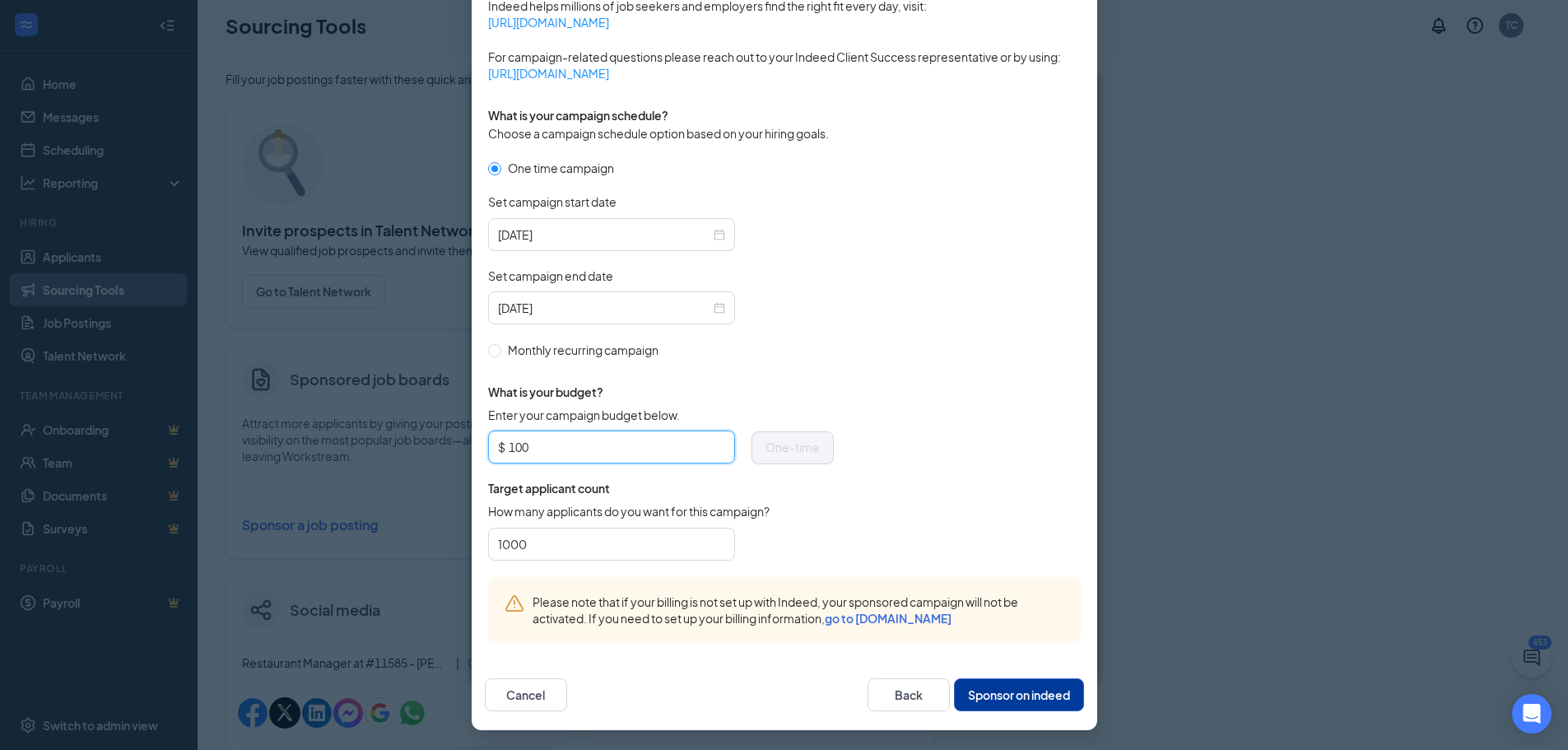
click at [999, 690] on button "Sponsor on indeed" at bounding box center [1019, 694] width 130 height 33
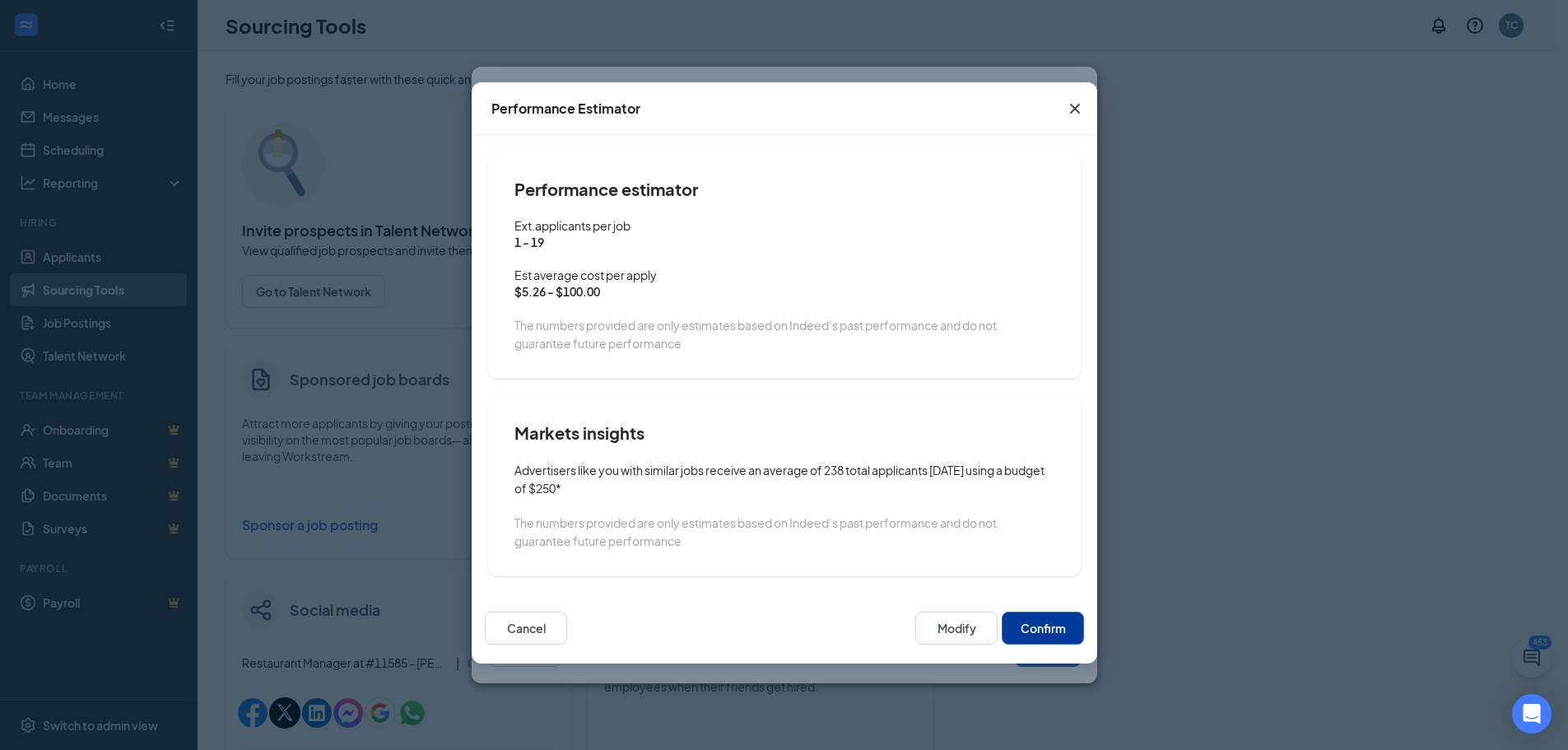
scroll to position [321, 0]
click at [1065, 631] on button "Confirm" at bounding box center [1043, 628] width 82 height 33
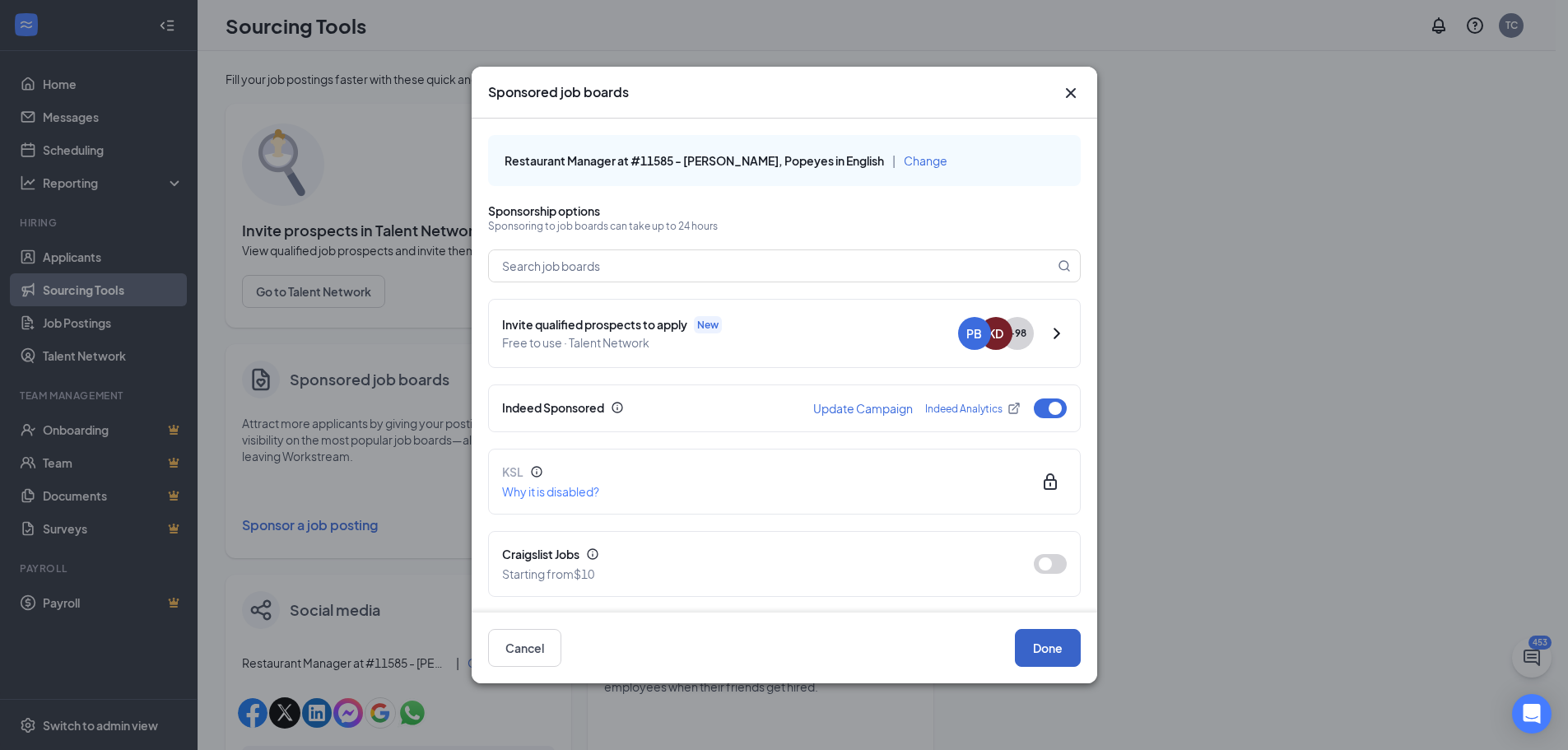
click at [1034, 655] on button "Done" at bounding box center [1048, 648] width 66 height 38
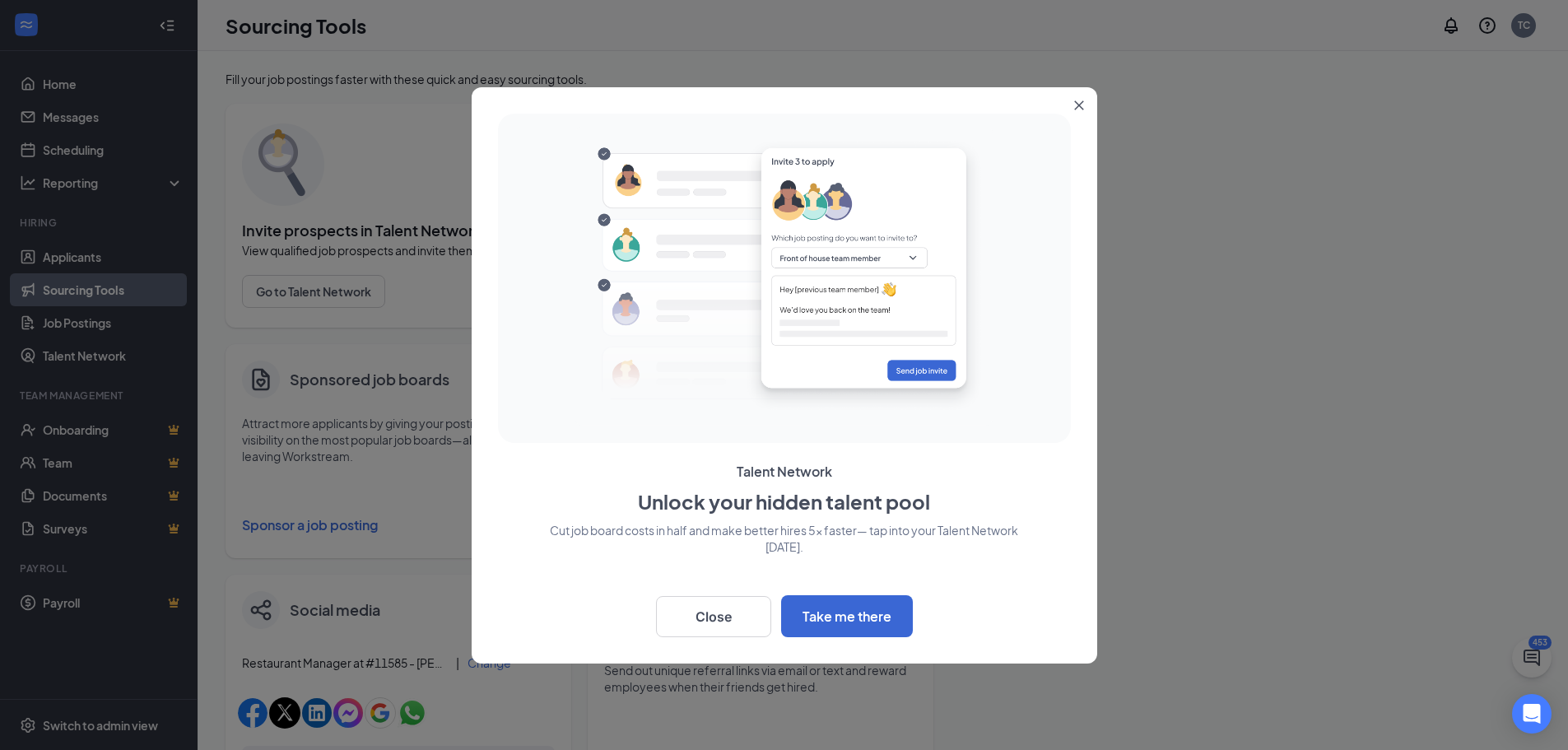
click at [1074, 101] on icon "Close" at bounding box center [1079, 105] width 10 height 10
